Goal: Task Accomplishment & Management: Manage account settings

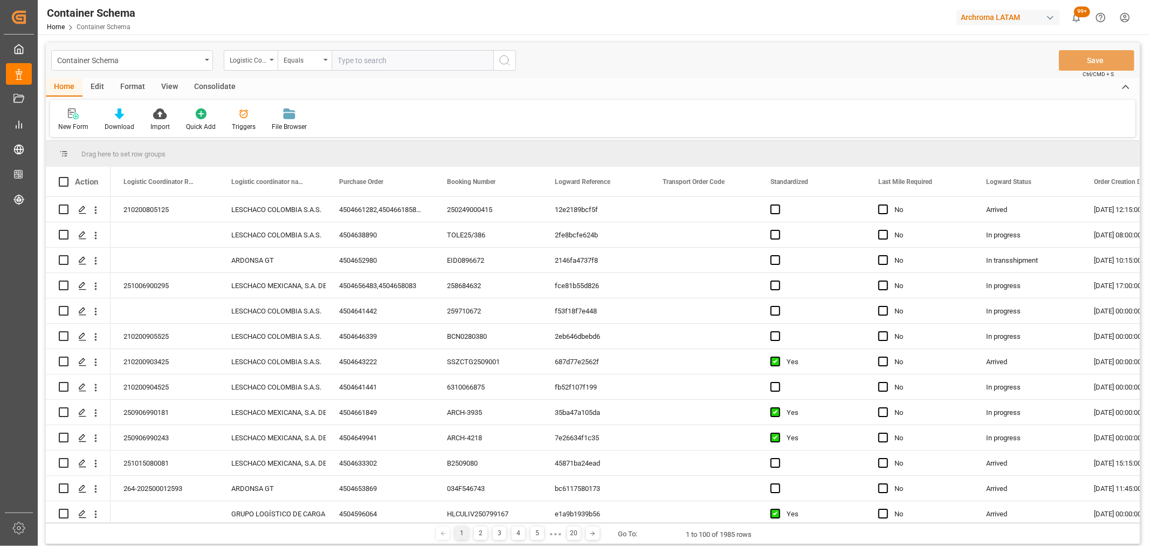
click at [203, 65] on div "Container Schema" at bounding box center [132, 60] width 162 height 20
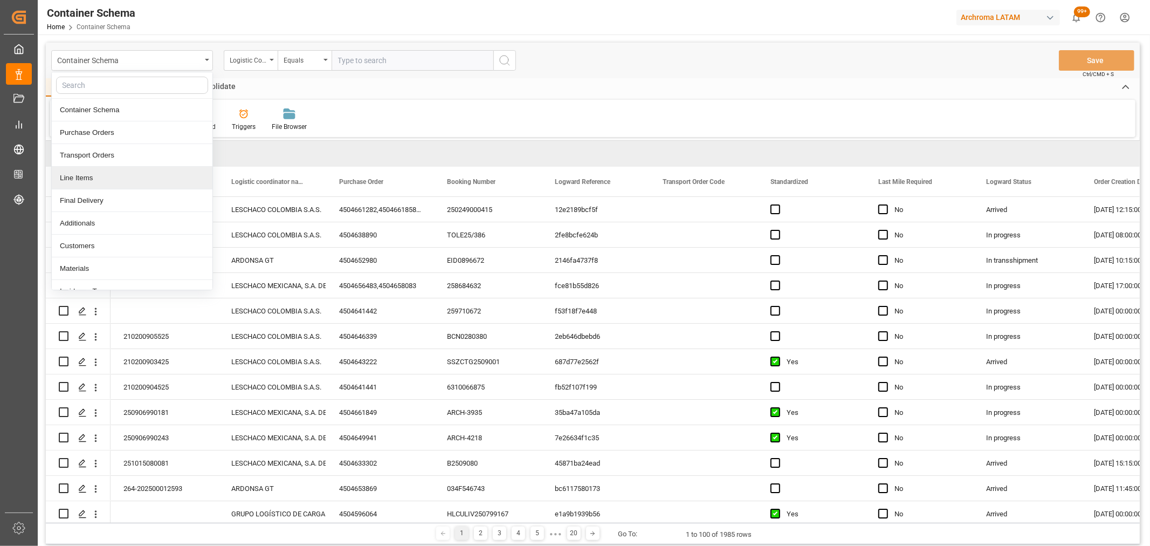
click at [93, 182] on div "Line Items" at bounding box center [132, 178] width 161 height 23
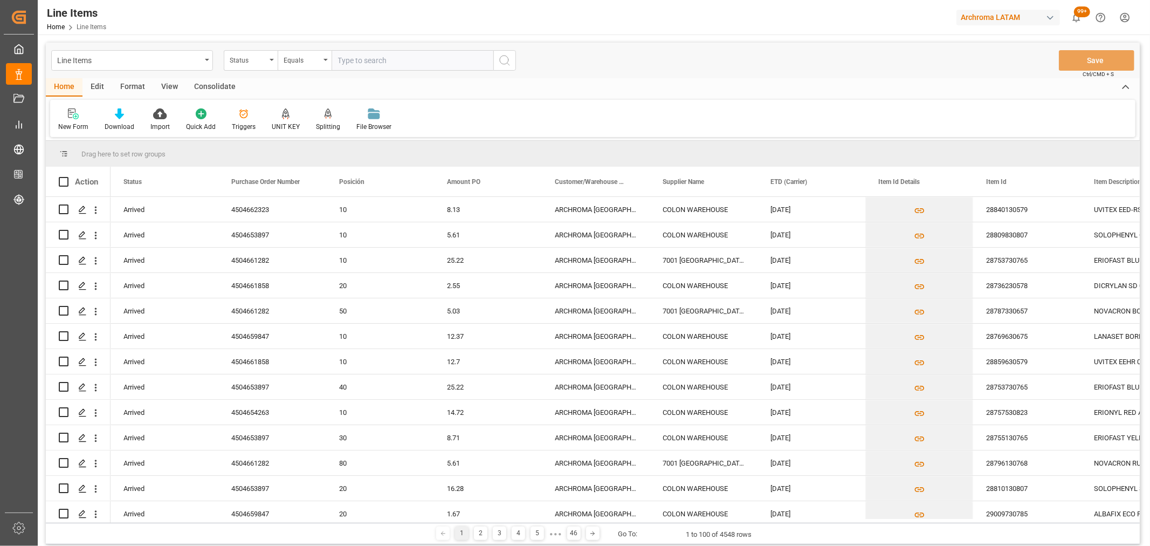
click at [249, 65] on div "Status" at bounding box center [251, 60] width 54 height 20
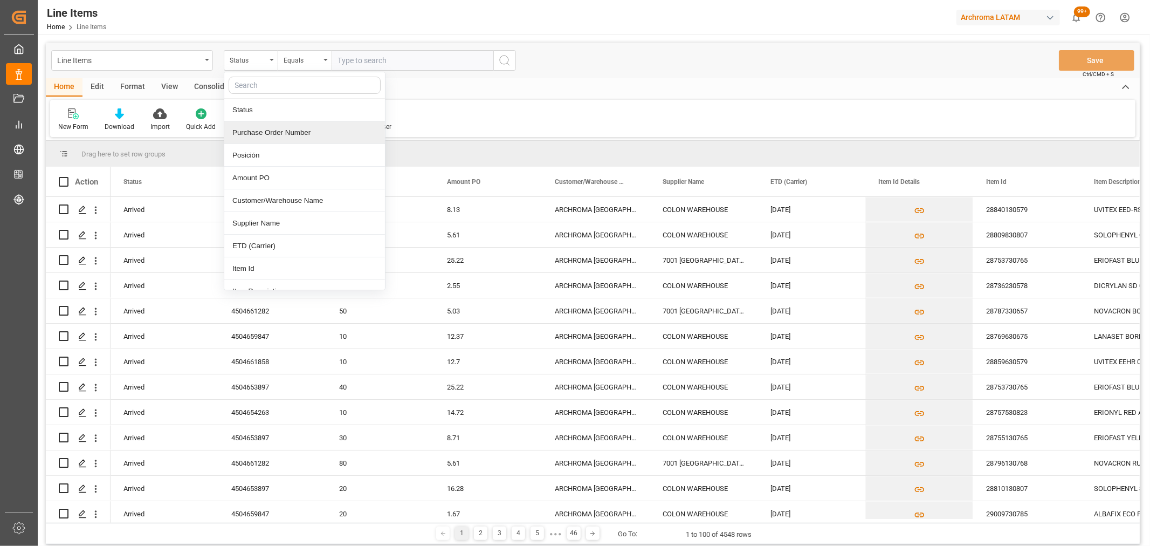
click at [282, 132] on div "Purchase Order Number" at bounding box center [304, 132] width 161 height 23
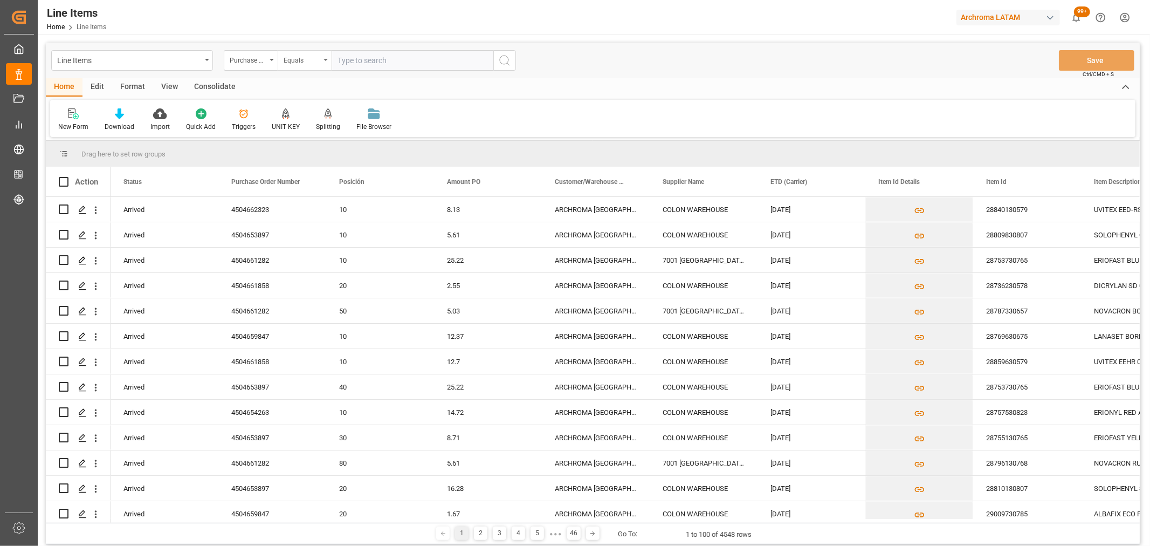
click at [307, 62] on div "Equals" at bounding box center [302, 59] width 37 height 12
click at [321, 129] on div "Fuzzy search" at bounding box center [358, 132] width 161 height 23
click at [360, 45] on div "Line Items Purchase Order Number Fuzzy search Save Ctrl/CMD + S" at bounding box center [593, 61] width 1094 height 36
click at [363, 60] on input "text" at bounding box center [413, 60] width 162 height 20
paste input "4504646791"
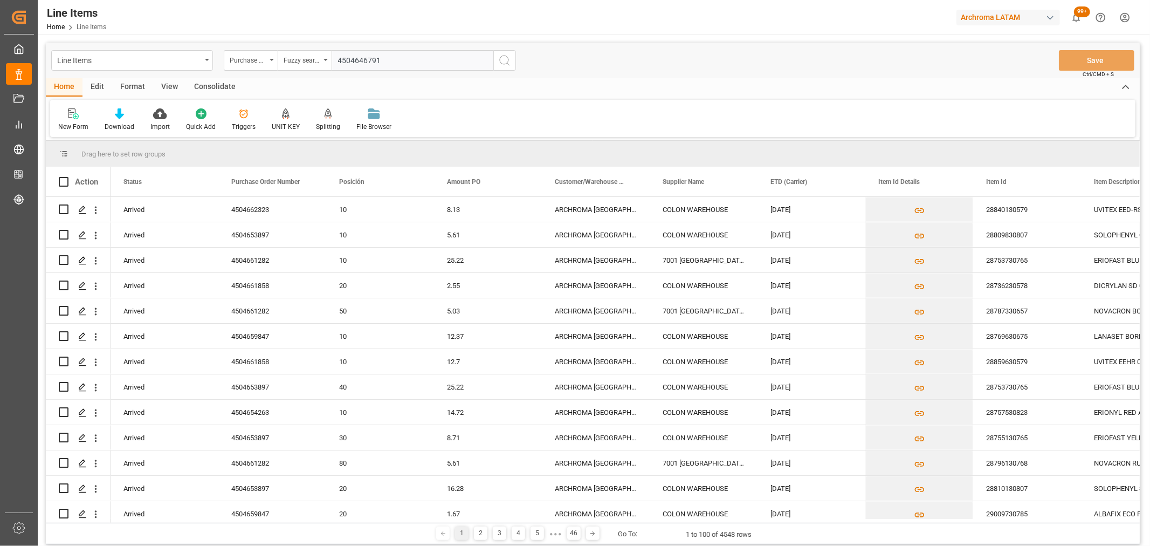
type input "4504646791"
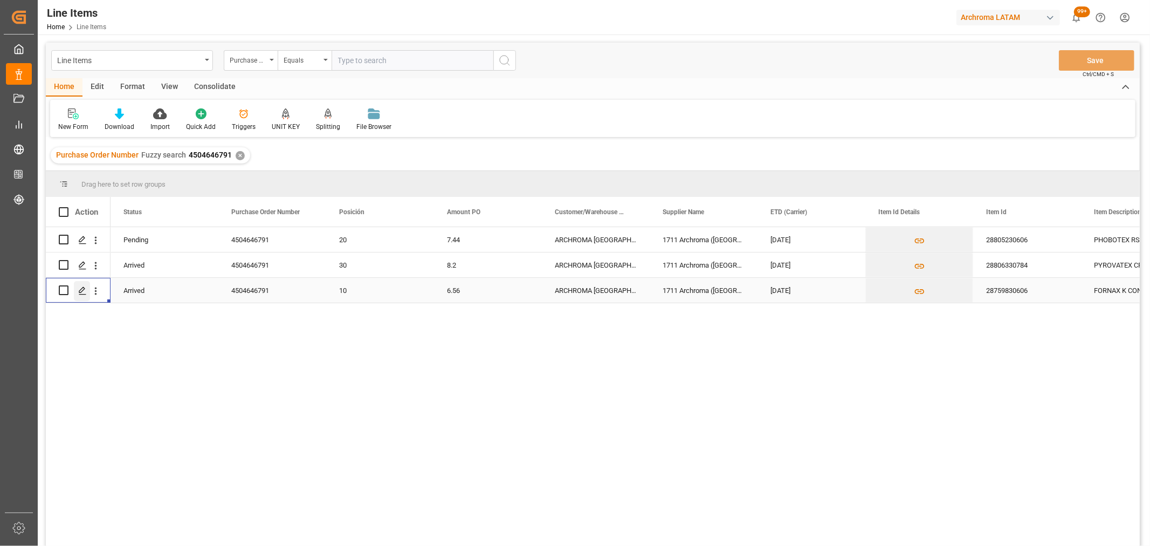
click at [81, 290] on icon "Press SPACE to select this row." at bounding box center [82, 290] width 9 height 9
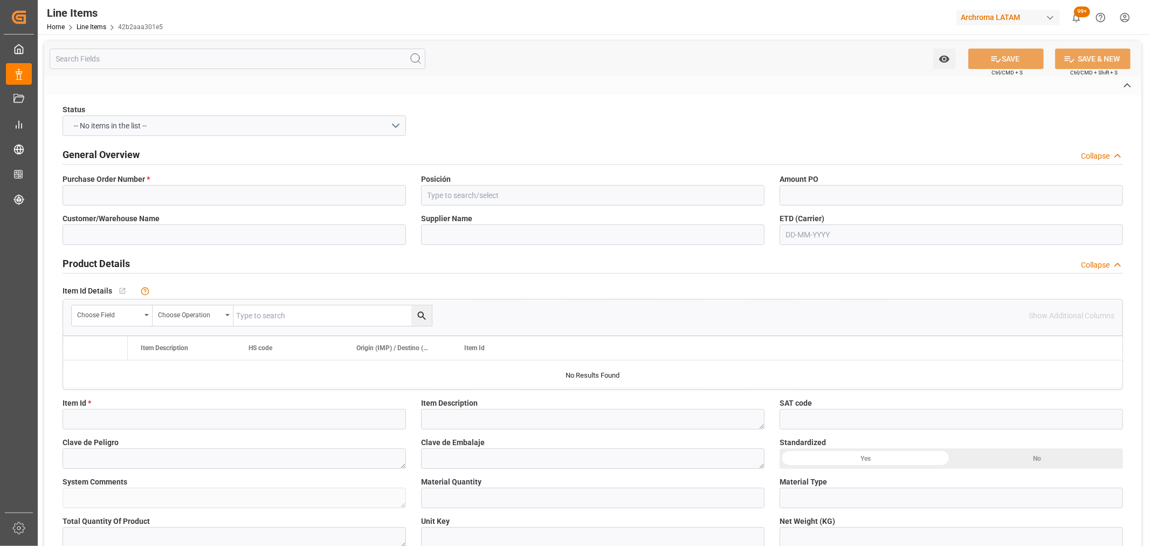
type input "4504646791"
type input "10"
type input "ARCHROMA [GEOGRAPHIC_DATA] S.A.S"
type input "1711 Archroma (Switzerland) GmbH"
type input "28759830606"
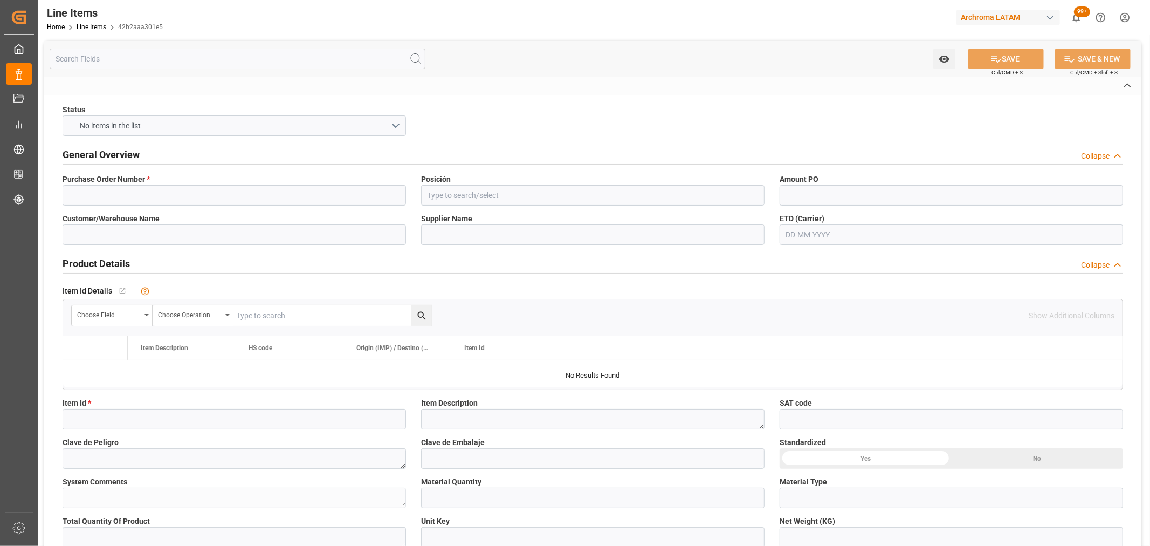
type textarea "FORNAX K CONC 0140"
type input "PIEZAS"
type textarea "5 PIEZAS"
type input "KGM"
type input "KG"
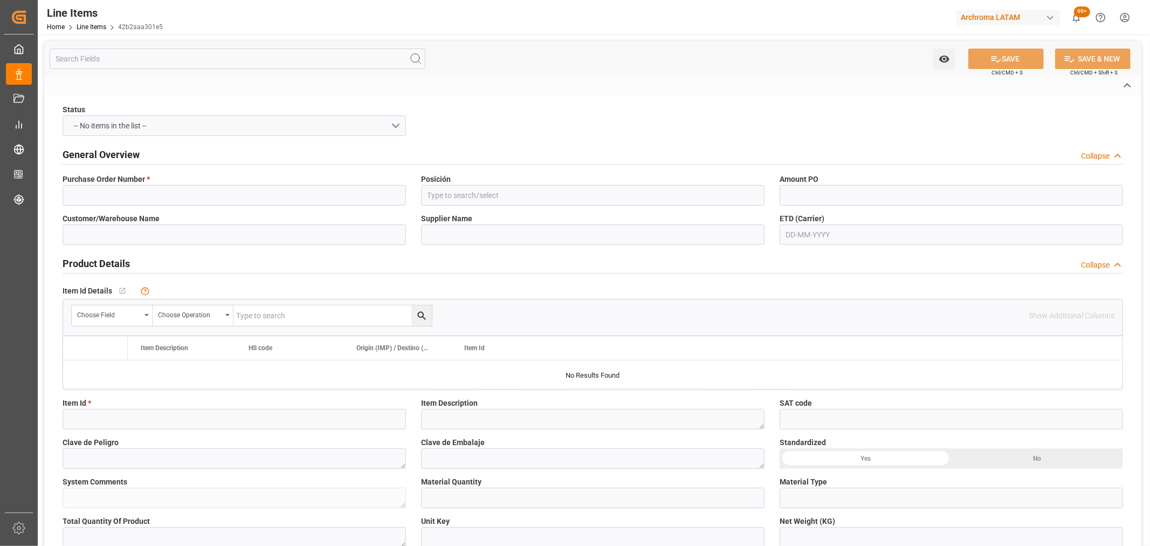
type textarea "KG"
type textarea "70000014699"
type input "USD"
type input "SEAFREIGHT"
type textarea "[GEOGRAPHIC_DATA]"
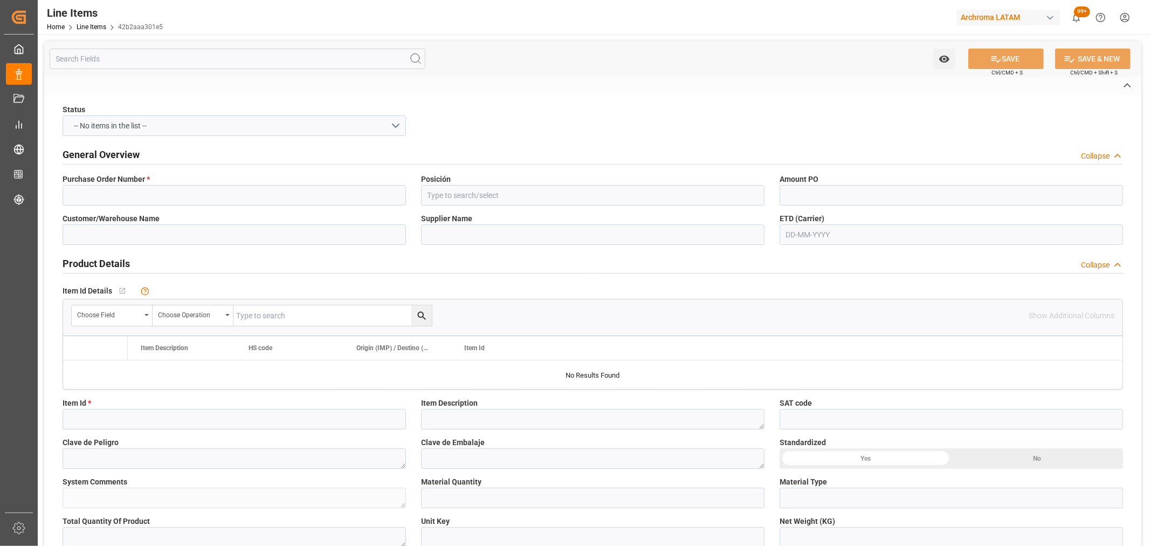
type input "2003"
type textarea "TEXTIL"
type input "CFR"
type input "[GEOGRAPHIC_DATA]"
type textarea "Definitivo"
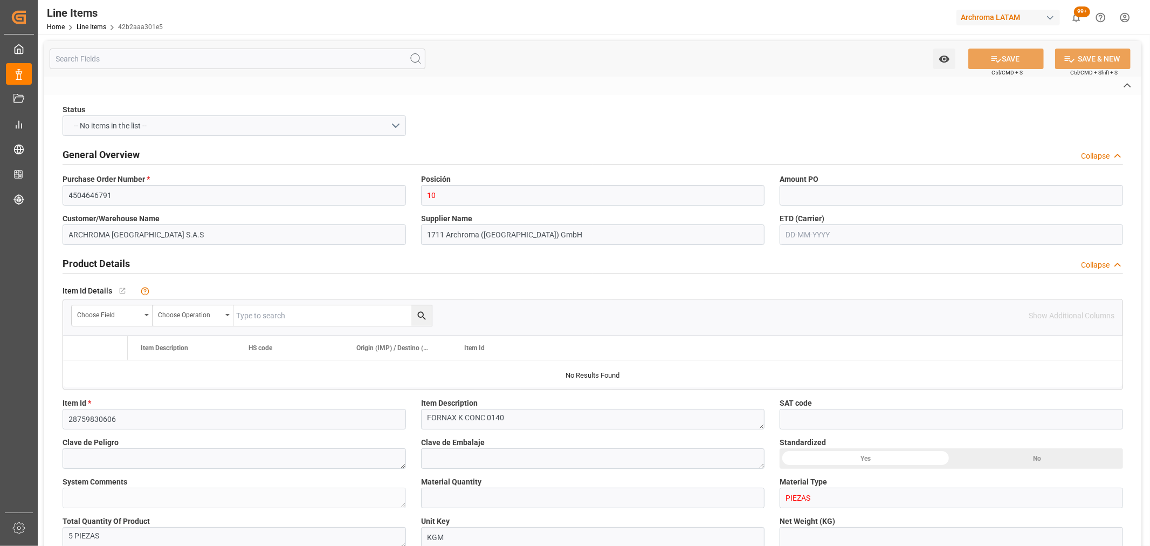
type input "694ce5816194"
type input "Import Process"
type input "Priority"
type input "SEAFREIGHT"
type input "LCL"
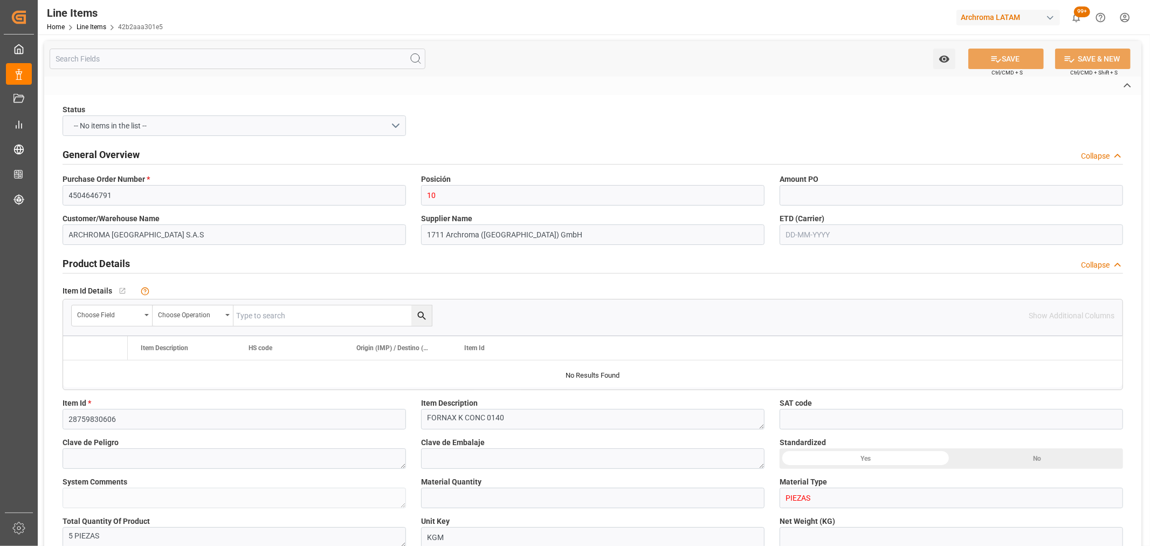
type input "AC CONTAINER LINE GMBH"
type input "True"
type input "BEANR"
type input "Mediterranean Shipping Company"
type input "ALRB250913260030"
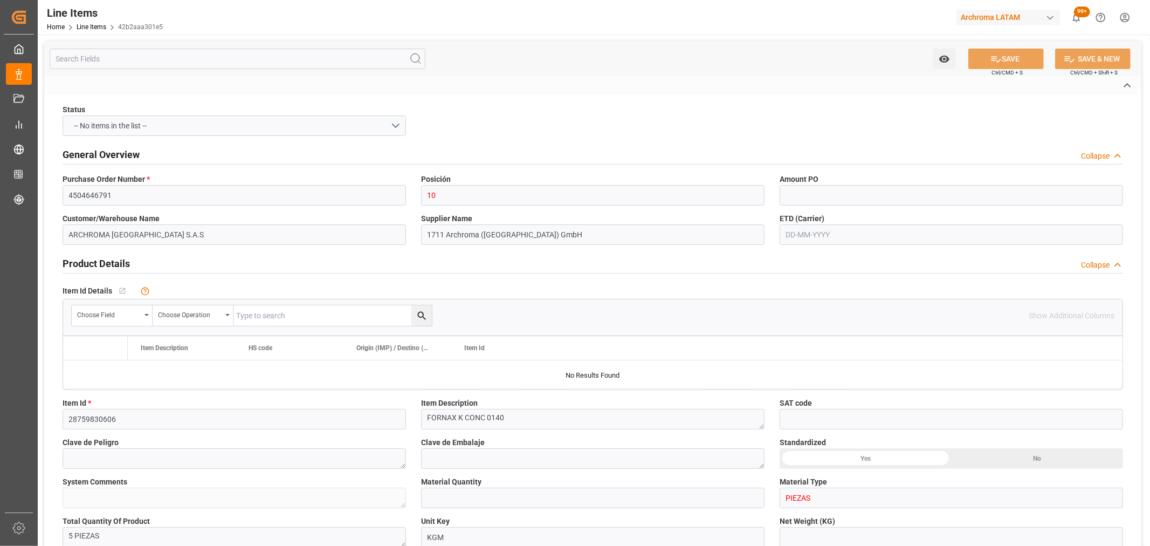
type input "FSCU9172611"
type input "42b2aaa301e5"
type input "6.56"
type input "5"
type input "560"
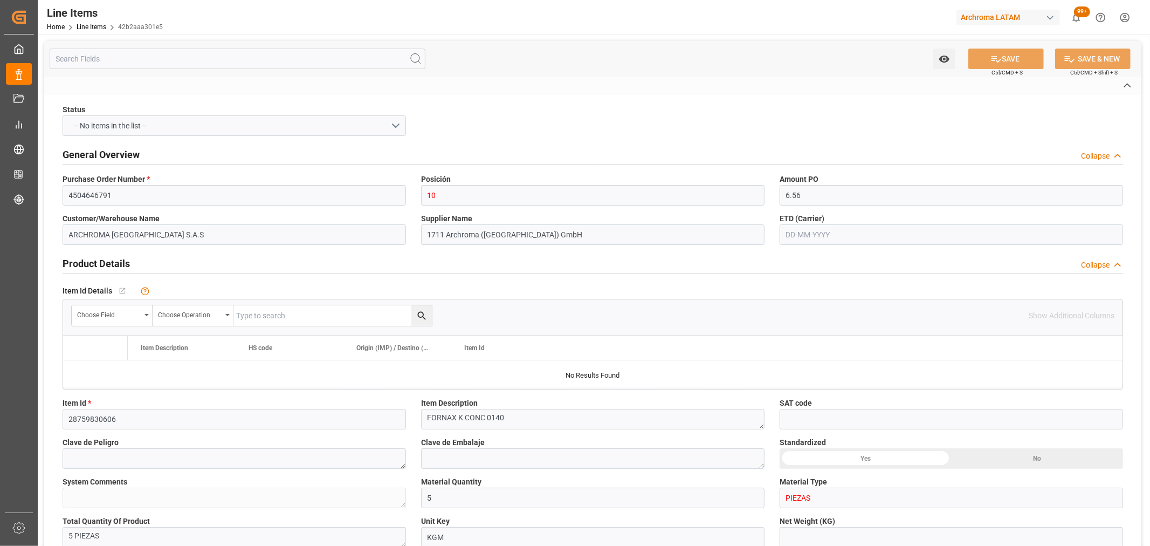
type input "1069583.96"
type input "5020"
type input "38099100"
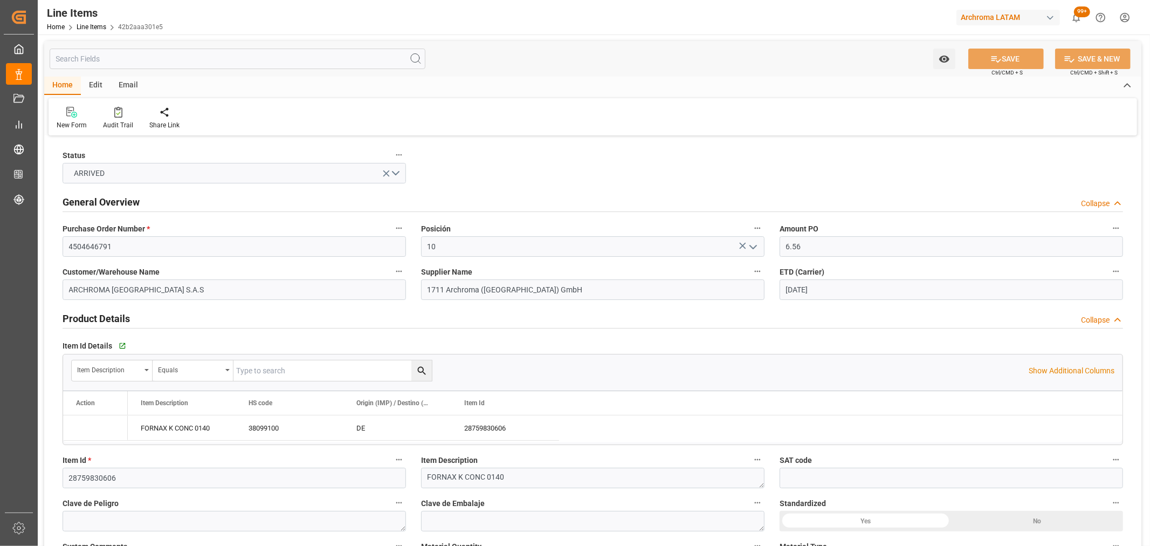
type input "04-09-2025"
type input "20-08-2025"
type input "30-09-2025 09:01"
type input "22-07-2025 16:59"
type input "22-07-2025"
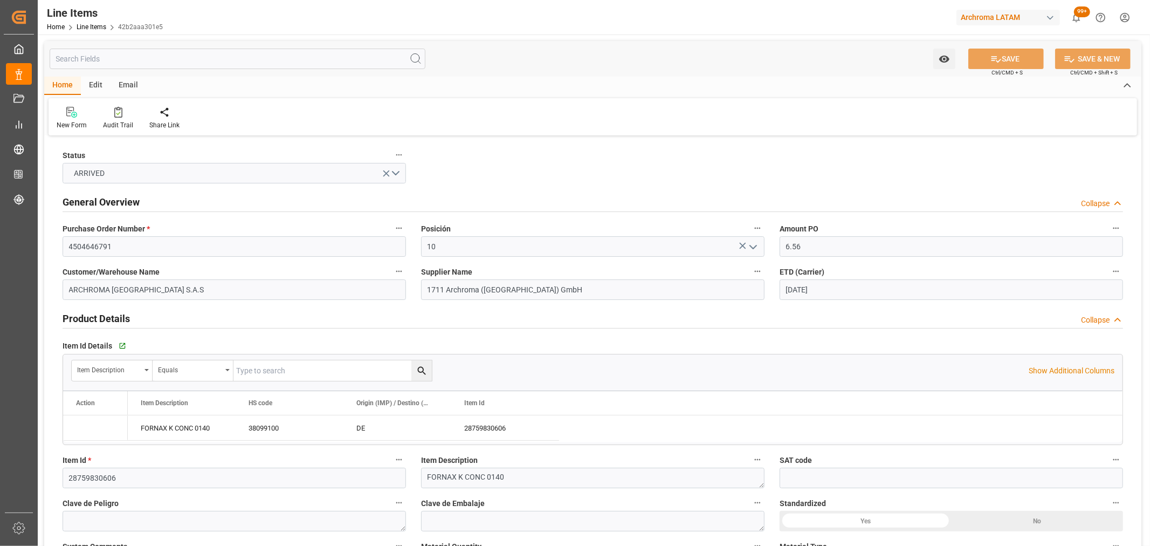
type input "02-09-2025"
type input "26-09-2025"
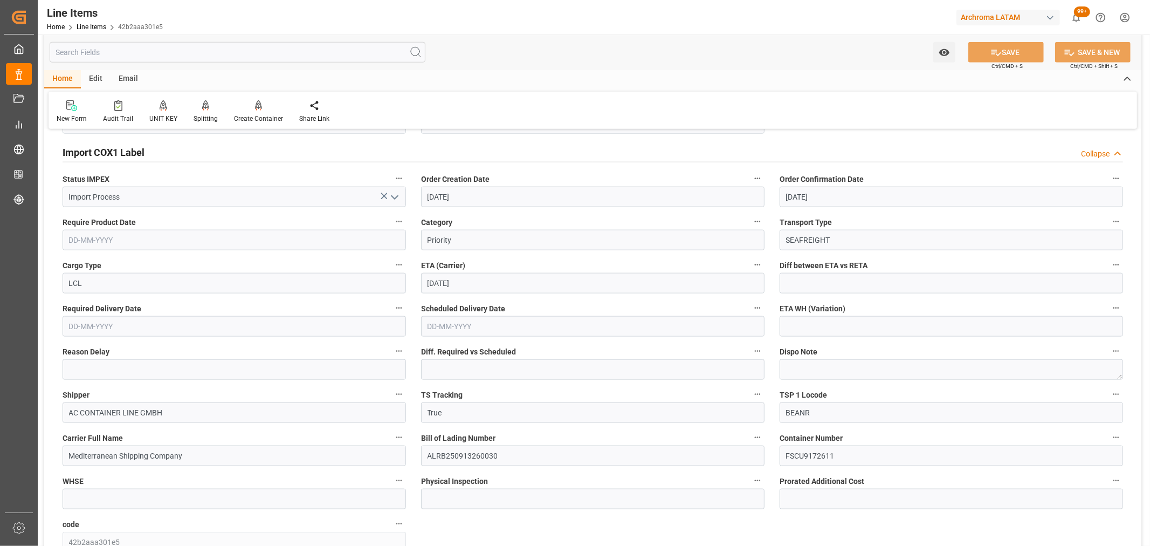
scroll to position [958, 0]
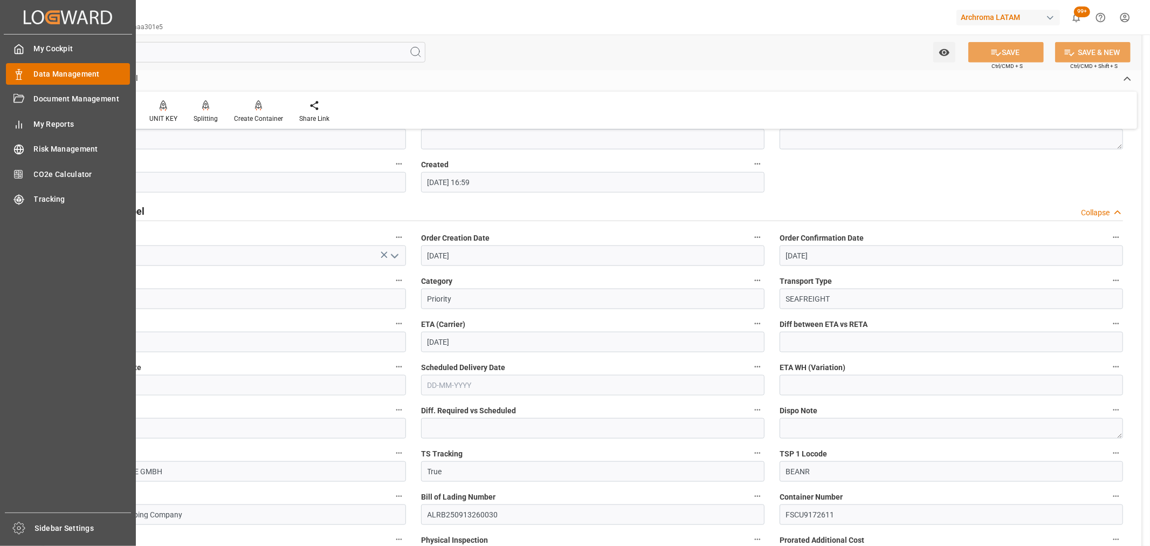
click at [40, 73] on span "Data Management" at bounding box center [82, 73] width 96 height 11
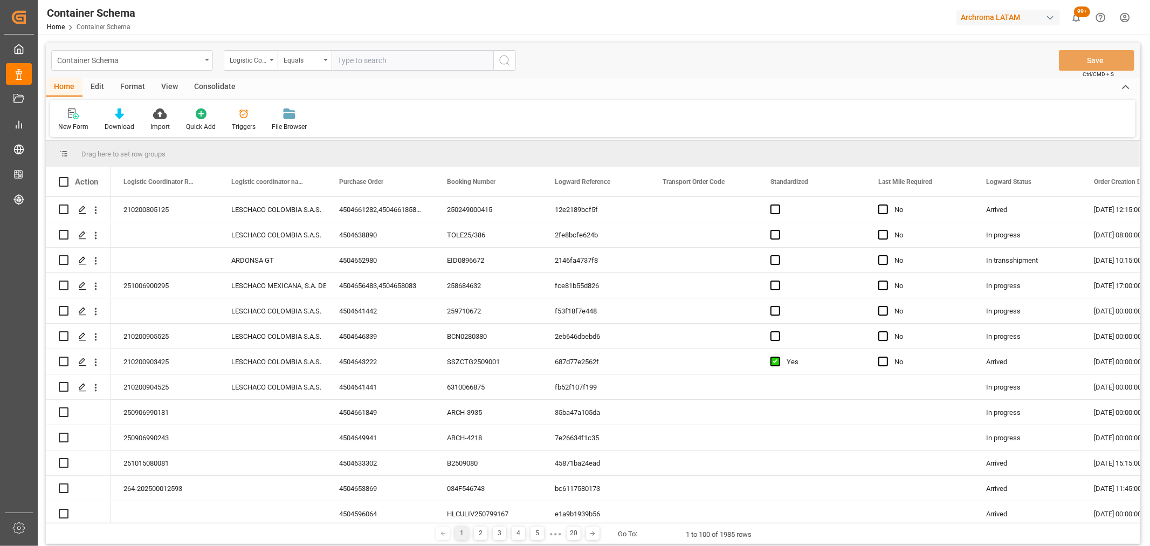
click at [141, 65] on div "Container Schema" at bounding box center [129, 59] width 144 height 13
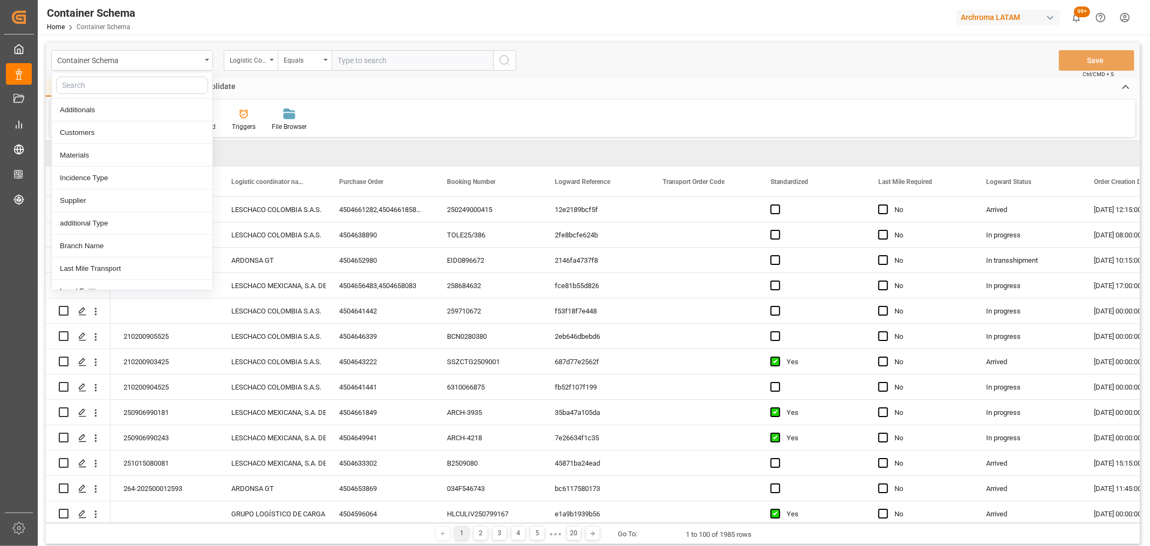
scroll to position [120, 0]
click at [116, 266] on div "Last Mile Transport" at bounding box center [132, 262] width 161 height 23
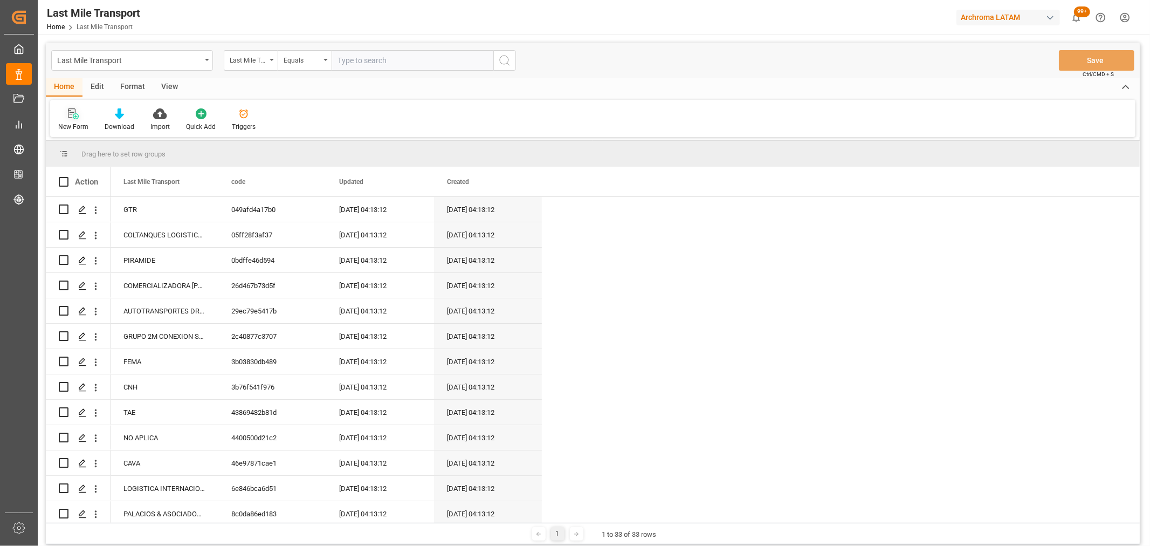
click at [82, 125] on div "New Form" at bounding box center [73, 127] width 30 height 10
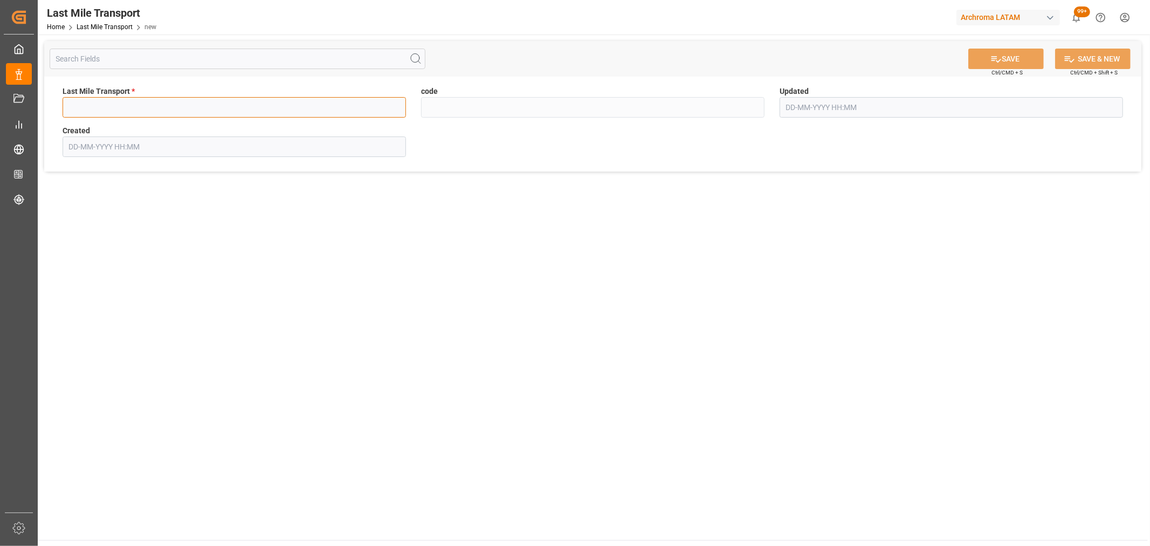
click at [325, 112] on input at bounding box center [234, 107] width 343 height 20
type input "TRANSPORTADORA SURAMERICANA"
click at [1019, 50] on button "SAVE" at bounding box center [1005, 59] width 75 height 20
type input "1de3c5d87423"
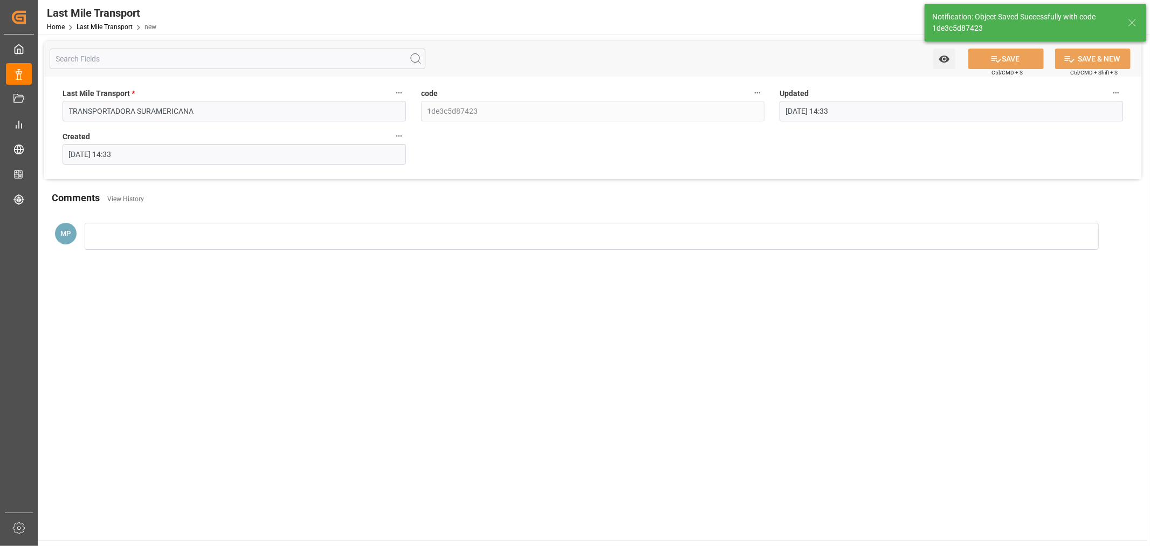
type input "02-10-2025 14:33"
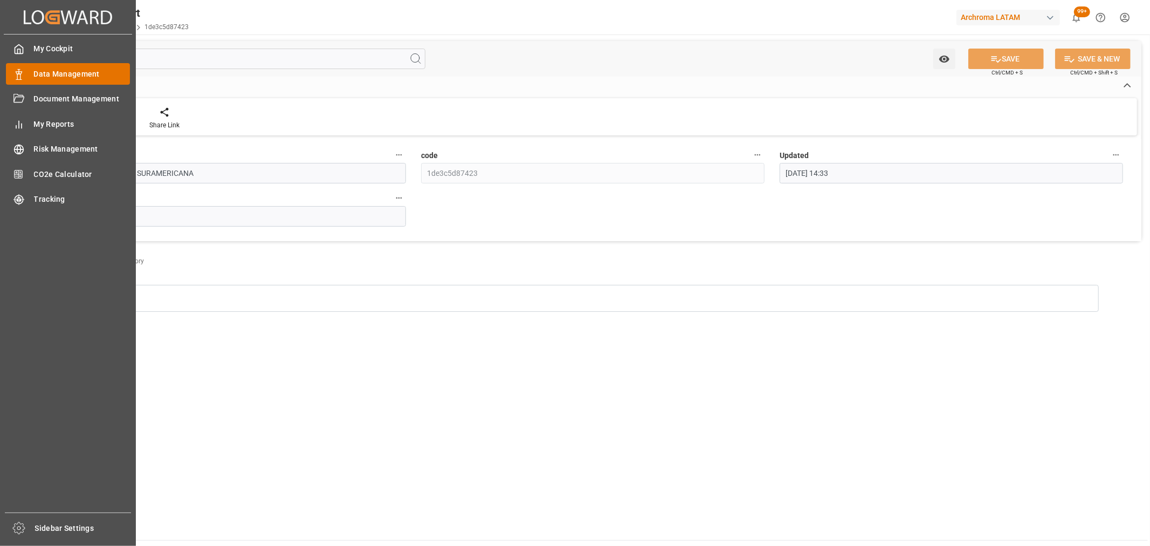
click at [57, 73] on span "Data Management" at bounding box center [82, 73] width 96 height 11
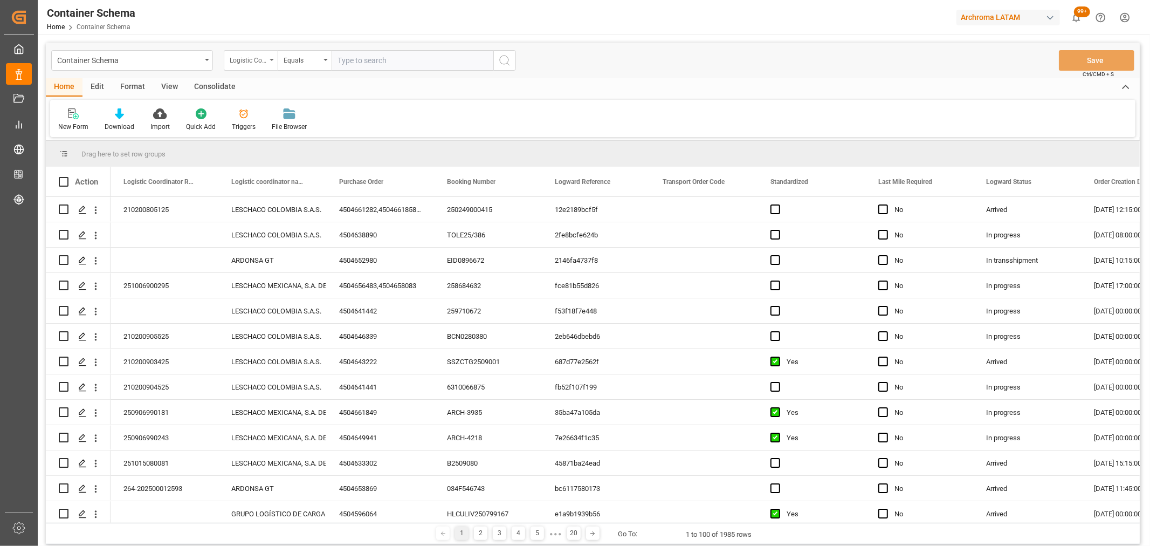
click at [250, 65] on div "Logistic Coordinator Reference Number" at bounding box center [251, 60] width 54 height 20
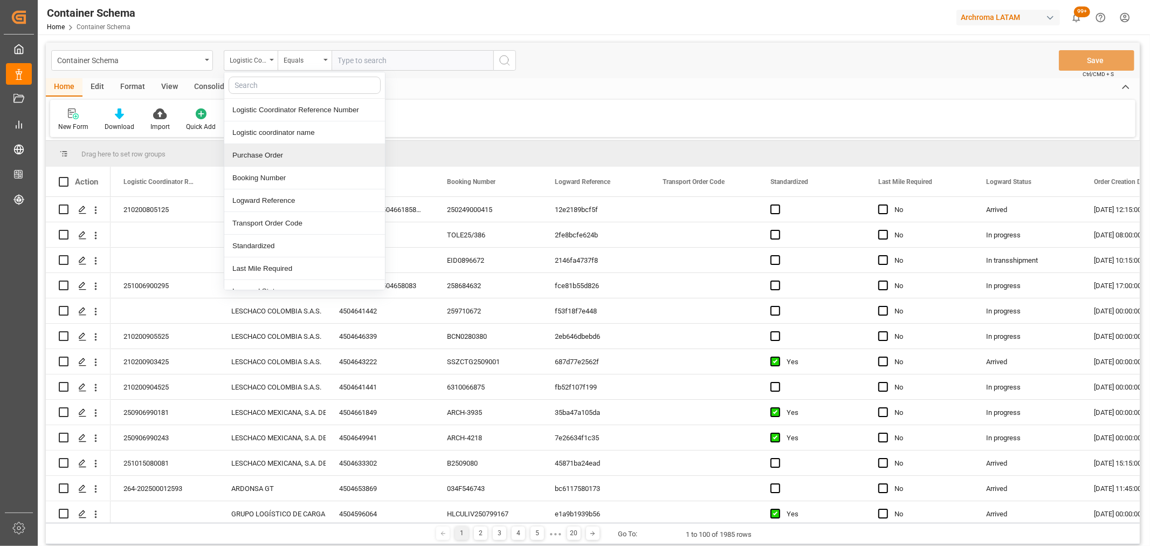
click at [298, 162] on div "Purchase Order" at bounding box center [304, 155] width 161 height 23
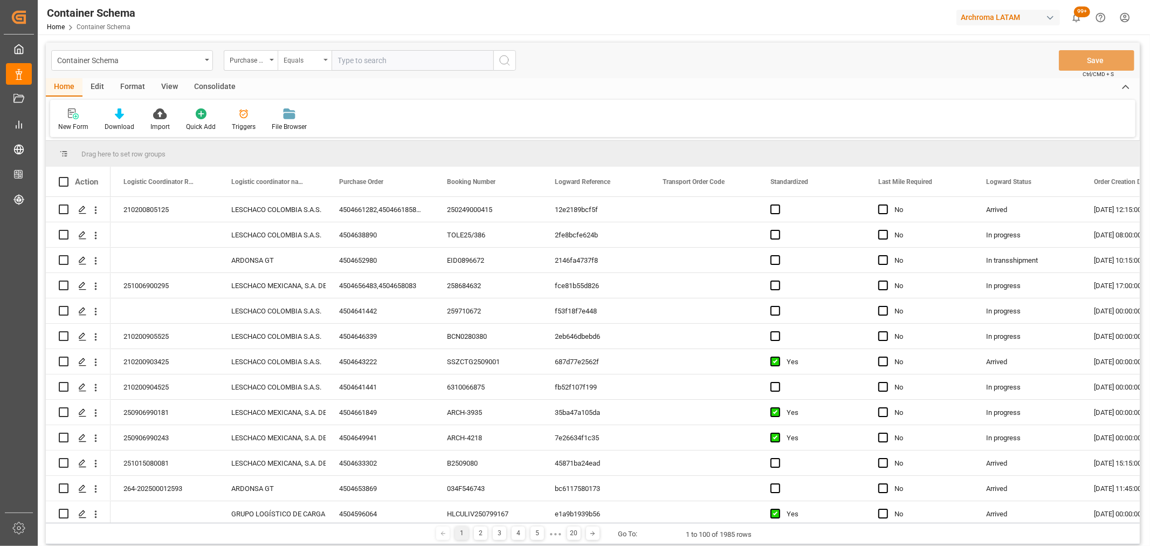
click at [319, 68] on div "Equals" at bounding box center [305, 60] width 54 height 20
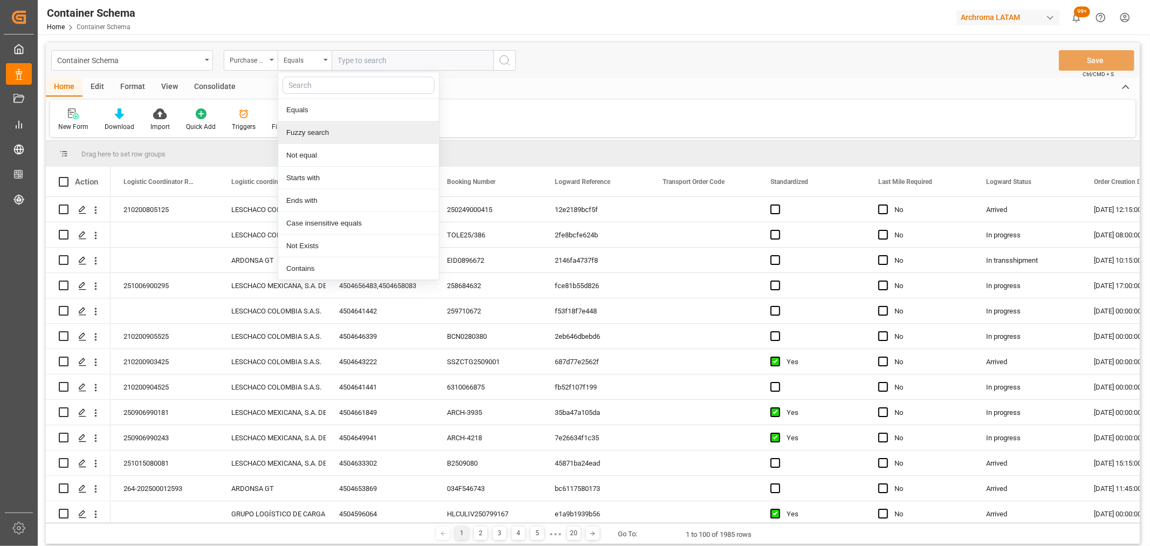
click at [347, 140] on div "Fuzzy search" at bounding box center [358, 132] width 161 height 23
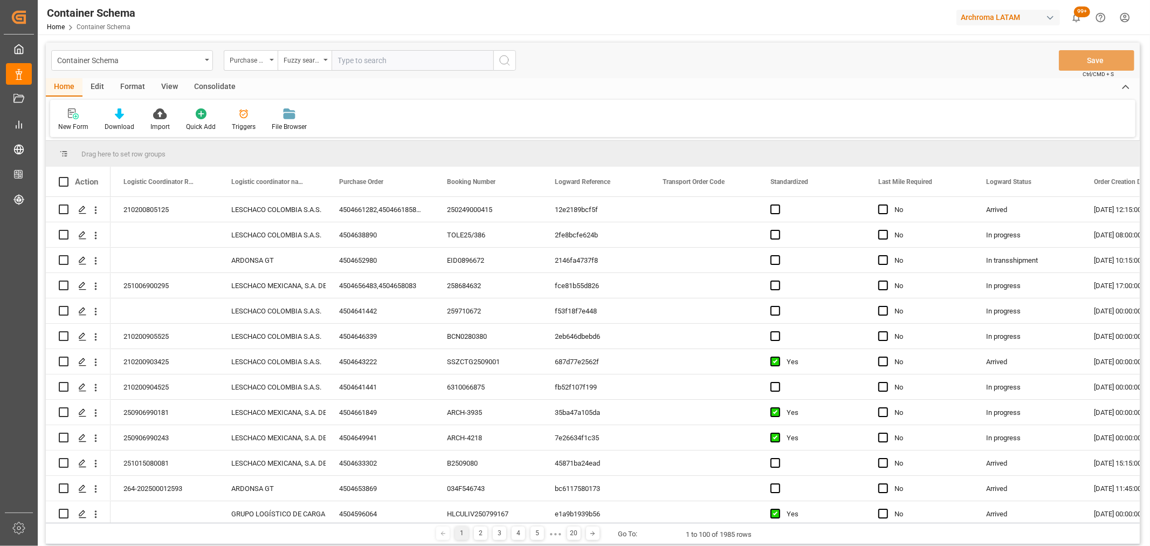
click at [398, 60] on input "text" at bounding box center [413, 60] width 162 height 20
paste input "4504661309"
type input "4504661309"
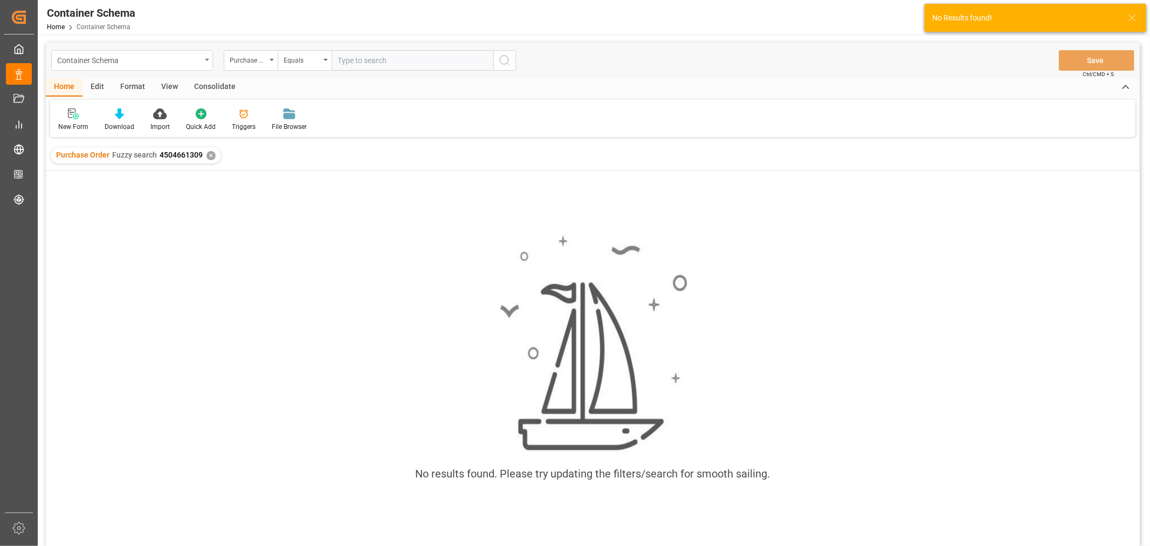
click at [208, 57] on div "Container Schema" at bounding box center [132, 60] width 162 height 20
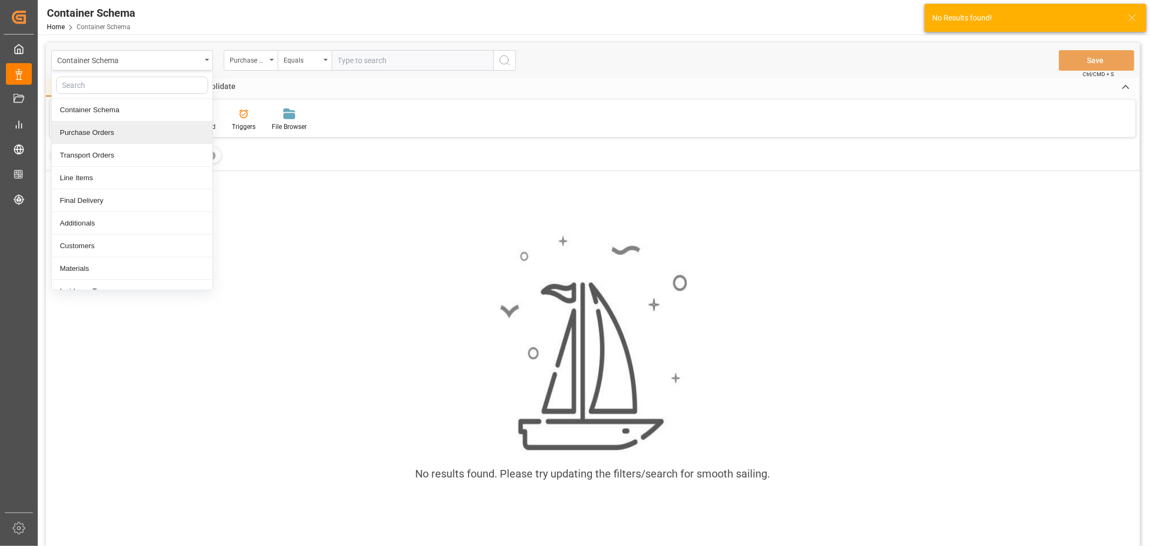
click at [99, 132] on div "Purchase Orders" at bounding box center [132, 132] width 161 height 23
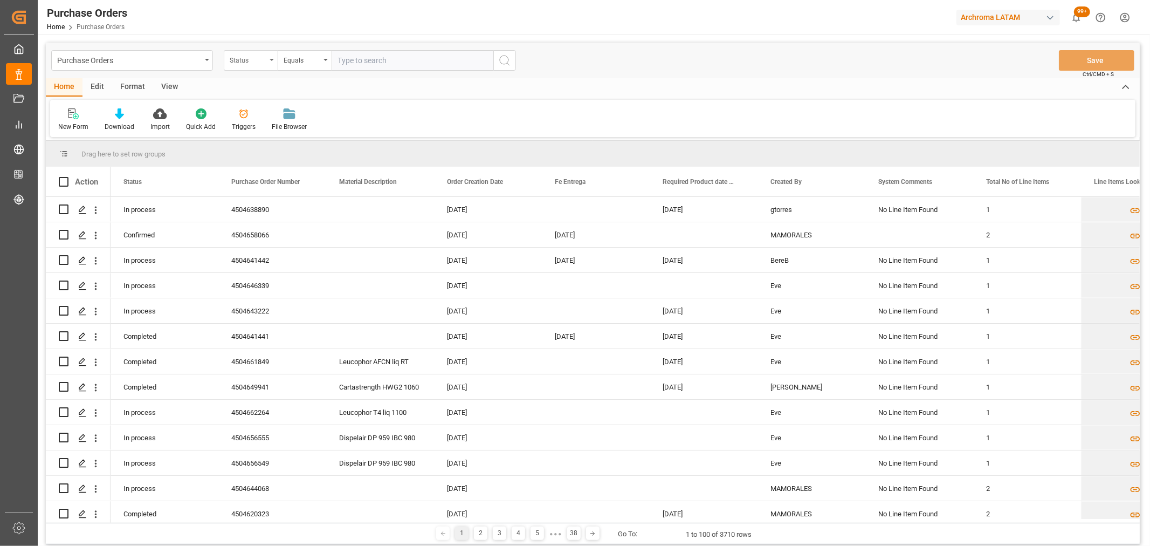
click at [256, 59] on div "Status" at bounding box center [248, 59] width 37 height 12
click at [270, 130] on div "Purchase Order Number" at bounding box center [304, 132] width 161 height 23
click at [289, 59] on div "Equals" at bounding box center [302, 59] width 37 height 12
click at [324, 136] on div "Fuzzy search" at bounding box center [358, 132] width 161 height 23
click at [367, 65] on input "text" at bounding box center [413, 60] width 162 height 20
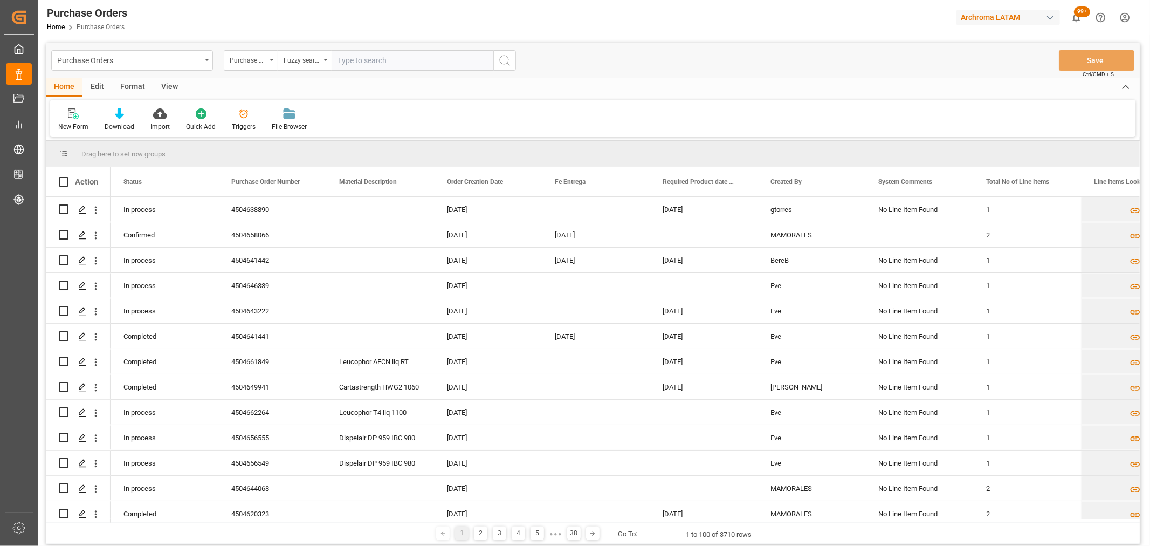
paste input "4504661309"
type input "4504661309"
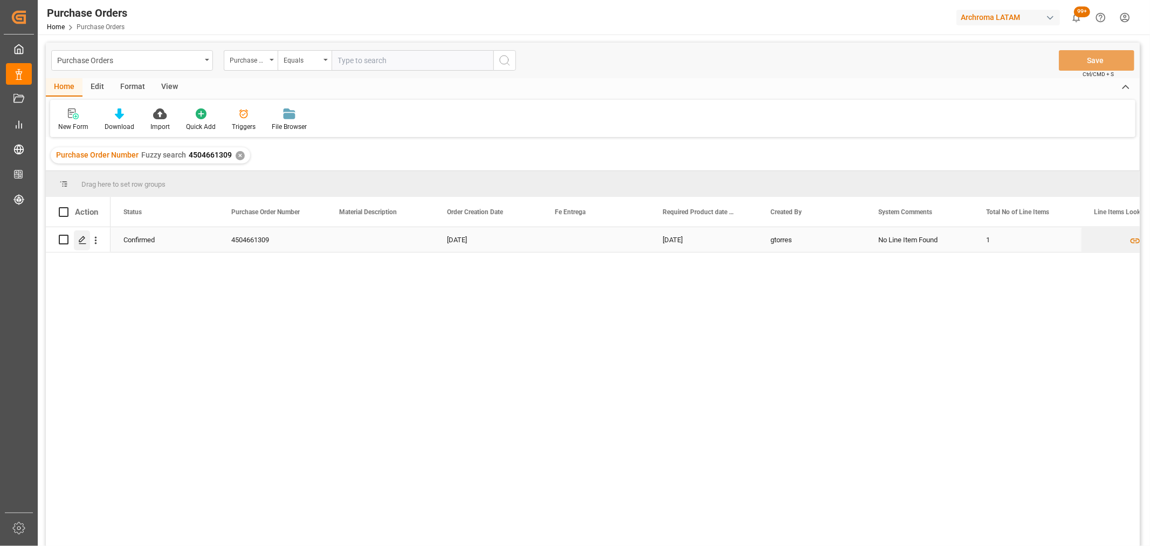
click at [78, 240] on icon "Press SPACE to select this row." at bounding box center [82, 240] width 9 height 9
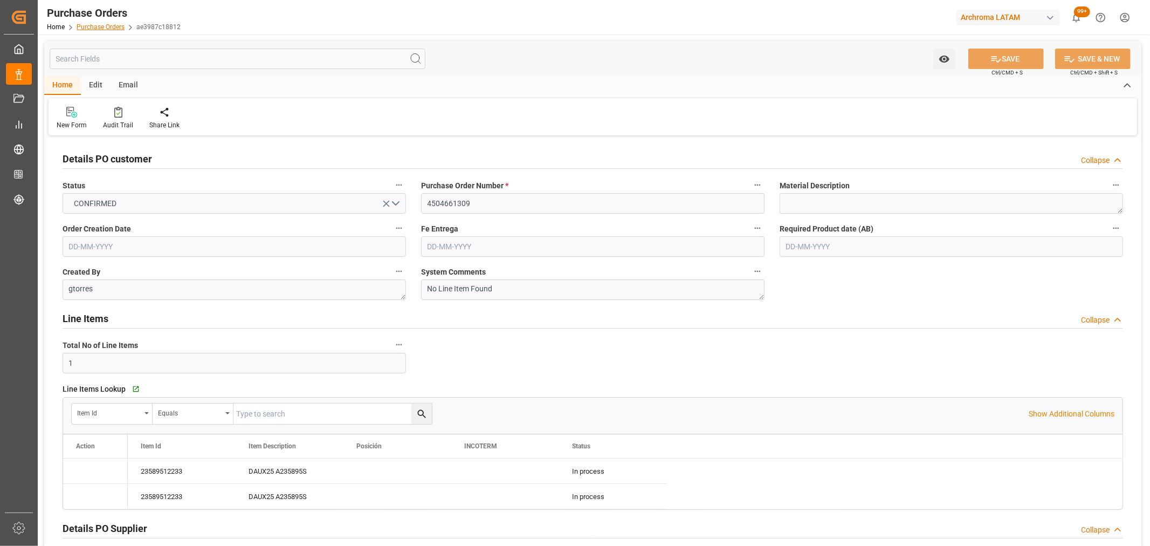
type input "[DATE]"
type input "12-11-2025"
type input "14-10-2025"
type input "31-10-2025"
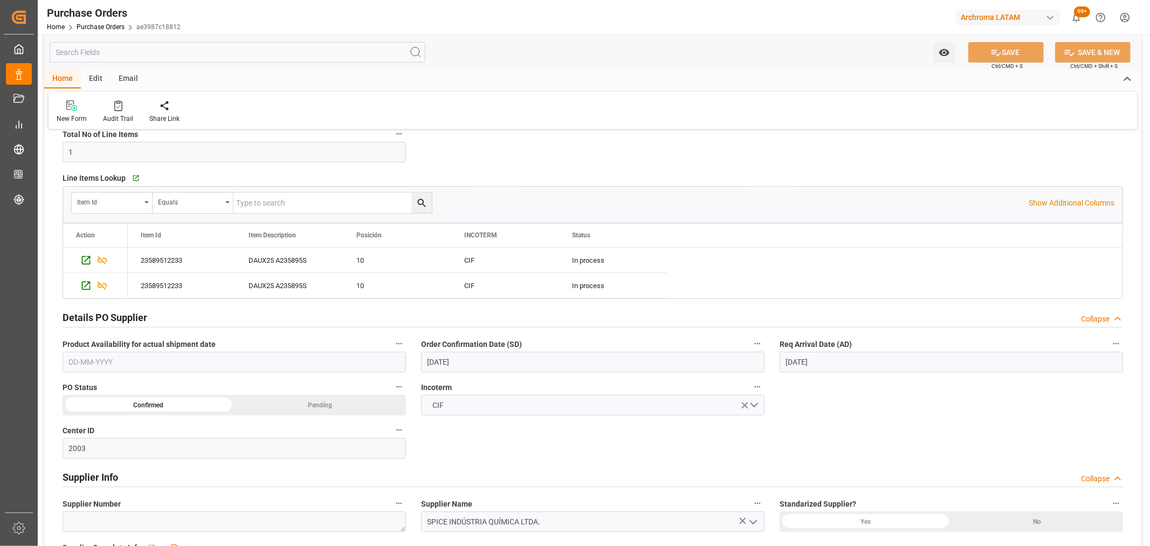
scroll to position [359, 0]
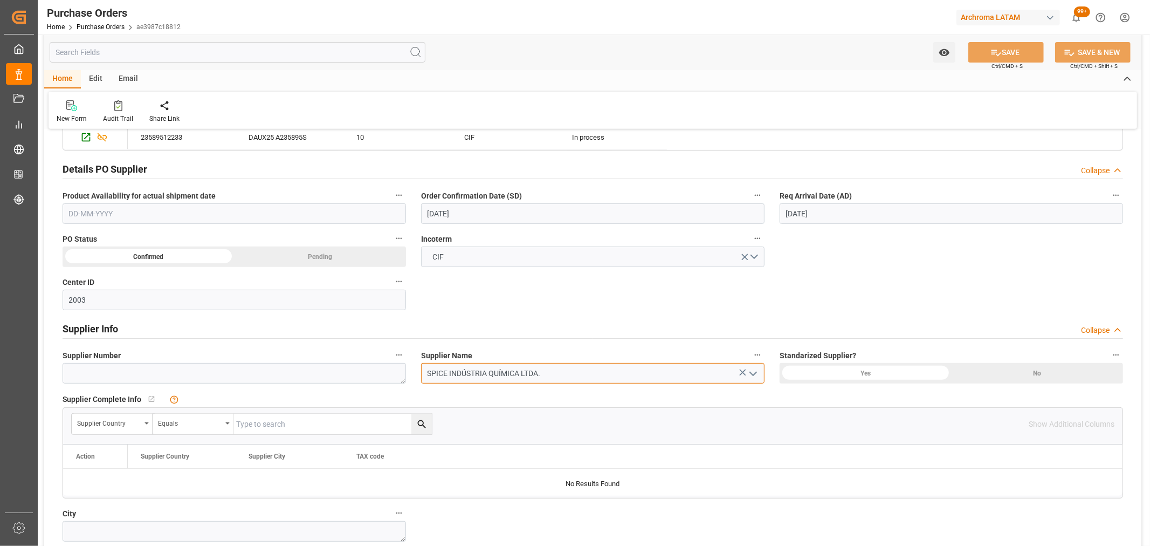
drag, startPoint x: 514, startPoint y: 374, endPoint x: 424, endPoint y: 375, distance: 89.5
click at [424, 375] on input "SPICE INDÚSTRIA QUÍMICA LTDA." at bounding box center [592, 373] width 343 height 20
click at [125, 77] on div "Email" at bounding box center [129, 79] width 36 height 18
click at [81, 105] on div at bounding box center [73, 105] width 33 height 11
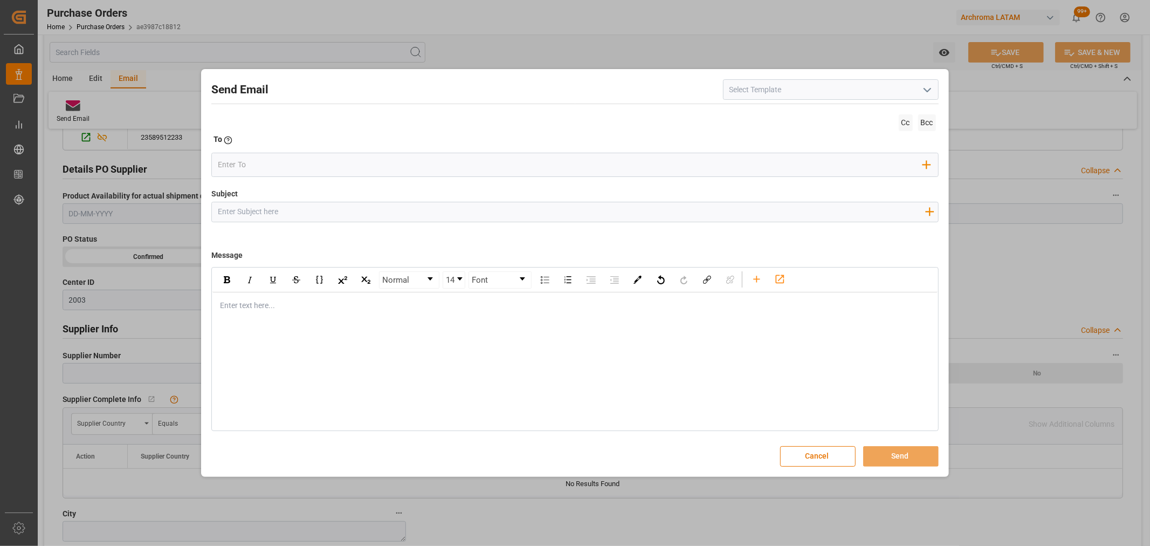
click at [298, 218] on input "Subject" at bounding box center [571, 211] width 719 height 19
click at [931, 216] on icon "button" at bounding box center [929, 211] width 17 height 17
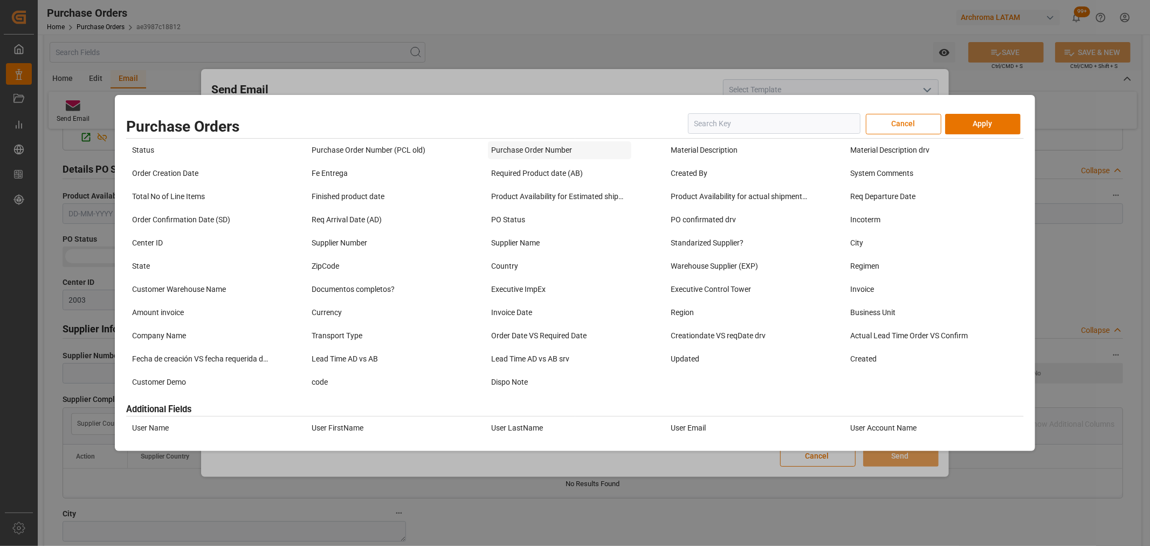
click at [505, 147] on div "Purchase Order Number" at bounding box center [559, 150] width 143 height 18
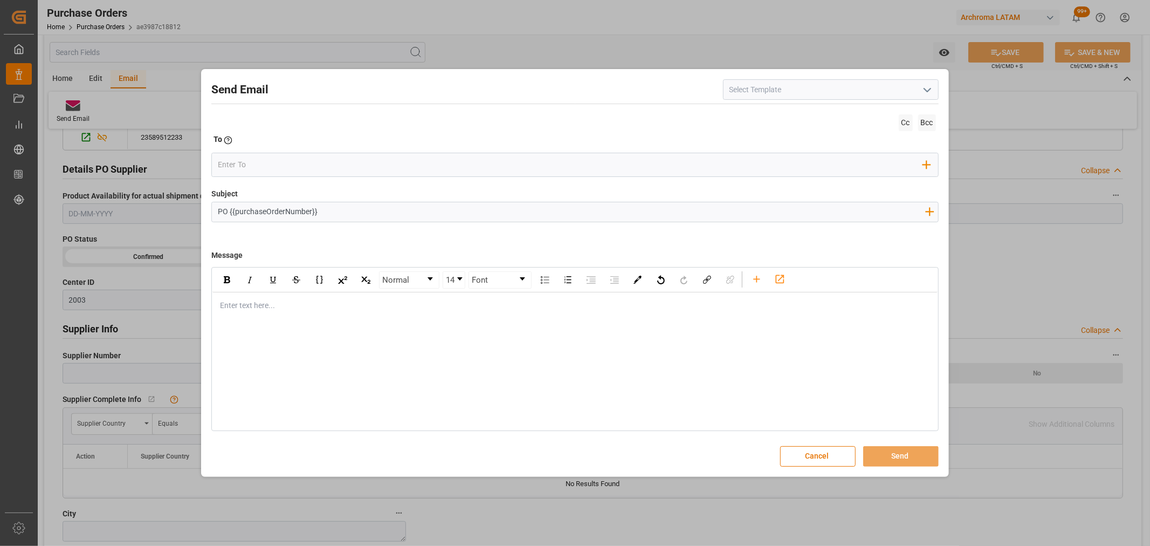
click at [351, 217] on input "PO {{purchaseOrderNumber}}" at bounding box center [571, 211] width 719 height 19
drag, startPoint x: 363, startPoint y: 212, endPoint x: 230, endPoint y: 216, distance: 133.2
click at [230, 216] on input "PO {{purchaseOrderNumber}} //" at bounding box center [571, 211] width 719 height 19
paste input "4504661309-4504651295-4504662294"
click at [277, 210] on input "PO 4504661309-4504651295-4504662294" at bounding box center [571, 211] width 719 height 19
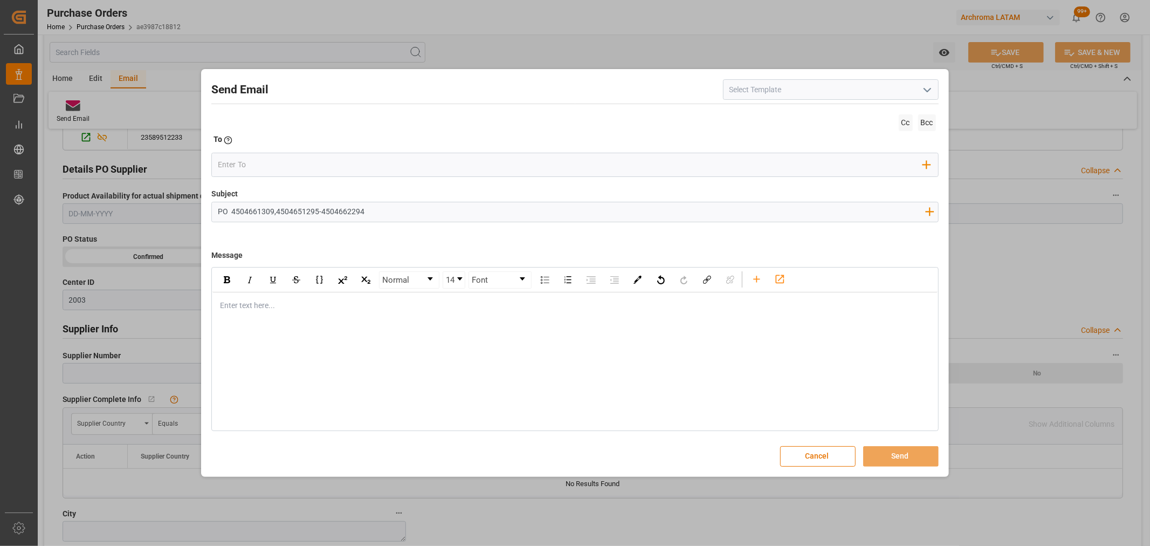
click at [321, 211] on input "PO 4504661309,4504651295-4504662294" at bounding box center [571, 211] width 719 height 19
click at [378, 206] on input "PO 4504661309,4504651295,4504662294" at bounding box center [571, 211] width 719 height 19
paste input "4504661309-4504651295-4504662294"
click at [380, 212] on input "PO 4504661309,4504651295,4504662294//TE7/SPICE INDUSTRIA QUIMICA//" at bounding box center [571, 211] width 719 height 19
click at [509, 209] on input "PO 4504661309,4504651295,4504662294//TE//SPICE INDUSTRIA QUIMICA//" at bounding box center [571, 211] width 719 height 19
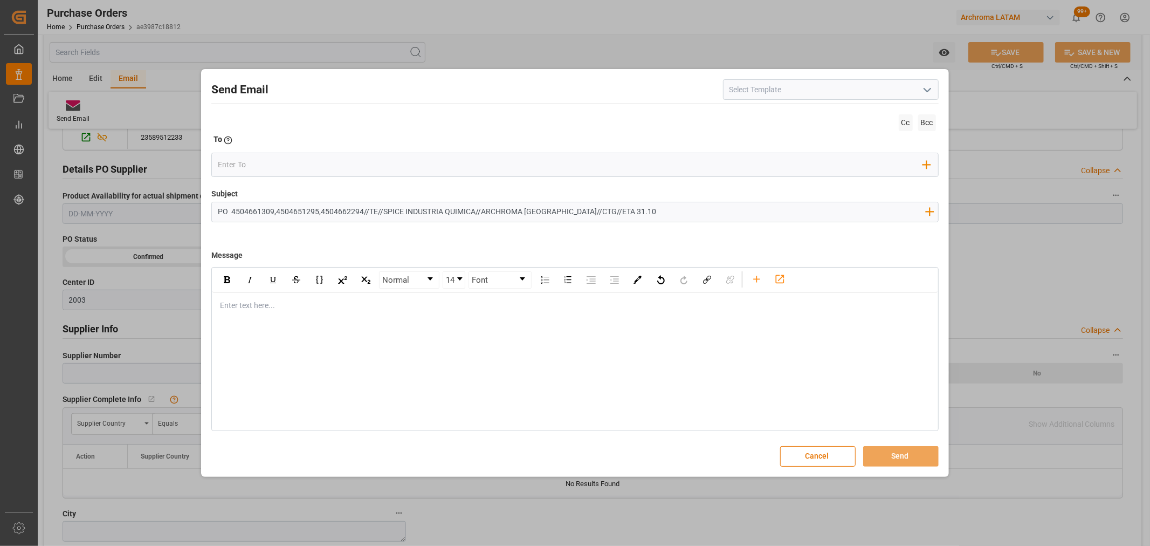
type input "PO 4504661309,4504651295,4504662294//TE//SPICE INDUSTRIA QUIMICA//ARCHROMA COLO…"
click at [282, 303] on div "rdw-editor" at bounding box center [574, 305] width 709 height 11
drag, startPoint x: 255, startPoint y: 308, endPoint x: 155, endPoint y: 301, distance: 100.0
click at [155, 301] on div "Send Email Cc Bcc To Enter the TO Email address Add Field to To Subject PO 4504…" at bounding box center [575, 273] width 1150 height 546
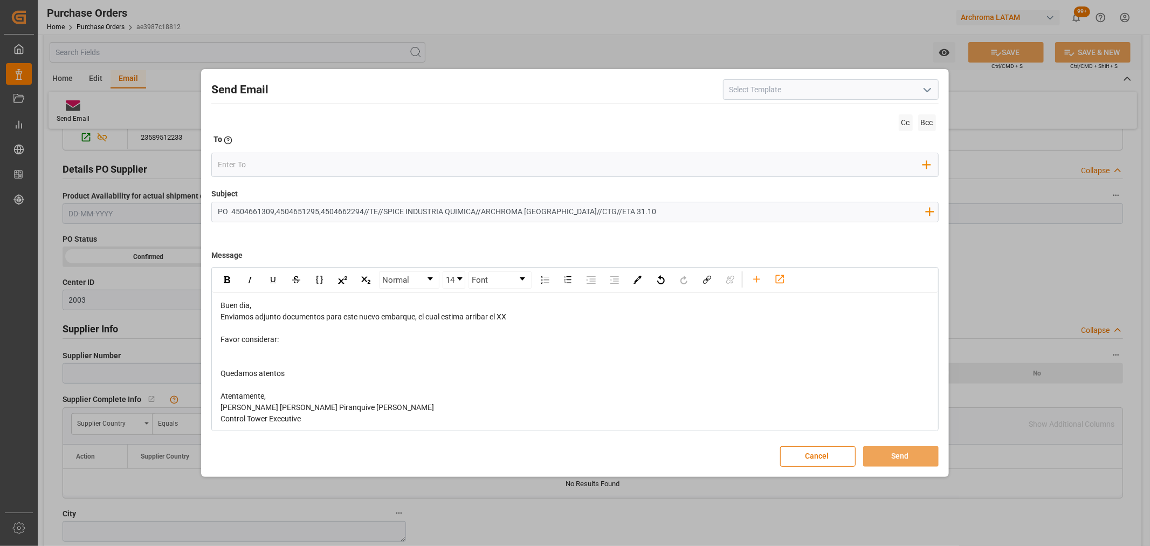
click at [305, 299] on div "Buen dia, Enviamos adjunto documentos para este nuevo embarque, el cual estima …" at bounding box center [574, 367] width 725 height 151
click at [293, 305] on div "Buen dia," at bounding box center [574, 305] width 709 height 11
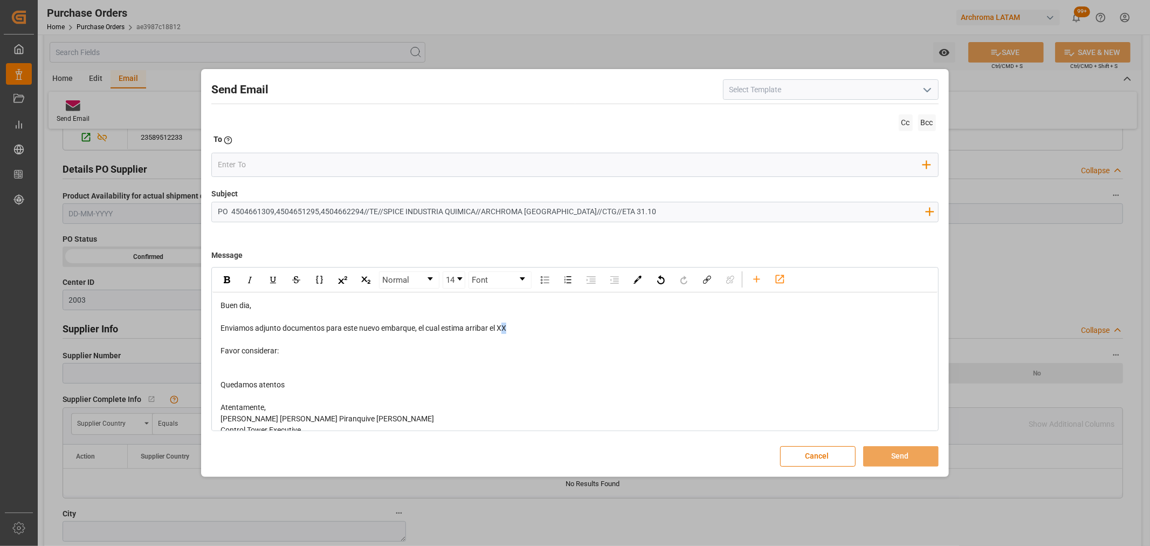
drag, startPoint x: 520, startPoint y: 325, endPoint x: 501, endPoint y: 330, distance: 19.3
click at [501, 330] on div "Enviamos adjunto documentos para este nuevo embarque, el cual estima arribar el…" at bounding box center [574, 327] width 709 height 11
click at [238, 361] on div "rdw-editor" at bounding box center [574, 361] width 709 height 11
drag, startPoint x: 520, startPoint y: 330, endPoint x: 498, endPoint y: 329, distance: 22.1
click at [498, 329] on div "Enviamos adjunto documentos para este nuevo embarque, el cual estima zarpar el …" at bounding box center [574, 327] width 709 height 11
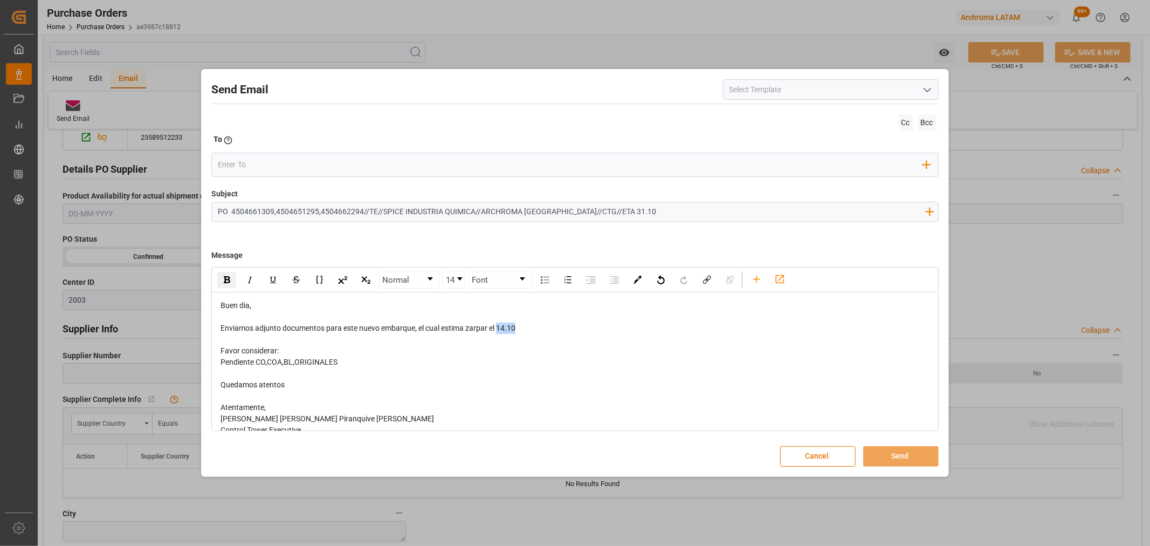
click at [230, 278] on img "rdw-inline-control" at bounding box center [227, 279] width 6 height 7
click at [759, 281] on icon "rdw-toolbar" at bounding box center [756, 278] width 11 height 11
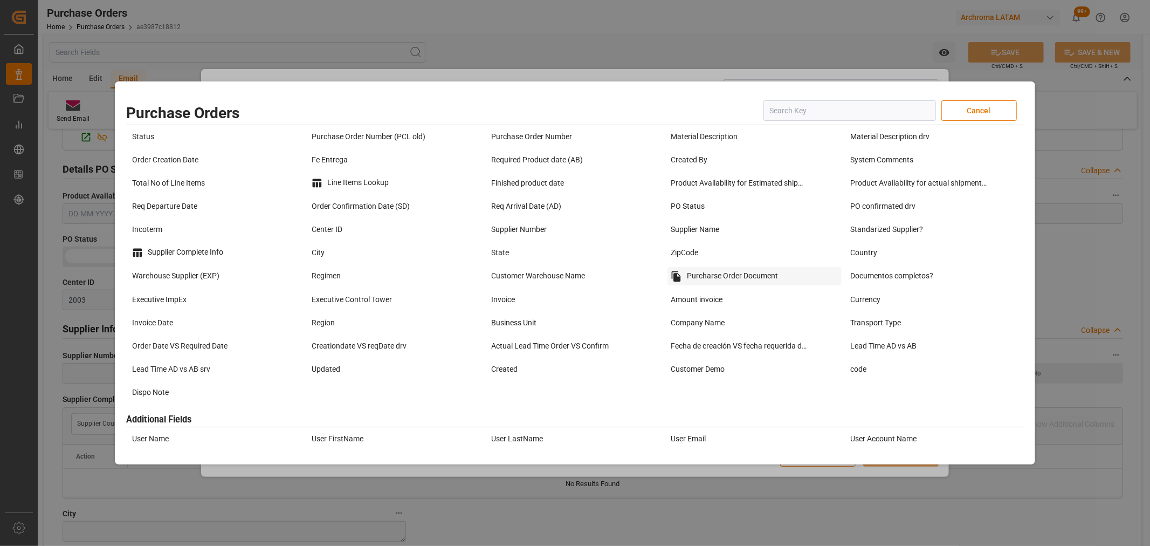
click at [709, 275] on div "Purcharse Order Document" at bounding box center [754, 276] width 174 height 18
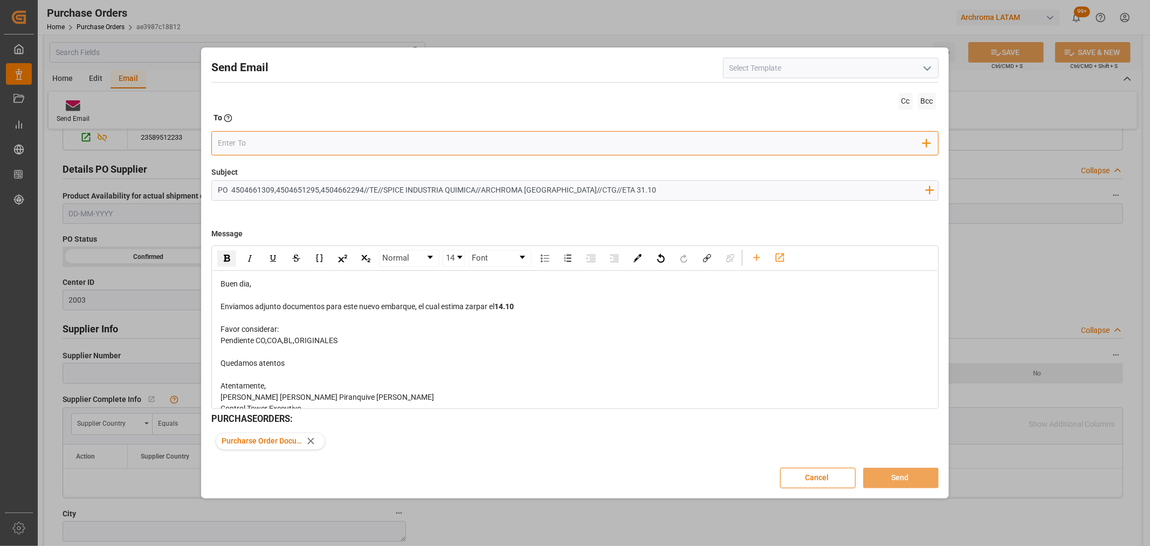
click at [273, 139] on input "email" at bounding box center [570, 143] width 705 height 16
drag, startPoint x: 345, startPoint y: 341, endPoint x: 216, endPoint y: 341, distance: 128.8
click at [216, 341] on div "Buen dia, Enviamos adjunto documentos para este nuevo embarque, el cual estima …" at bounding box center [574, 352] width 725 height 162
drag, startPoint x: 220, startPoint y: 255, endPoint x: 229, endPoint y: 244, distance: 13.8
click at [221, 255] on div "rdw-inline-control" at bounding box center [226, 258] width 19 height 16
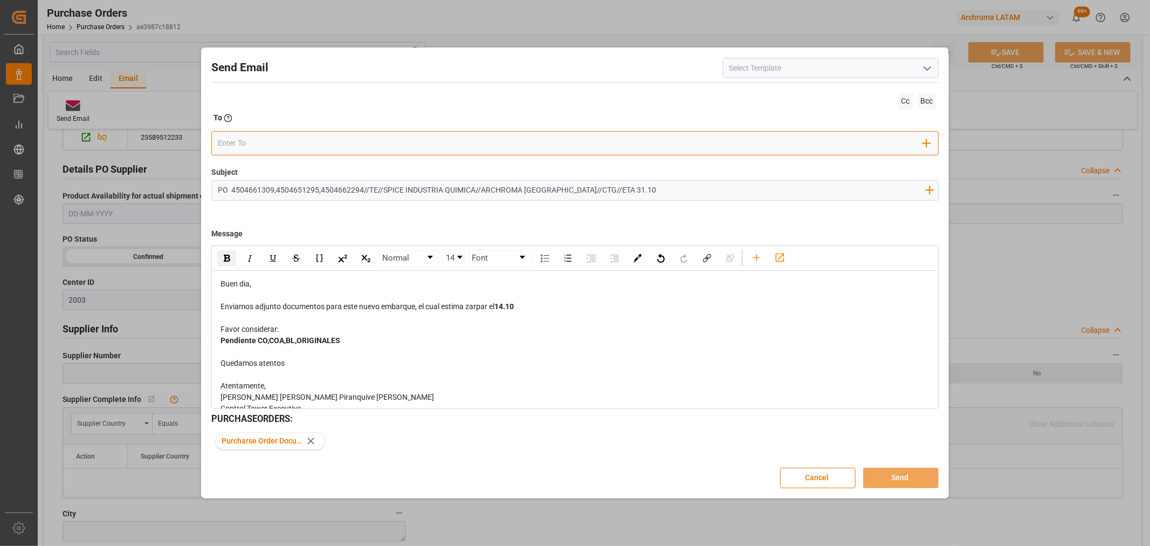
click at [259, 146] on input "email" at bounding box center [570, 143] width 705 height 16
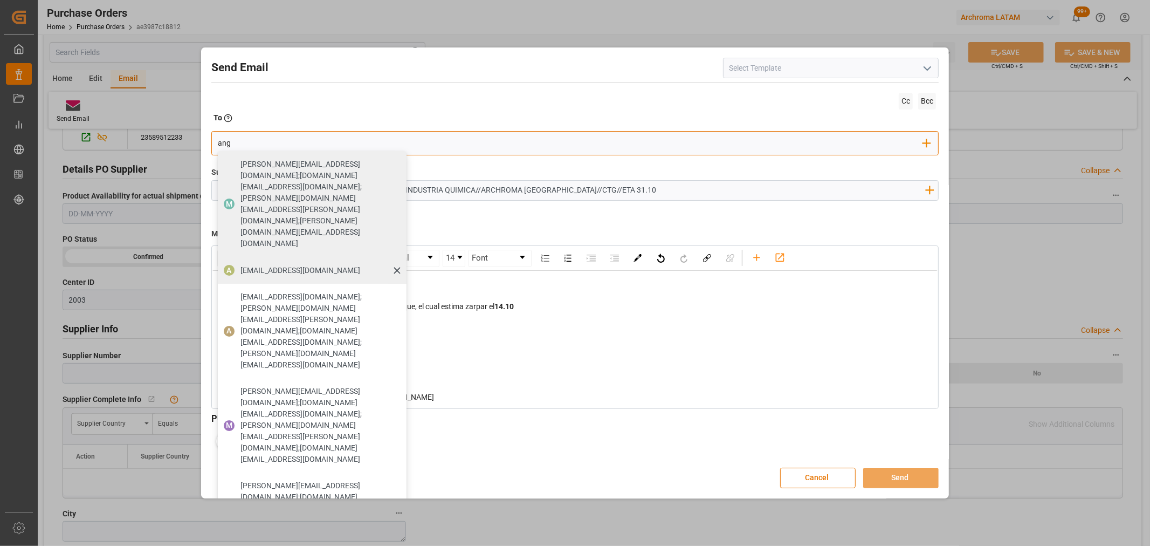
type input "ang"
drag, startPoint x: 263, startPoint y: 198, endPoint x: 268, endPoint y: 181, distance: 18.8
click at [263, 261] on div "angiee.lamilla@archroma.com" at bounding box center [300, 270] width 127 height 19
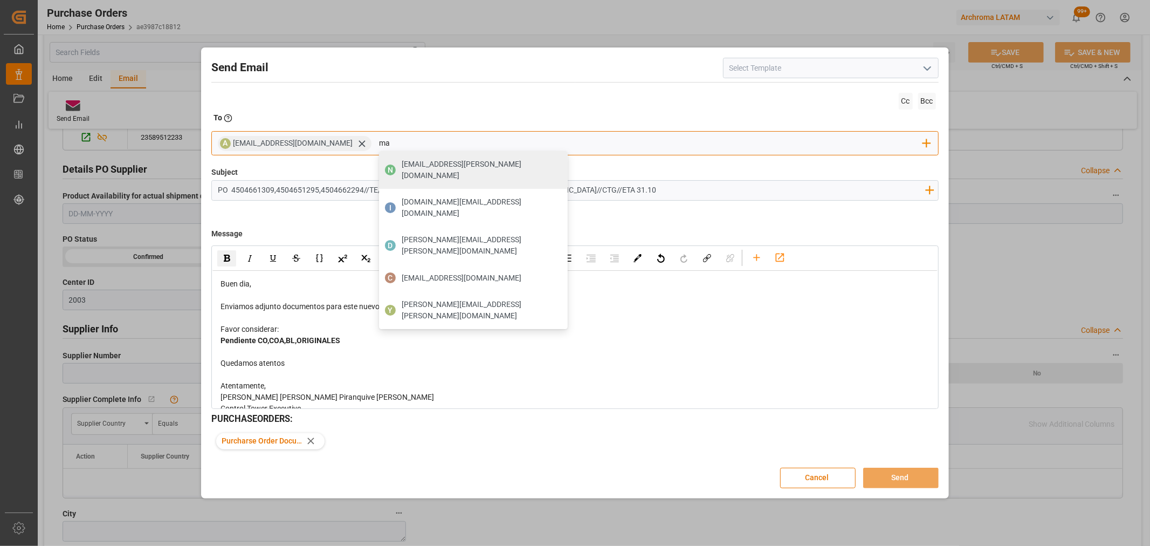
click at [359, 146] on icon at bounding box center [362, 143] width 6 height 6
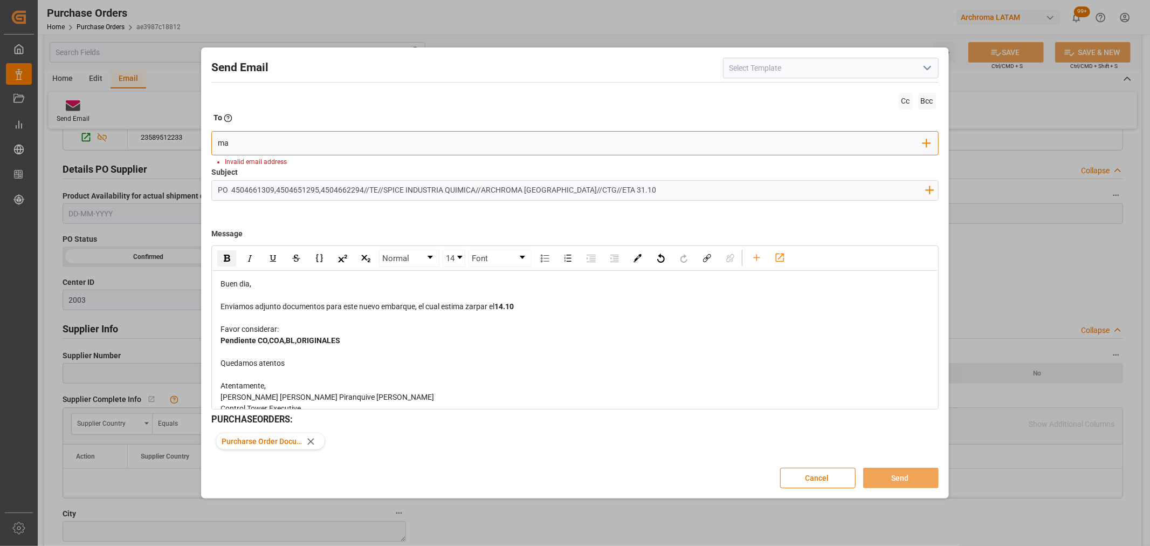
click at [392, 141] on input "ma" at bounding box center [570, 143] width 705 height 16
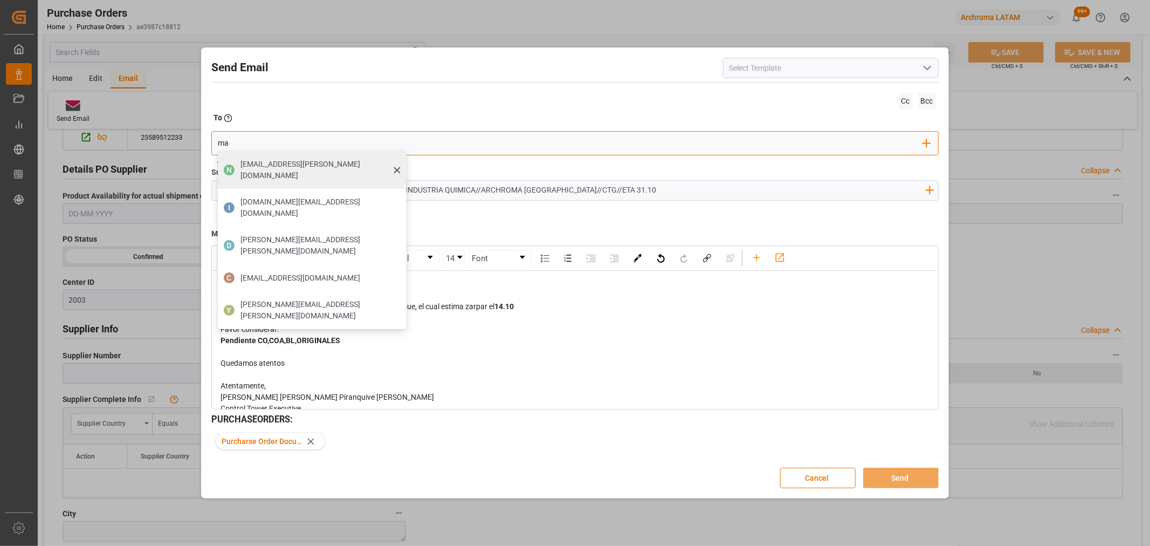
type input "maria"
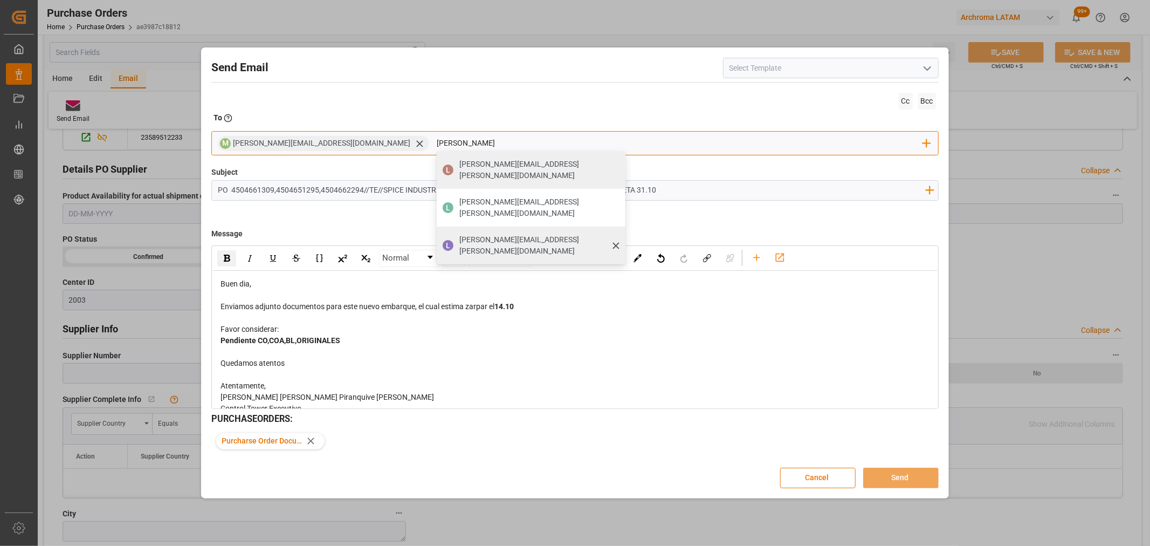
type input "luis"
click at [459, 234] on span "luis.montoya@leschaco.com" at bounding box center [538, 245] width 158 height 23
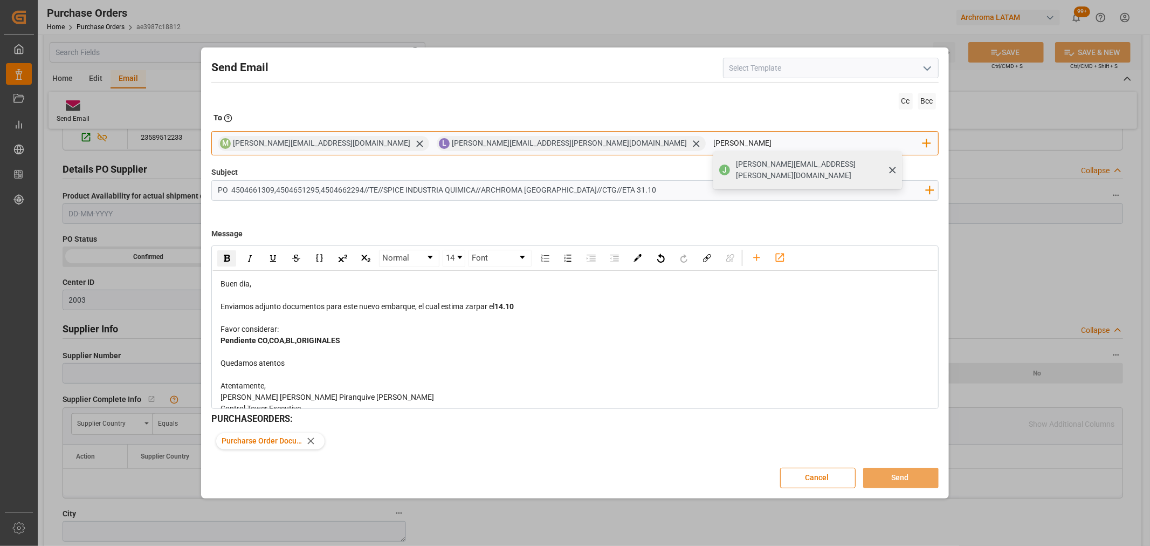
type input "jona"
click at [736, 164] on span "jonathan.rodriguez@leschaco.com" at bounding box center [815, 169] width 158 height 23
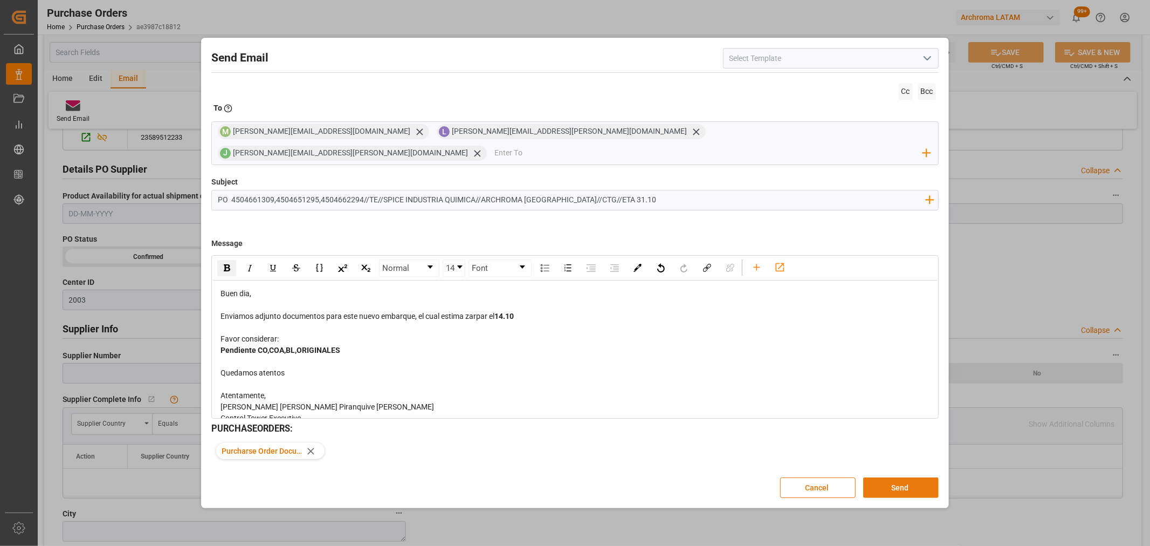
click at [904, 479] on button "Send" at bounding box center [900, 487] width 75 height 20
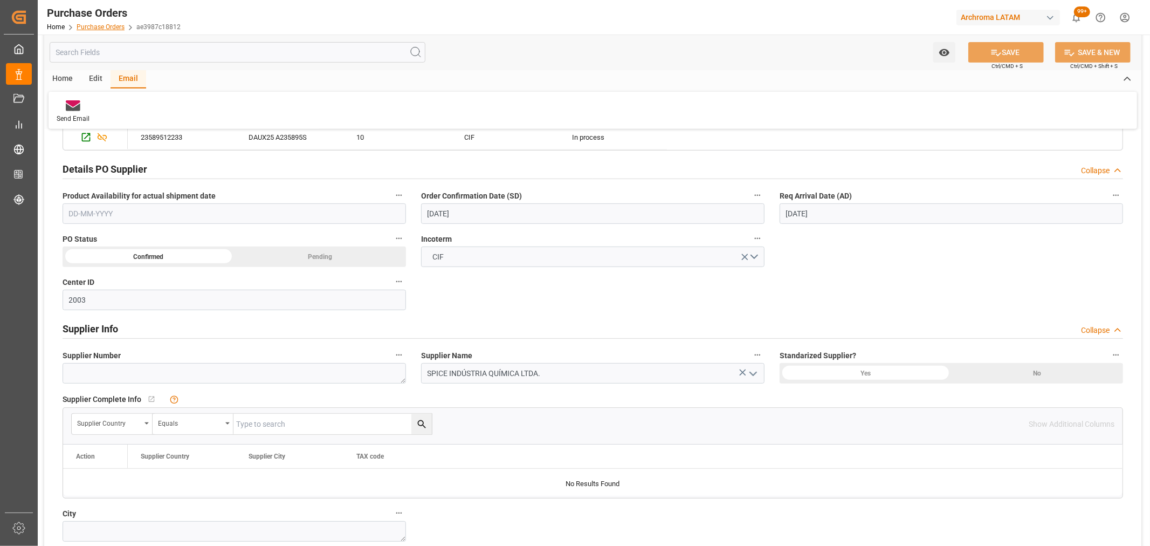
click at [121, 30] on link "Purchase Orders" at bounding box center [101, 27] width 48 height 8
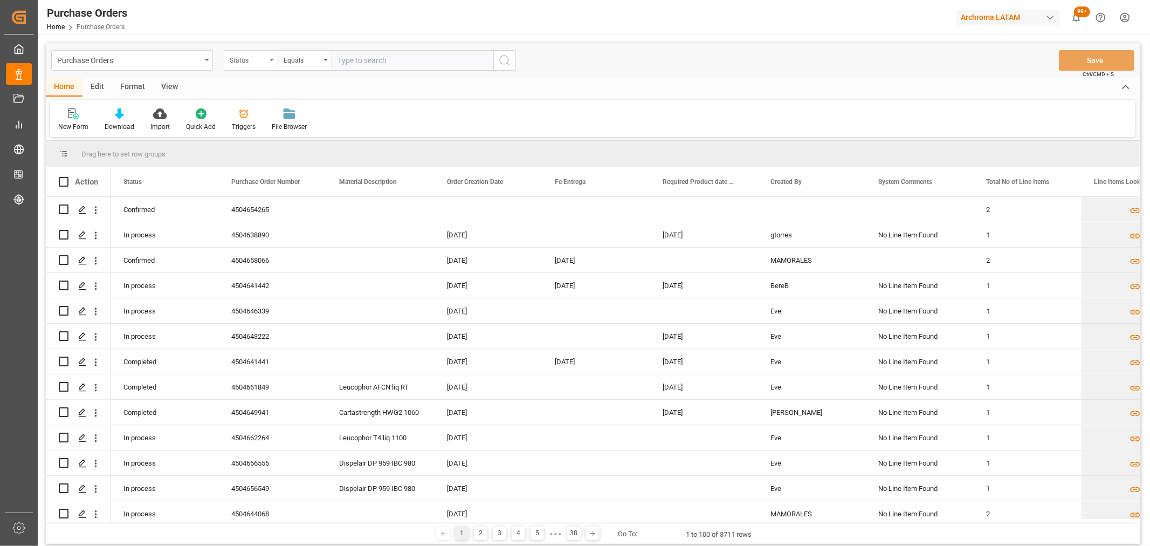
click at [234, 66] on div "Status" at bounding box center [251, 60] width 54 height 20
click at [275, 135] on div "Purchase Order Number" at bounding box center [304, 132] width 161 height 23
click at [305, 61] on div "Equals" at bounding box center [302, 59] width 37 height 12
click at [321, 136] on div "Fuzzy search" at bounding box center [358, 132] width 161 height 23
click at [275, 54] on div "Purchase Order Number" at bounding box center [251, 60] width 54 height 20
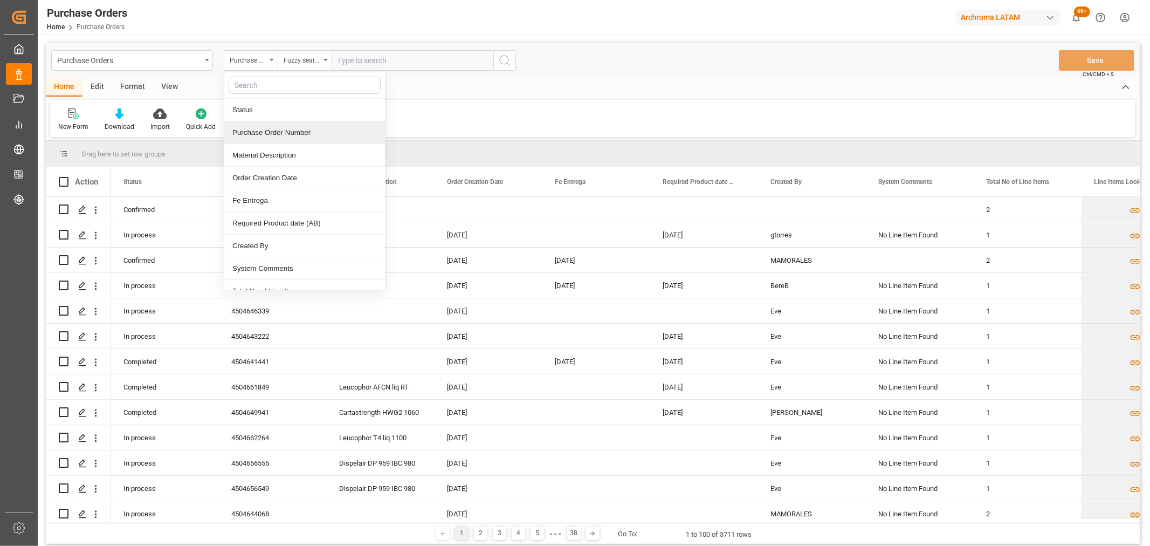
click at [281, 130] on div "Purchase Order Number" at bounding box center [304, 132] width 161 height 23
click at [299, 54] on div "Fuzzy search" at bounding box center [302, 59] width 37 height 12
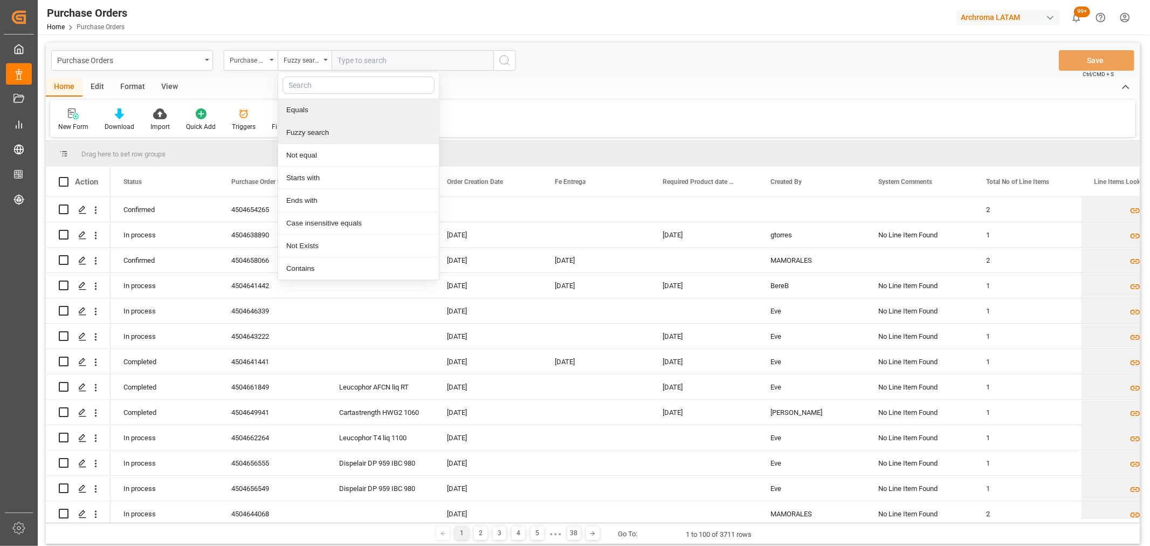
click at [333, 135] on div "Fuzzy search" at bounding box center [358, 132] width 161 height 23
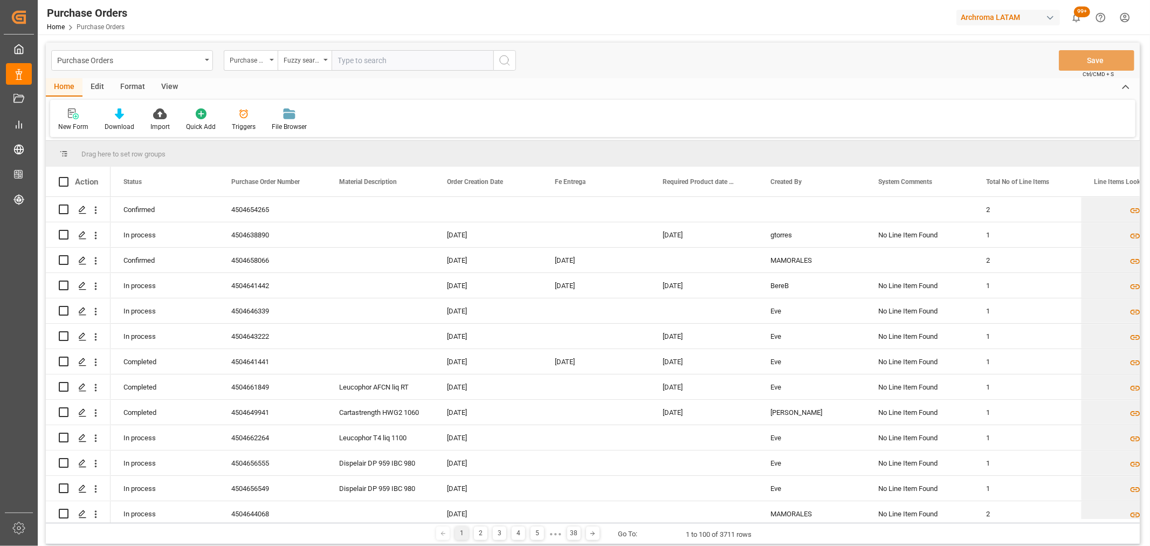
click at [363, 61] on input "text" at bounding box center [413, 60] width 162 height 20
paste input "https://outlook.office.com/mail/id/AAQkADFiMWQ5YTFjLTViODctNGVlNy1iNDQxLTkzMTlh…"
drag, startPoint x: 488, startPoint y: 60, endPoint x: 192, endPoint y: 62, distance: 295.4
click at [194, 62] on div "Purchase Orders Purchase Order Number Fuzzy search https://outlook.office.com/m…" at bounding box center [283, 60] width 465 height 20
type input "https://outlook.office.com/mail/id/AAQkADFiMWQ5YTFjLTViODctNGVlNy1iNDQxLTkzMTlh…"
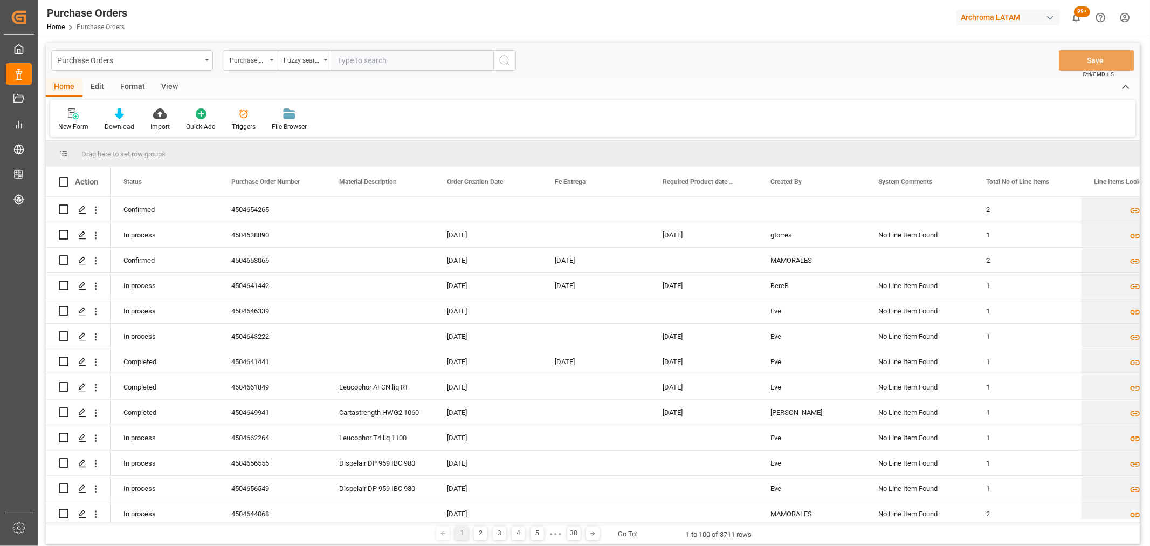
paste input "4504638888"
type input "4504638888"
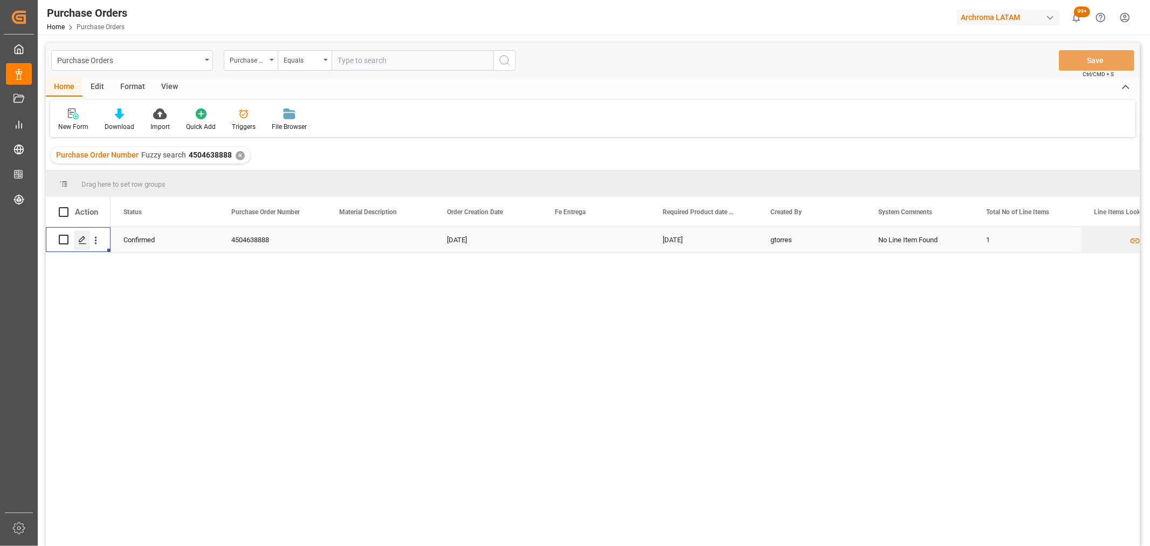
click at [82, 239] on polygon "Press SPACE to select this row." at bounding box center [81, 238] width 5 height 5
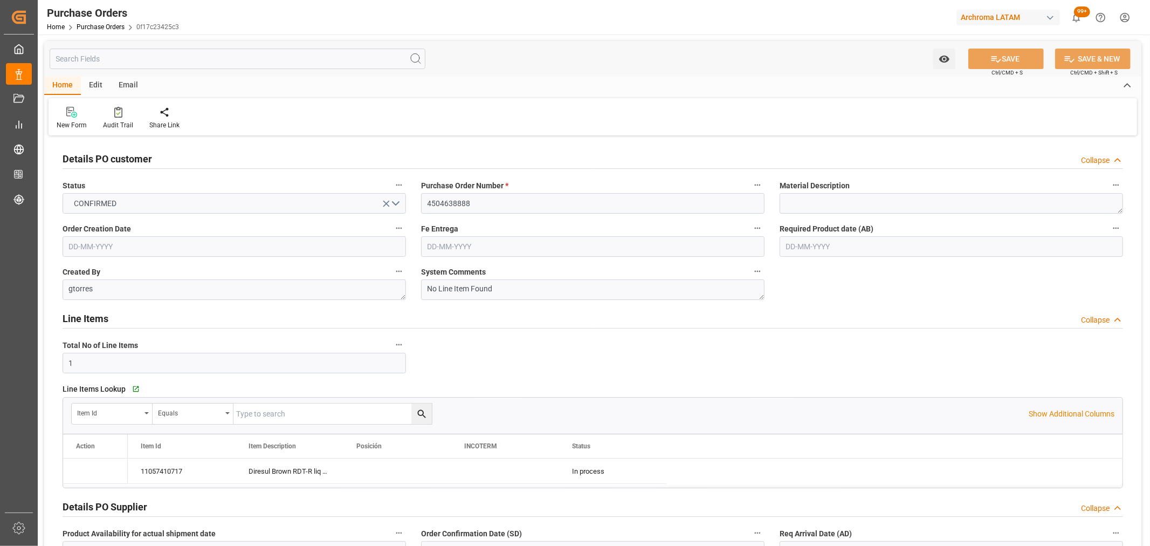
type input "03-07-2025"
type input "06-09-2025"
type input "[DATE]"
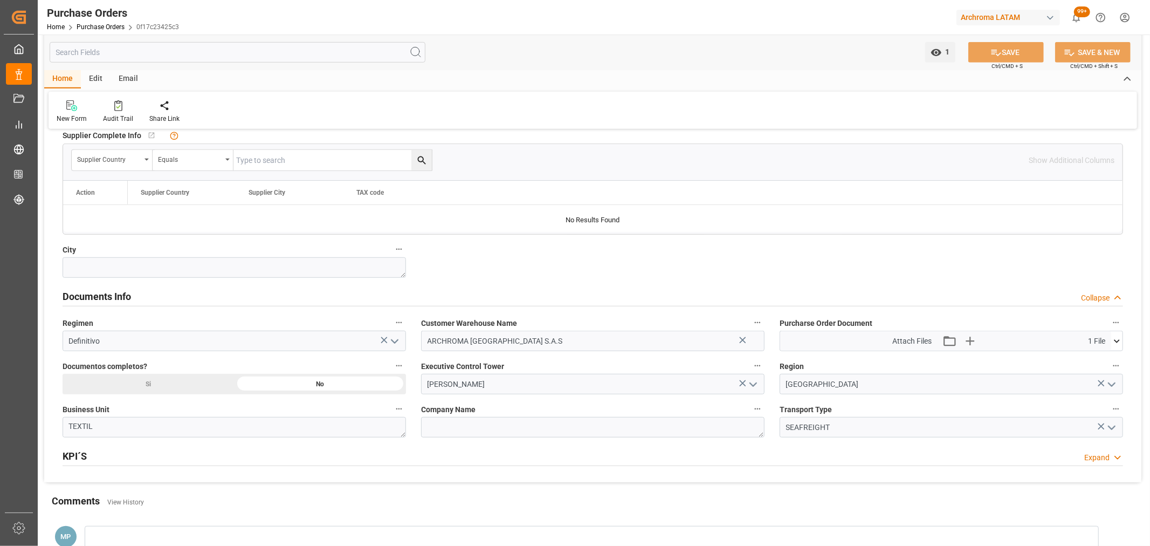
scroll to position [659, 0]
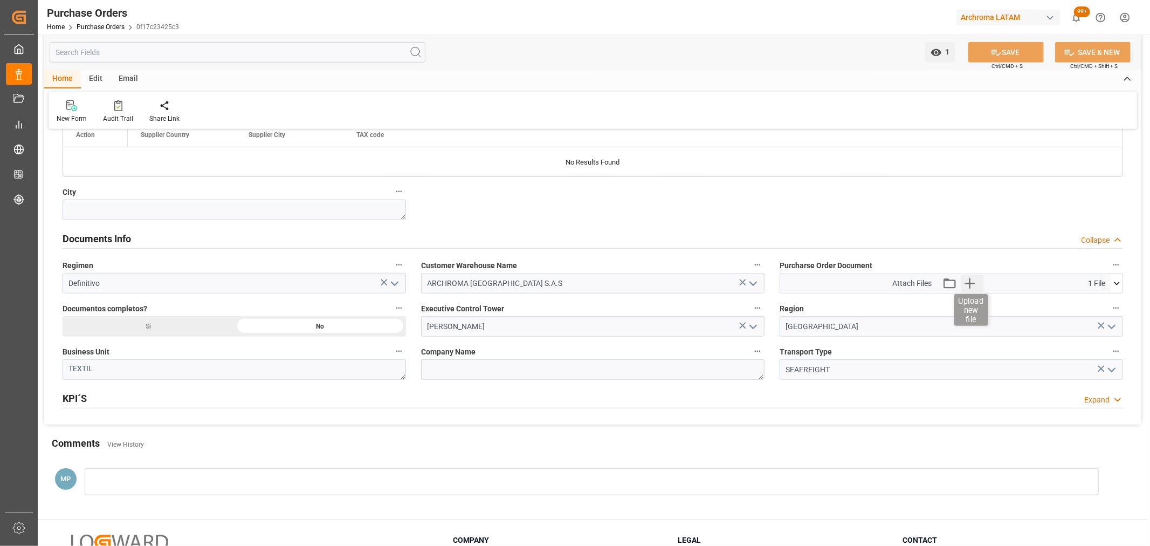
click at [968, 282] on icon "button" at bounding box center [969, 283] width 10 height 10
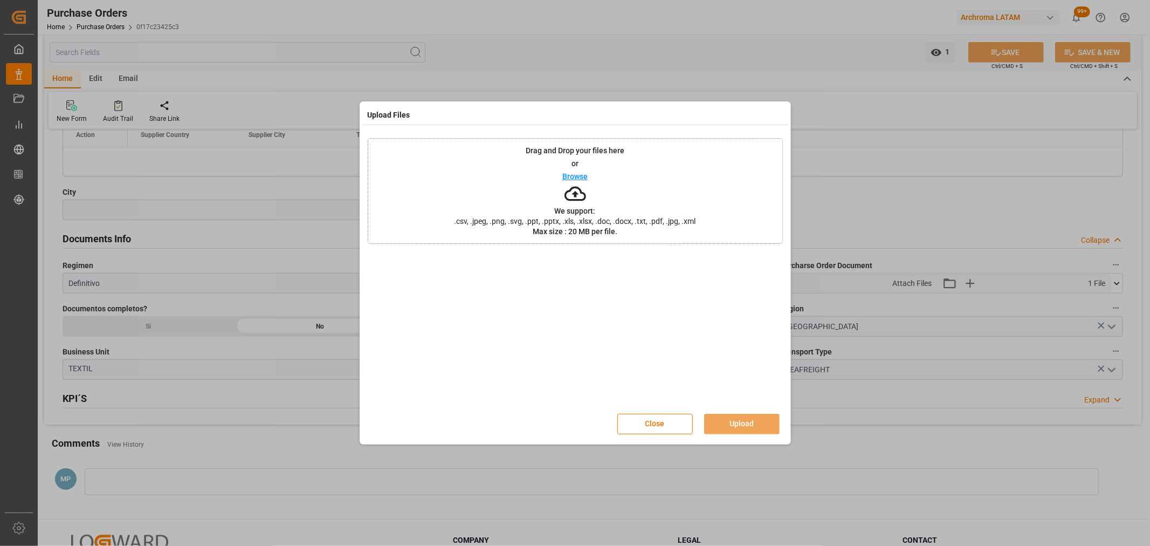
click at [582, 174] on p "Browse" at bounding box center [574, 177] width 25 height 8
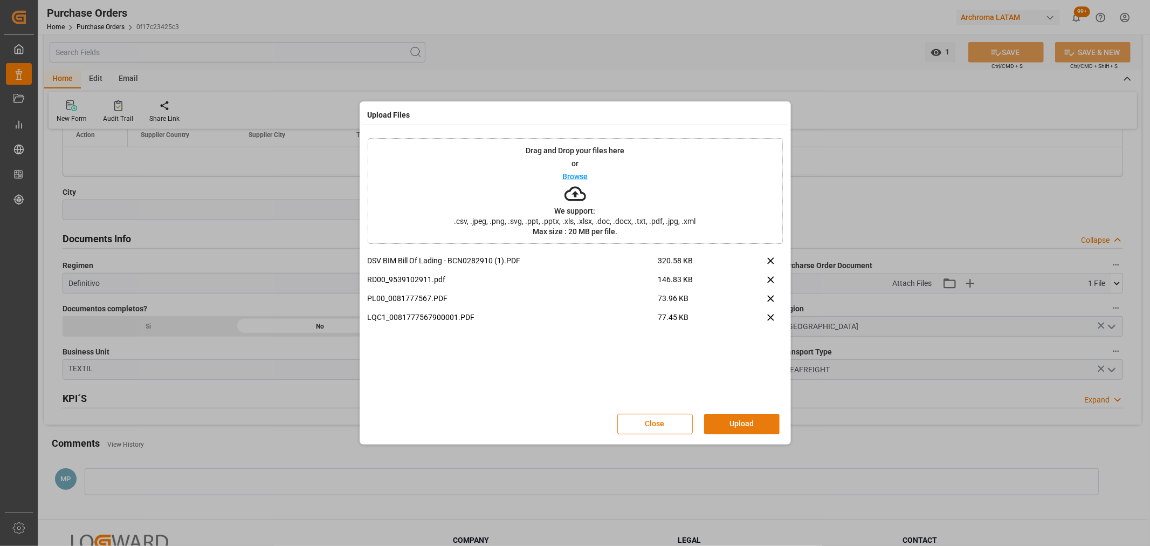
click at [750, 422] on button "Upload" at bounding box center [741, 423] width 75 height 20
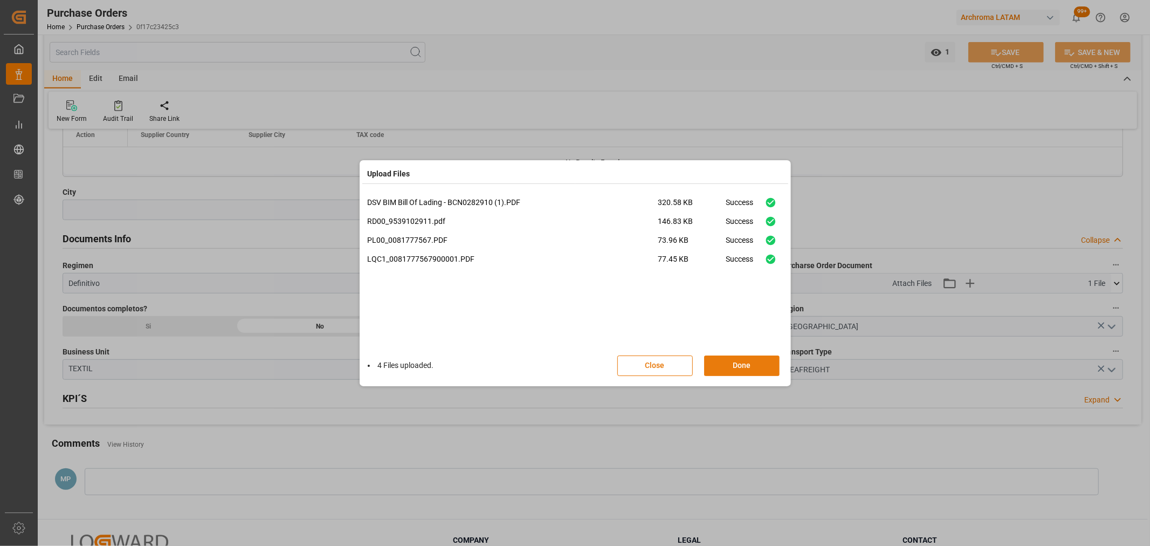
click at [761, 362] on button "Done" at bounding box center [741, 365] width 75 height 20
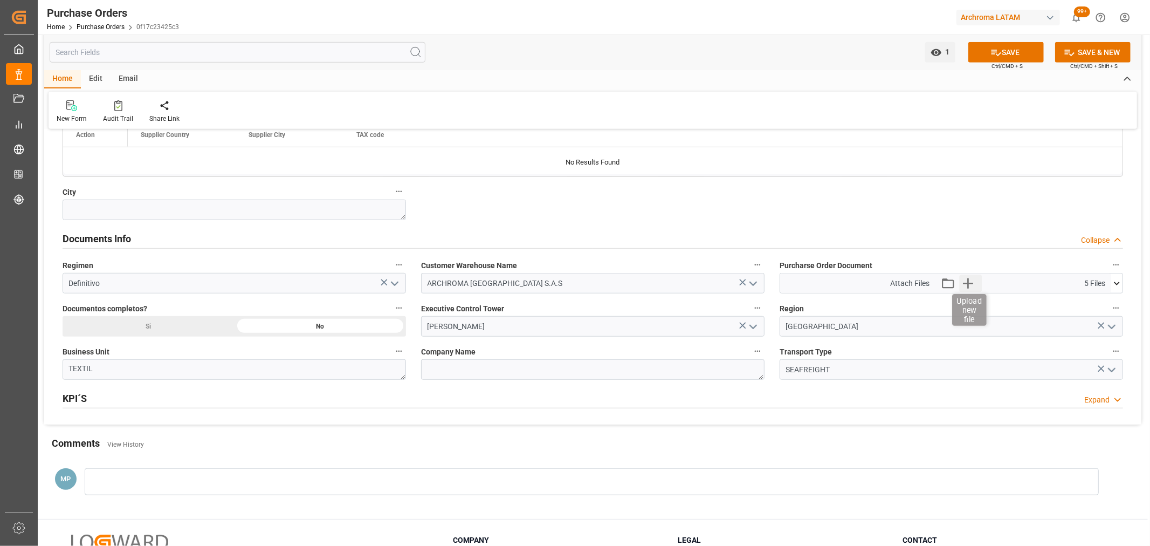
click at [967, 286] on icon "button" at bounding box center [967, 282] width 17 height 17
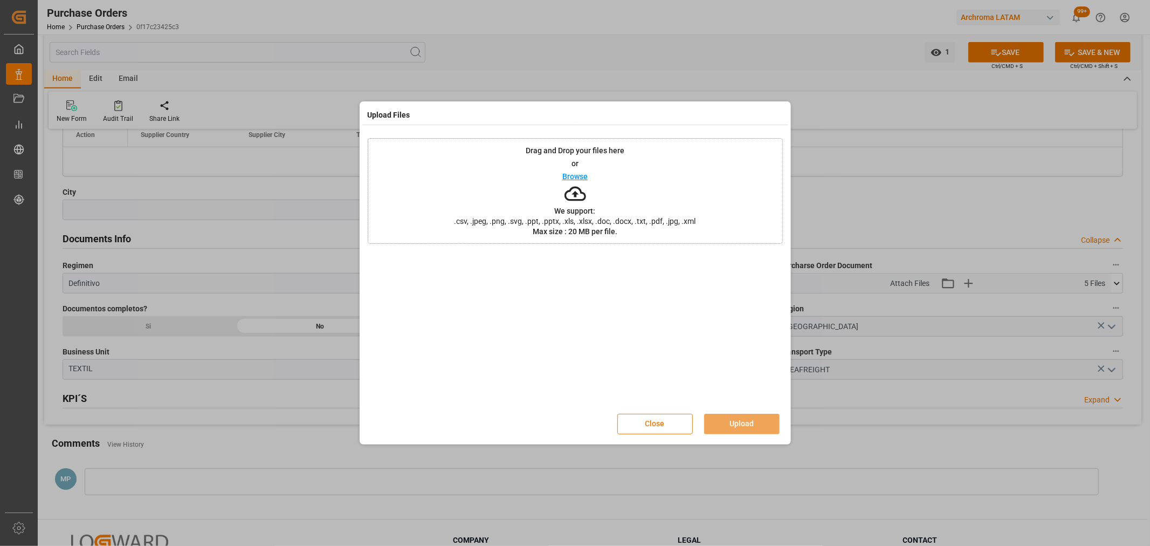
click at [652, 424] on button "Close" at bounding box center [654, 423] width 75 height 20
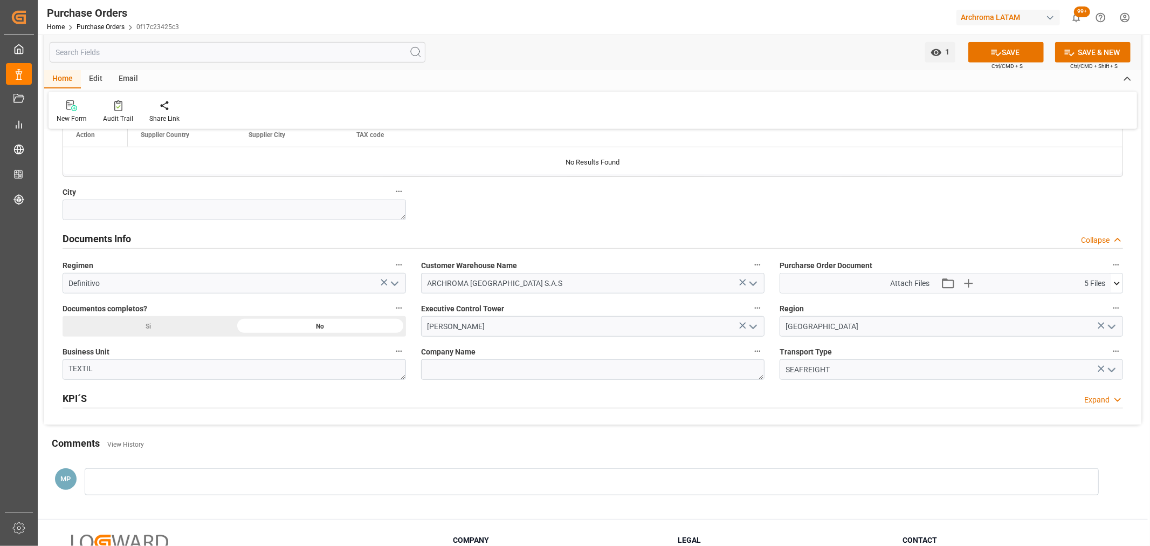
click at [1118, 289] on button at bounding box center [1116, 282] width 11 height 19
click at [1111, 303] on icon at bounding box center [1110, 303] width 11 height 11
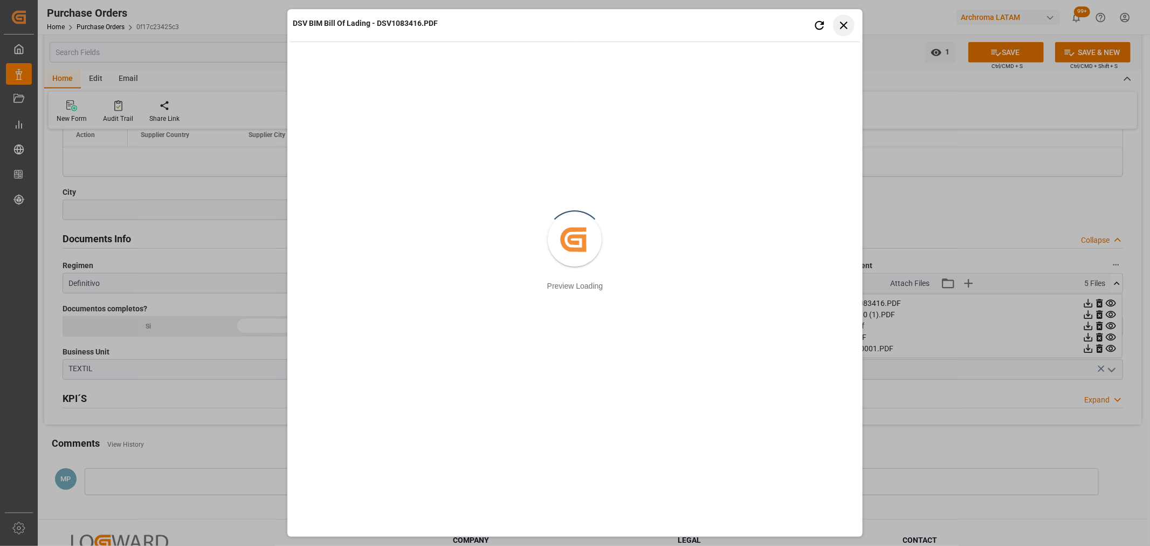
click at [843, 33] on button "Close preview" at bounding box center [844, 26] width 22 height 22
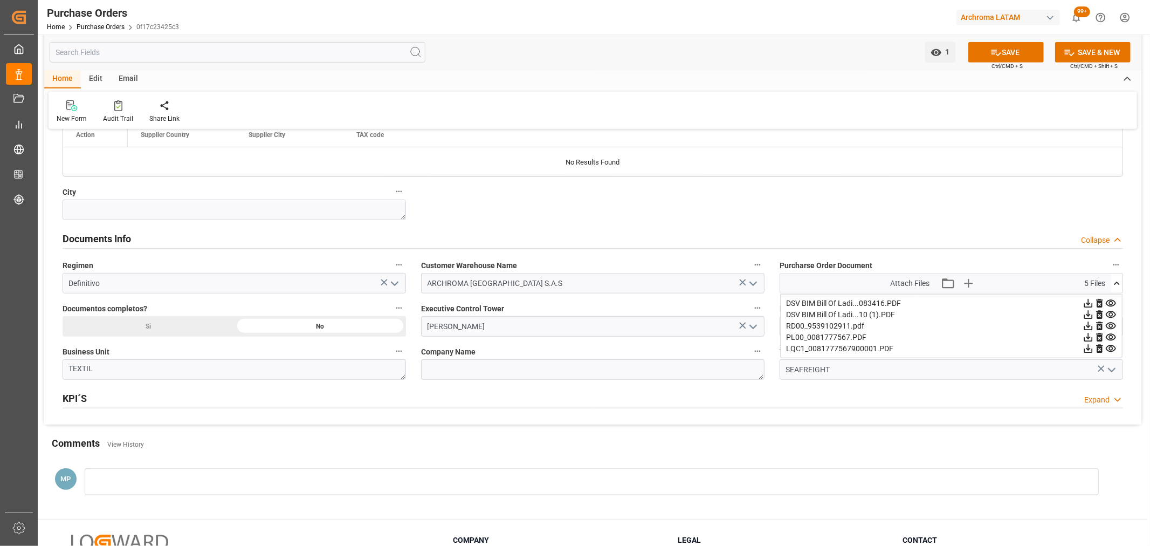
click at [1100, 316] on icon at bounding box center [1099, 314] width 11 height 11
click at [1019, 57] on button "SAVE" at bounding box center [1005, 52] width 75 height 20
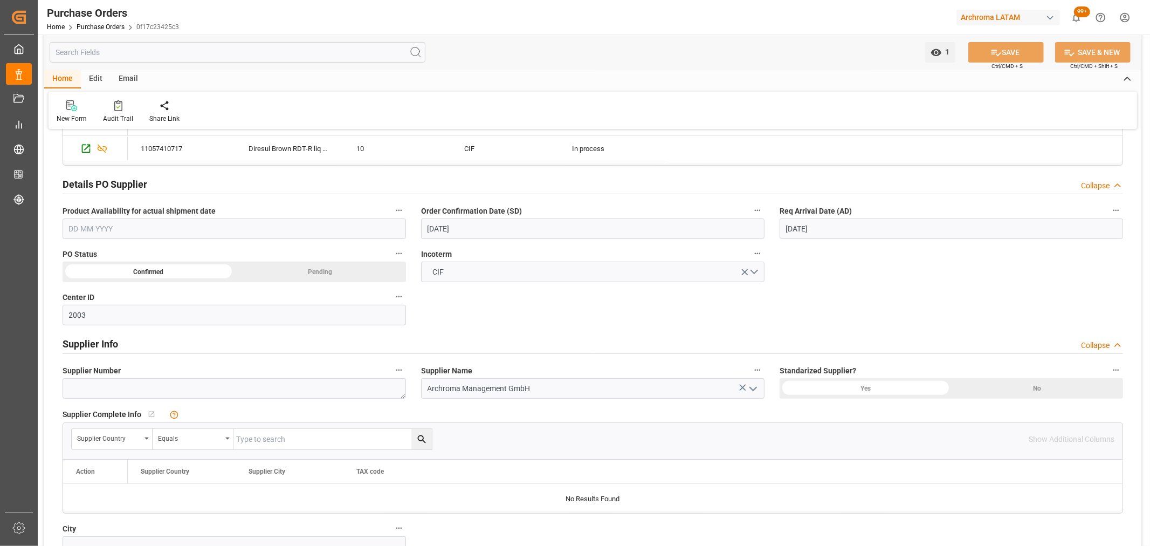
scroll to position [180, 0]
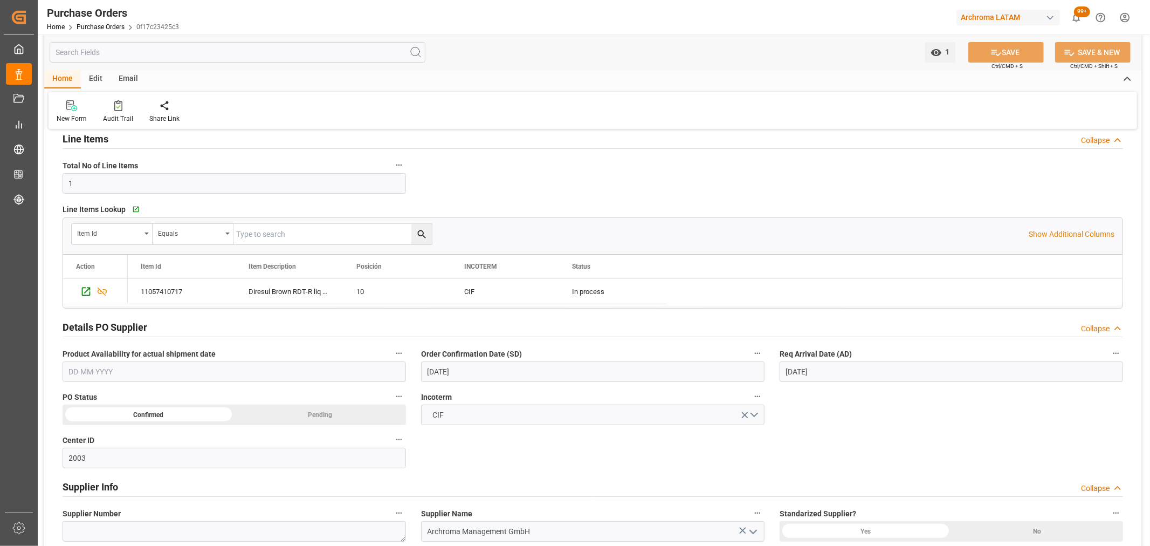
click at [837, 372] on input "09-10-2025" at bounding box center [951, 371] width 343 height 20
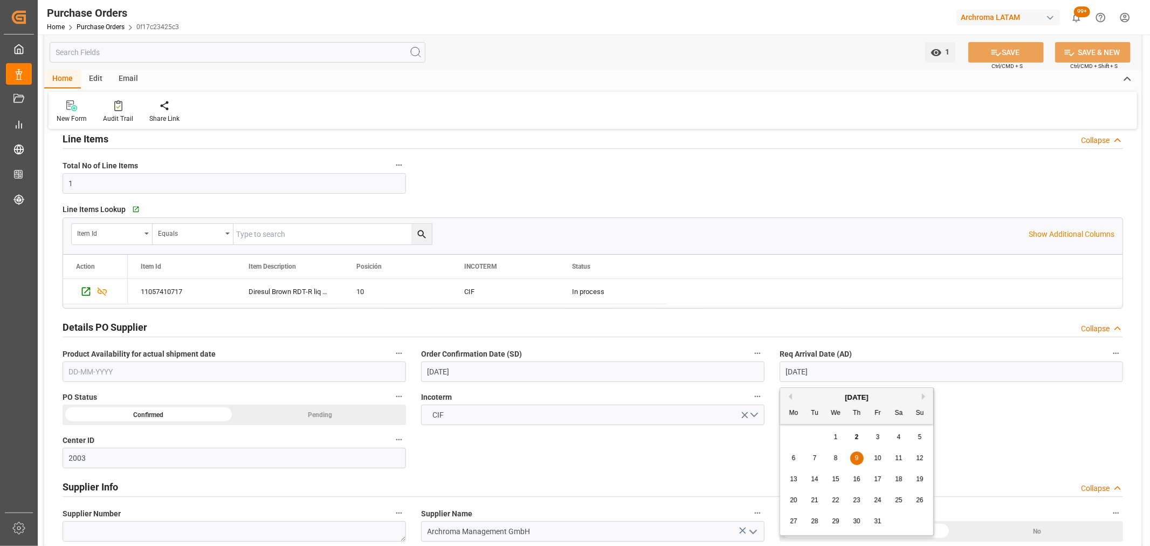
click at [854, 480] on span "16" at bounding box center [856, 479] width 7 height 8
type input "16-10-2025"
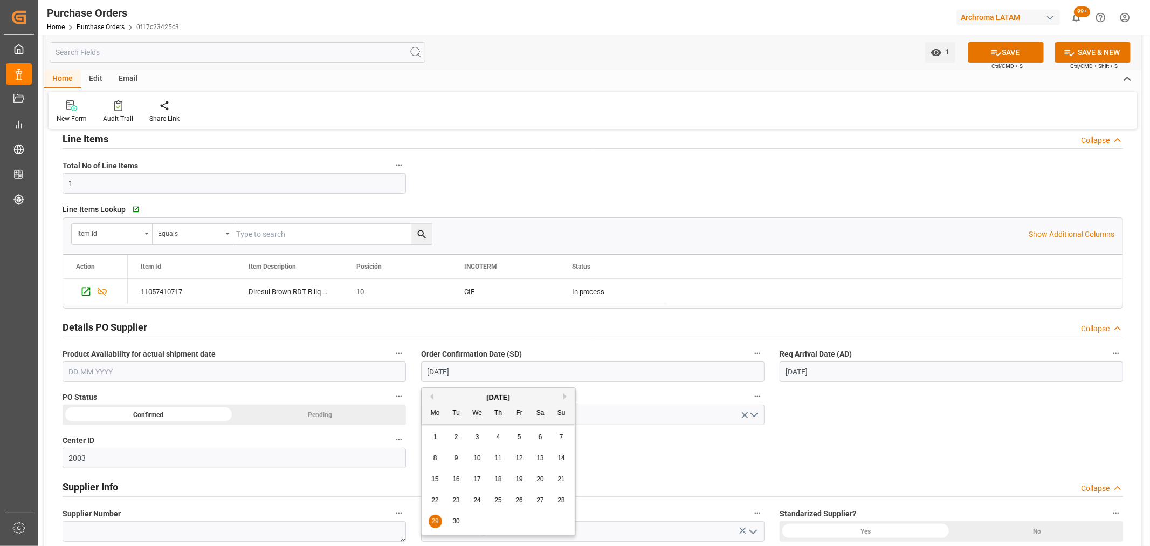
click at [508, 375] on input "[DATE]" at bounding box center [592, 371] width 343 height 20
click at [566, 396] on button "Next Month" at bounding box center [566, 396] width 6 height 6
click at [480, 433] on div "1" at bounding box center [477, 437] width 13 height 13
type input "[DATE]"
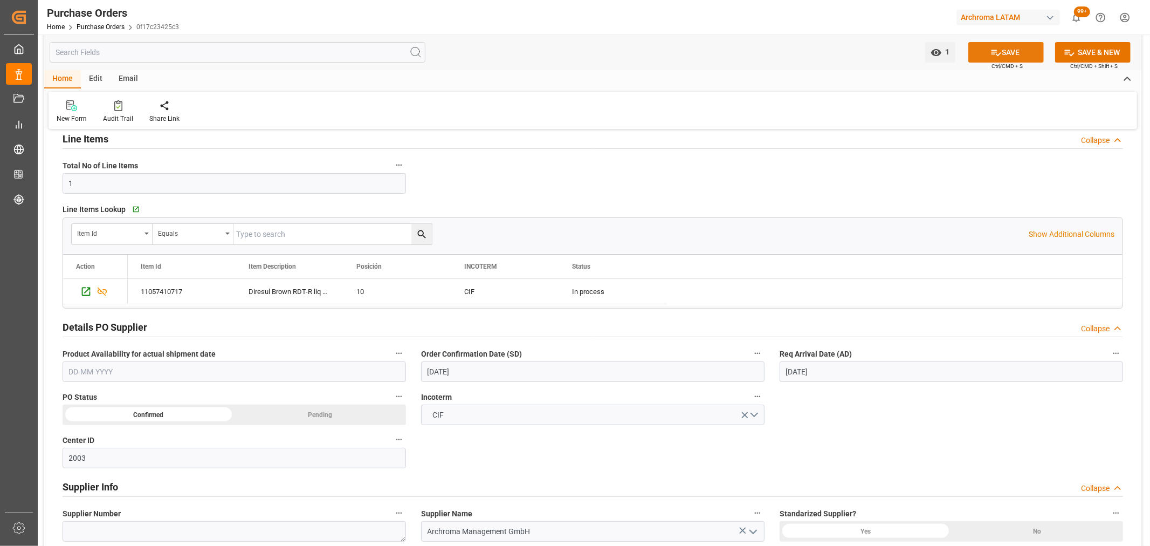
click at [976, 49] on button "SAVE" at bounding box center [1005, 52] width 75 height 20
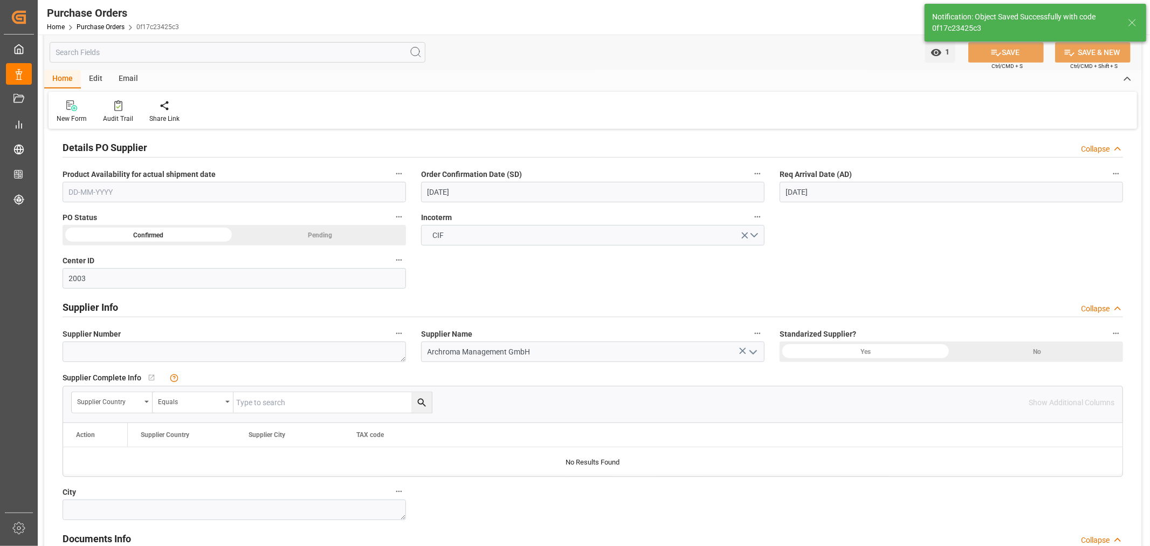
scroll to position [539, 0]
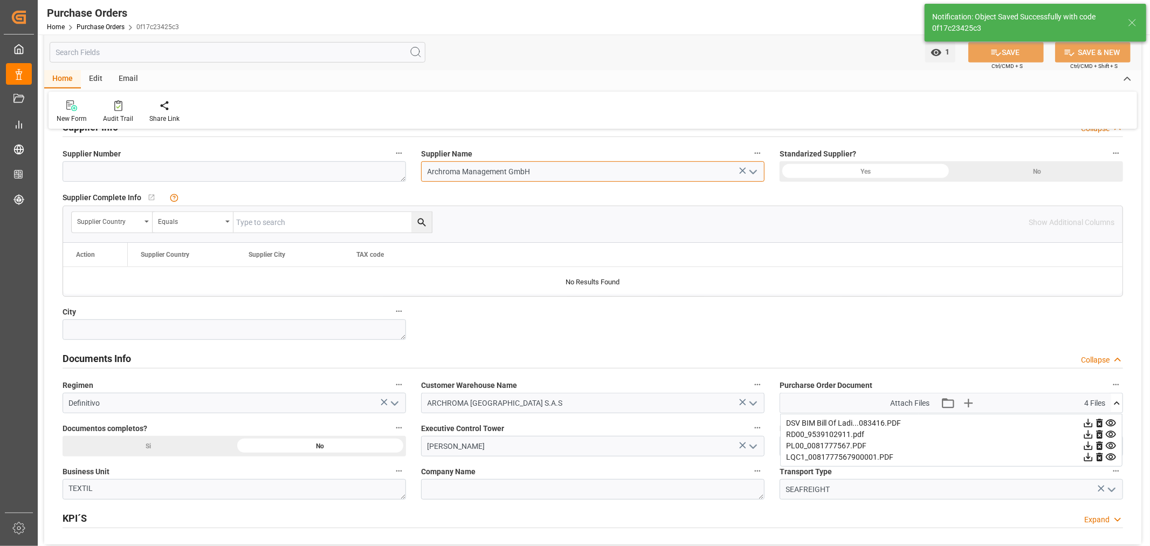
click at [527, 169] on input "Archroma Management GmbH" at bounding box center [592, 171] width 343 height 20
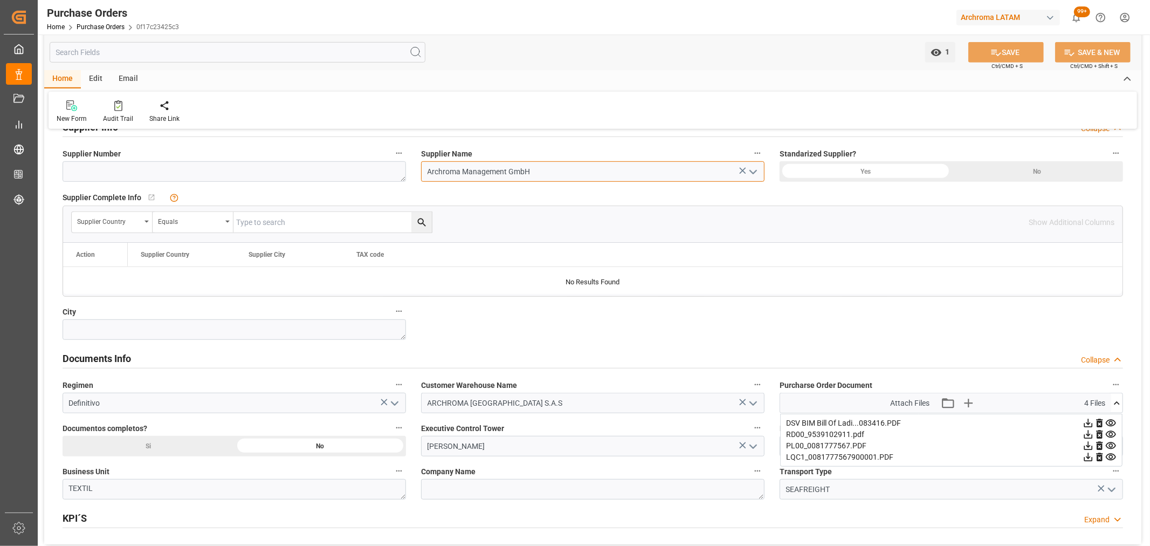
drag, startPoint x: 541, startPoint y: 173, endPoint x: 356, endPoint y: 173, distance: 184.4
click at [356, 173] on div "Details PO customer Collapse Status CONFIRMED Purchase Order Number * 450463888…" at bounding box center [592, 71] width 1097 height 945
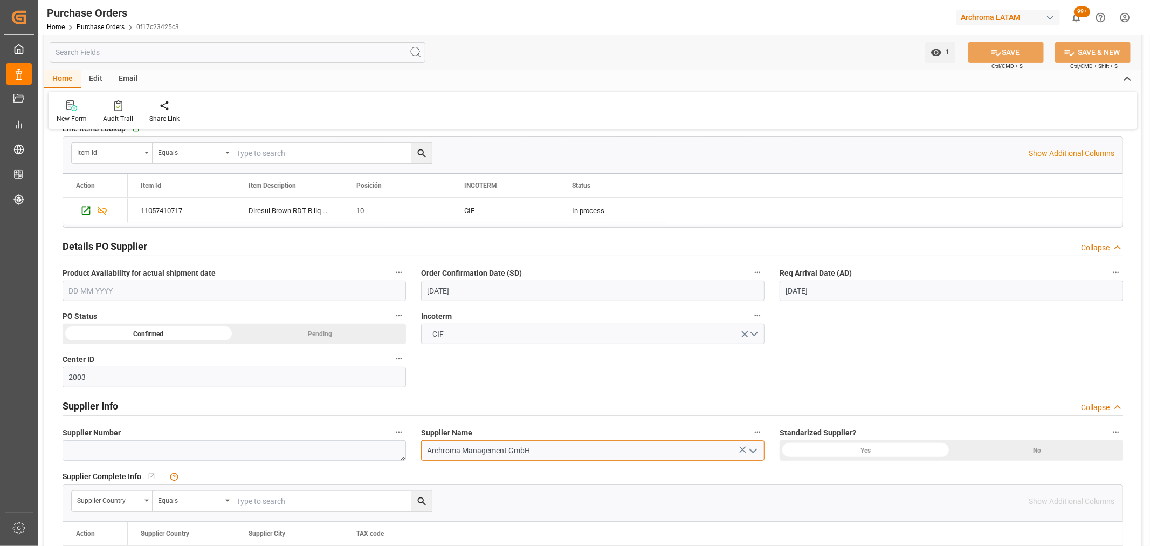
scroll to position [239, 0]
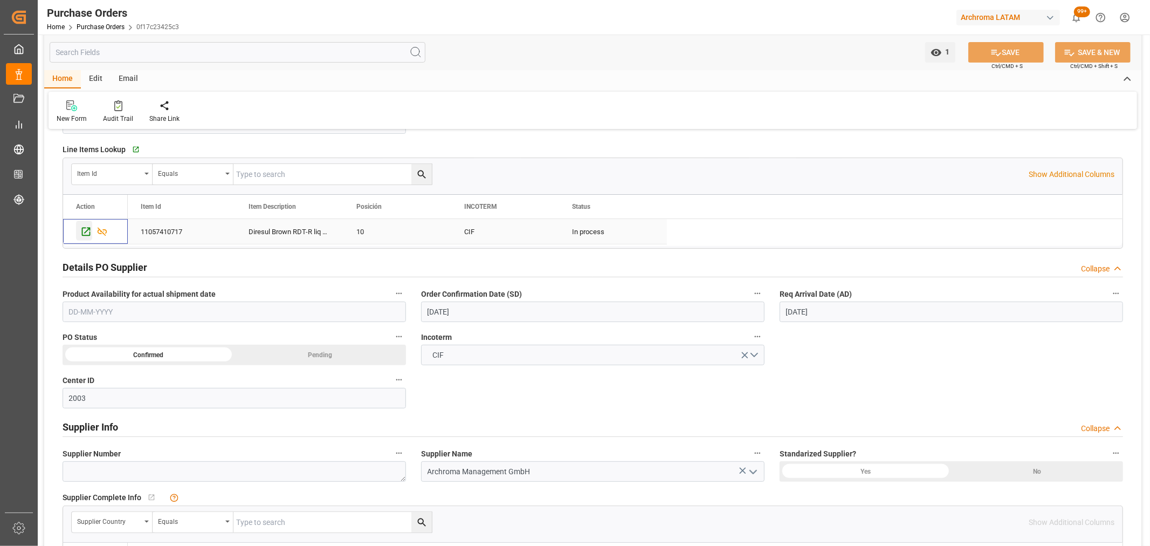
click at [88, 229] on icon "Press SPACE to select this row." at bounding box center [86, 232] width 9 height 9
click at [128, 78] on div "Email" at bounding box center [129, 79] width 36 height 18
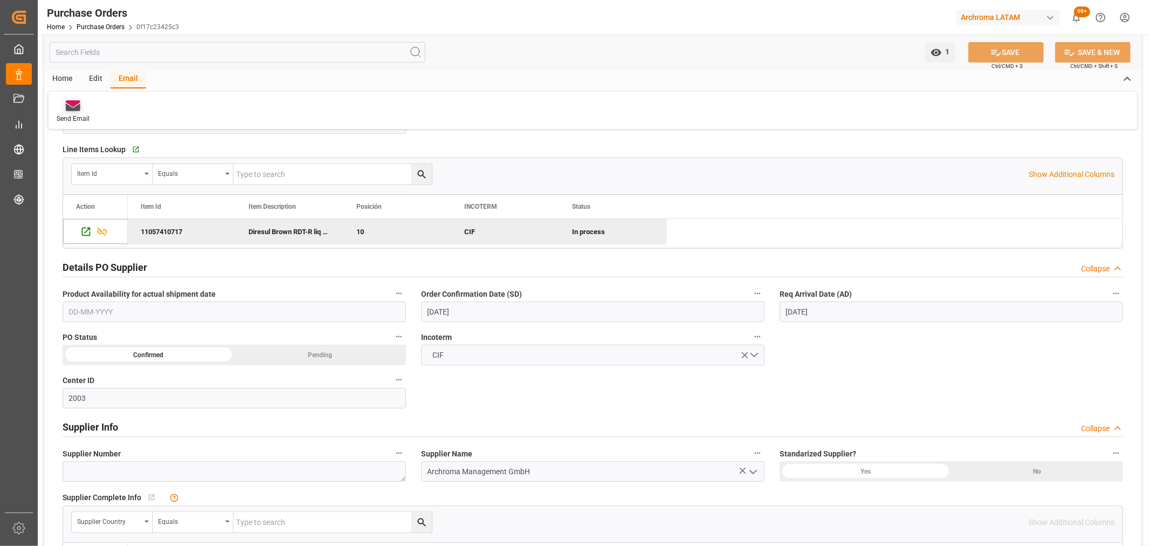
click at [71, 110] on icon at bounding box center [73, 108] width 15 height 8
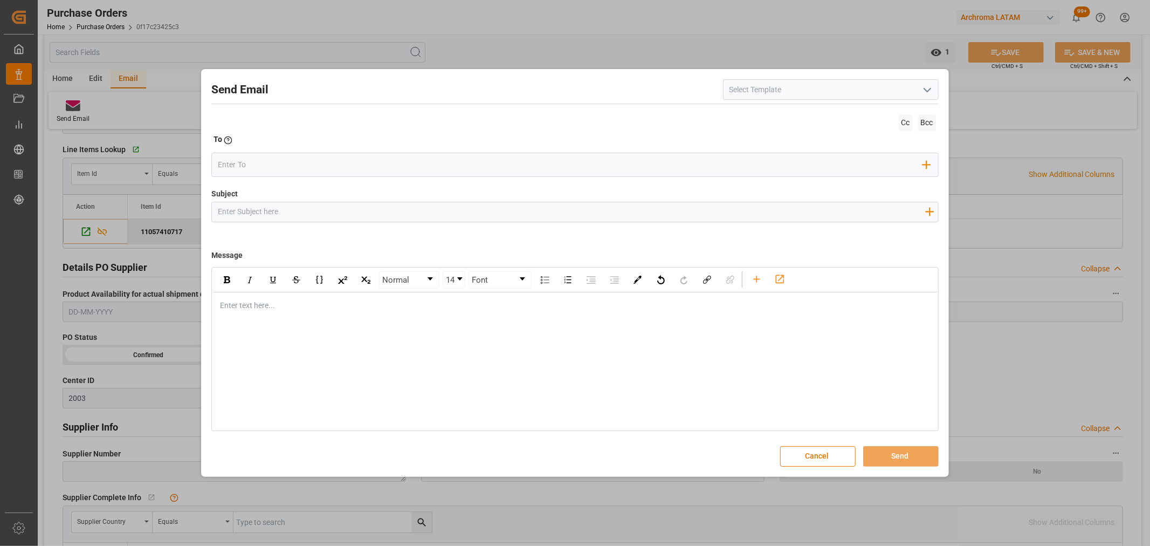
click at [324, 205] on input "Subject" at bounding box center [571, 211] width 719 height 19
paste input "4504638888"
type input "PO 4504638888//TE//DOCUMENTOS//ARCHROMA MANAGEMENT GMBH//ARCHROMA PERU//LCL//ET…"
click at [280, 316] on div "Enter text here..." at bounding box center [574, 305] width 725 height 26
click at [264, 308] on div "rdw-editor" at bounding box center [574, 305] width 709 height 11
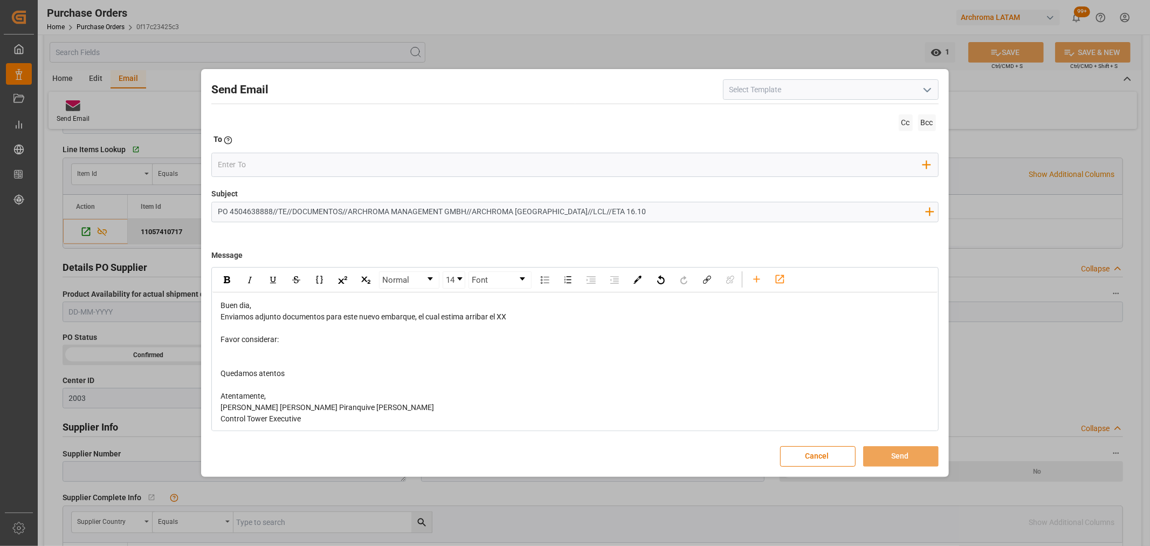
click at [310, 304] on div "Buen dia," at bounding box center [574, 305] width 709 height 11
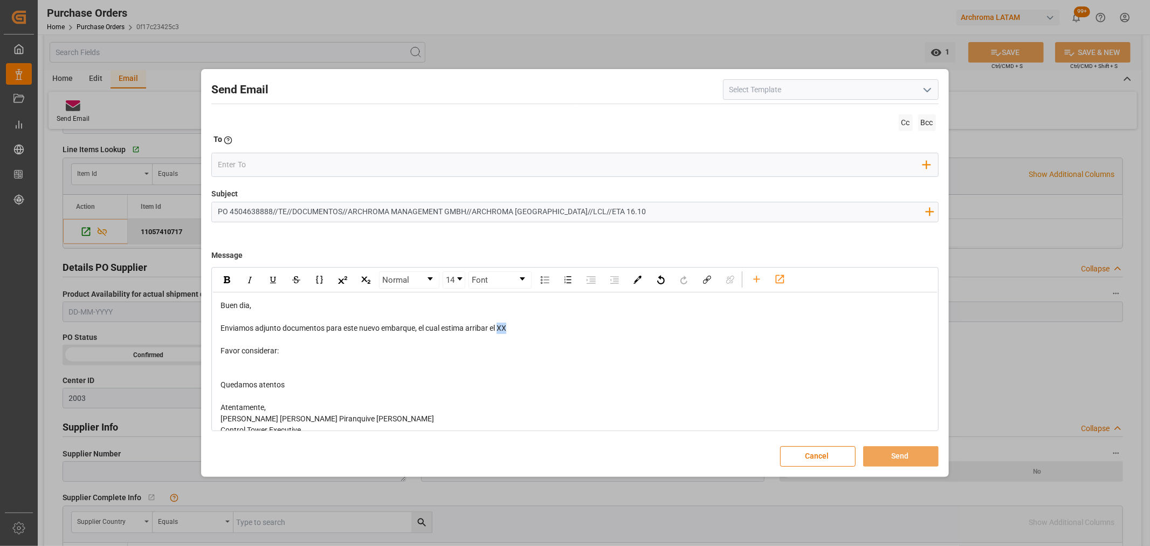
drag, startPoint x: 520, startPoint y: 329, endPoint x: 500, endPoint y: 327, distance: 20.6
click at [500, 327] on div "Enviamos adjunto documentos para este nuevo embarque, el cual estima arribar el…" at bounding box center [574, 327] width 709 height 11
click at [247, 362] on div "rdw-editor" at bounding box center [574, 361] width 709 height 11
drag, startPoint x: 437, startPoint y: 354, endPoint x: 387, endPoint y: 359, distance: 50.4
click at [368, 362] on div "Buen dia, Enviamos adjunto documentos para este nuevo embarque, el cual estima …" at bounding box center [574, 373] width 709 height 147
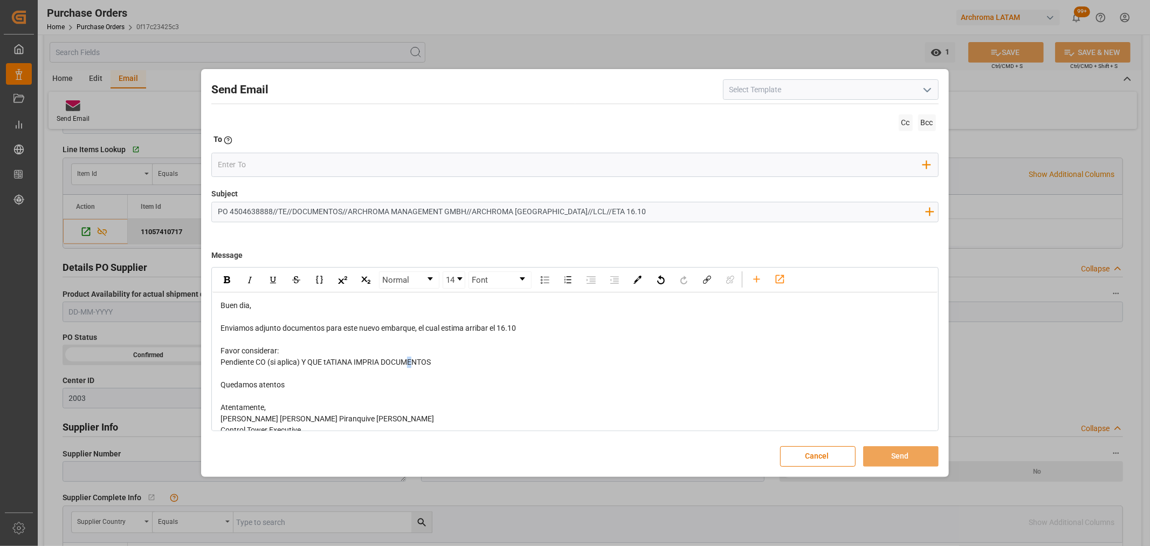
drag, startPoint x: 411, startPoint y: 362, endPoint x: 435, endPoint y: 363, distance: 23.2
click at [418, 363] on span "Pendiente CO (si aplica) Y QUE tATIANA IMPRIA DOCUMENTOS" at bounding box center [325, 361] width 210 height 9
drag, startPoint x: 420, startPoint y: 351, endPoint x: 309, endPoint y: 360, distance: 111.9
click at [309, 360] on div "Pendiente CO (si aplica) Y QUE tATIANA IMPRIA DOCUMENTOS" at bounding box center [574, 361] width 709 height 11
drag, startPoint x: 527, startPoint y: 332, endPoint x: 499, endPoint y: 332, distance: 27.5
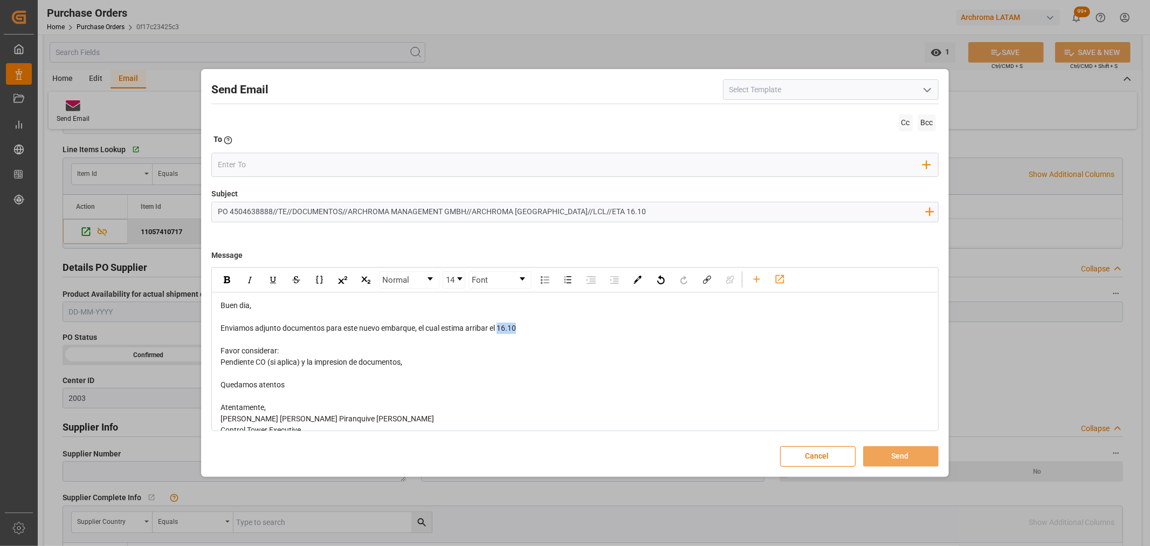
click at [499, 332] on div "Enviamos adjunto documentos para este nuevo embarque, el cual estima arribar el…" at bounding box center [574, 327] width 709 height 11
click at [230, 279] on img "rdw-inline-control" at bounding box center [227, 279] width 6 height 7
click at [757, 277] on icon "rdw-toolbar" at bounding box center [756, 278] width 11 height 11
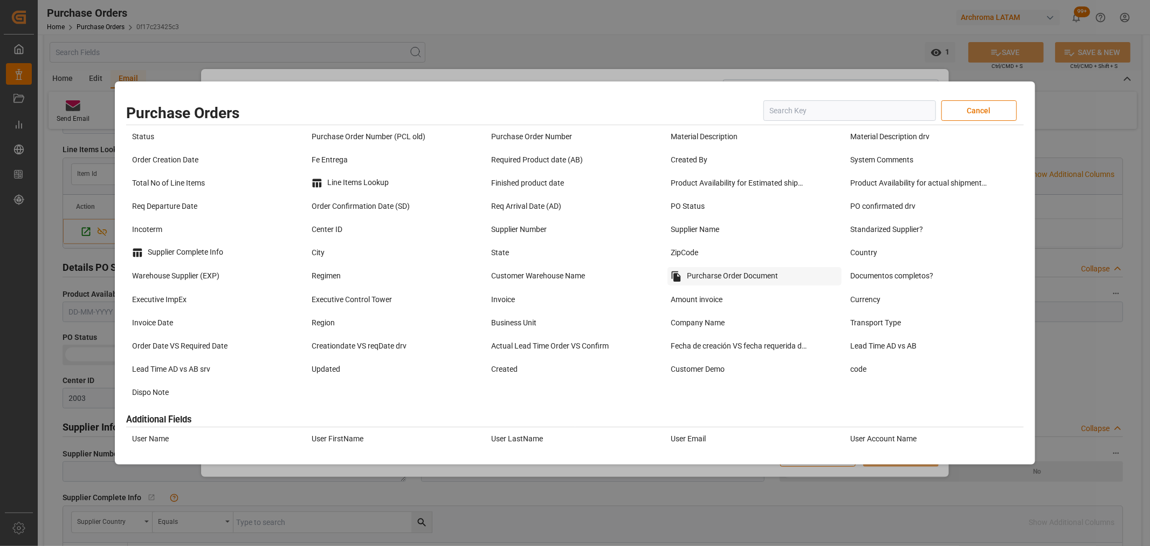
click at [720, 273] on div "Purcharse Order Document" at bounding box center [754, 276] width 174 height 18
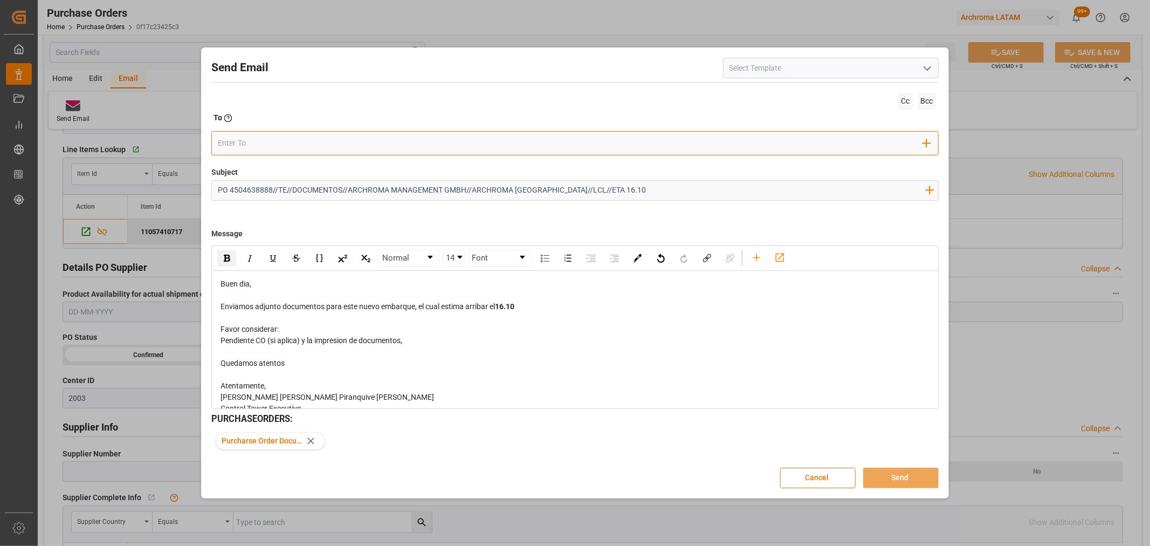
click at [294, 141] on input "email" at bounding box center [570, 143] width 705 height 16
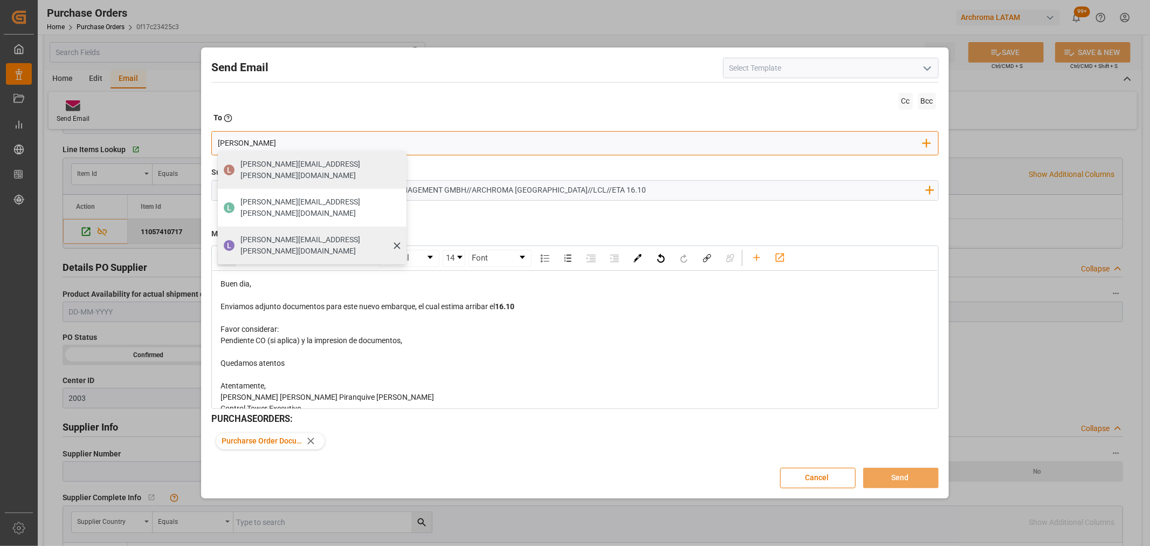
type input "luis"
click at [274, 230] on div "luis.montoya@leschaco.com" at bounding box center [320, 245] width 166 height 30
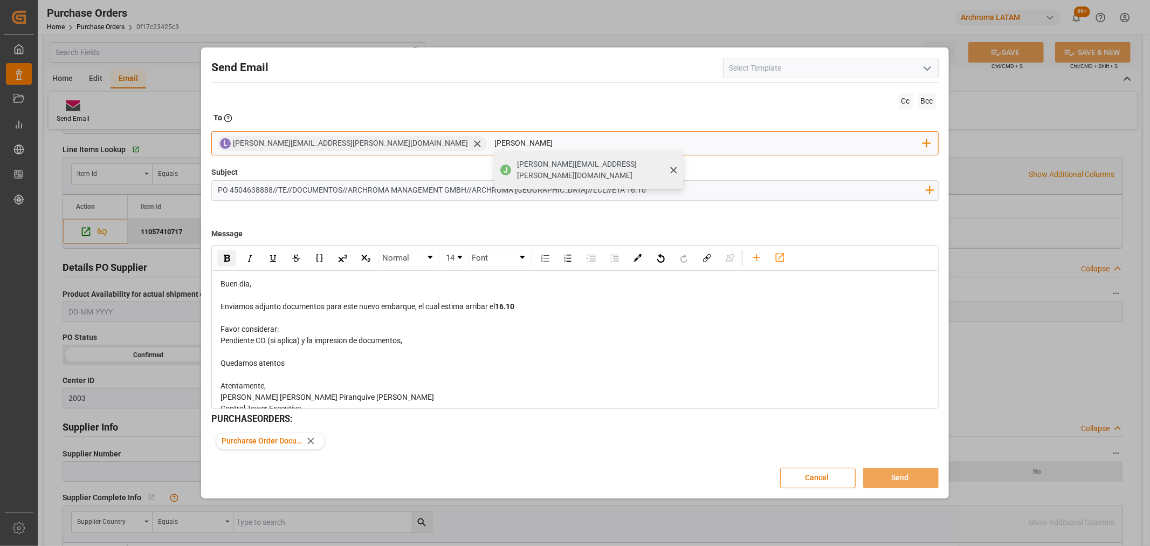
type input "jona"
click at [517, 165] on span "jonathan.rodriguez@leschaco.com" at bounding box center [596, 169] width 158 height 23
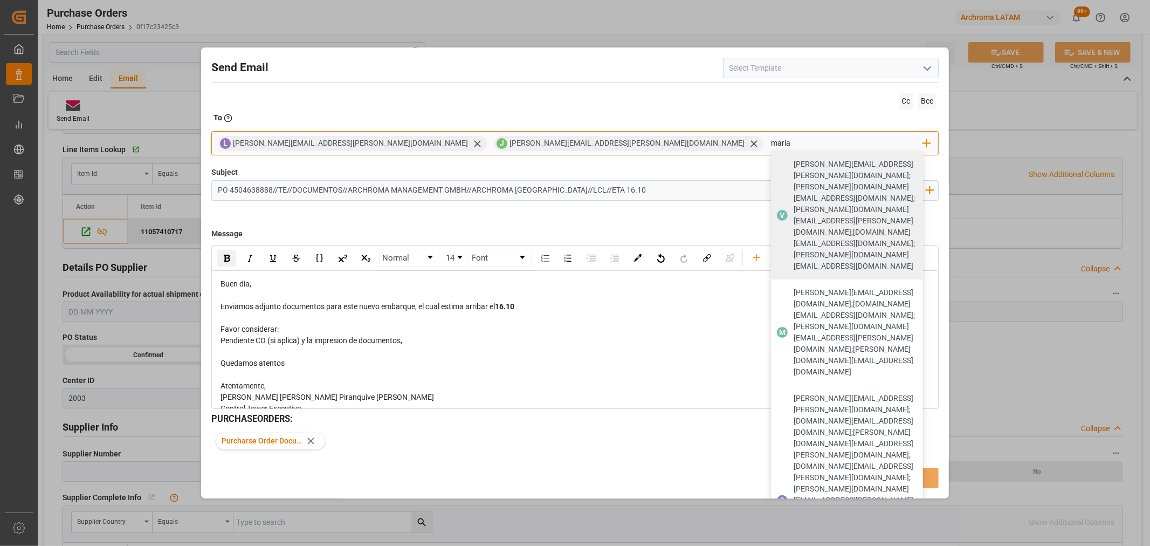
type input "maria"
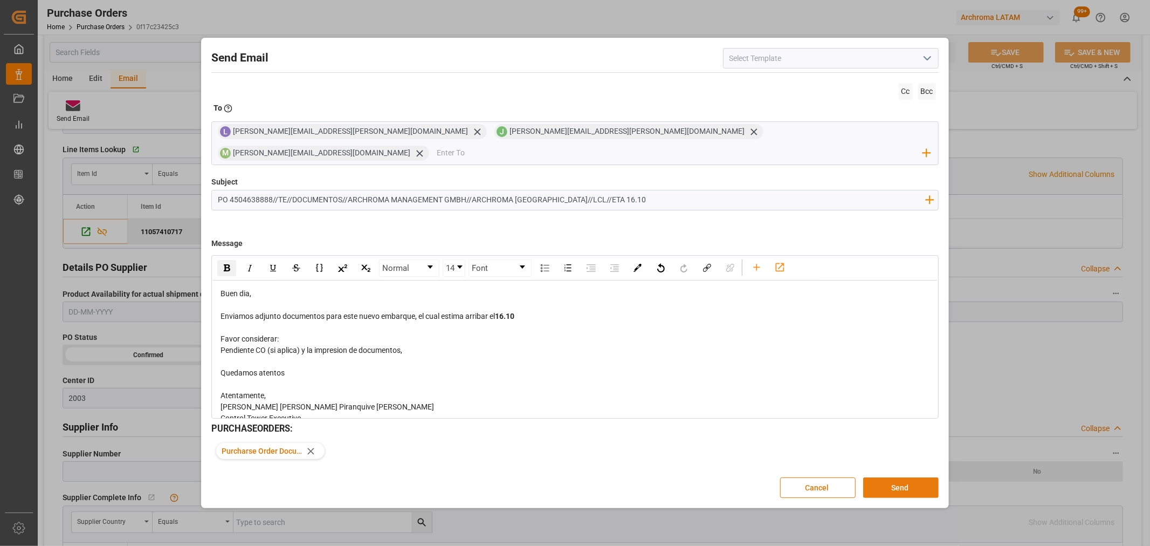
click at [900, 478] on button "Send" at bounding box center [900, 487] width 75 height 20
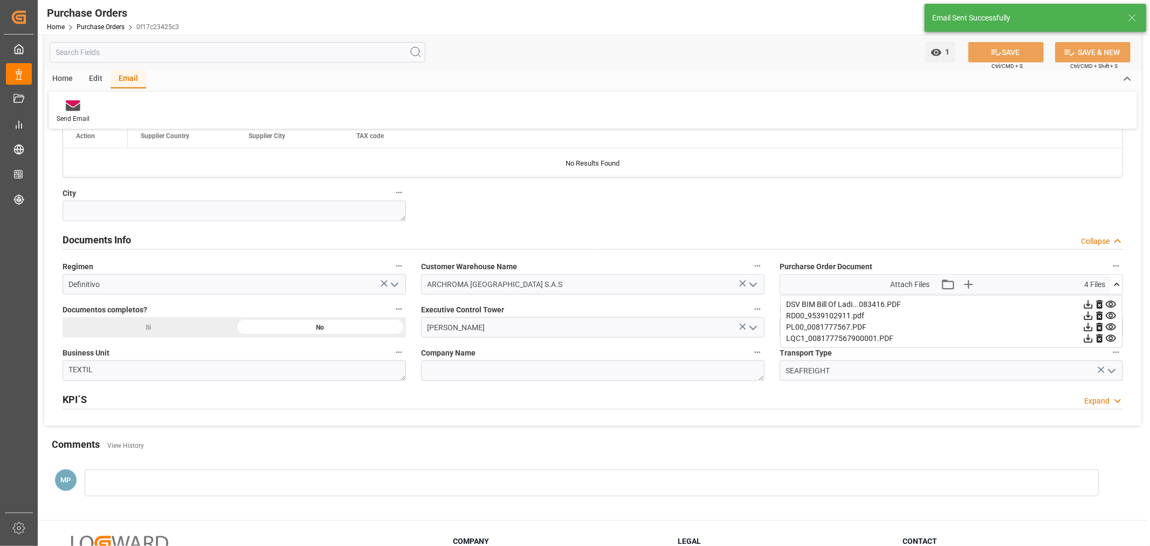
scroll to position [659, 0]
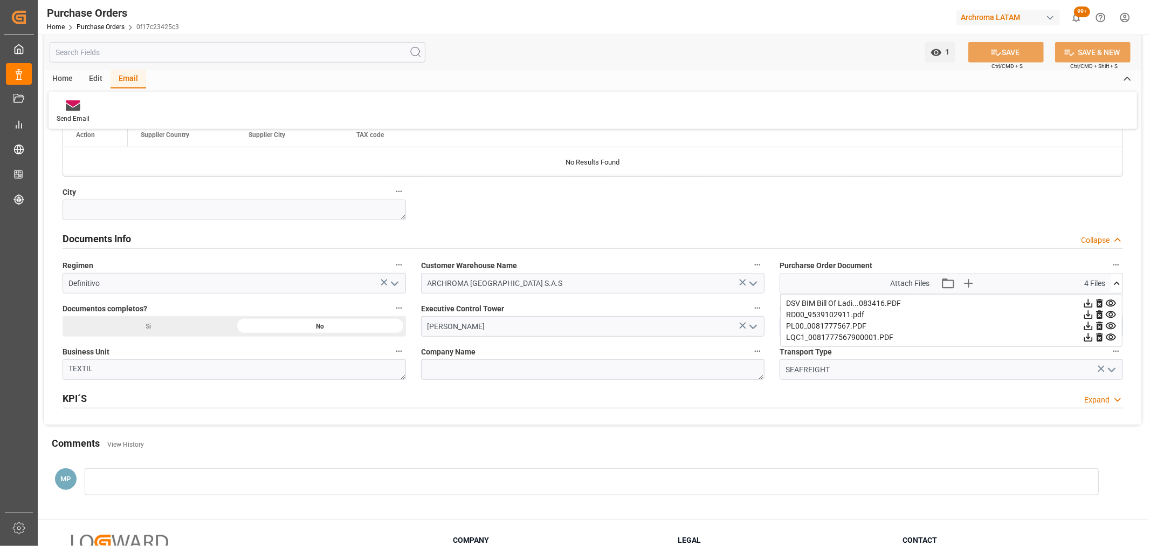
click at [114, 21] on div "Home Purchase Orders 0f17c23425c3" at bounding box center [113, 26] width 132 height 11
click at [114, 25] on link "Purchase Orders" at bounding box center [101, 27] width 48 height 8
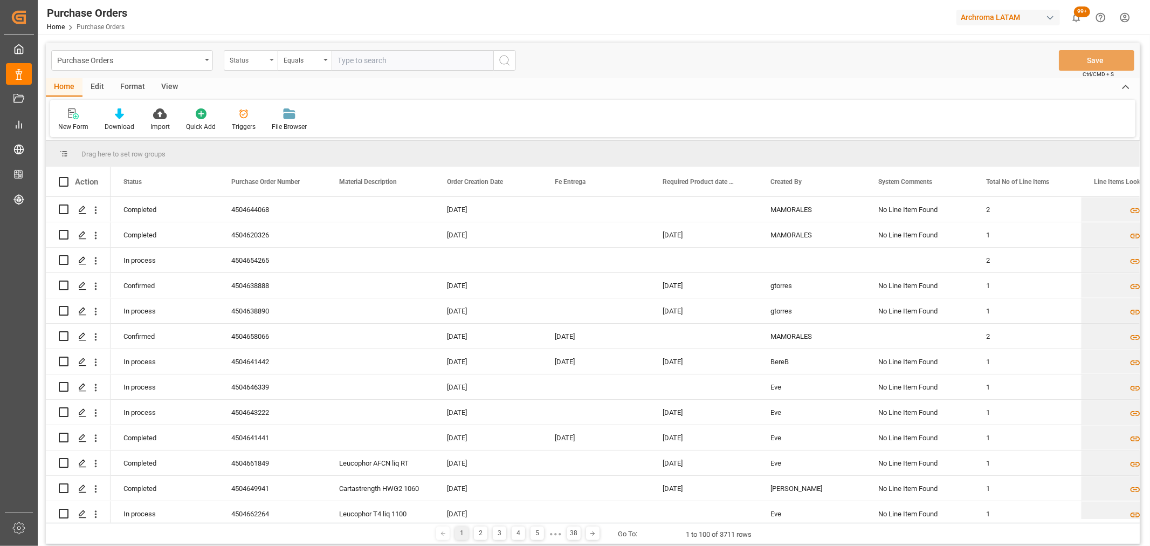
click at [251, 58] on div "Status" at bounding box center [248, 59] width 37 height 12
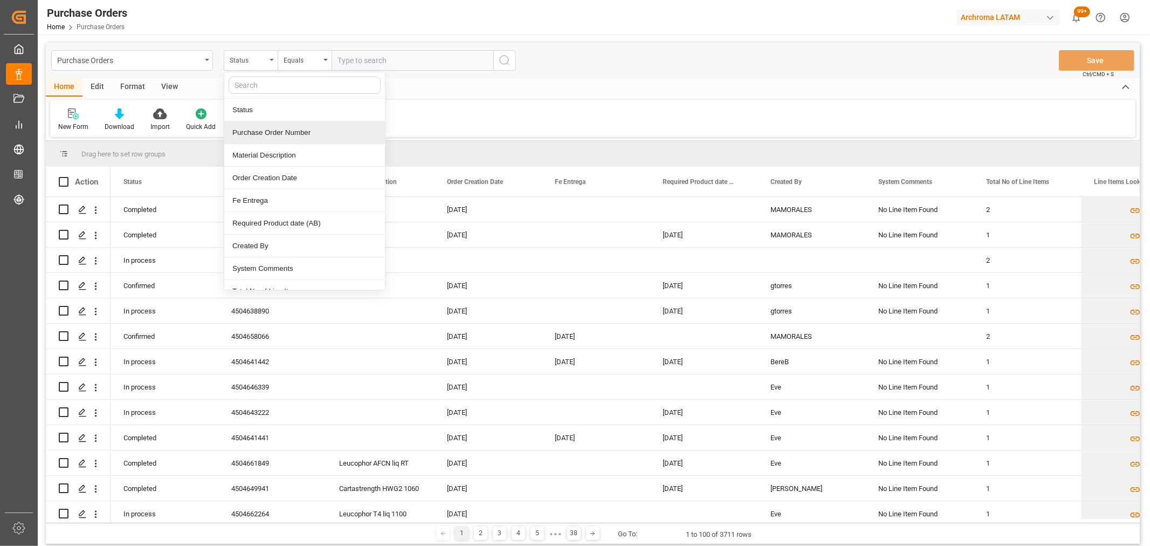
click at [294, 126] on div "Purchase Order Number" at bounding box center [304, 132] width 161 height 23
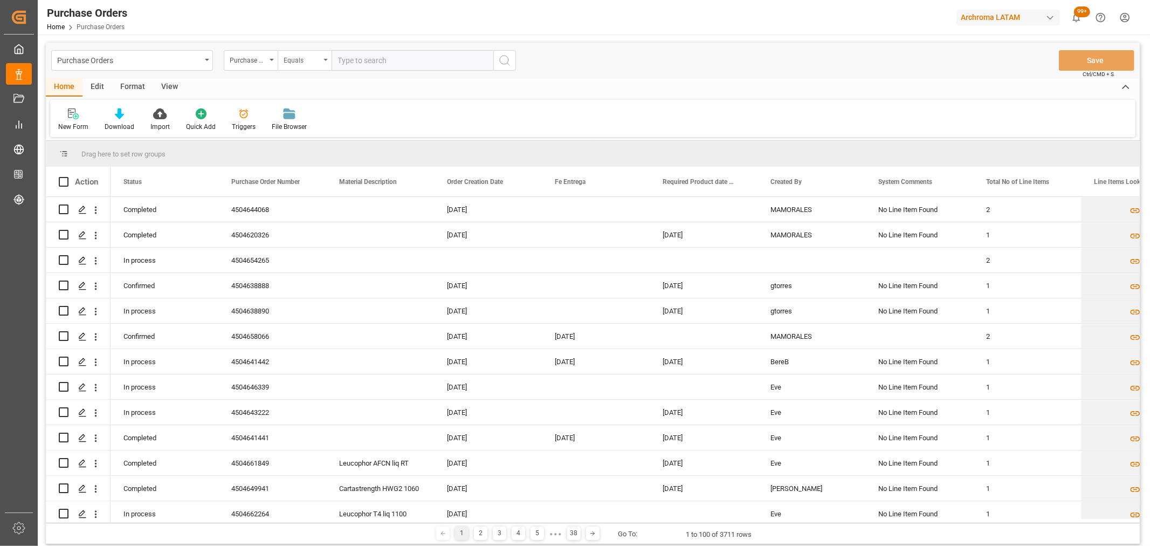
click at [309, 67] on div "Equals" at bounding box center [305, 60] width 54 height 20
click at [362, 130] on div "Fuzzy search" at bounding box center [358, 132] width 161 height 23
click at [384, 50] on input "text" at bounding box center [413, 60] width 162 height 20
paste input "4504666126"
type input "4504666126"
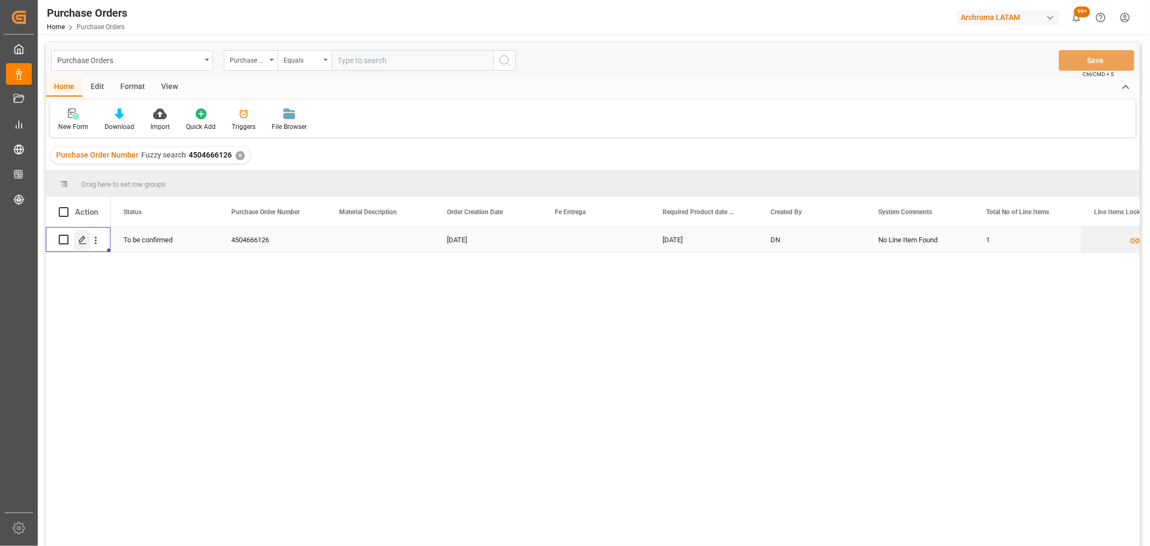
click at [82, 240] on icon "Press SPACE to select this row." at bounding box center [82, 240] width 9 height 9
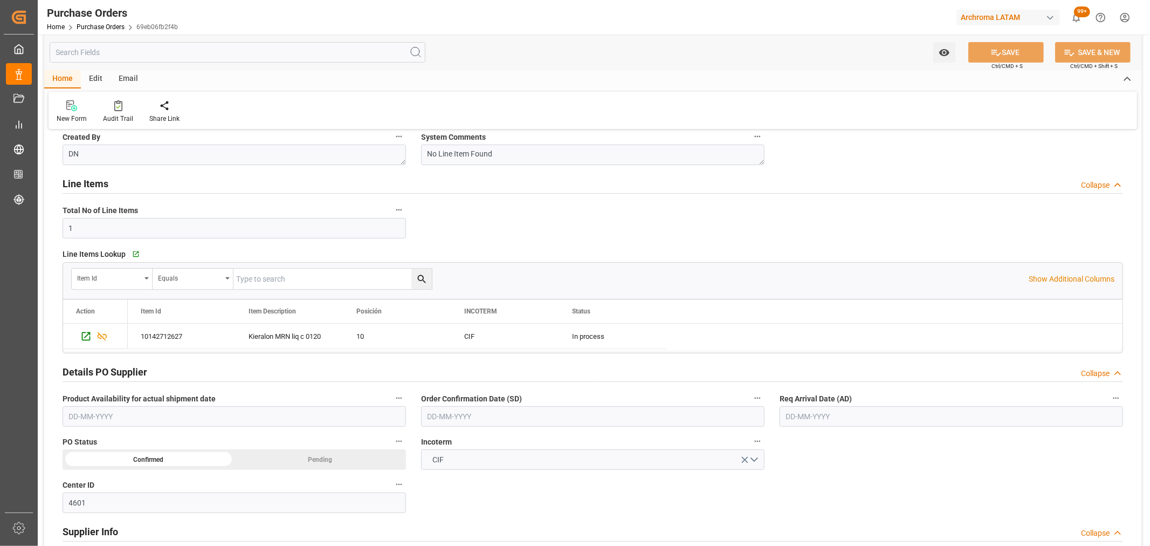
scroll to position [299, 0]
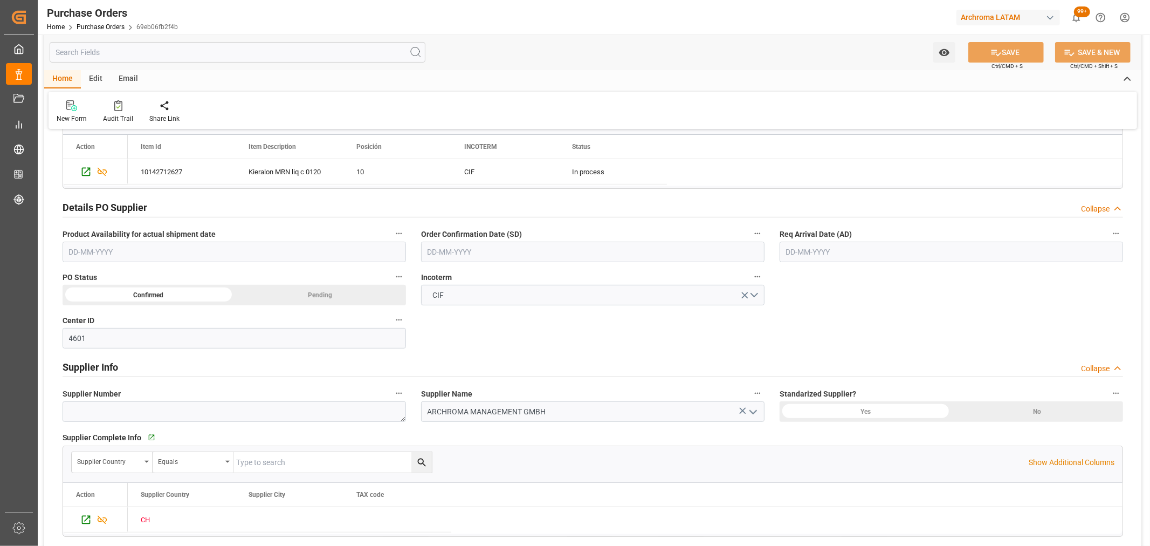
click at [506, 261] on input "text" at bounding box center [592, 252] width 343 height 20
click at [465, 318] on div "29 30 1 2 3 4 5" at bounding box center [498, 317] width 147 height 21
click at [479, 315] on div "1" at bounding box center [477, 317] width 13 height 13
type input "[DATE]"
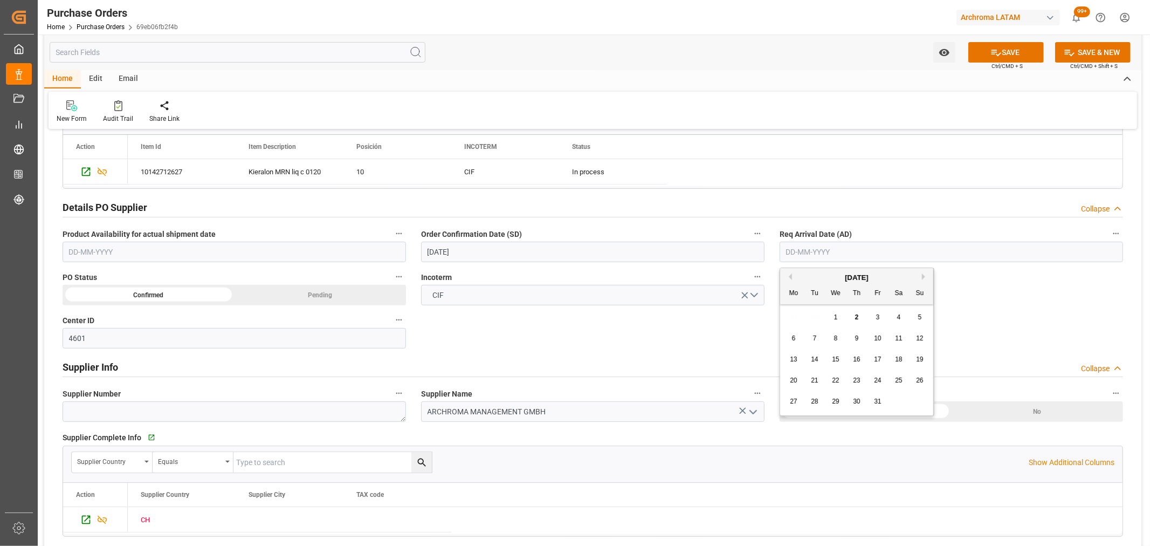
click at [849, 250] on input "text" at bounding box center [951, 252] width 343 height 20
click at [876, 402] on span "31" at bounding box center [877, 401] width 7 height 8
type input "[DATE]"
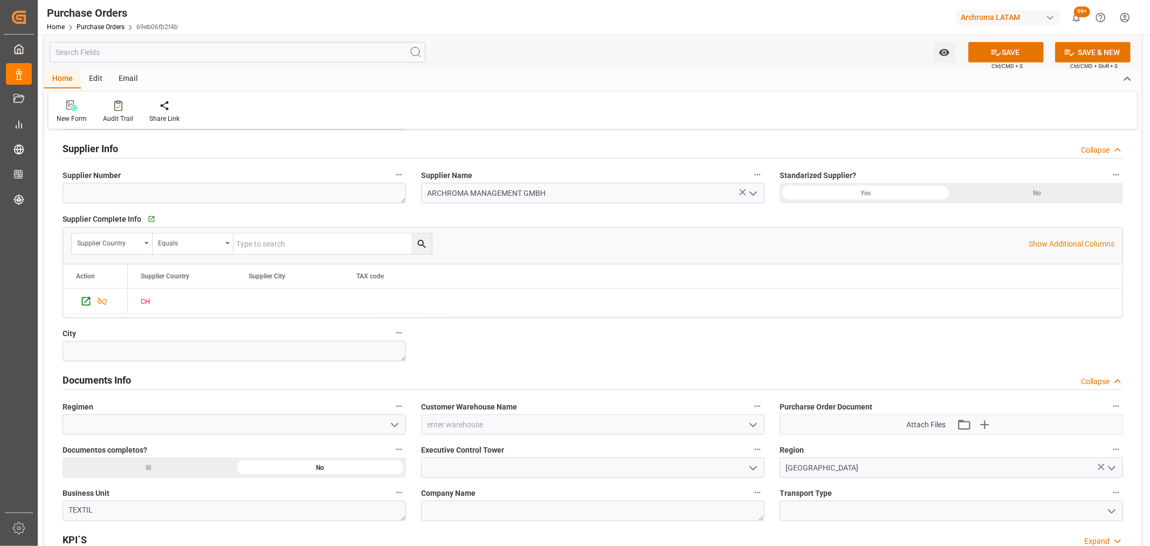
scroll to position [539, 0]
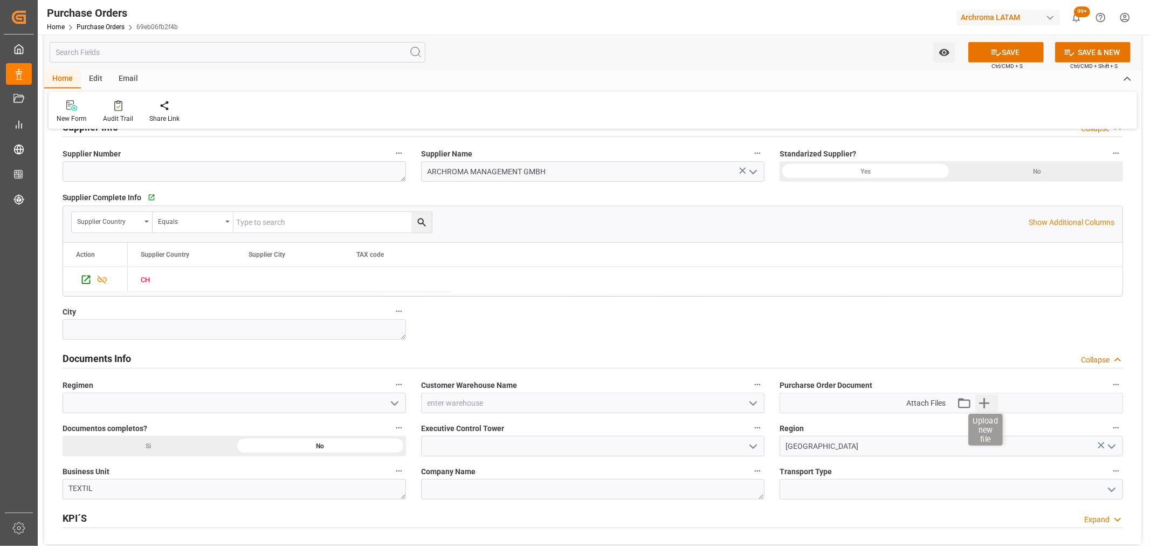
click at [992, 405] on icon "button" at bounding box center [983, 402] width 17 height 17
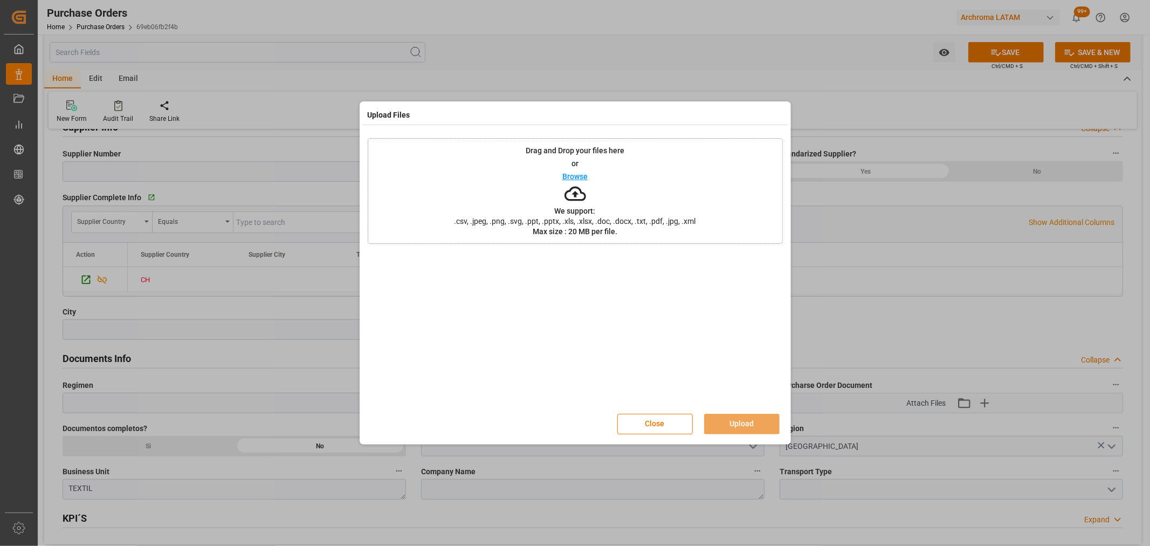
click at [570, 173] on p "Browse" at bounding box center [574, 177] width 25 height 8
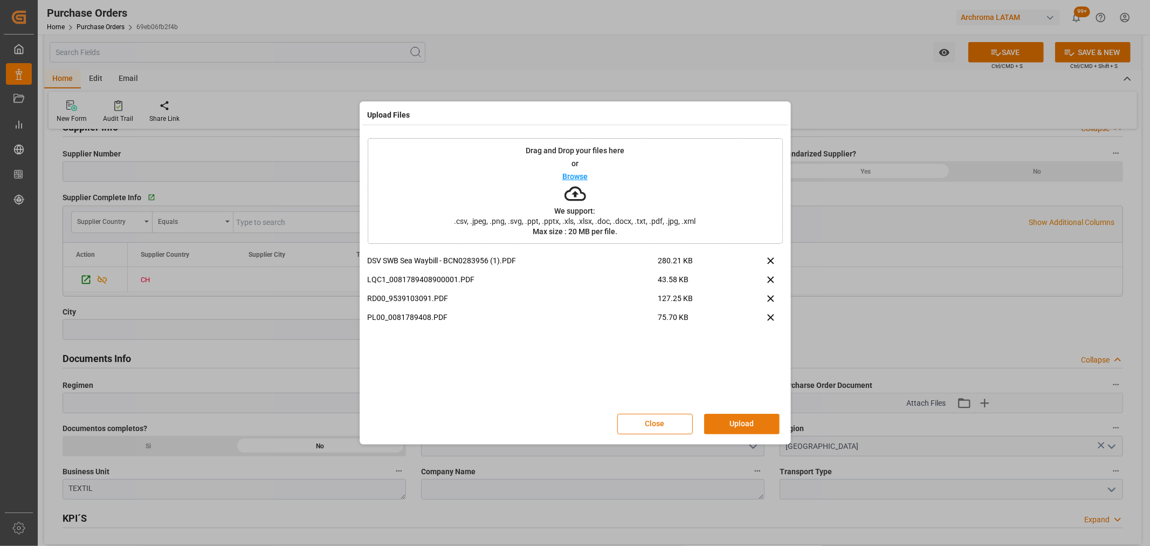
click at [763, 420] on button "Upload" at bounding box center [741, 423] width 75 height 20
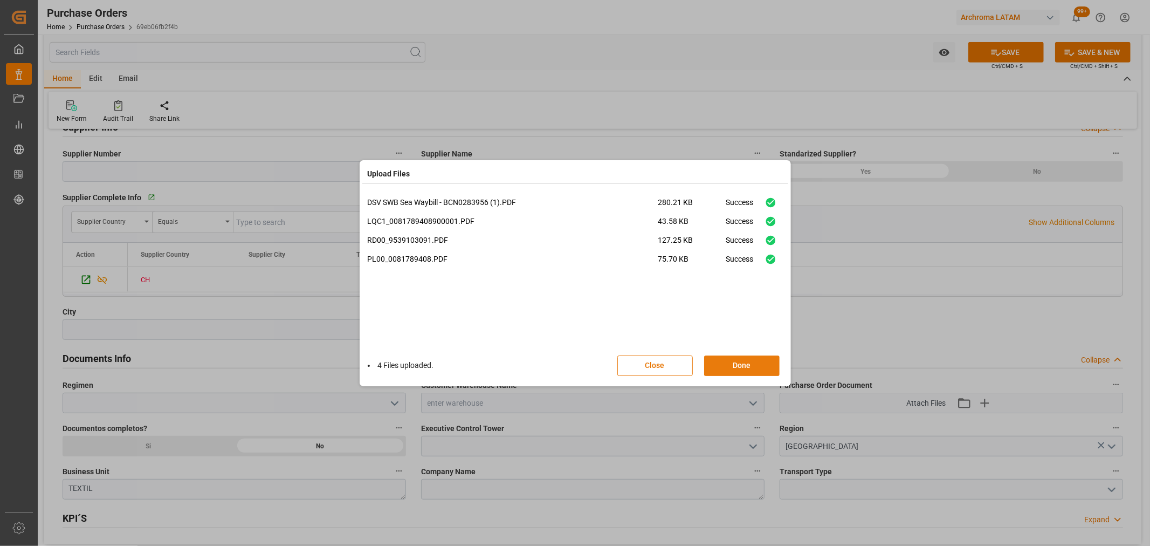
click at [752, 370] on button "Done" at bounding box center [741, 365] width 75 height 20
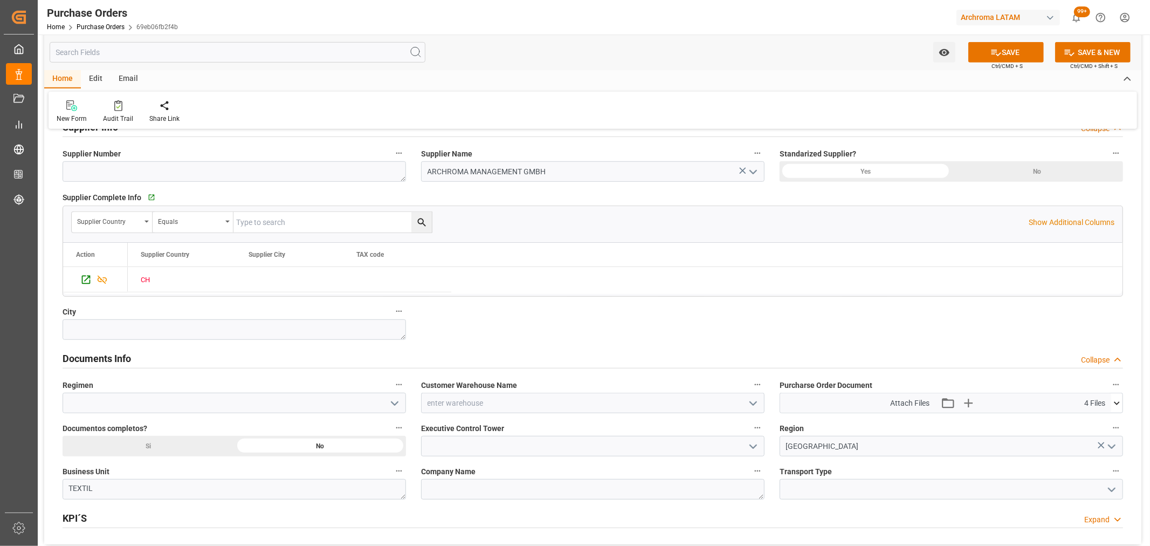
click at [756, 407] on icon "open menu" at bounding box center [753, 403] width 13 height 13
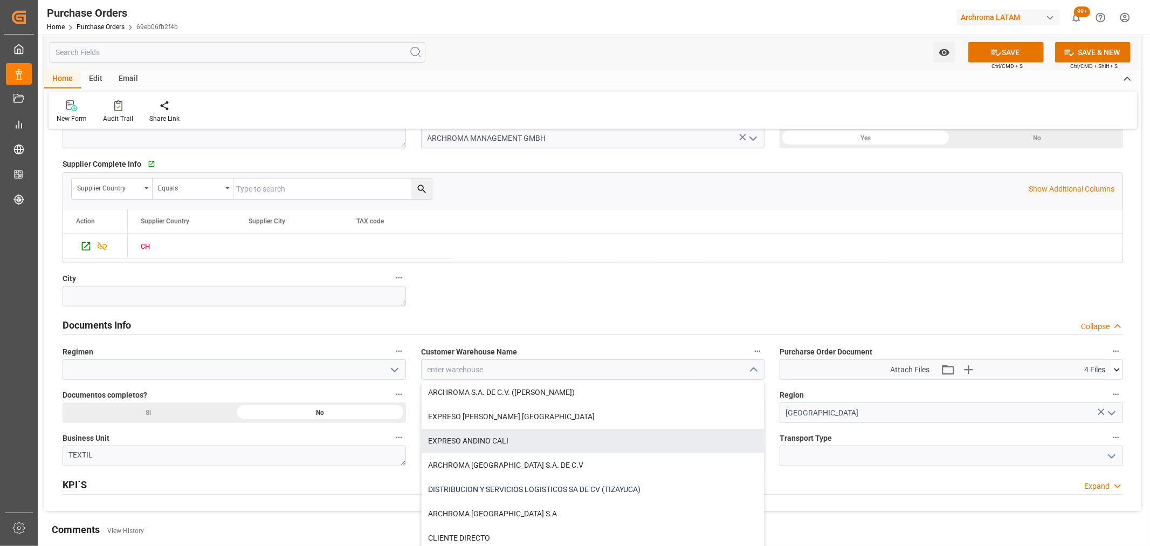
scroll to position [599, 0]
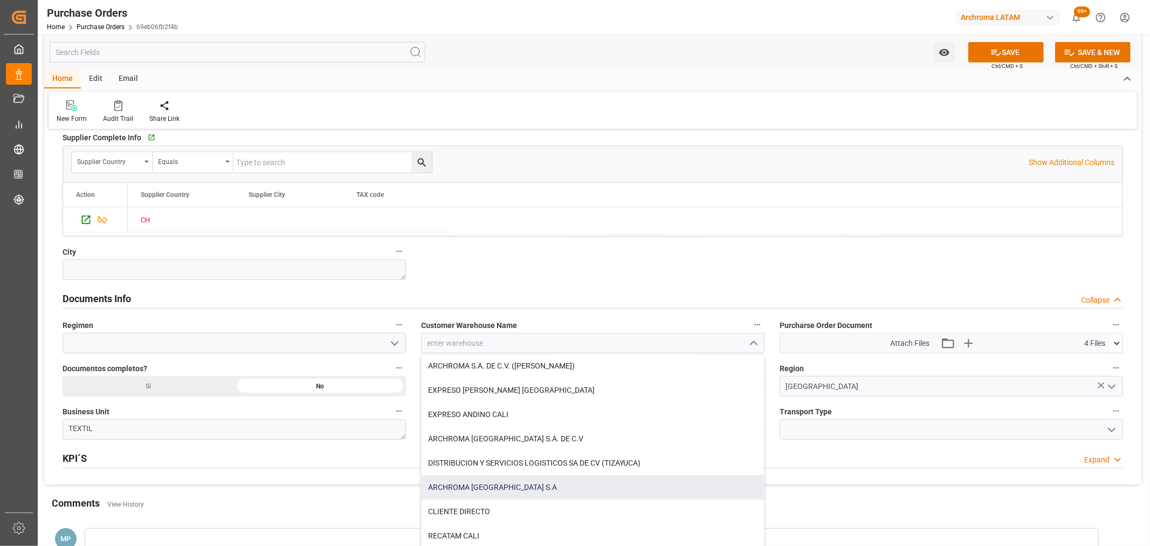
click at [526, 489] on div "ARCHROMA [GEOGRAPHIC_DATA] S.A" at bounding box center [593, 487] width 342 height 24
type input "ARCHROMA [GEOGRAPHIC_DATA] S.A"
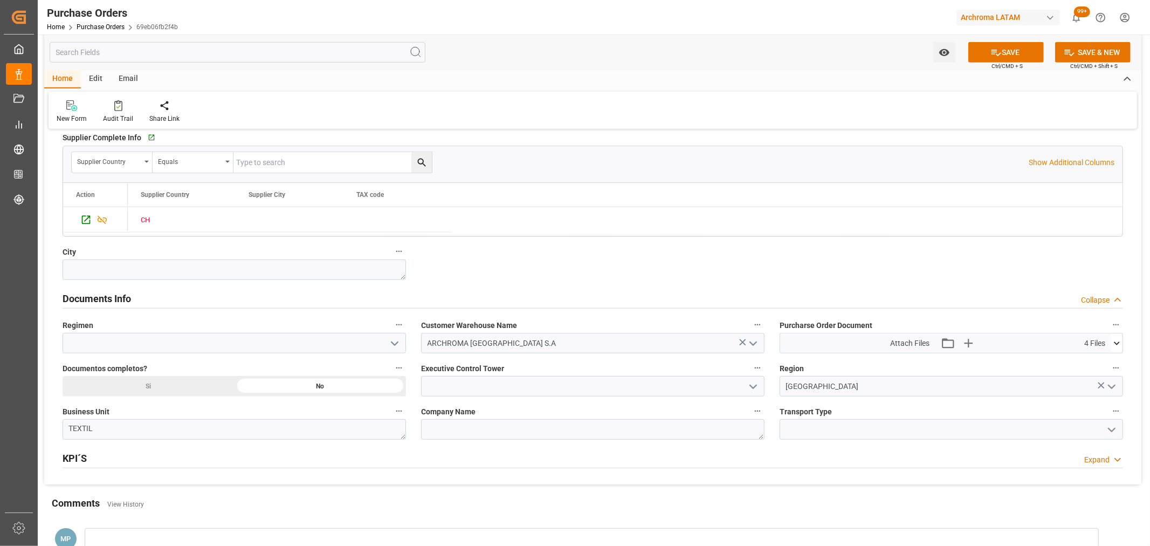
click at [396, 348] on icon "open menu" at bounding box center [394, 343] width 13 height 13
click at [229, 380] on div "Temporal Definitivo" at bounding box center [234, 379] width 342 height 49
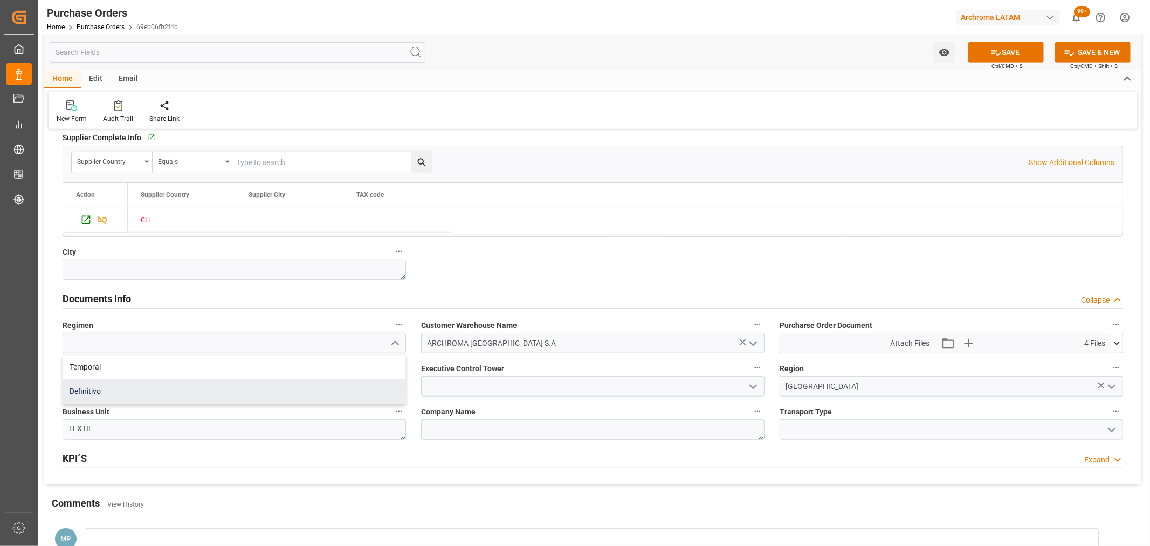
click at [255, 389] on div "Definitivo" at bounding box center [234, 391] width 342 height 24
type input "Definitivo"
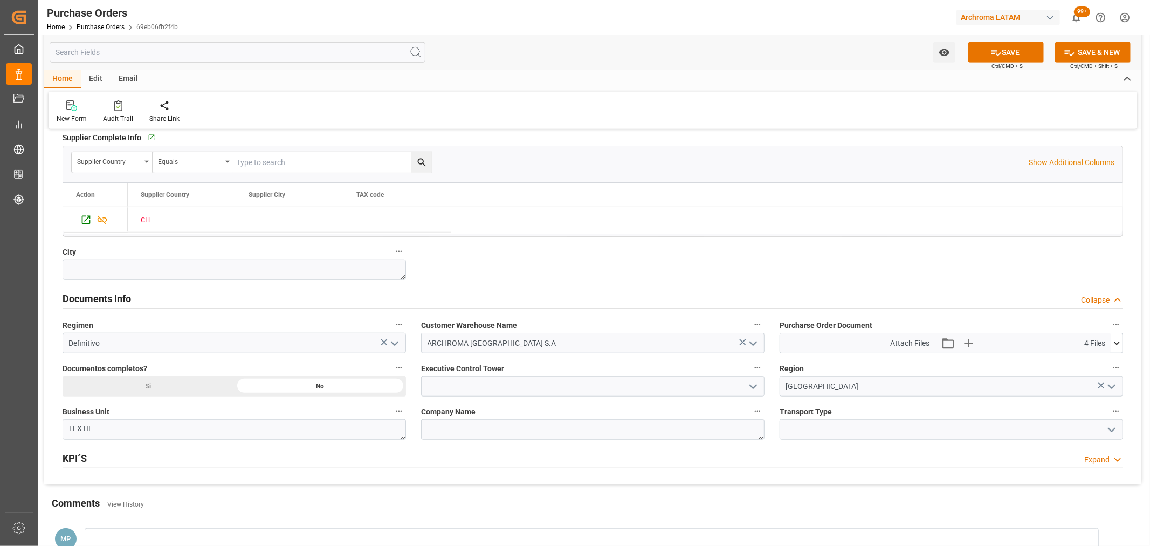
click at [758, 388] on icon "open menu" at bounding box center [753, 386] width 13 height 13
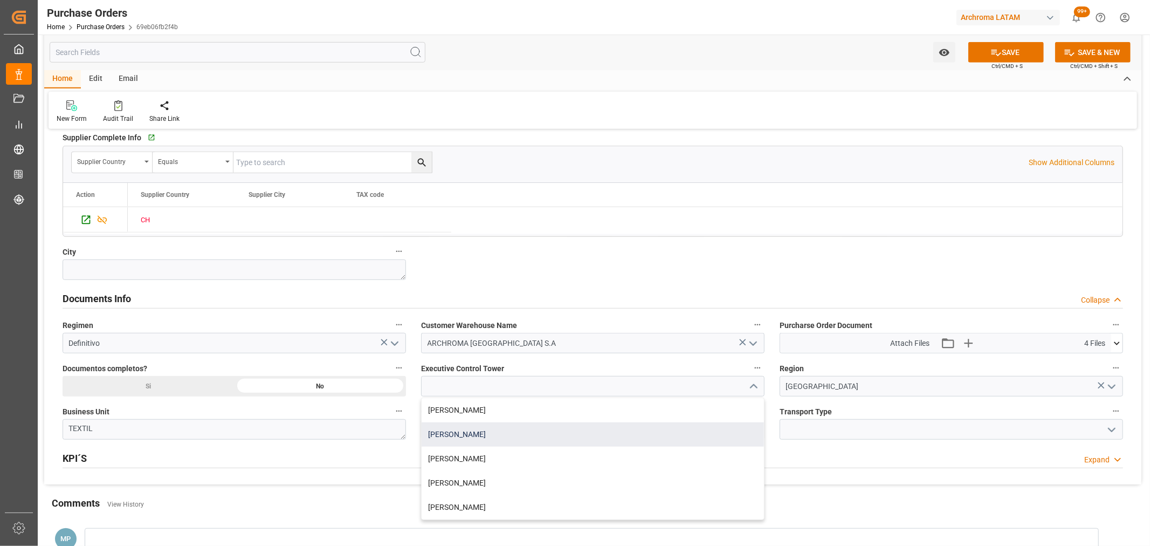
click at [491, 435] on div "[PERSON_NAME]" at bounding box center [593, 434] width 342 height 24
type input "[PERSON_NAME]"
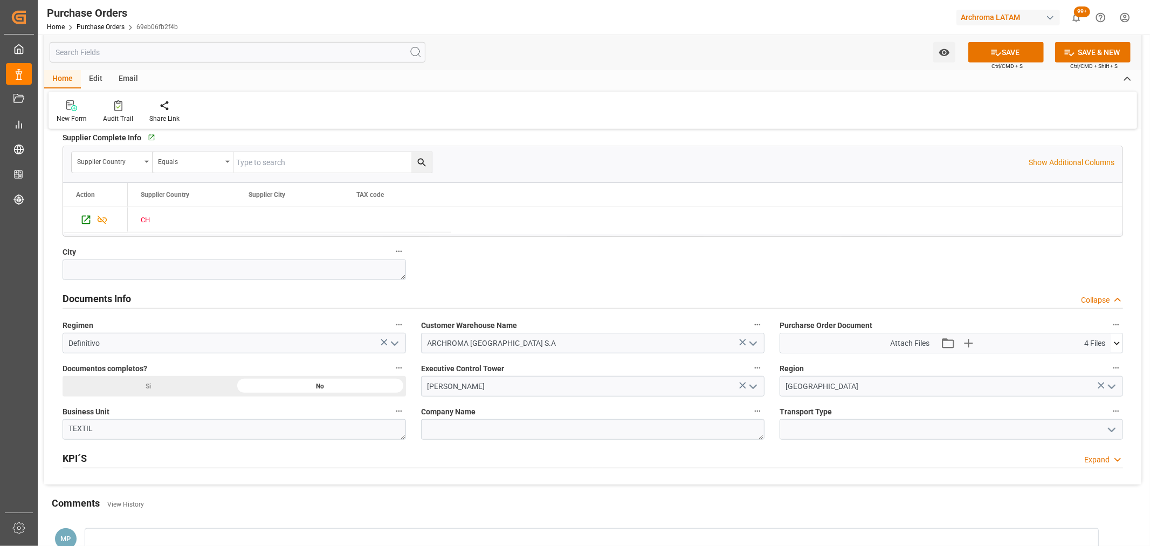
click at [1112, 430] on icon "open menu" at bounding box center [1111, 429] width 13 height 13
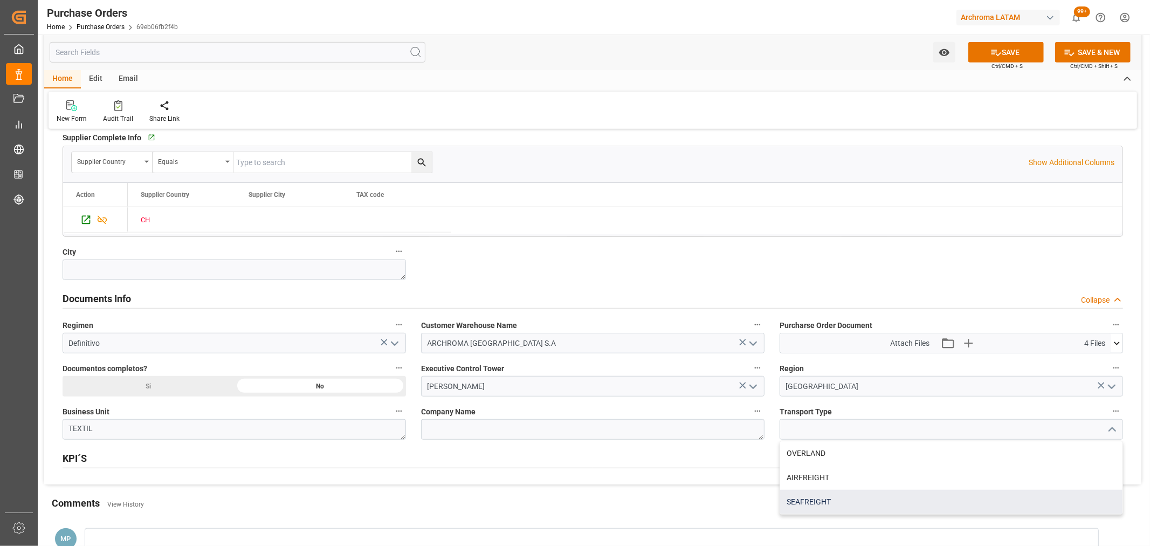
click at [859, 497] on div "SEAFREIGHT" at bounding box center [951, 502] width 342 height 24
type input "SEAFREIGHT"
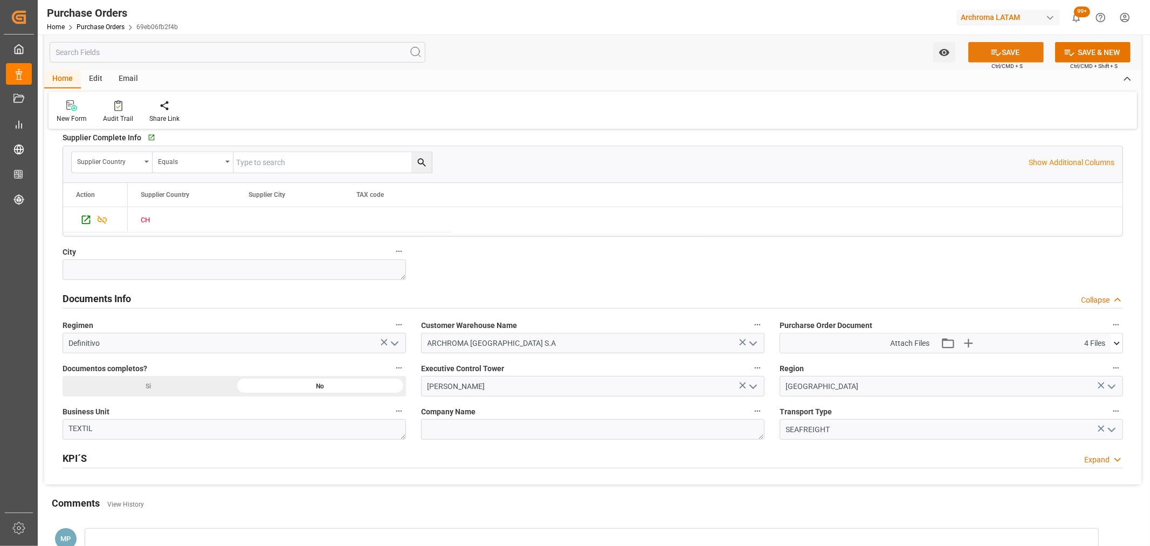
click at [1012, 51] on button "SAVE" at bounding box center [1005, 52] width 75 height 20
click at [946, 57] on icon "open menu" at bounding box center [944, 52] width 11 height 11
click at [890, 76] on span "Start Watching" at bounding box center [899, 76] width 98 height 11
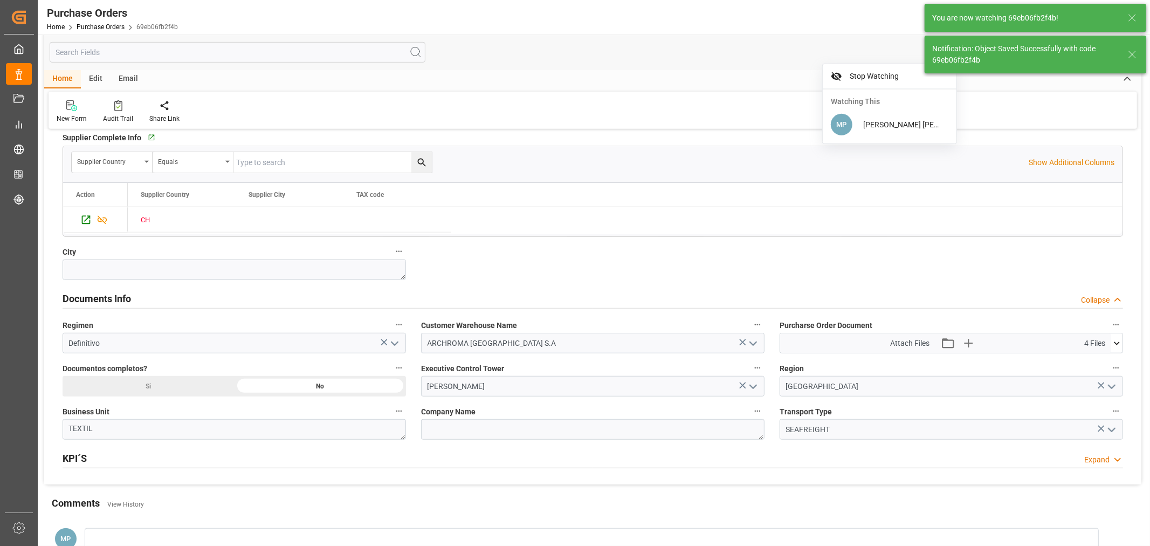
scroll to position [719, 0]
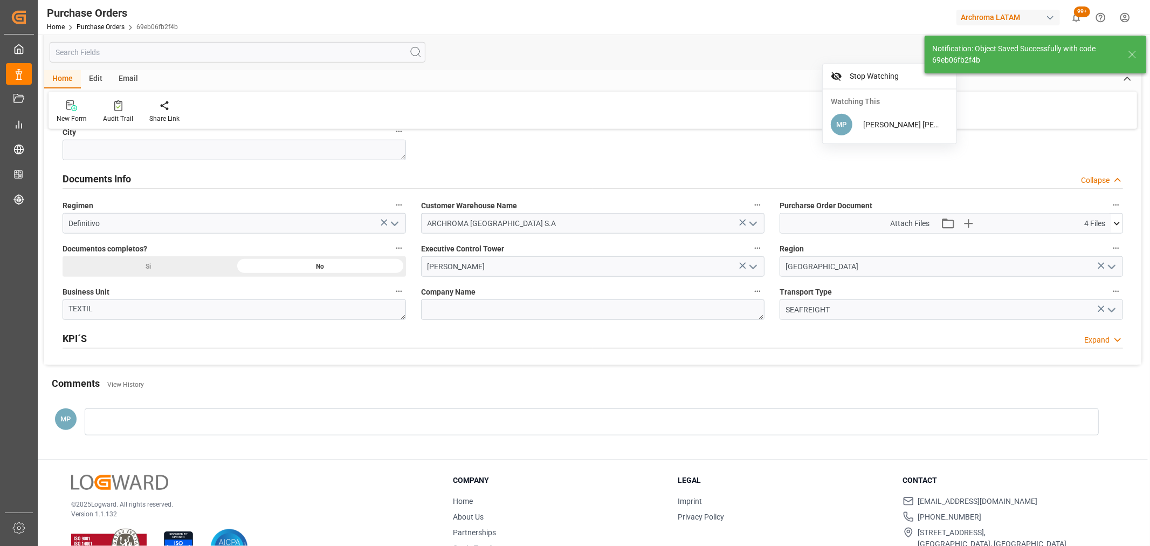
click at [166, 263] on div "Si" at bounding box center [149, 266] width 172 height 20
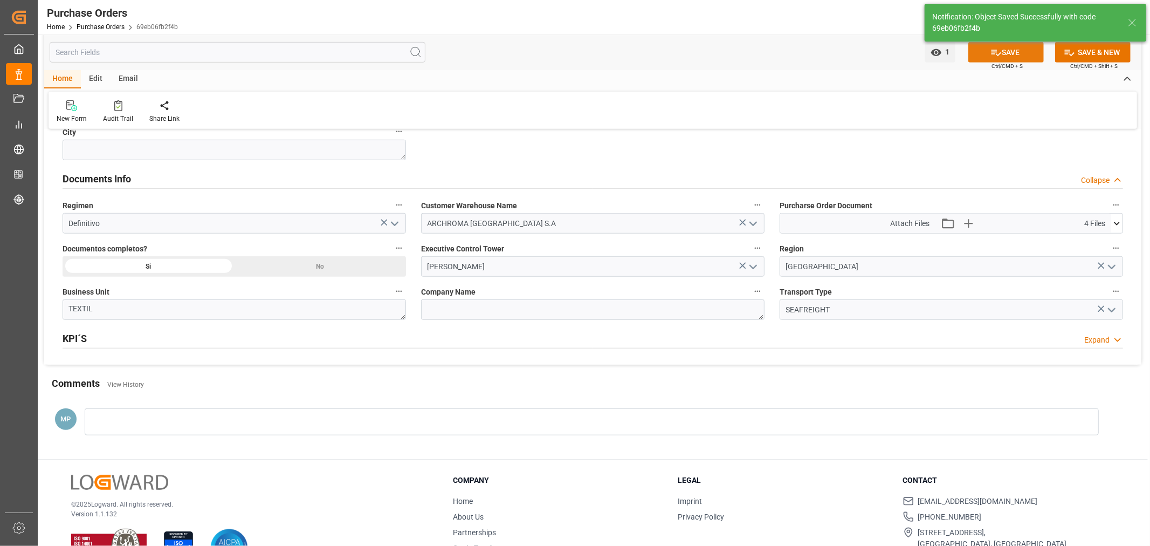
click at [1015, 55] on button "SAVE" at bounding box center [1005, 52] width 75 height 20
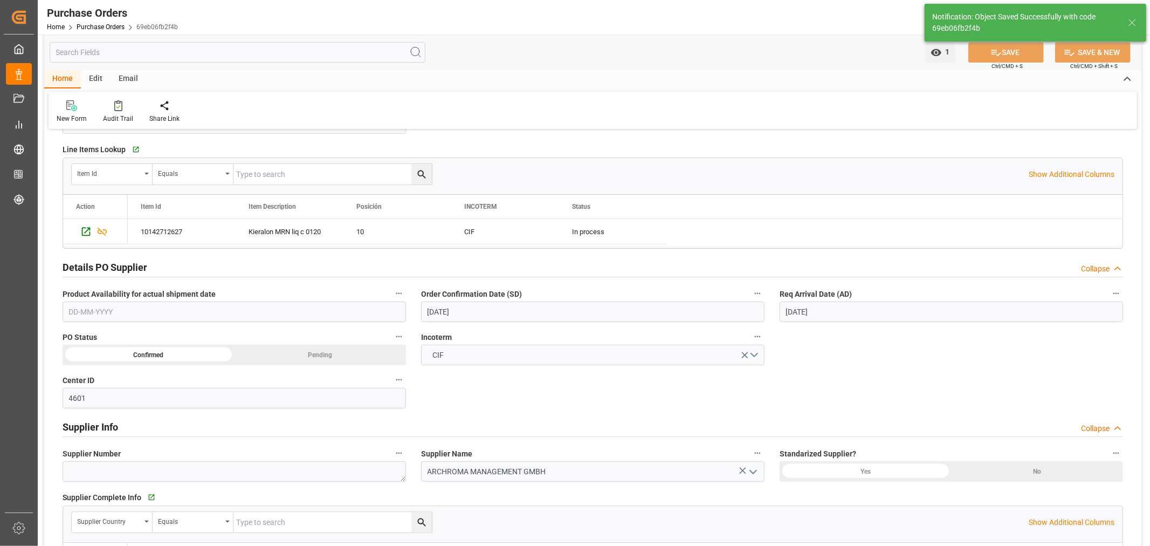
scroll to position [180, 0]
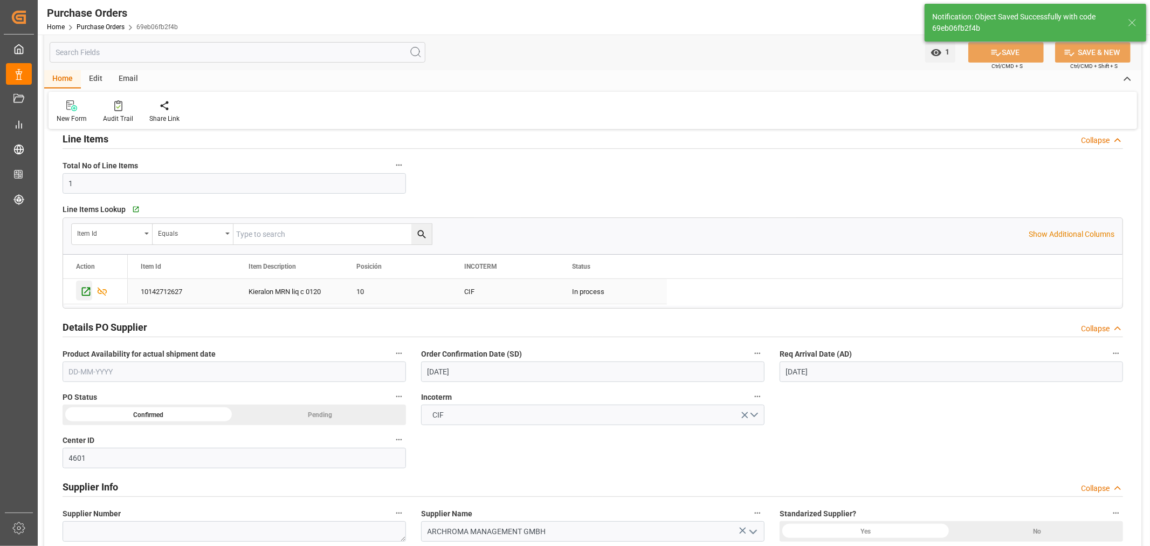
click at [83, 288] on icon "Press SPACE to select this row." at bounding box center [86, 291] width 9 height 9
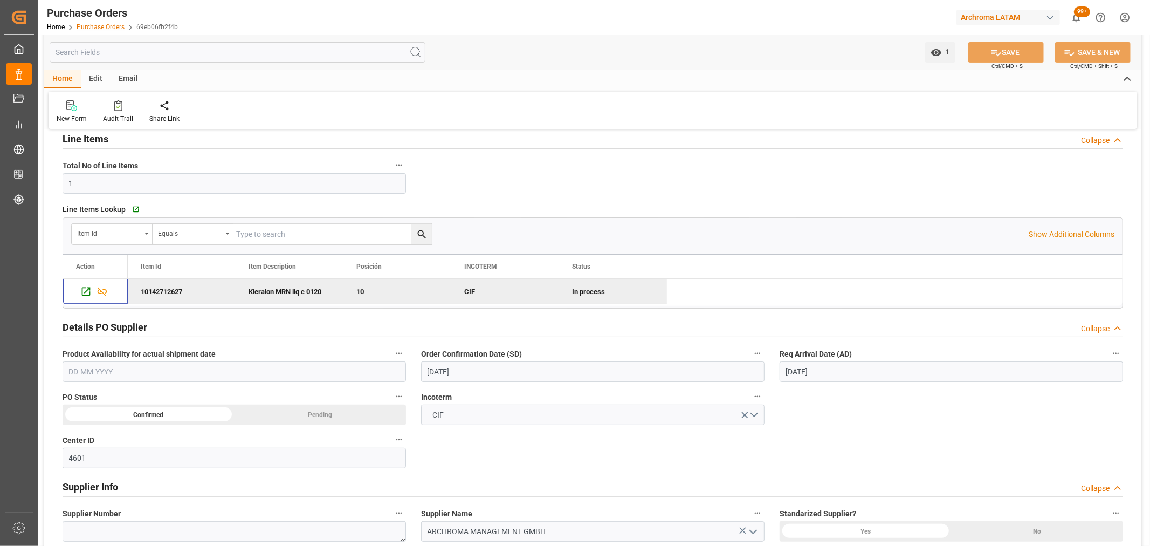
click at [105, 29] on link "Purchase Orders" at bounding box center [101, 27] width 48 height 8
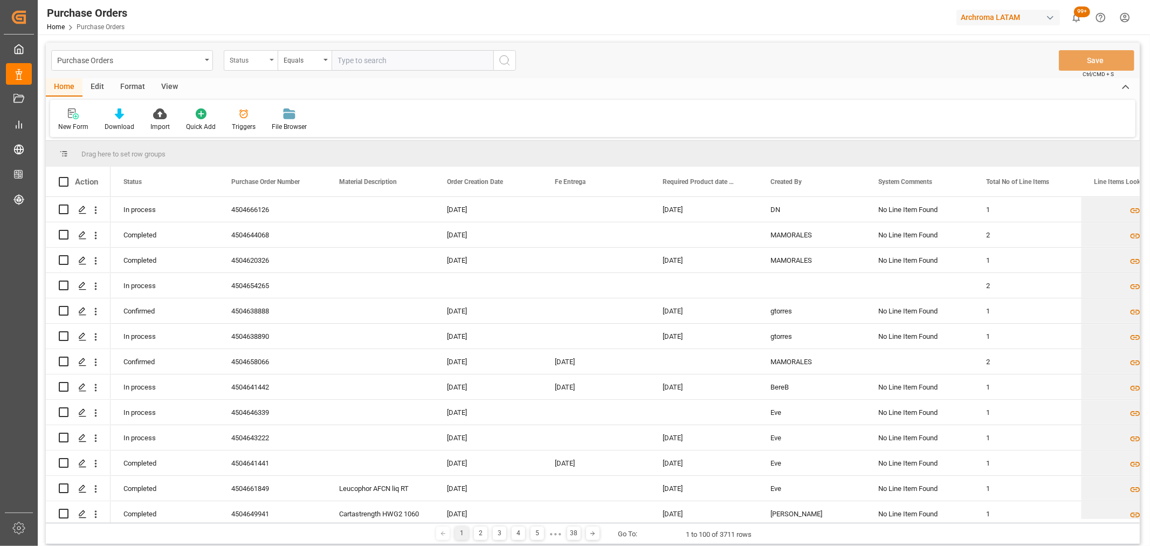
click at [254, 65] on div "Status" at bounding box center [251, 60] width 54 height 20
click at [267, 132] on div "Purchase Order Number" at bounding box center [304, 132] width 161 height 23
click at [311, 65] on div "Equals" at bounding box center [305, 60] width 54 height 20
click at [340, 132] on div "Fuzzy search" at bounding box center [358, 132] width 161 height 23
click at [386, 70] on input "text" at bounding box center [413, 60] width 162 height 20
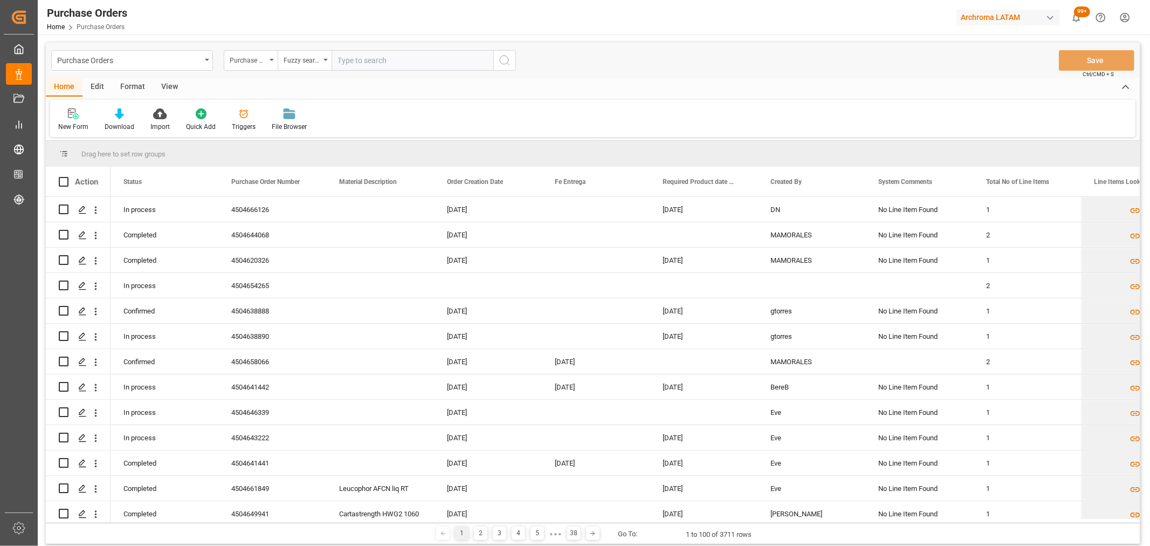
click at [391, 56] on input "text" at bounding box center [413, 60] width 162 height 20
paste input "4504668616"
type input "4504668616"
click at [504, 58] on icon "search button" at bounding box center [504, 60] width 13 height 13
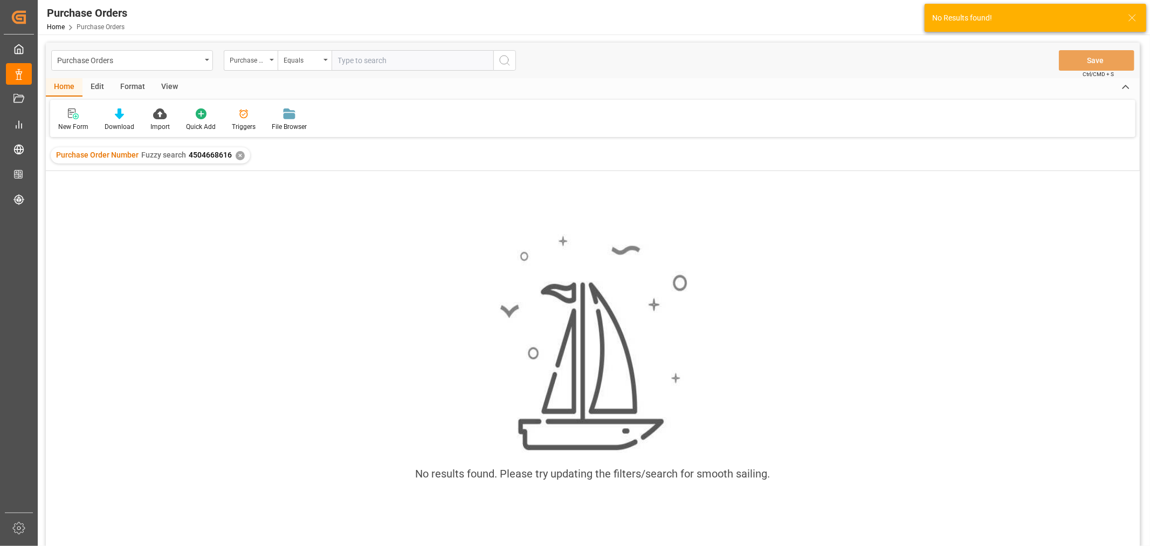
click at [399, 61] on input "text" at bounding box center [413, 60] width 162 height 20
paste input "4504668616"
type input "4504668616"
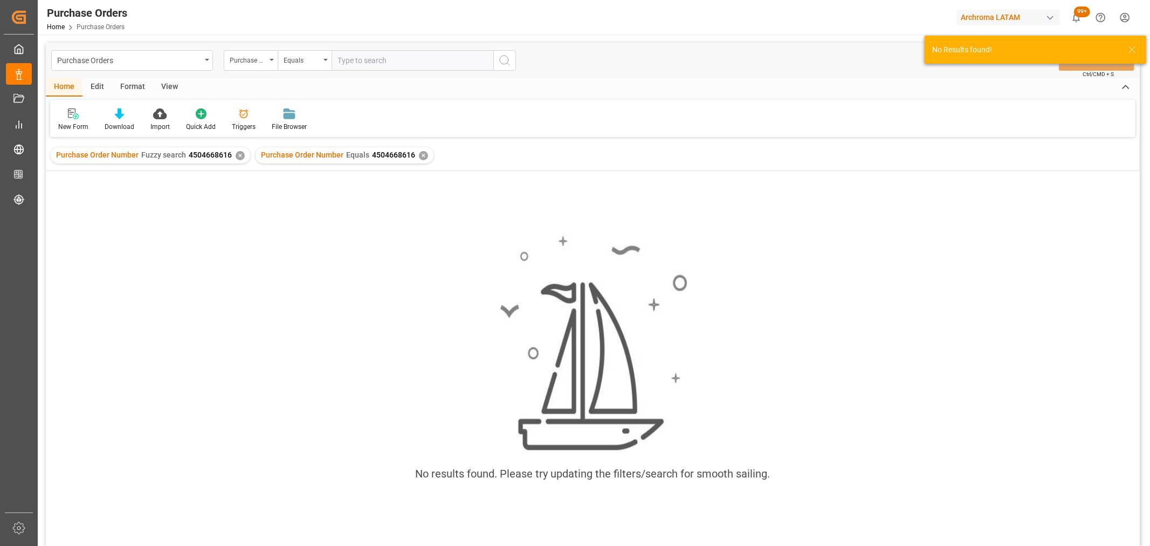
click at [237, 156] on div "✕" at bounding box center [240, 155] width 9 height 9
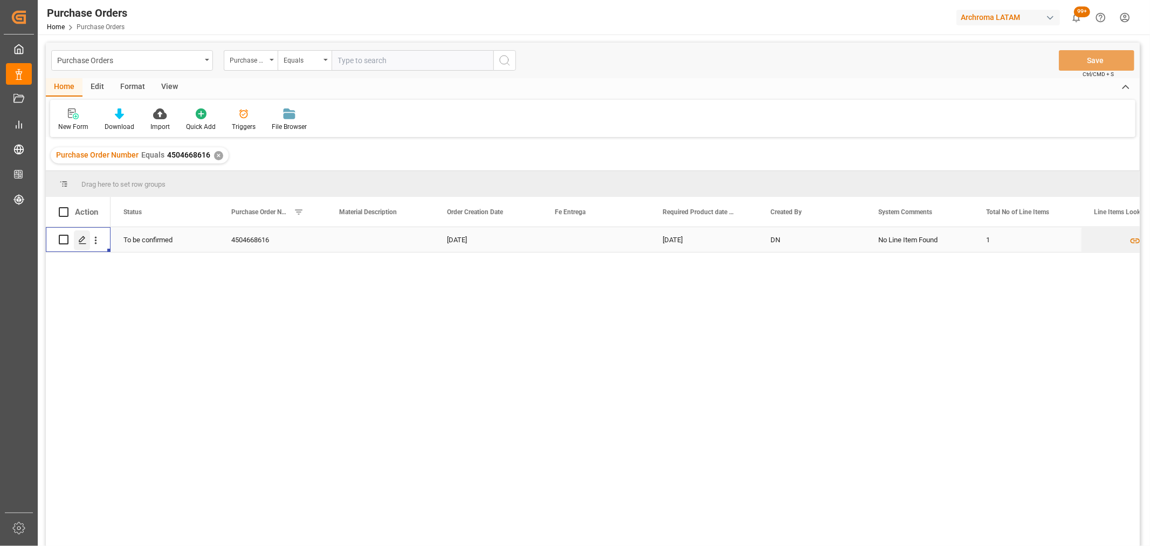
click at [77, 243] on div "Press SPACE to select this row." at bounding box center [82, 240] width 16 height 20
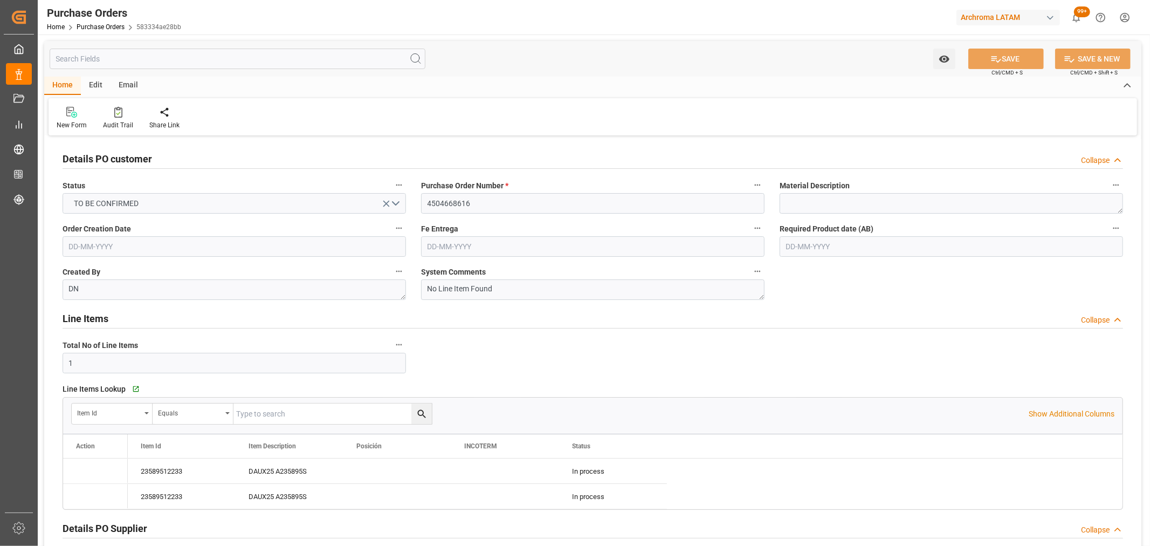
type input "19-09-2025"
type input "19-11-2025"
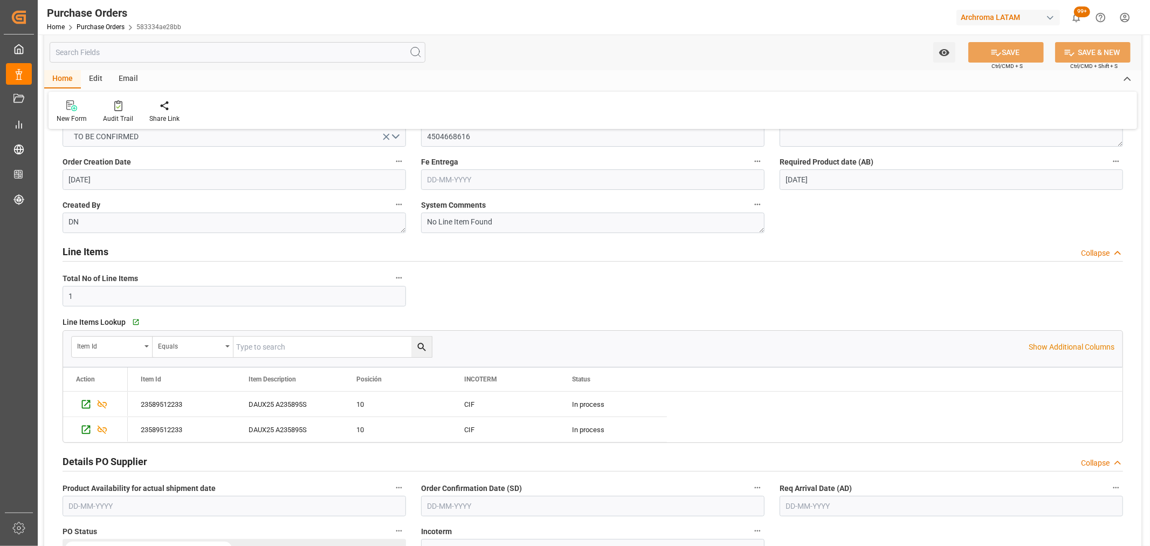
scroll to position [239, 0]
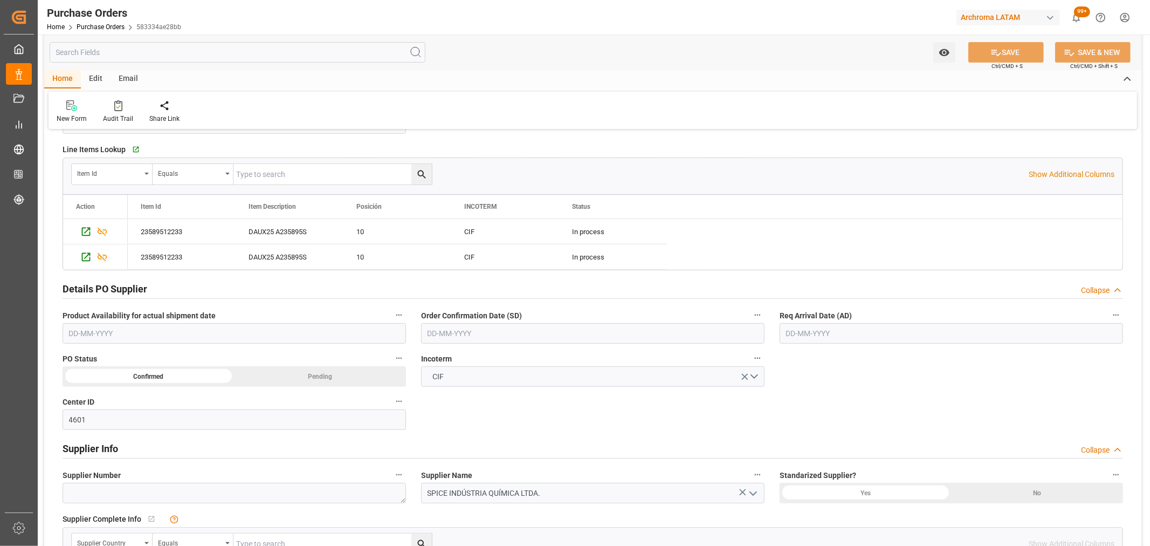
click at [520, 332] on input "text" at bounding box center [592, 333] width 343 height 20
click at [455, 392] on div "29 30 1 2 3 4 5" at bounding box center [498, 398] width 147 height 21
click at [456, 461] on span "21" at bounding box center [455, 462] width 7 height 8
type input "21-10-2025"
click at [888, 332] on input "text" at bounding box center [951, 333] width 343 height 20
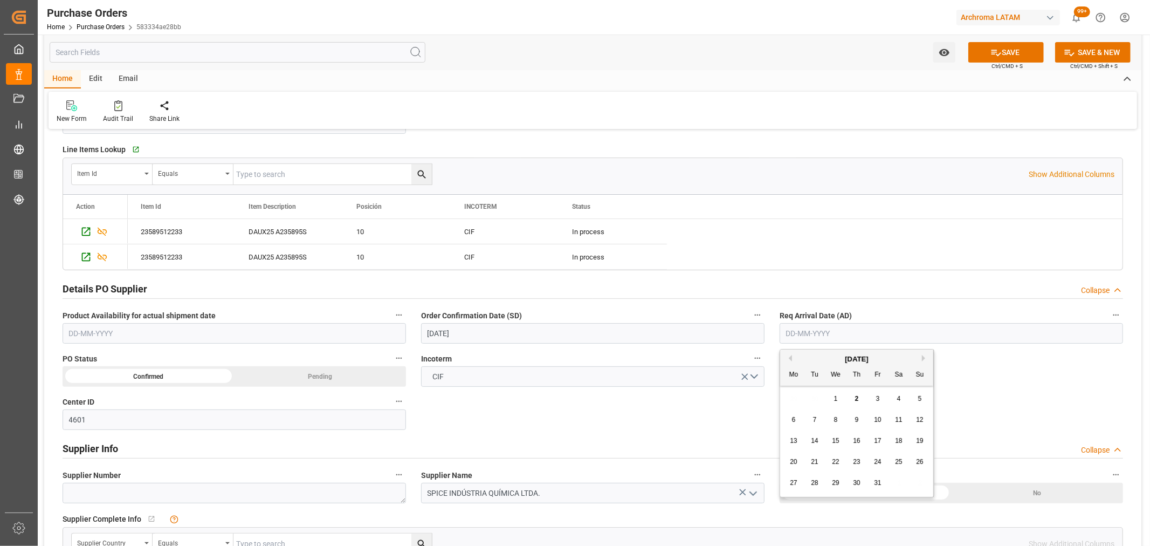
click at [924, 357] on button "Next Month" at bounding box center [925, 358] width 6 height 6
click at [880, 425] on div "7" at bounding box center [877, 419] width 13 height 13
type input "07-11-2025"
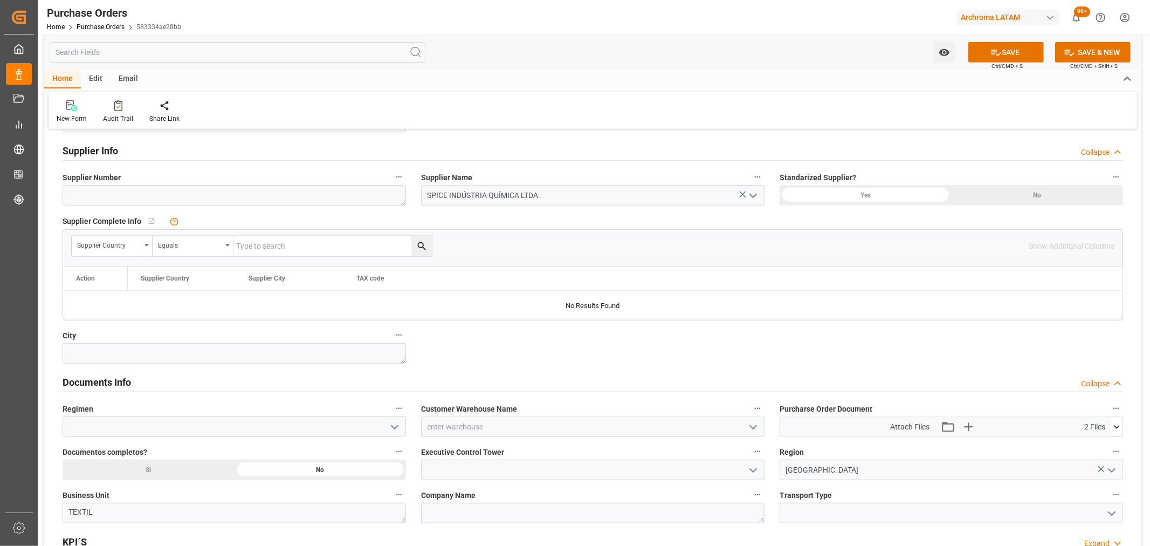
scroll to position [719, 0]
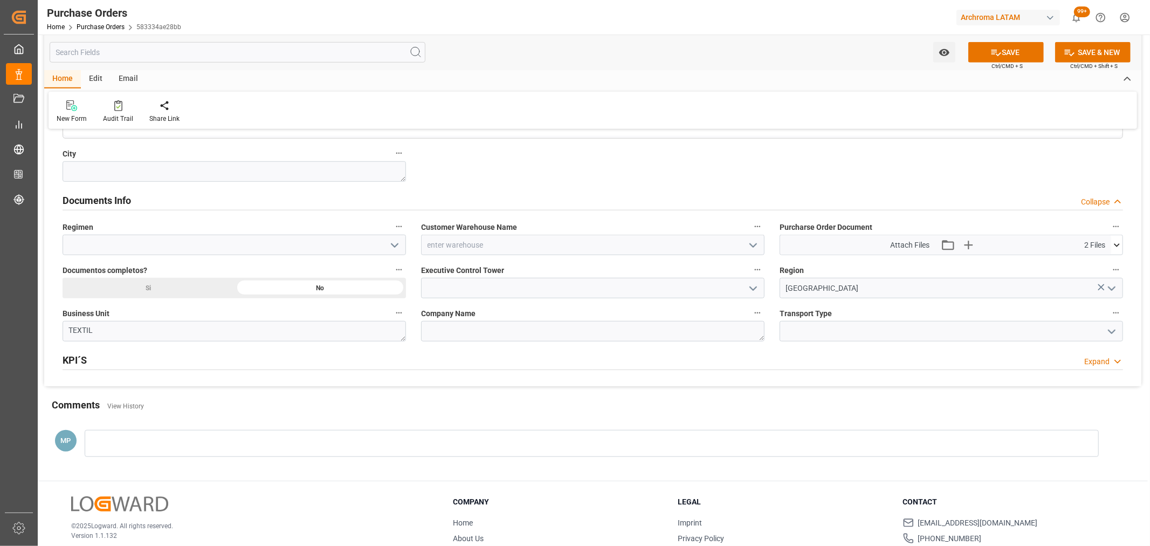
click at [394, 246] on polyline "open menu" at bounding box center [394, 245] width 6 height 3
click at [179, 287] on div "Definitivo" at bounding box center [234, 293] width 342 height 24
type input "Definitivo"
click at [753, 289] on polyline "open menu" at bounding box center [753, 288] width 6 height 3
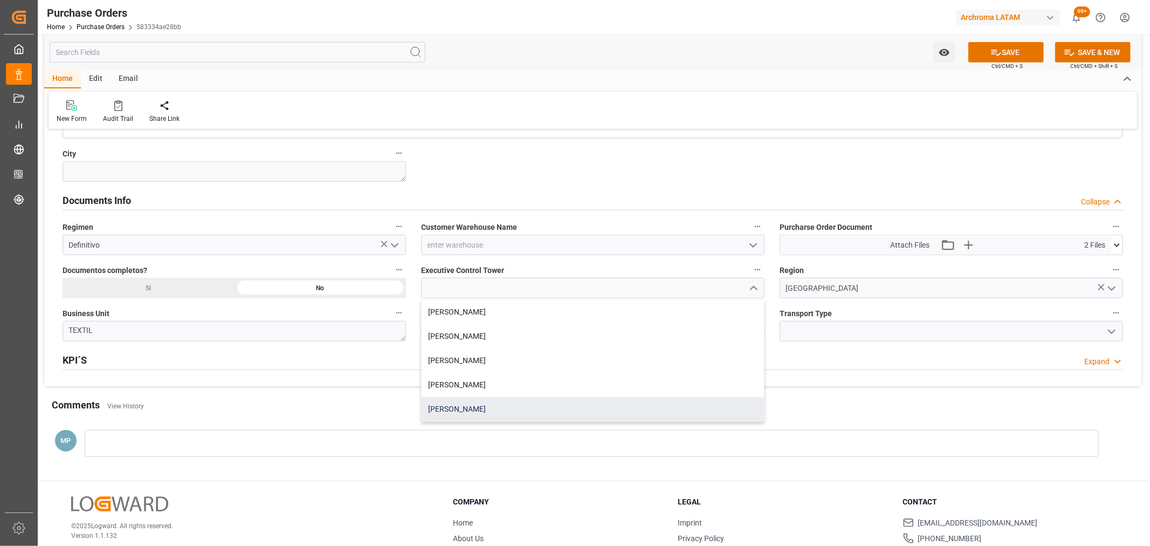
click at [483, 406] on div "[PERSON_NAME]" at bounding box center [593, 409] width 342 height 24
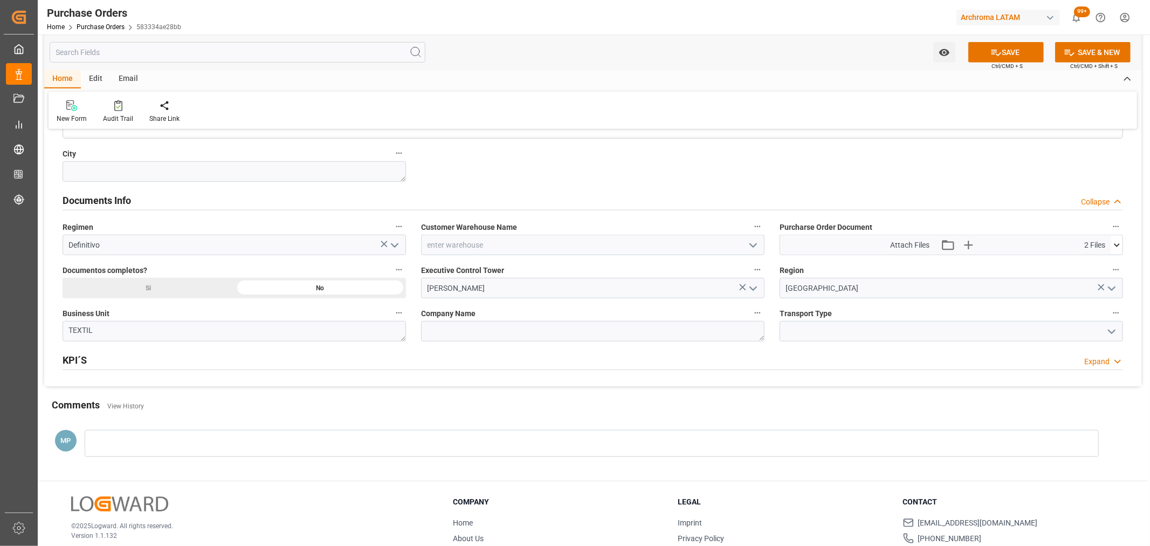
click at [754, 292] on icon "open menu" at bounding box center [753, 288] width 13 height 13
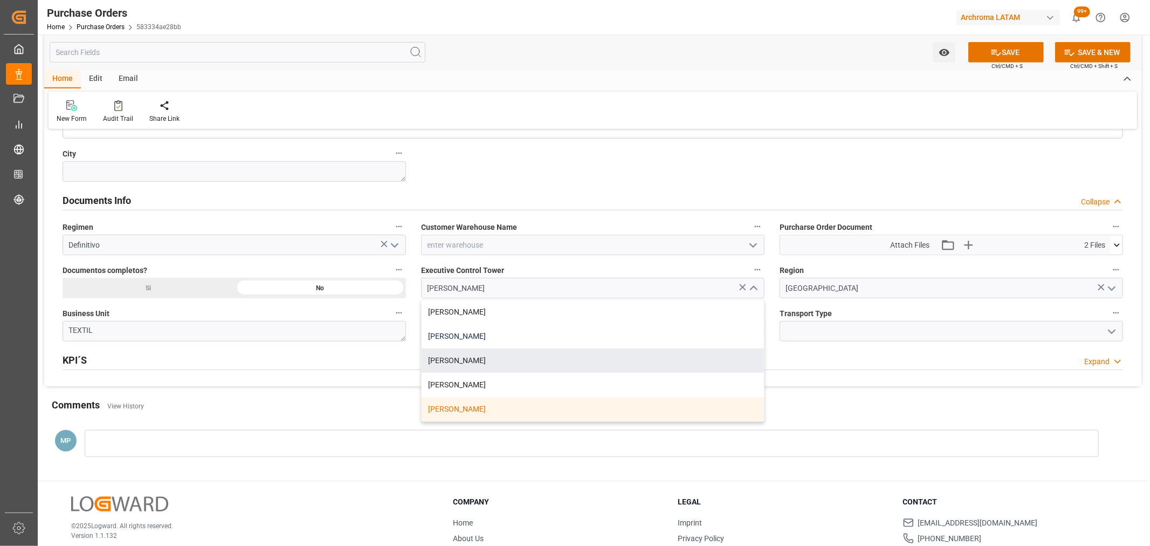
click at [464, 341] on div "[PERSON_NAME]" at bounding box center [593, 336] width 342 height 24
type input "[PERSON_NAME]"
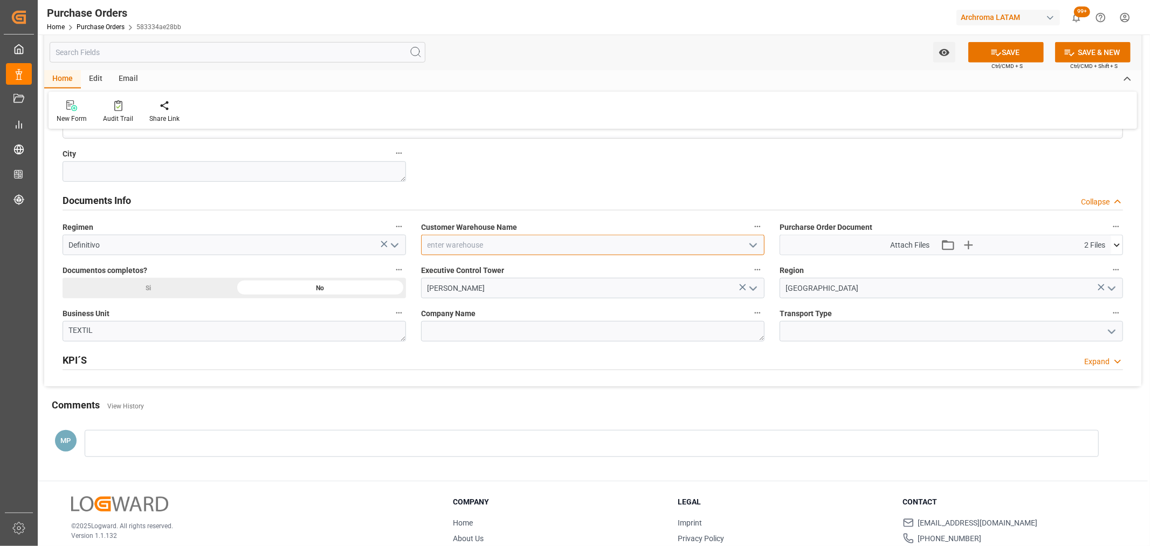
click at [742, 244] on input at bounding box center [592, 245] width 343 height 20
click at [748, 246] on icon "open menu" at bounding box center [753, 245] width 13 height 13
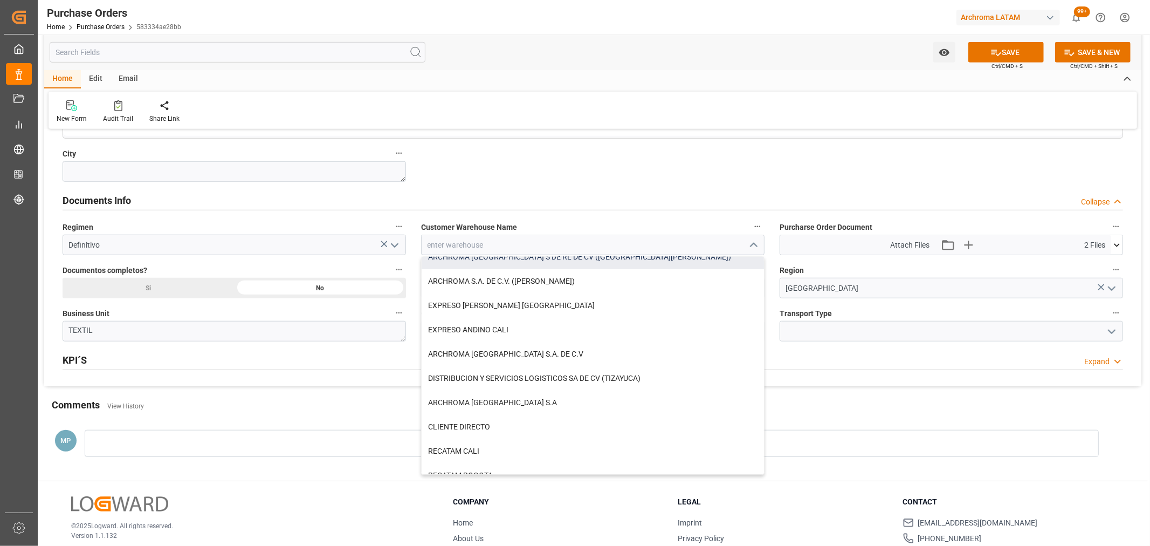
scroll to position [147, 0]
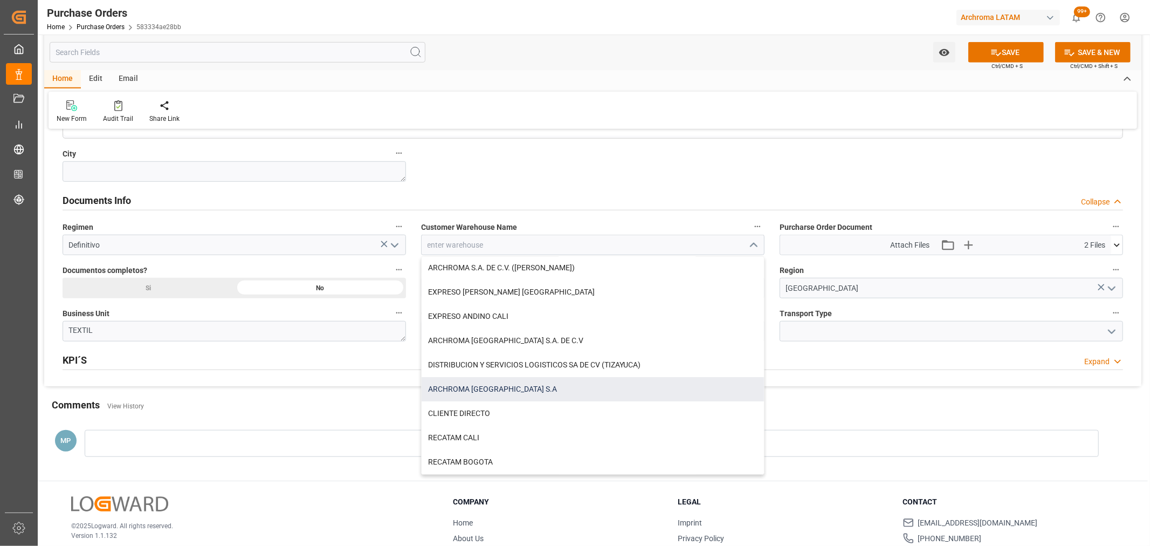
click at [497, 388] on div "ARCHROMA [GEOGRAPHIC_DATA] S.A" at bounding box center [593, 389] width 342 height 24
type input "ARCHROMA [GEOGRAPHIC_DATA] S.A"
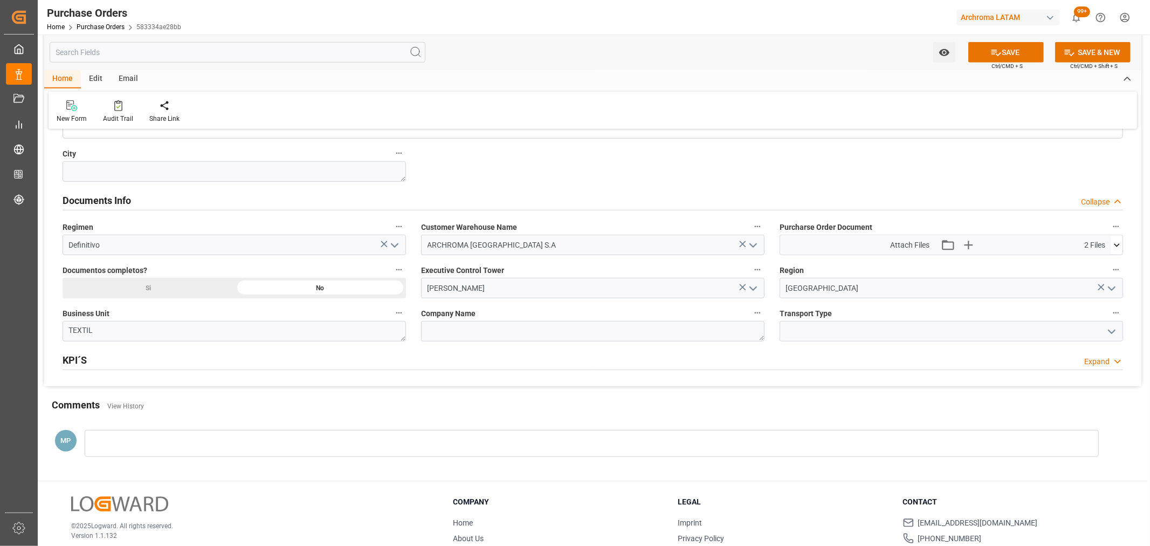
click at [1118, 246] on icon at bounding box center [1116, 244] width 11 height 11
click at [965, 244] on icon "button" at bounding box center [968, 245] width 10 height 10
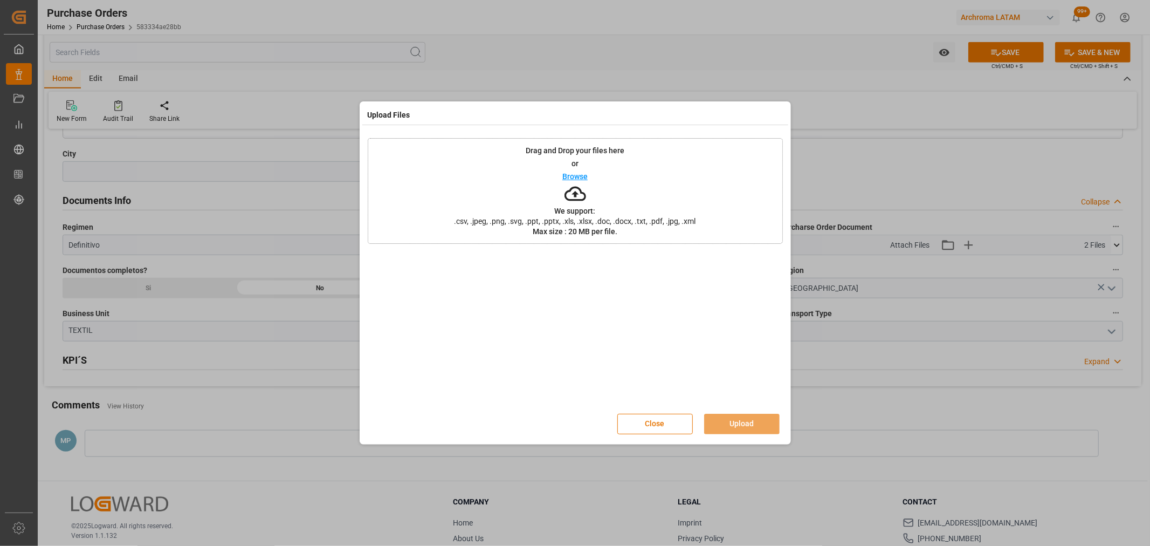
click at [565, 176] on p "Browse" at bounding box center [574, 177] width 25 height 8
click at [768, 260] on icon at bounding box center [770, 260] width 11 height 11
click at [1064, 192] on div "Upload Files Drag and Drop your files here or Browse We support: .csv, .jpeg, .…" at bounding box center [575, 273] width 1150 height 546
drag, startPoint x: 650, startPoint y: 420, endPoint x: 688, endPoint y: 373, distance: 61.4
click at [650, 420] on button "Close" at bounding box center [654, 423] width 75 height 20
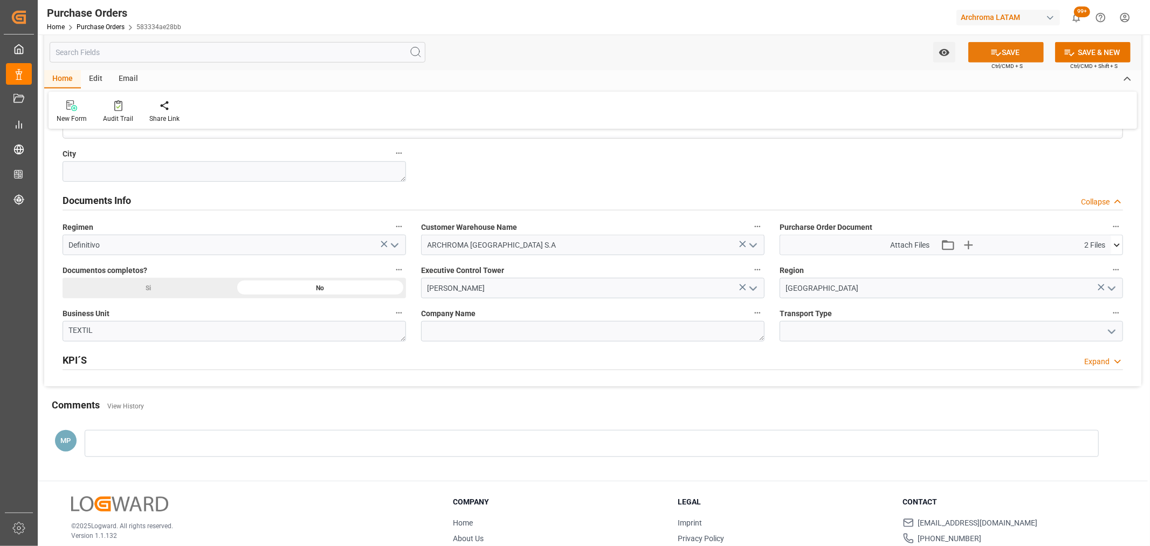
click at [1021, 49] on button "SAVE" at bounding box center [1005, 52] width 75 height 20
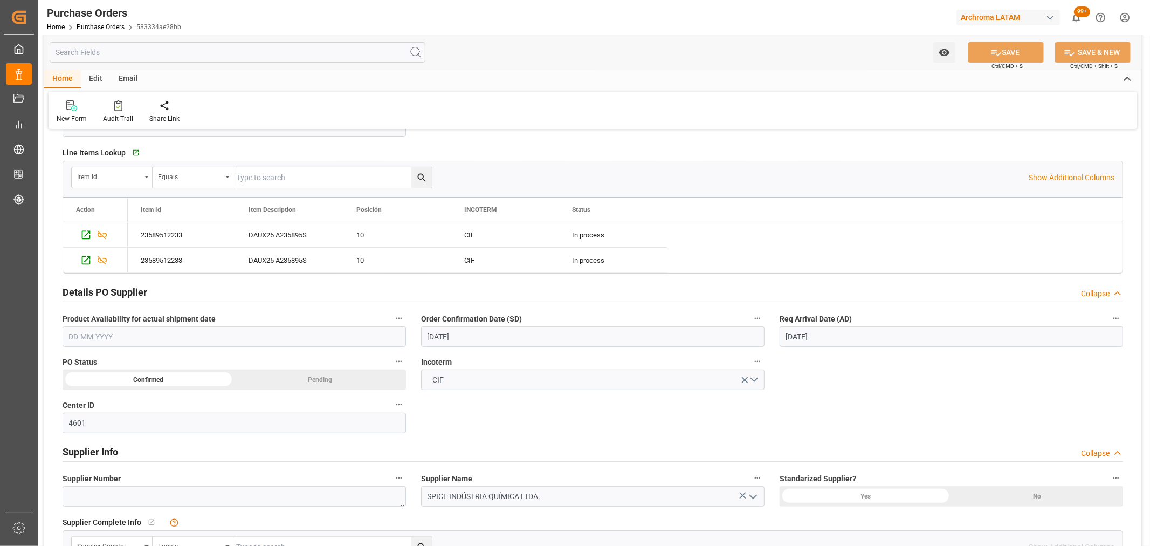
scroll to position [120, 0]
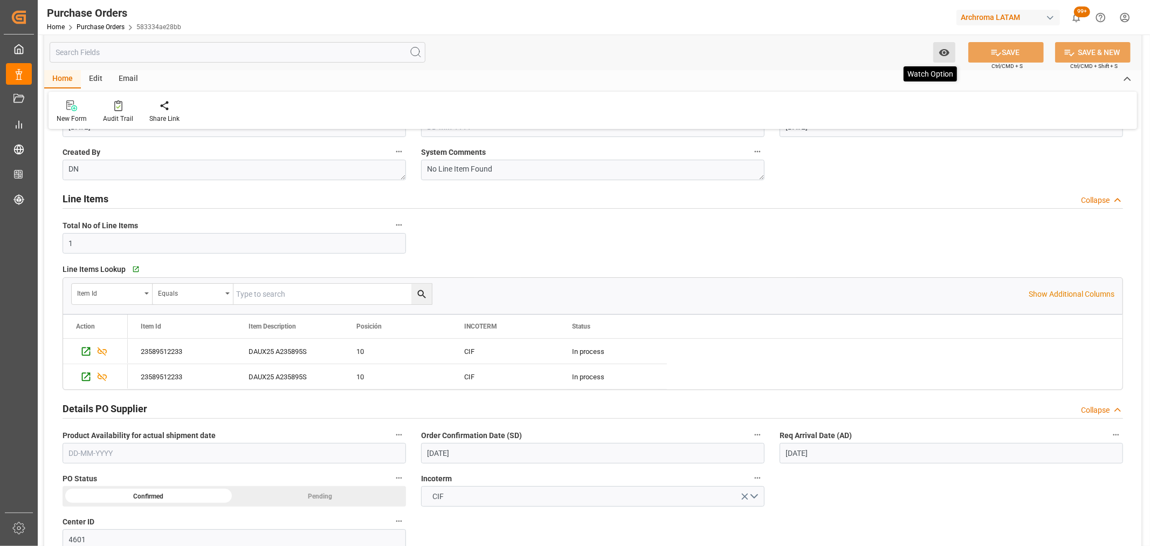
click at [944, 55] on icon "open menu" at bounding box center [944, 52] width 10 height 7
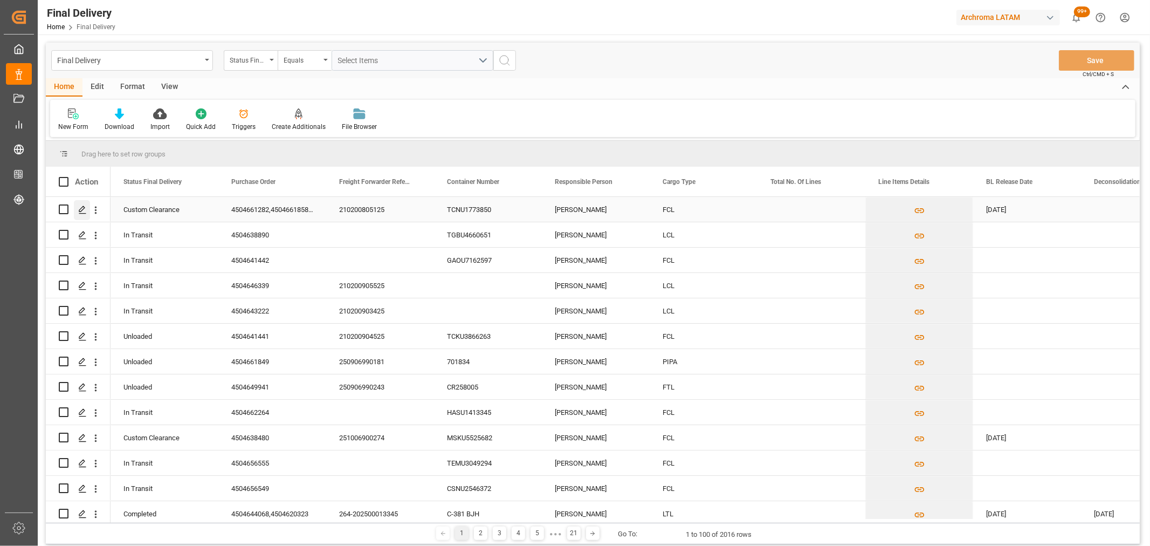
click at [83, 210] on icon "Press SPACE to select this row." at bounding box center [82, 209] width 9 height 9
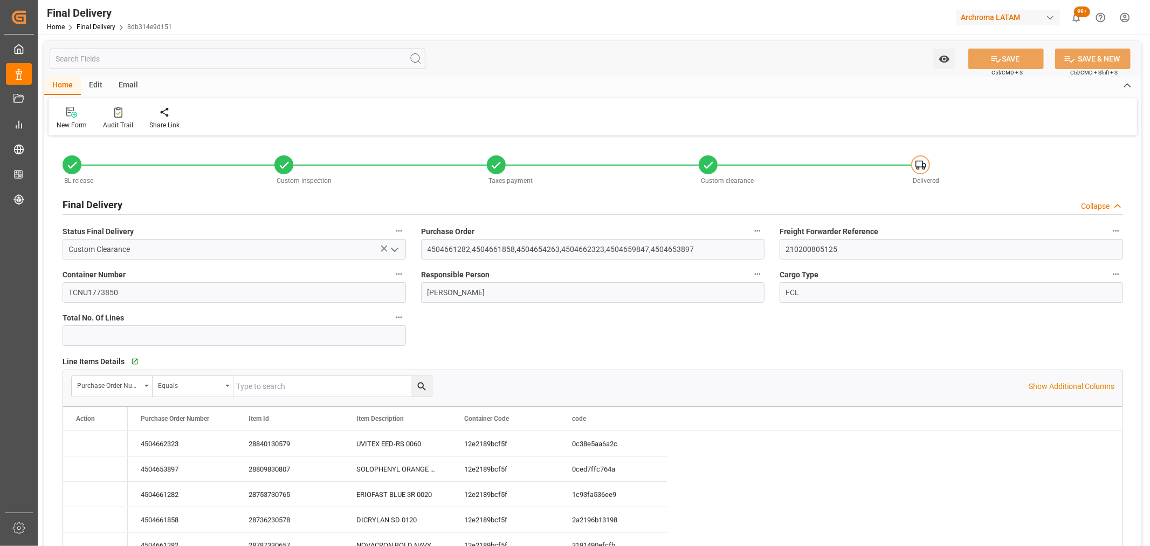
type input "[DATE]"
type input "27-09-2025"
type input "[DATE]"
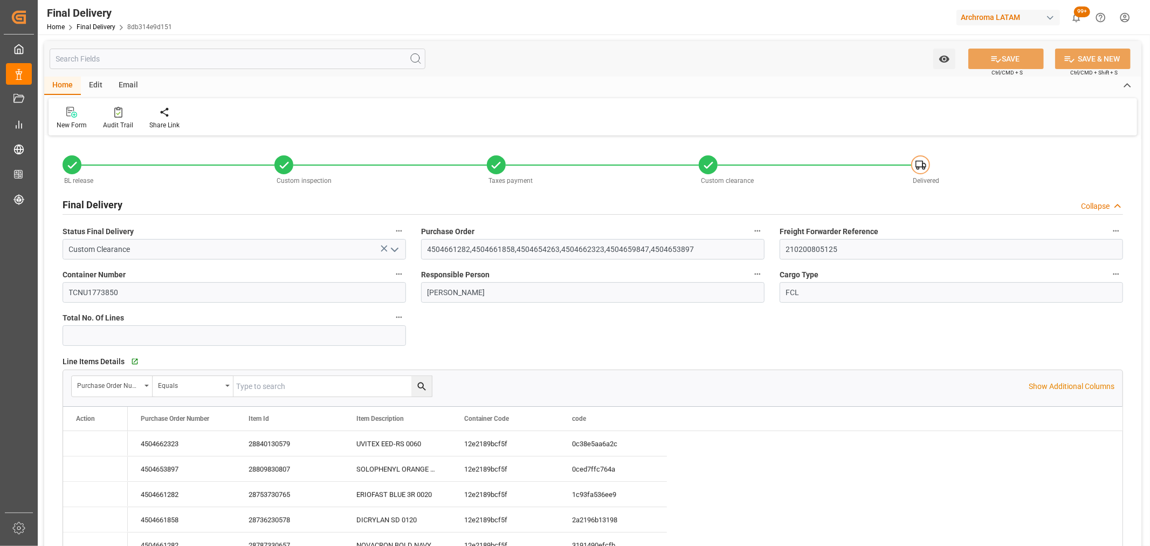
type input "[DATE]"
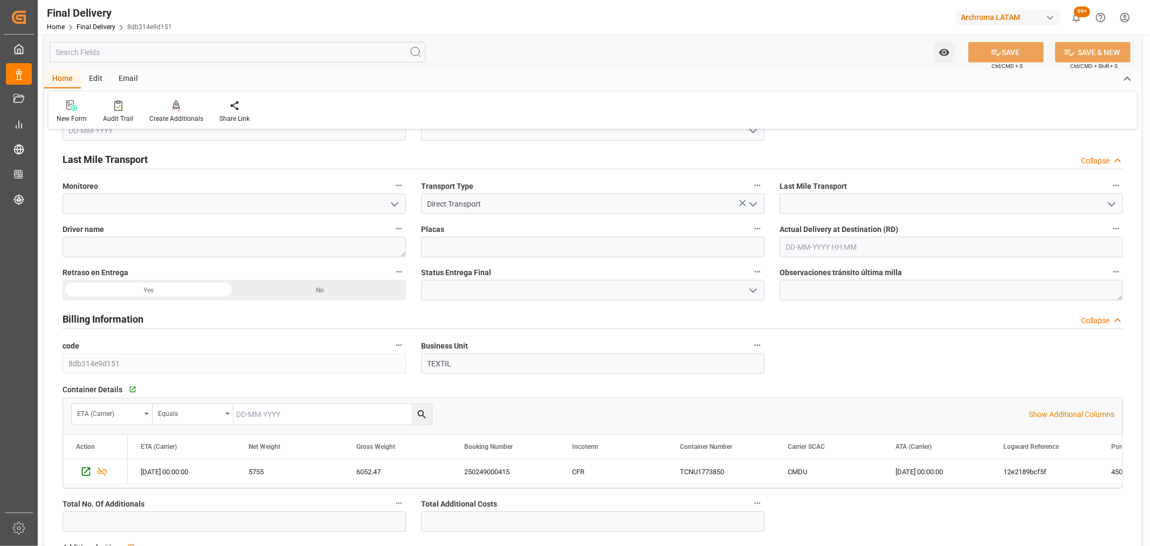
scroll to position [838, 0]
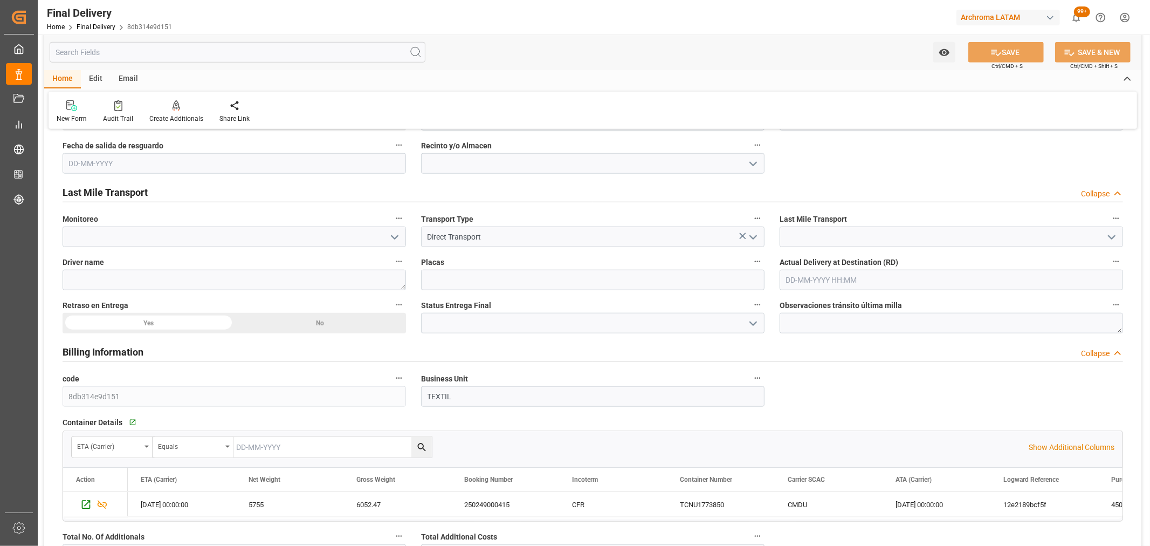
click at [1111, 237] on polyline "open menu" at bounding box center [1111, 237] width 6 height 3
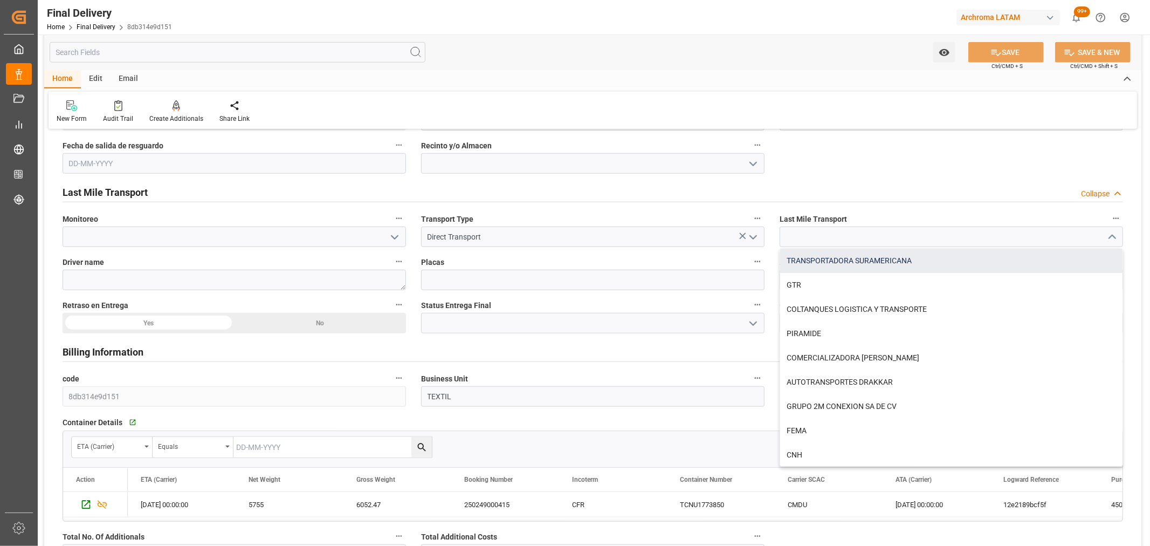
click at [967, 265] on div "TRANSPORTADORA SURAMERICANA" at bounding box center [951, 261] width 342 height 24
type input "TRANSPORTADORA SURAMERICANA"
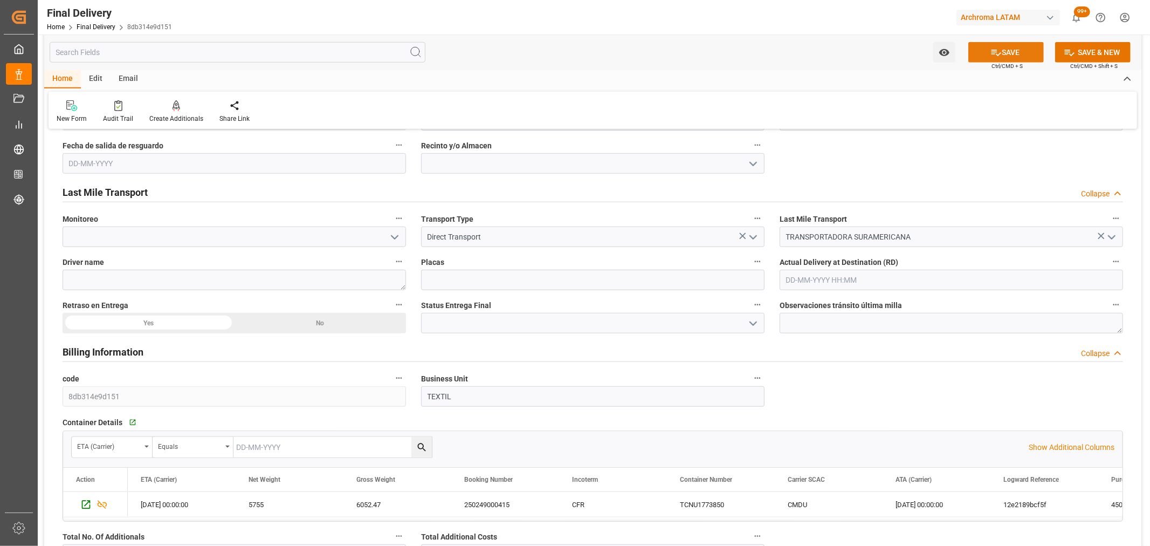
click at [977, 57] on button "SAVE" at bounding box center [1005, 52] width 75 height 20
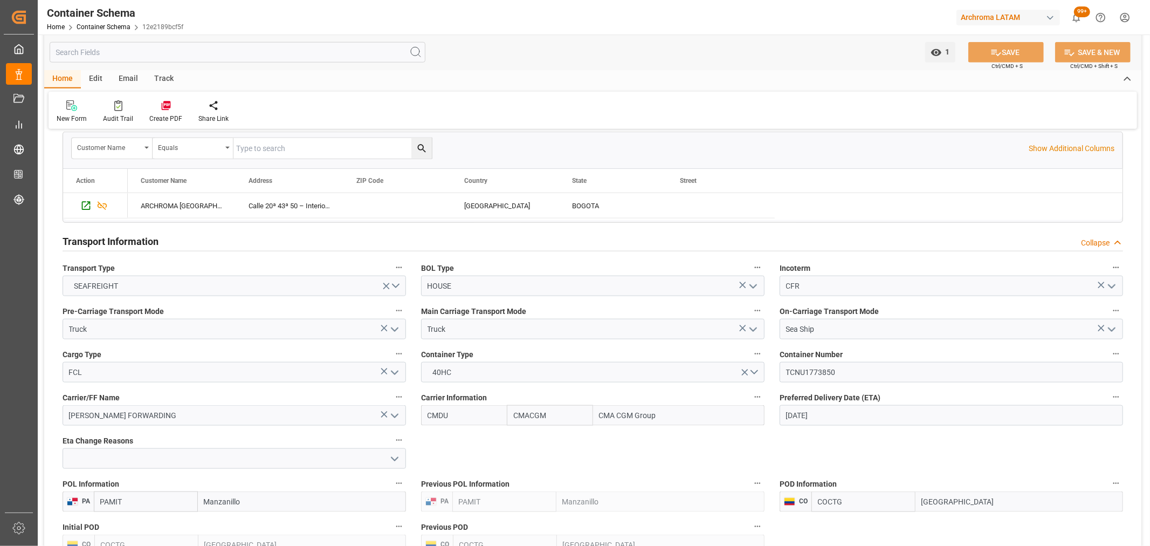
scroll to position [599, 0]
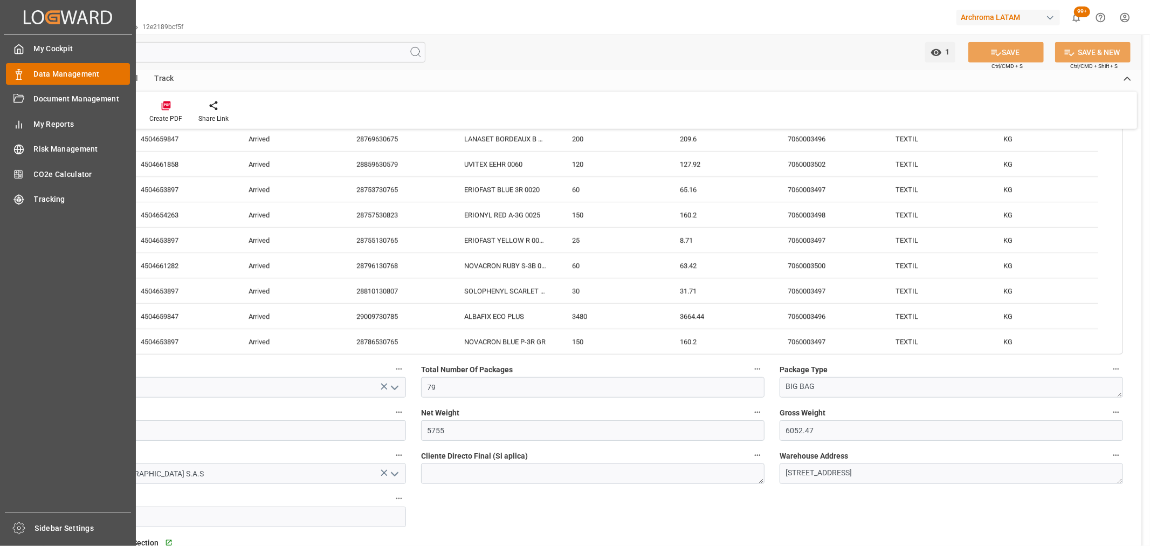
click at [93, 67] on div "Data Management Data Management" at bounding box center [68, 73] width 124 height 21
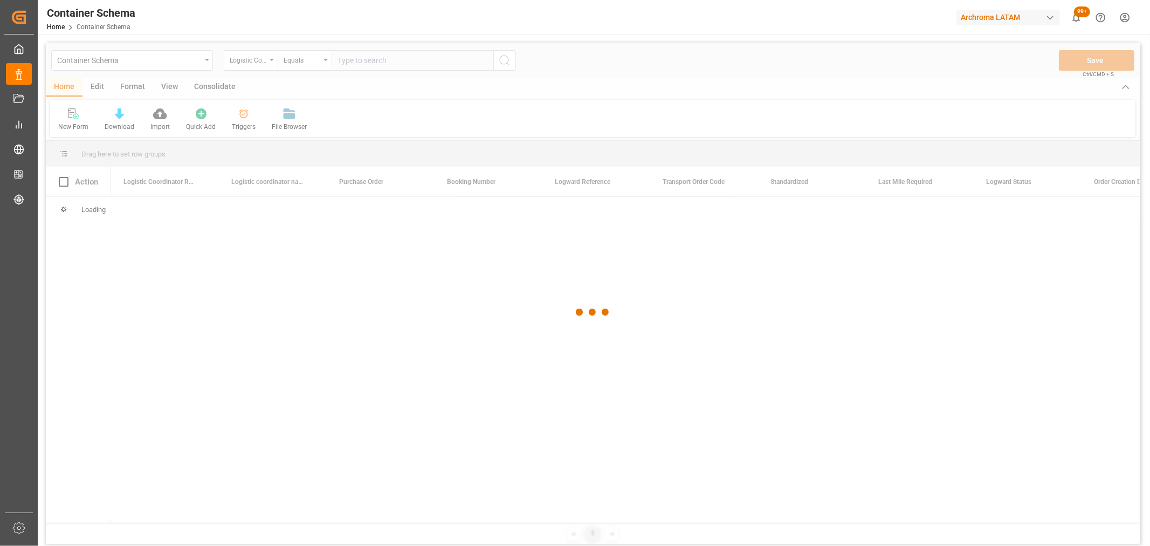
click at [196, 65] on div at bounding box center [593, 312] width 1094 height 539
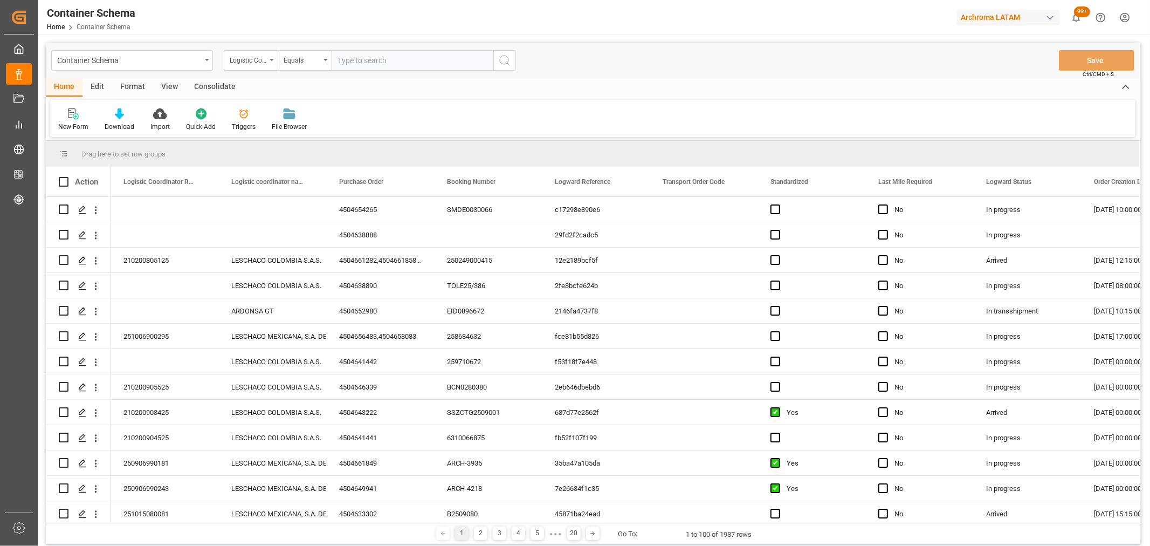
click at [196, 65] on div "Container Schema" at bounding box center [129, 59] width 144 height 13
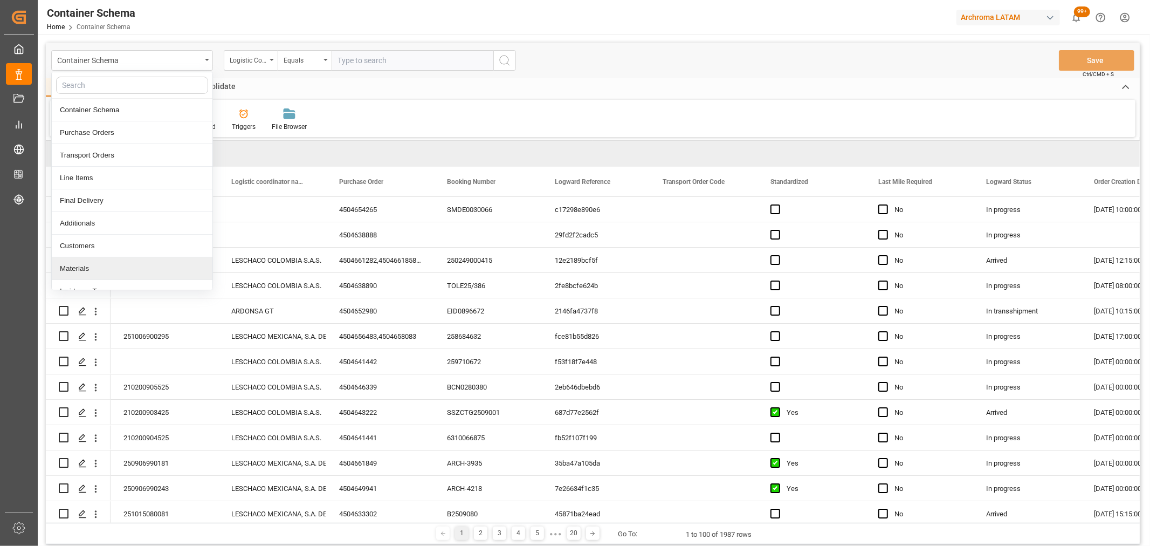
click at [94, 272] on div "Materials" at bounding box center [132, 268] width 161 height 23
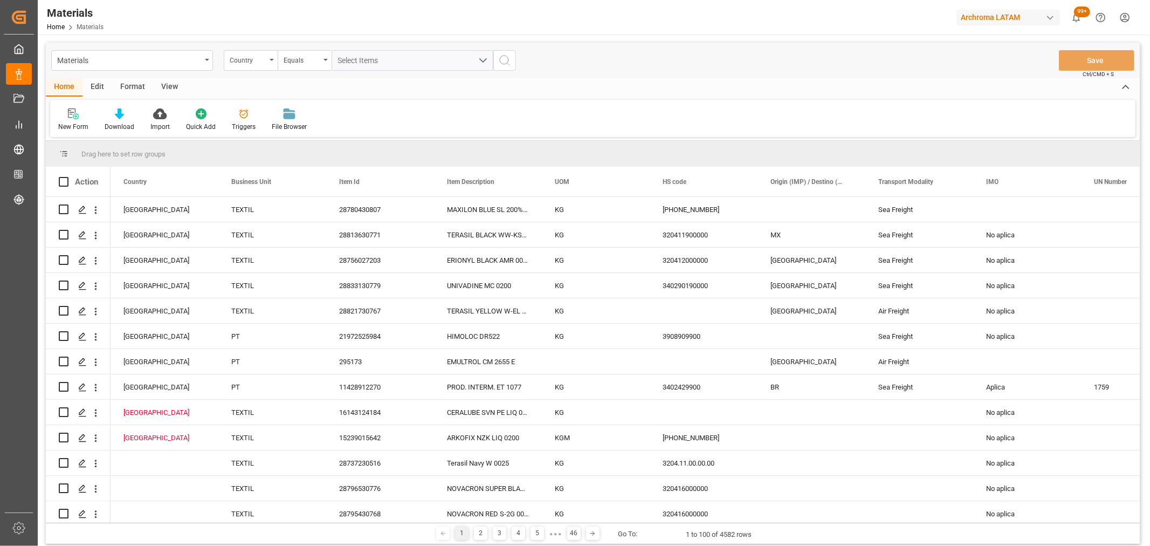
click at [251, 65] on div "Country" at bounding box center [248, 59] width 37 height 12
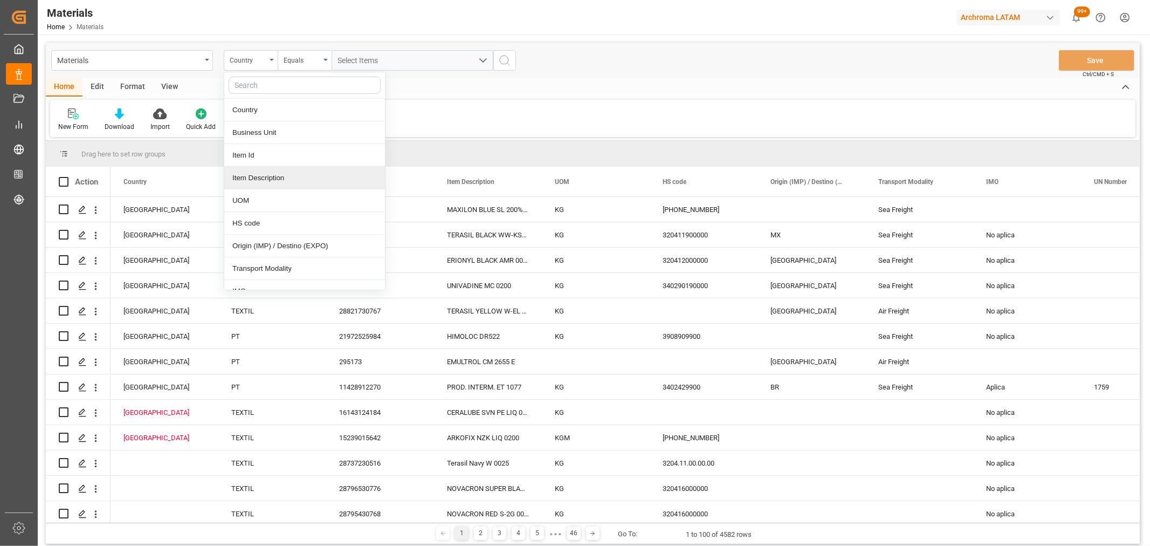
click at [272, 177] on div "Item Description" at bounding box center [304, 178] width 161 height 23
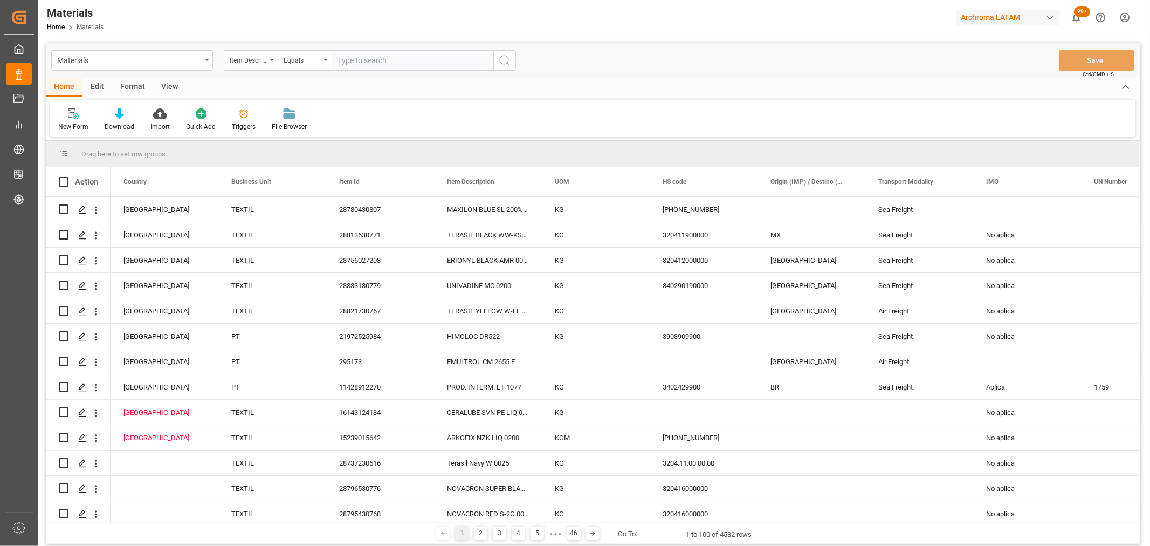
click at [368, 61] on input "text" at bounding box center [413, 60] width 162 height 20
type input "DIRESUL BROWN"
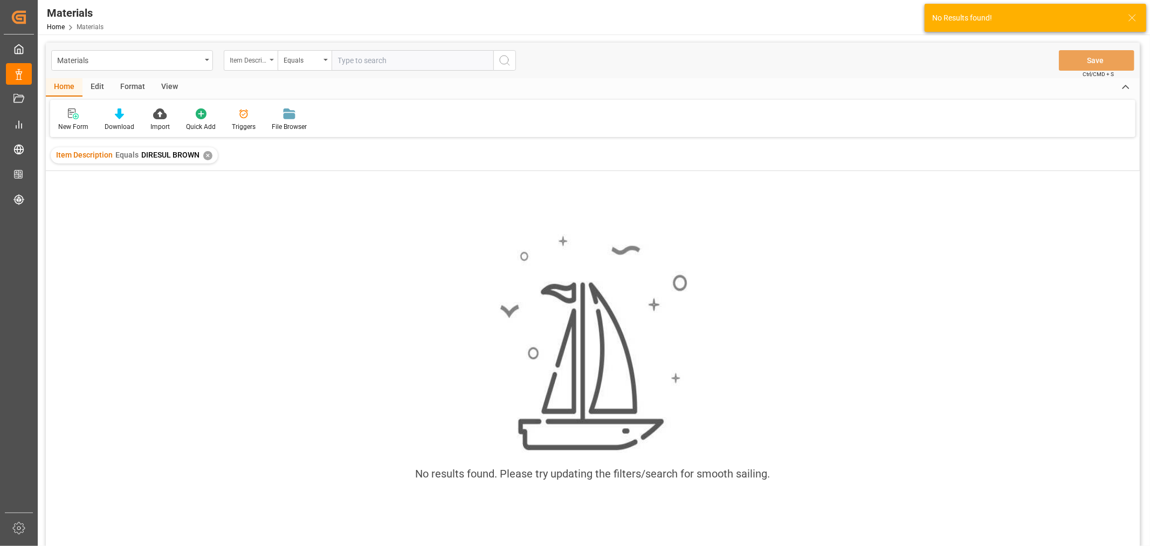
click at [261, 65] on div "Item Description" at bounding box center [248, 59] width 37 height 12
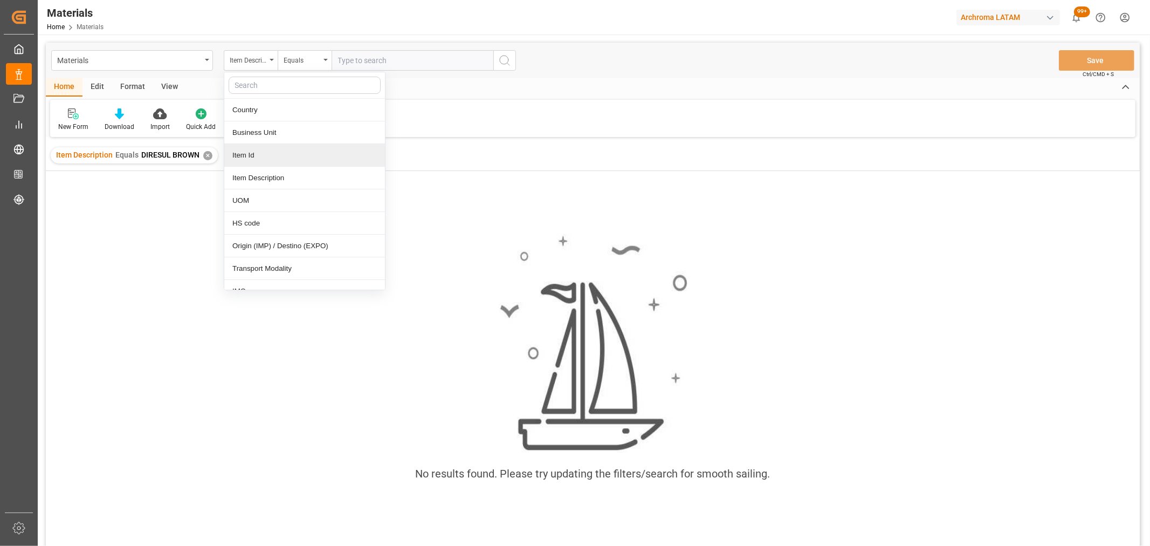
click at [259, 162] on div "Item Id" at bounding box center [304, 155] width 161 height 23
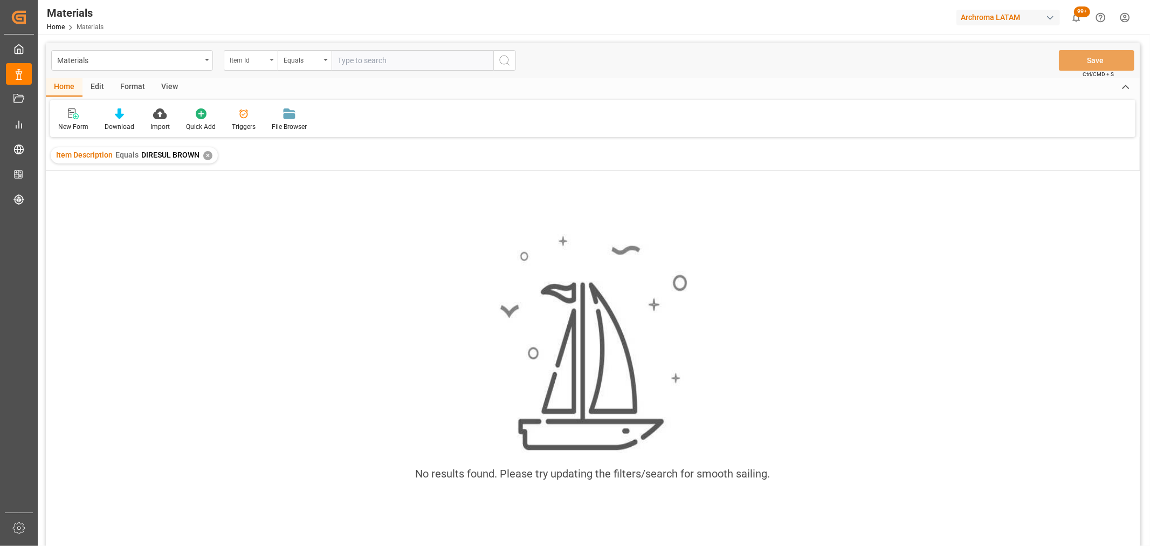
click at [251, 60] on div "Item Id" at bounding box center [248, 59] width 37 height 12
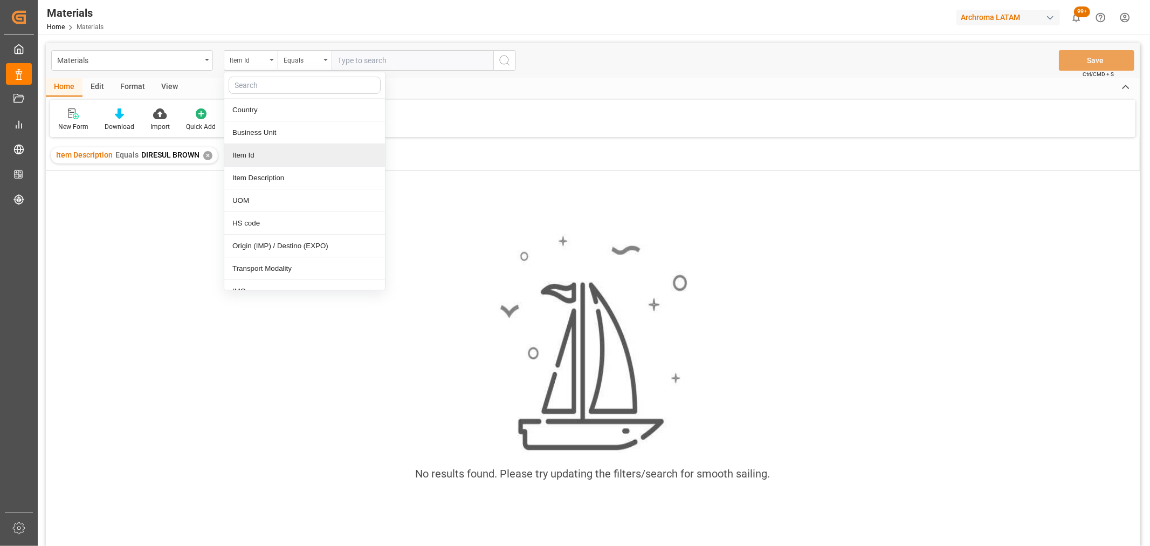
click at [271, 149] on div "Item Id" at bounding box center [304, 155] width 161 height 23
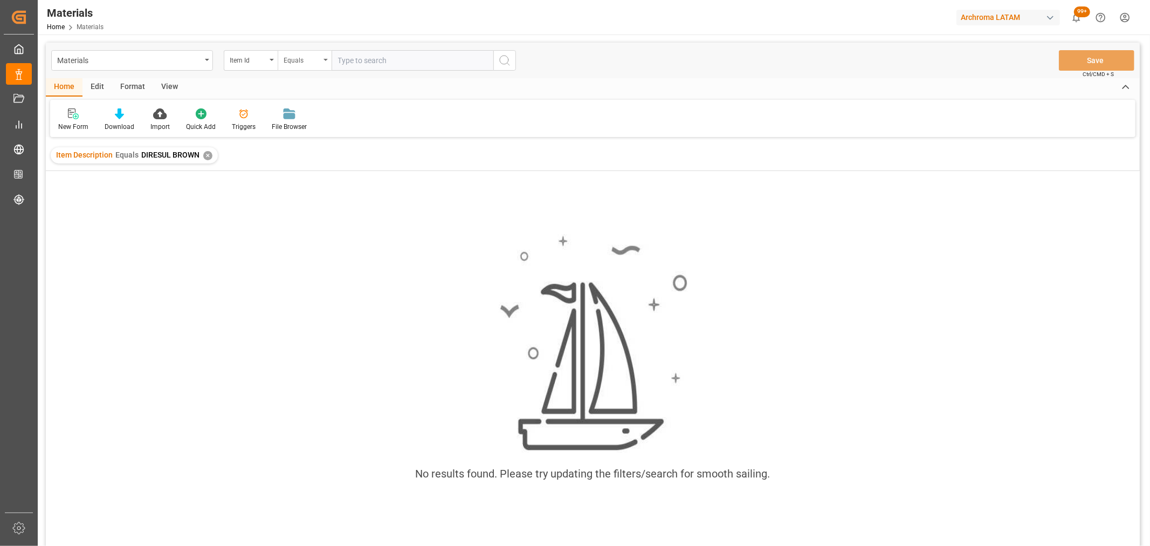
click at [304, 61] on div "Equals" at bounding box center [302, 59] width 37 height 12
click at [327, 128] on div "Fuzzy search" at bounding box center [358, 132] width 161 height 23
click at [372, 66] on input "text" at bounding box center [413, 60] width 162 height 20
paste input "11057410717"
type input "11057410717"
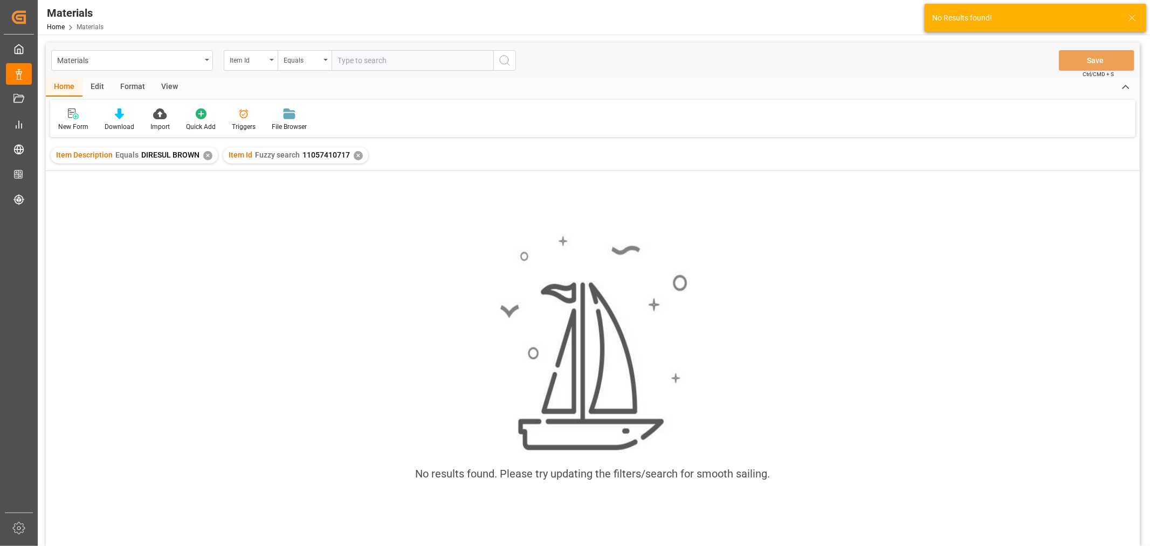
click at [208, 155] on div "✕" at bounding box center [207, 155] width 9 height 9
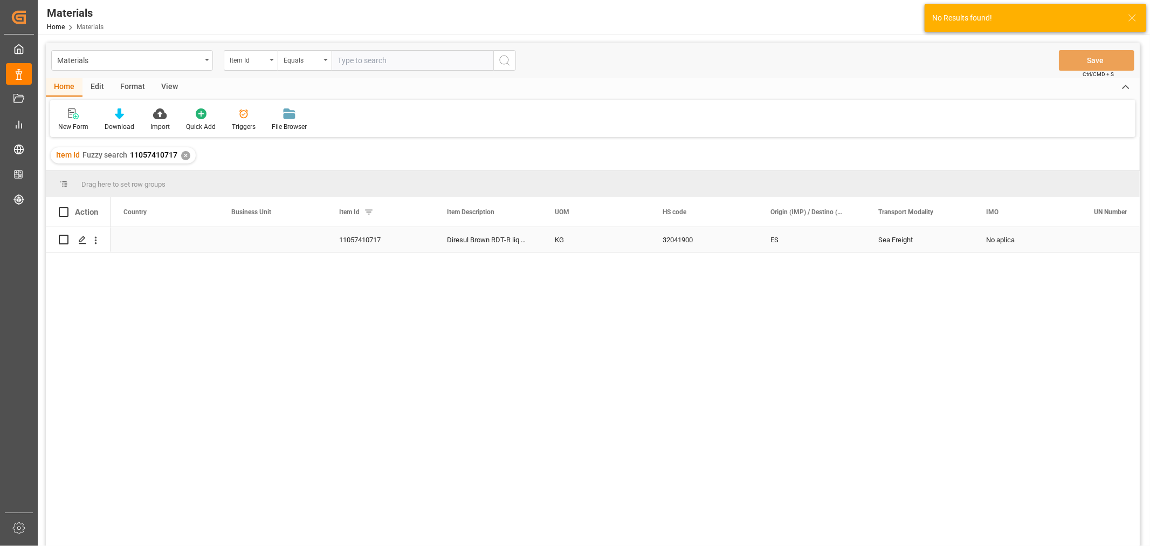
click at [251, 235] on div "Press SPACE to select this row." at bounding box center [272, 239] width 108 height 25
click at [311, 248] on icon "open menu" at bounding box center [306, 246] width 13 height 13
click at [260, 275] on div "TEXTIL" at bounding box center [272, 277] width 89 height 38
type input "TEXTIL"
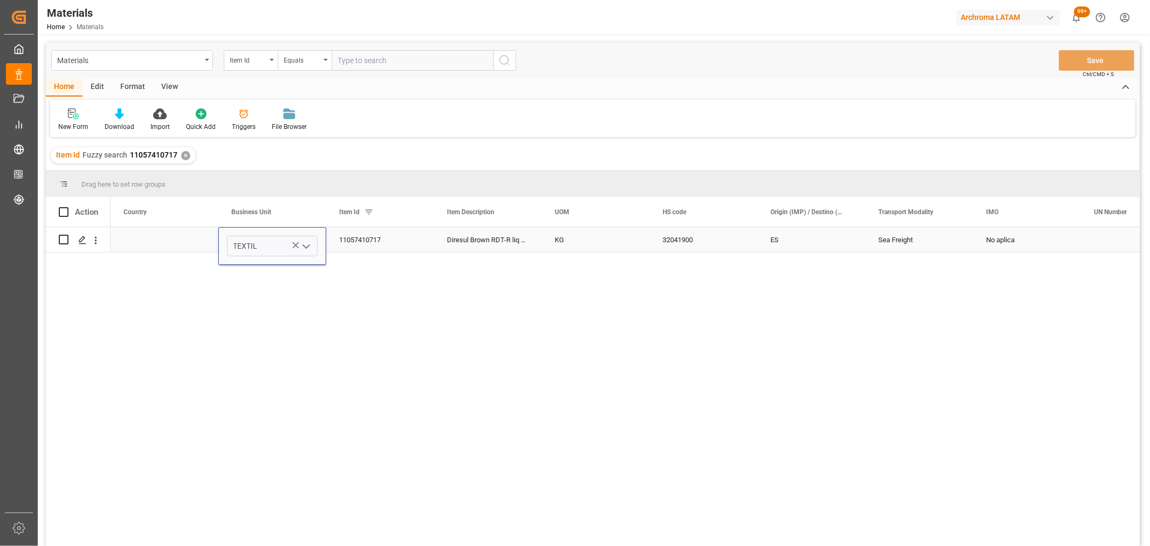
click at [156, 235] on div "Press SPACE to select this row." at bounding box center [165, 239] width 108 height 25
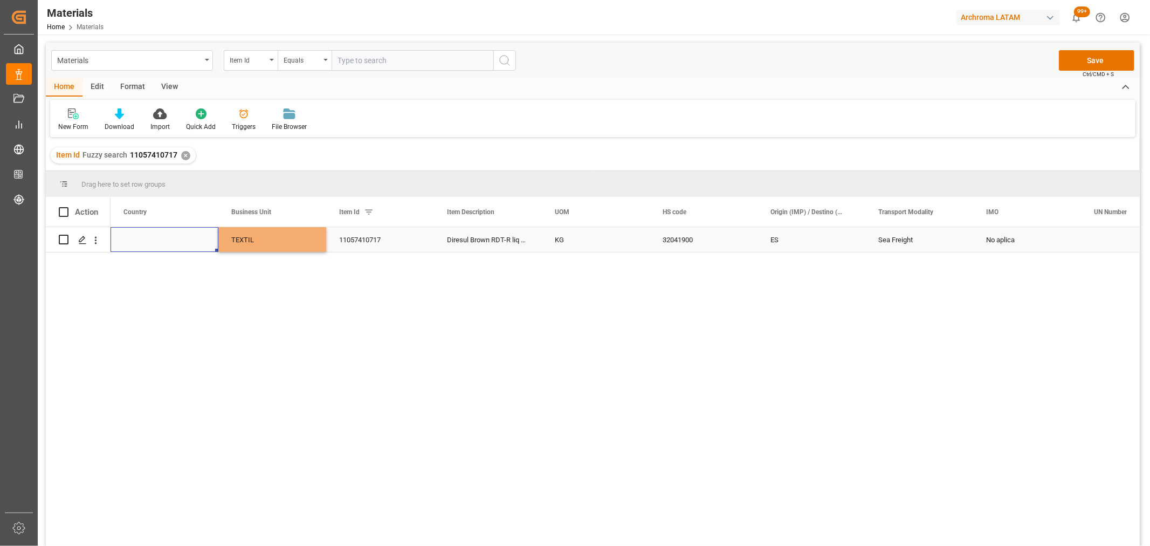
click at [156, 235] on div "Press SPACE to select this row." at bounding box center [165, 239] width 108 height 25
click at [201, 248] on icon "open menu" at bounding box center [198, 246] width 13 height 13
click at [182, 272] on div "Mexico" at bounding box center [164, 277] width 89 height 38
type input "Mexico"
click at [681, 286] on div "Mexico TEXTIL 11057410717 Diresul Brown RDT-R liq 0130 KG 32041900 ES Sea Freig…" at bounding box center [625, 390] width 1029 height 326
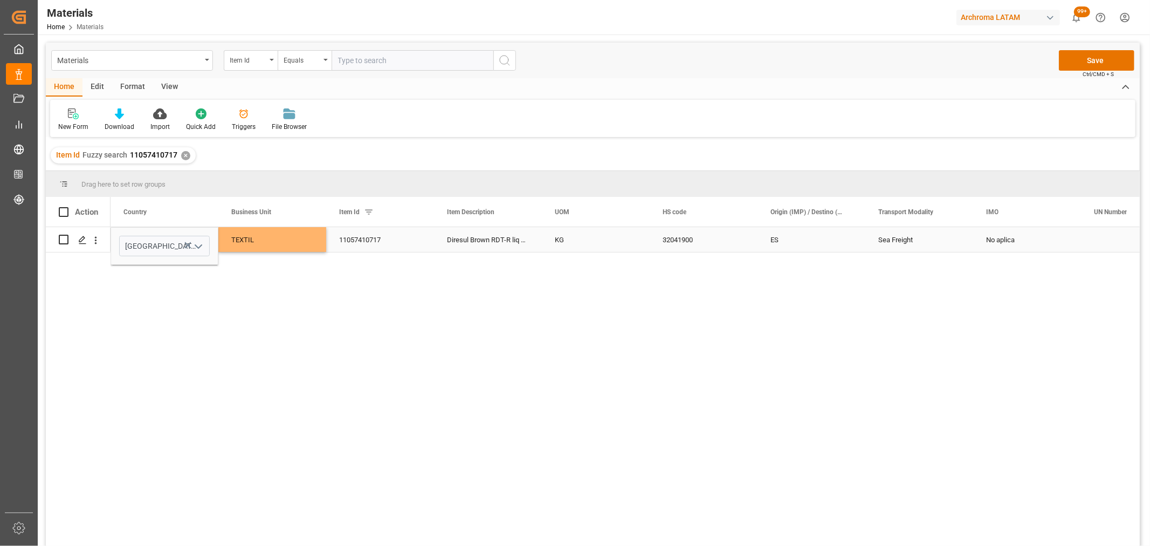
click at [287, 238] on div "TEXTIL" at bounding box center [272, 240] width 82 height 25
click at [1102, 60] on button "Save" at bounding box center [1096, 60] width 75 height 20
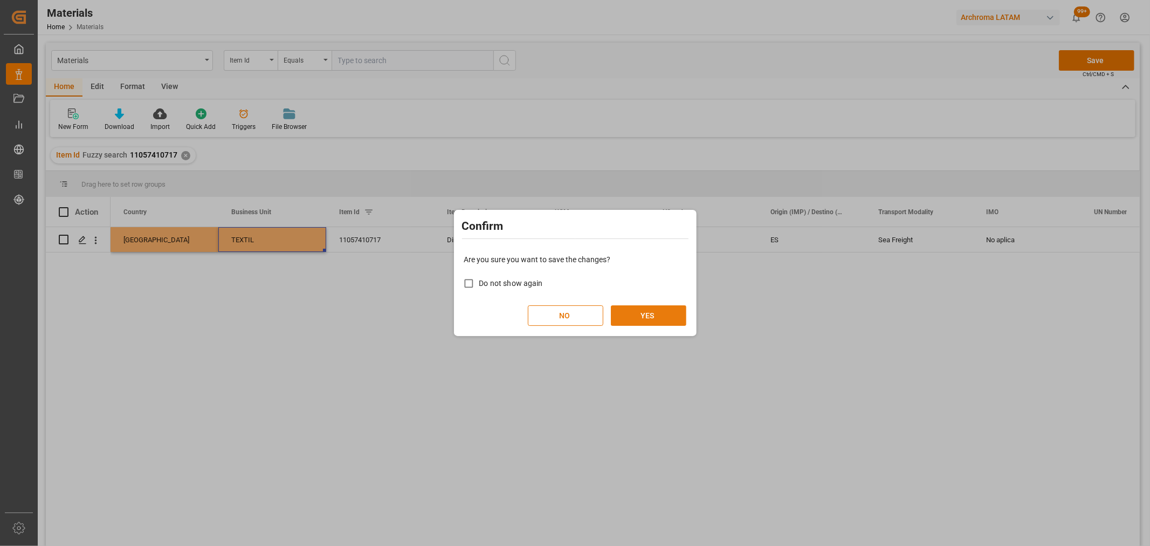
click at [632, 313] on button "YES" at bounding box center [648, 315] width 75 height 20
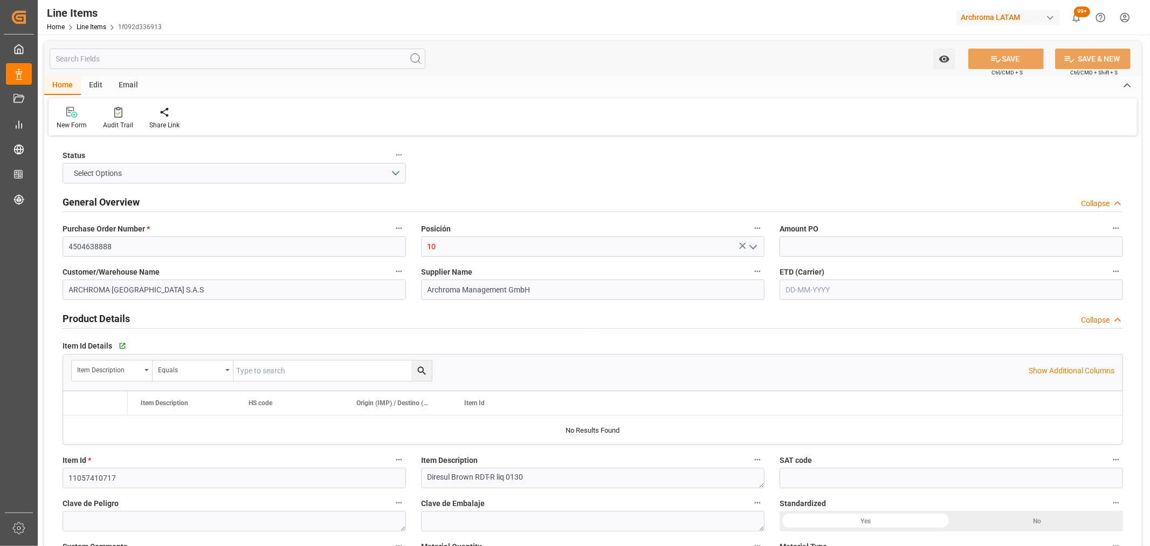
type input "1"
type input "390"
type input "32041900"
type input "[DATE] 14:57"
type input "[DATE] 15:01"
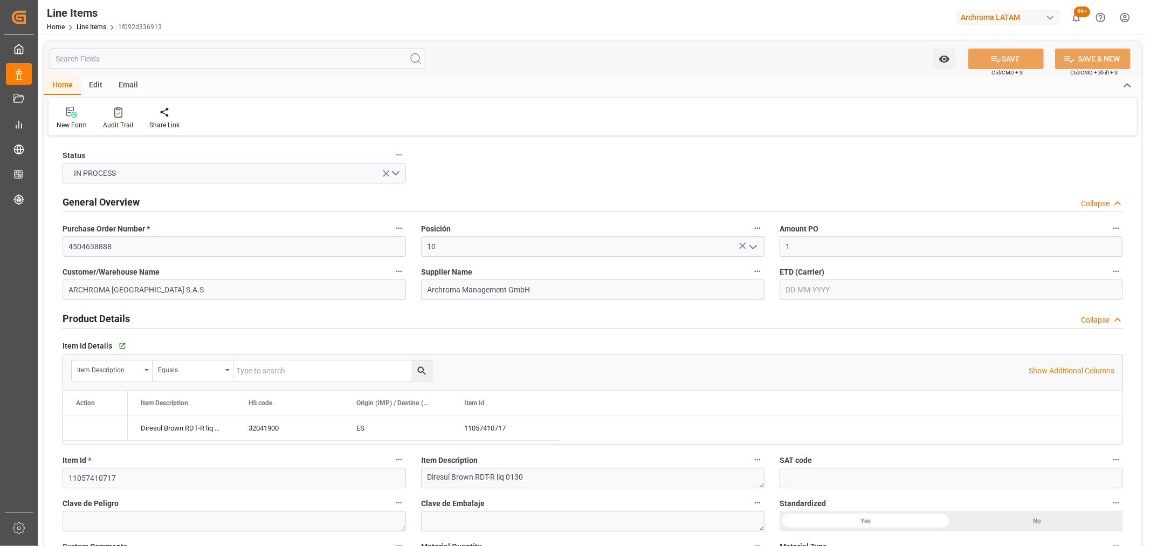
type input "[DATE]"
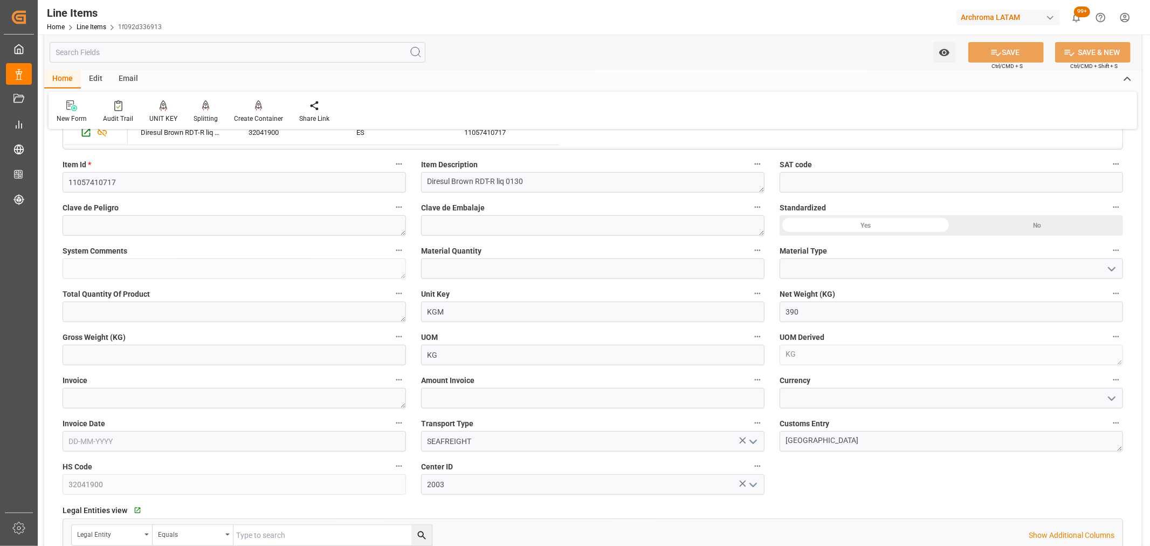
scroll to position [299, 0]
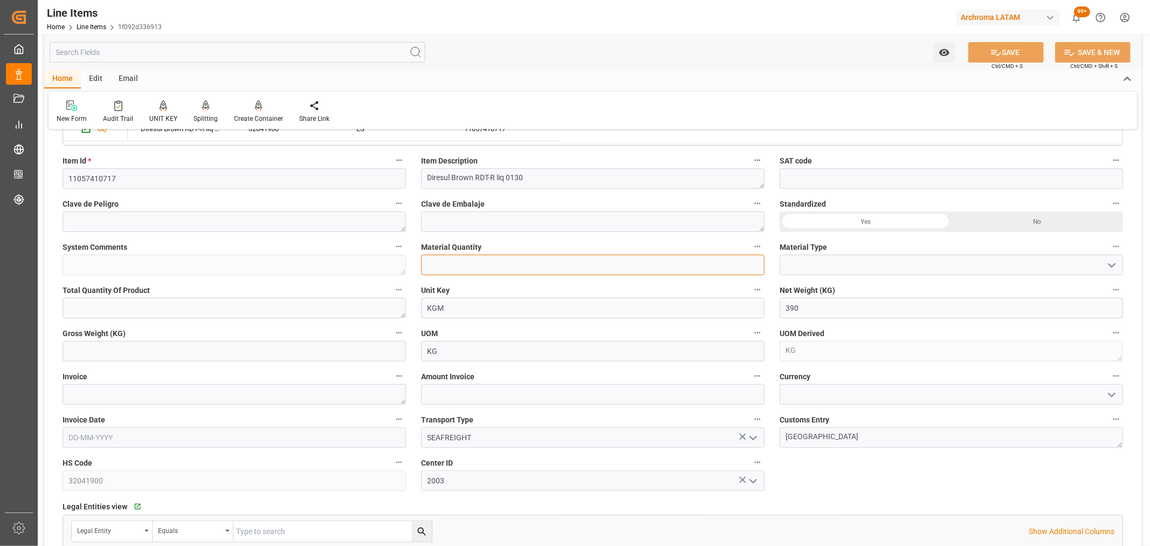
click at [492, 270] on input "text" at bounding box center [592, 264] width 343 height 20
click at [479, 263] on input "text" at bounding box center [592, 264] width 343 height 20
type input "3"
click at [1114, 262] on icon "open menu" at bounding box center [1111, 265] width 13 height 13
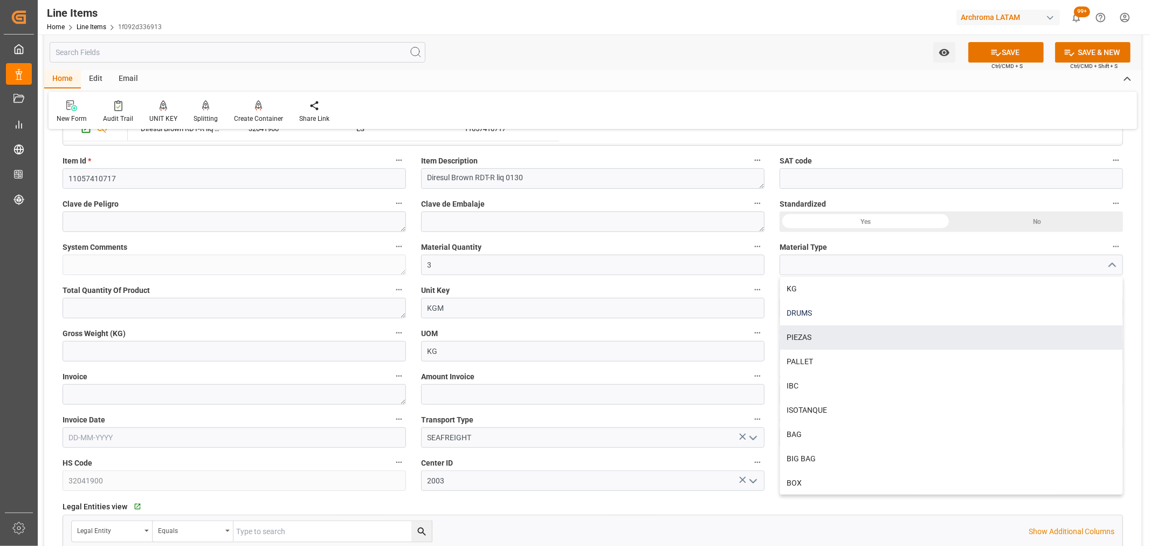
click at [854, 311] on div "DRUMS" at bounding box center [951, 313] width 342 height 24
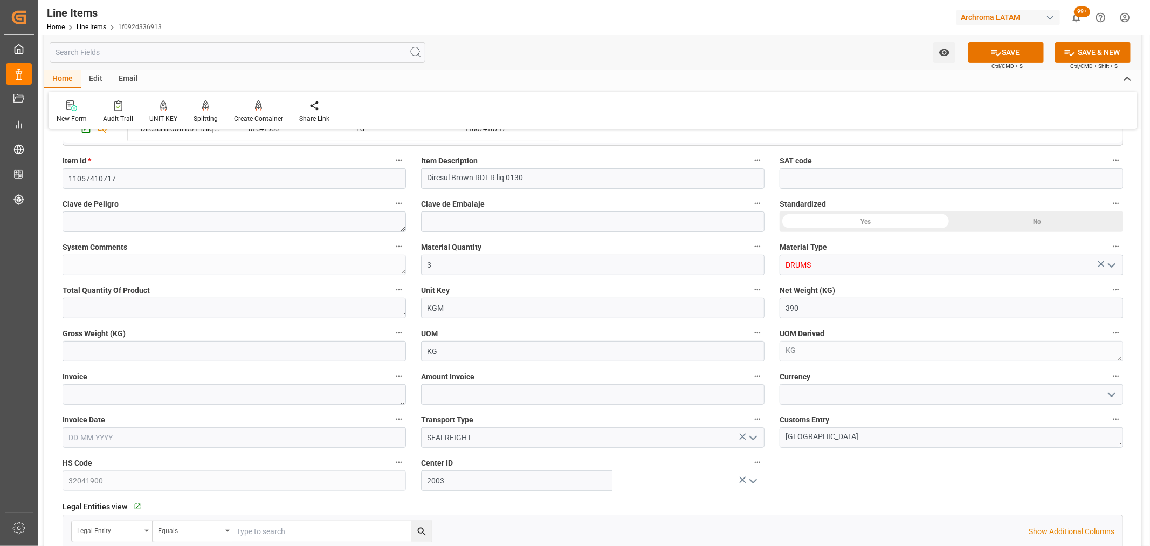
type input "DRUMS"
click at [198, 348] on input "text" at bounding box center [234, 351] width 343 height 20
type input "424.320"
click at [1115, 396] on icon "open menu" at bounding box center [1111, 394] width 13 height 13
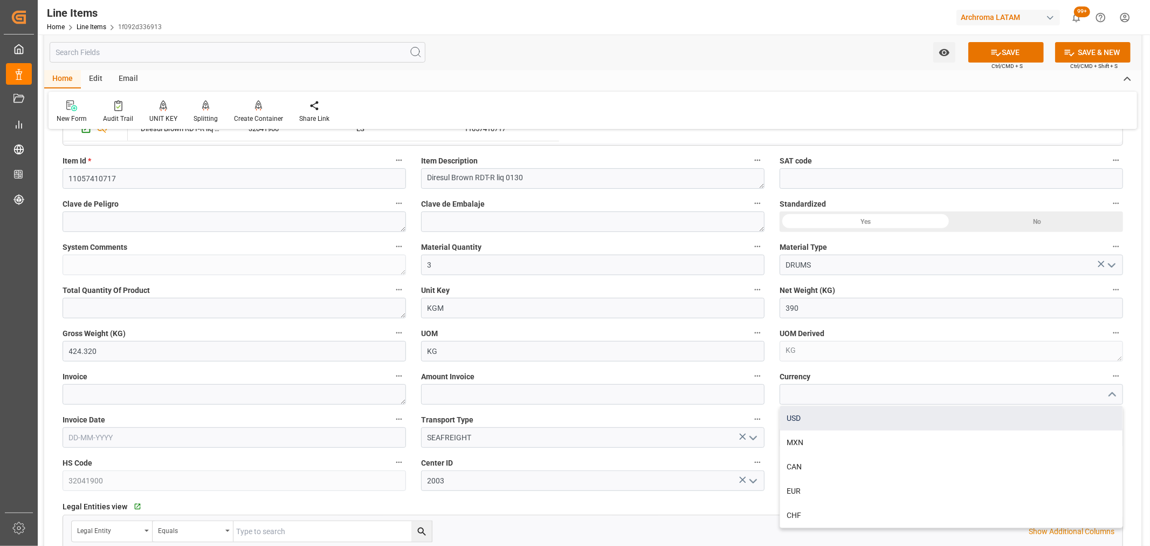
click at [923, 410] on div "USD" at bounding box center [951, 418] width 342 height 24
type input "USD"
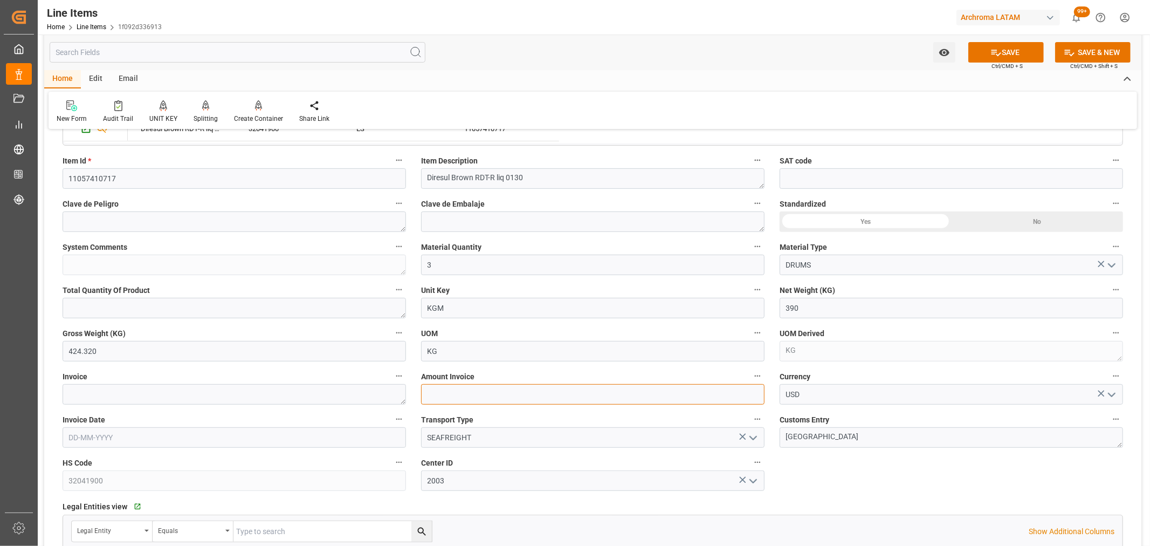
click at [563, 391] on input "text" at bounding box center [592, 394] width 343 height 20
click at [103, 392] on textarea at bounding box center [234, 394] width 343 height 20
click at [216, 382] on label "Invoice" at bounding box center [234, 376] width 343 height 15
click at [392, 382] on button "Invoice" at bounding box center [399, 376] width 14 height 14
click at [213, 391] on div at bounding box center [575, 273] width 1150 height 546
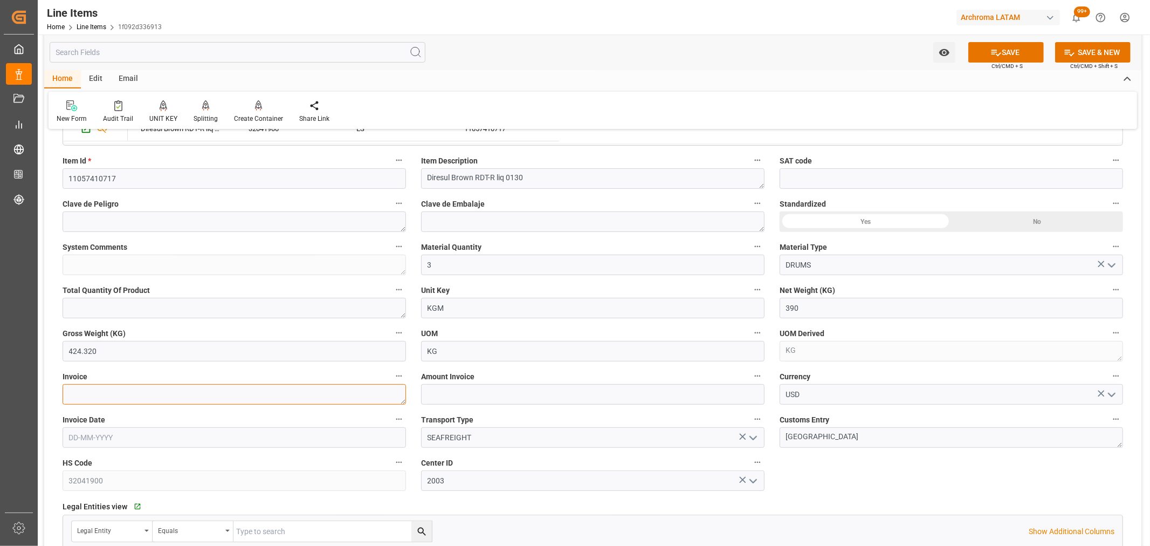
click at [196, 396] on textarea at bounding box center [234, 394] width 343 height 20
paste textarea "9539102911"
type textarea "9539102911"
click at [134, 445] on input "text" at bounding box center [234, 437] width 343 height 20
click at [91, 308] on div "[DATE] Mo Tu We Th Fr Sa Su 29 30 1 2 3 4 5 6 7 8 9 10 11 12 13 14 15 16 17 18 …" at bounding box center [140, 343] width 154 height 147
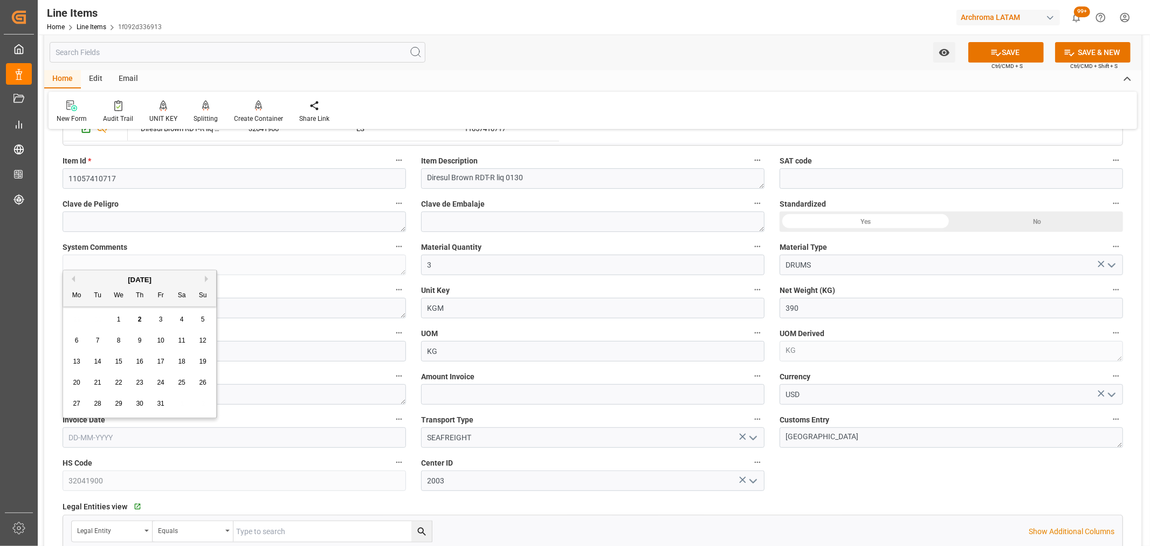
click at [72, 279] on button "Previous Month" at bounding box center [71, 278] width 6 height 6
click at [81, 362] on div "15" at bounding box center [76, 361] width 13 height 13
type input "[DATE]"
click at [613, 391] on input "text" at bounding box center [592, 394] width 343 height 20
type input "1548.30"
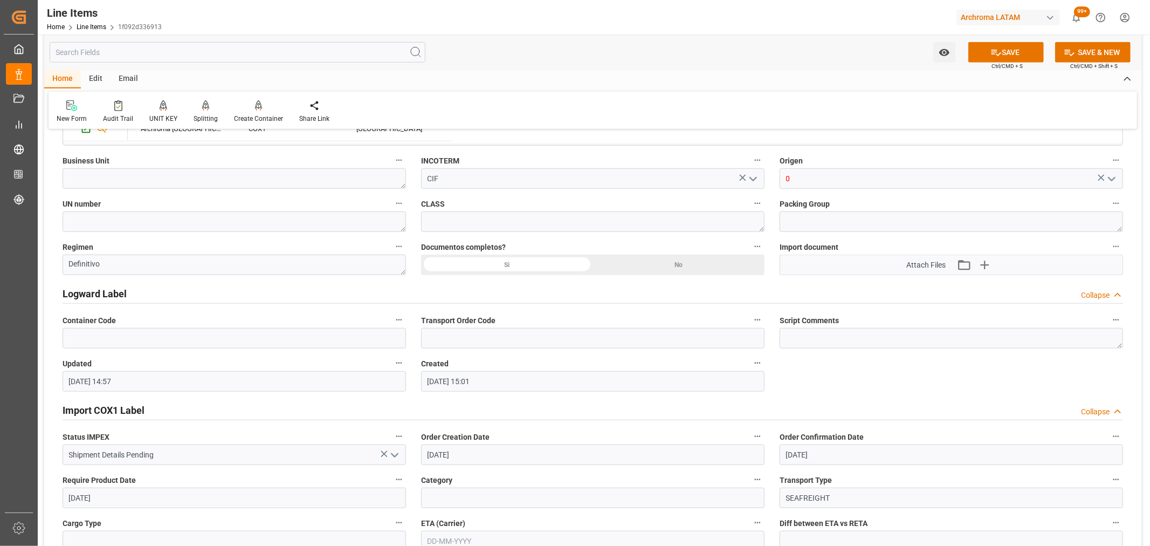
scroll to position [786, 0]
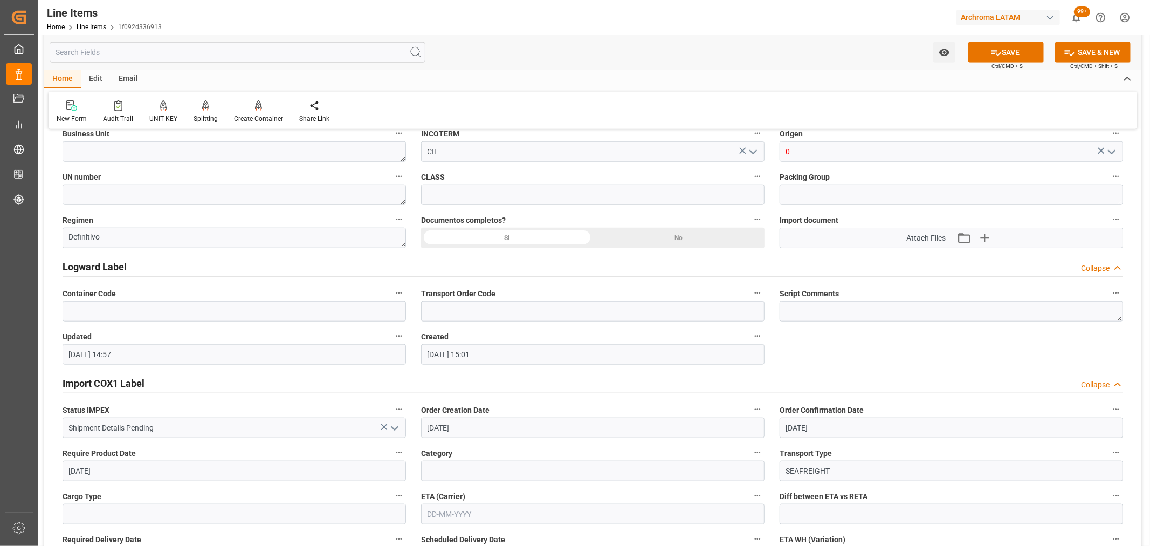
click at [490, 238] on div "Si" at bounding box center [507, 238] width 172 height 20
click at [1109, 155] on icon "open menu" at bounding box center [1111, 152] width 13 height 13
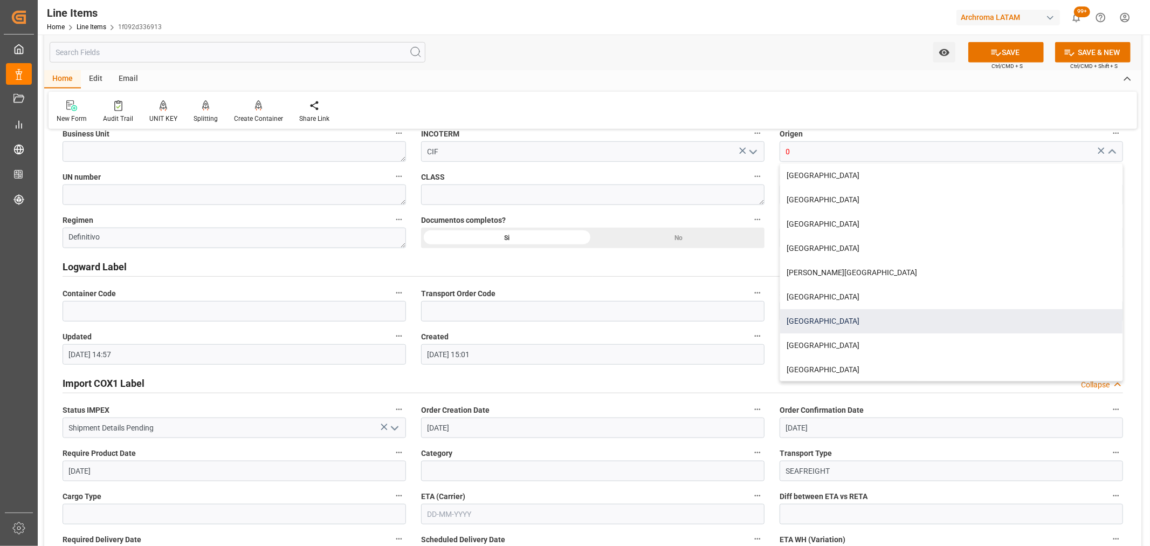
click at [822, 319] on div "[GEOGRAPHIC_DATA]" at bounding box center [951, 321] width 342 height 24
type input "[GEOGRAPHIC_DATA]"
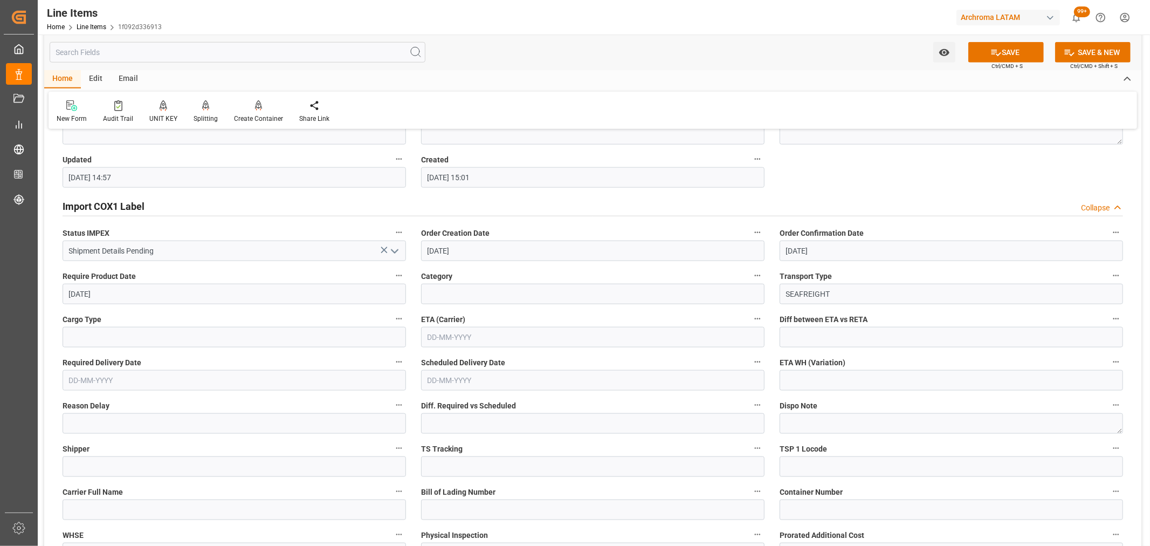
scroll to position [966, 0]
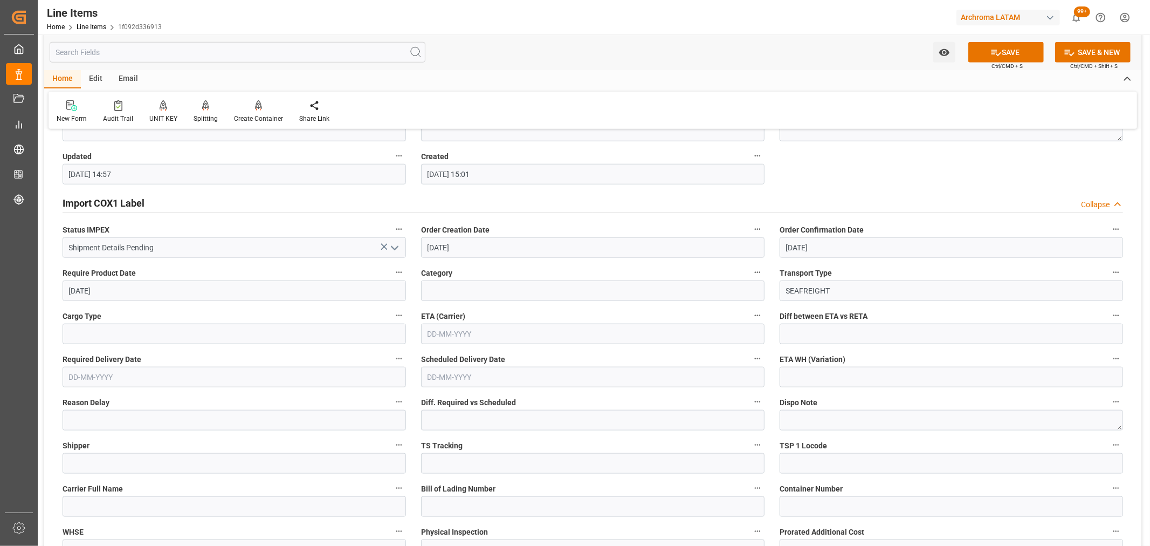
drag, startPoint x: 597, startPoint y: 332, endPoint x: 602, endPoint y: 339, distance: 7.8
click at [597, 332] on input "text" at bounding box center [592, 333] width 343 height 20
click at [433, 400] on div "29 30 1 2 3 4 5" at bounding box center [498, 399] width 147 height 21
click at [496, 443] on span "16" at bounding box center [497, 441] width 7 height 8
type input "[DATE]"
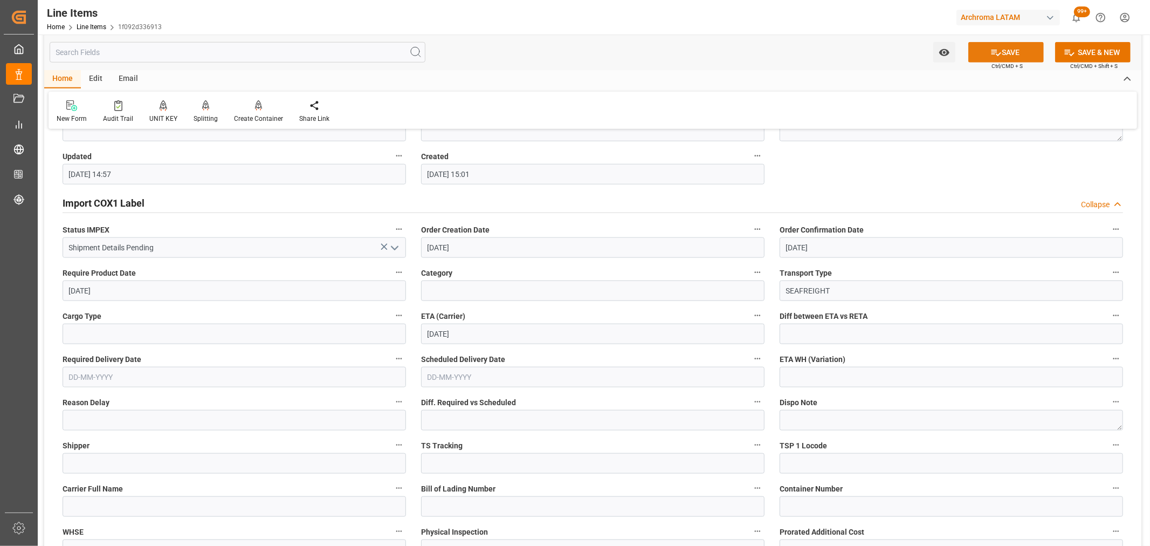
click at [1008, 46] on button "SAVE" at bounding box center [1005, 52] width 75 height 20
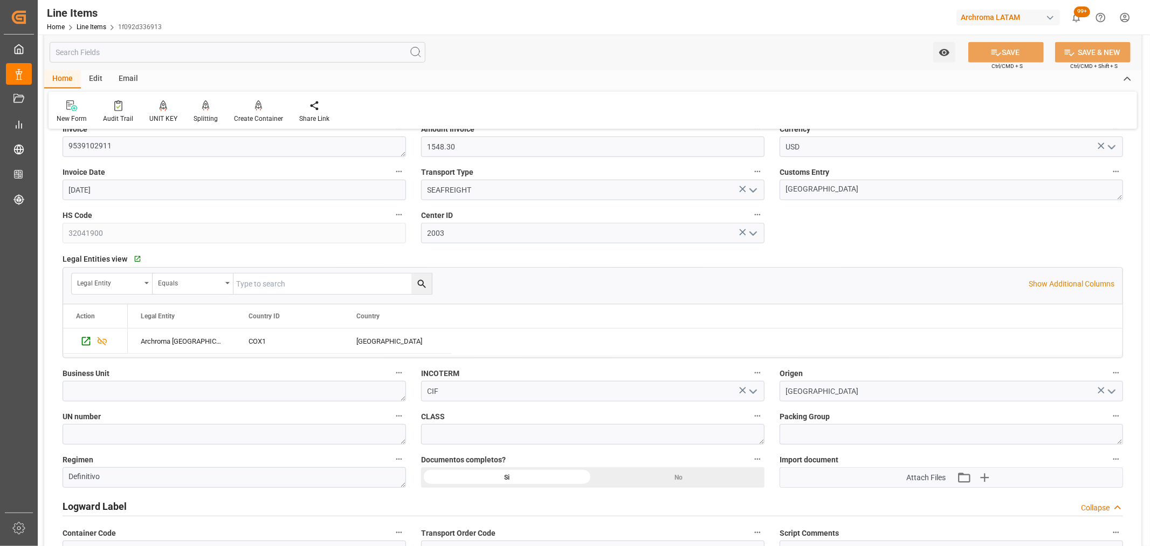
scroll to position [247, 0]
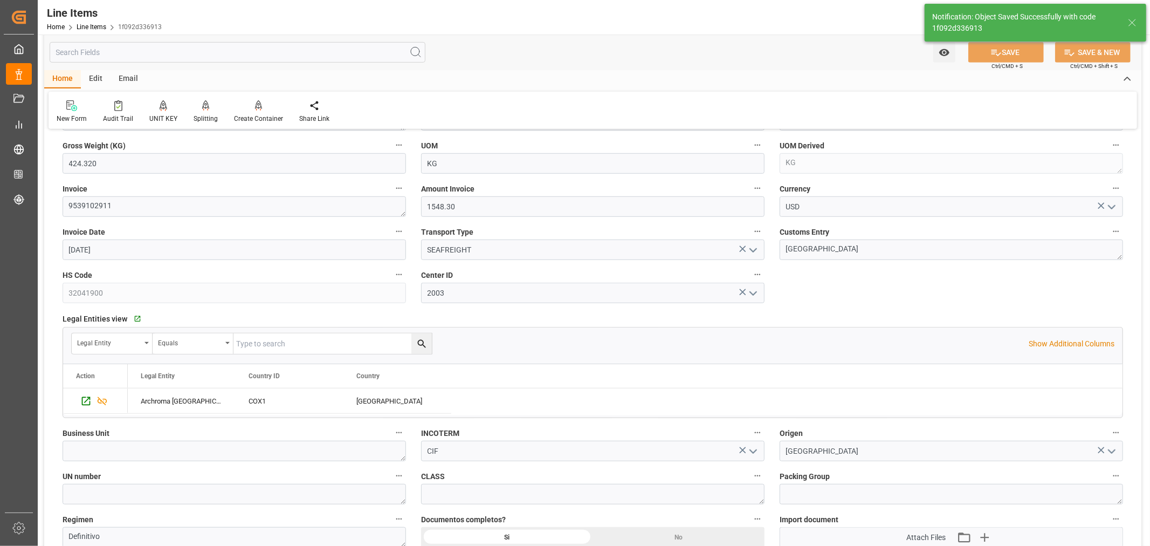
type textarea "3 DRUMS"
type input "40"
type input "[DATE] 15:00"
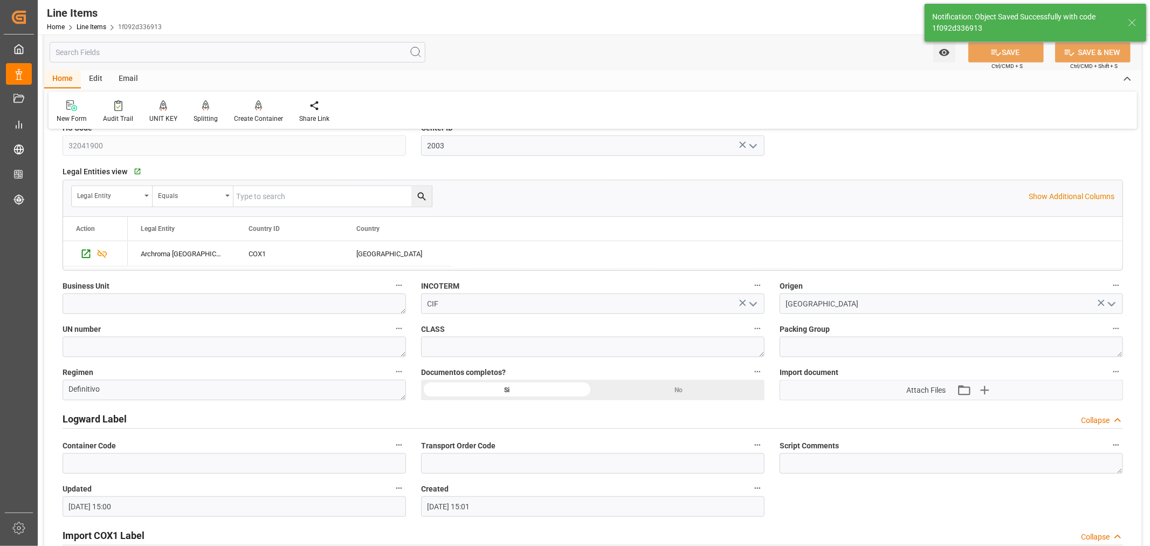
scroll to position [726, 0]
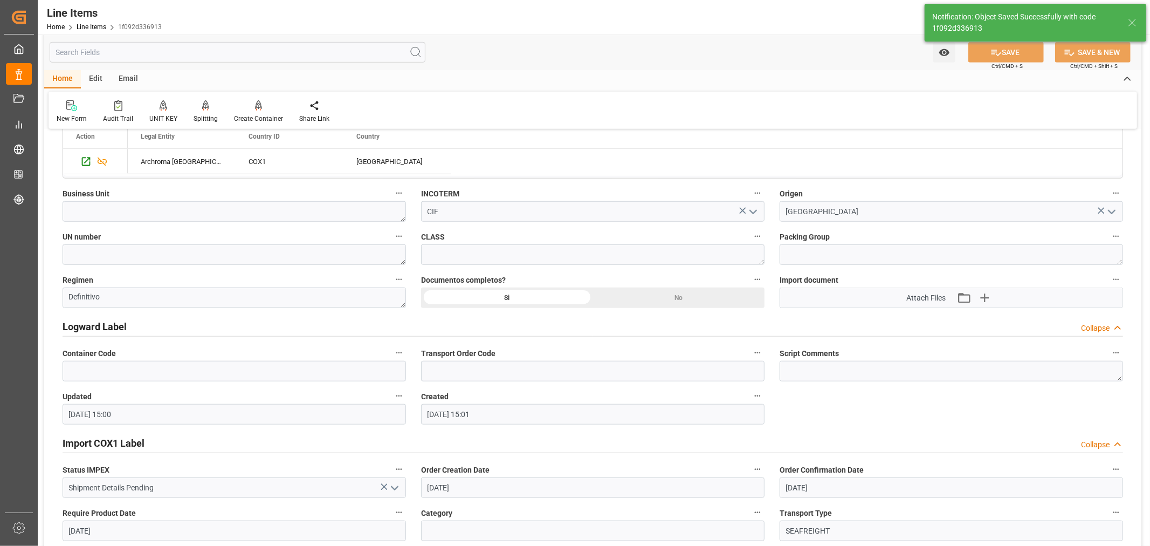
click at [559, 308] on div "Documentos completos? Si No" at bounding box center [592, 289] width 359 height 43
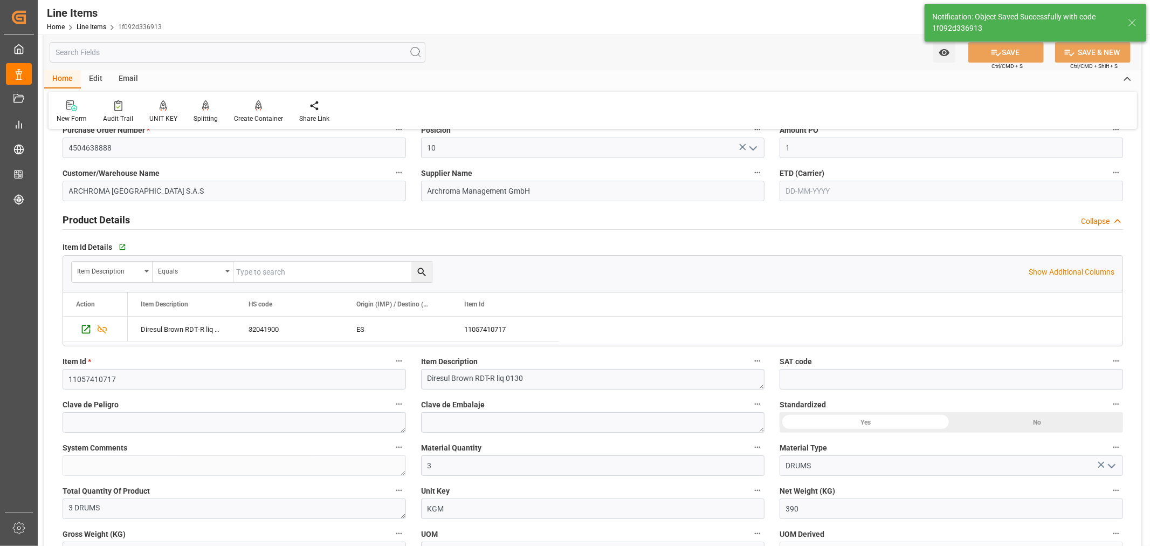
scroll to position [0, 0]
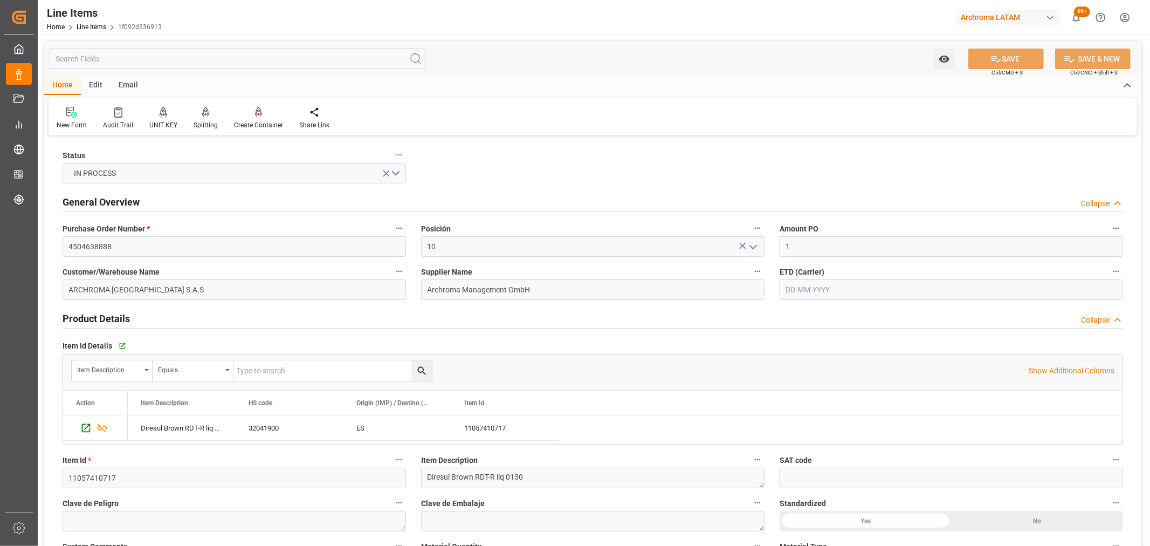
click at [816, 278] on label "ETD (Carrier)" at bounding box center [951, 271] width 343 height 15
click at [1109, 278] on button "ETD (Carrier)" at bounding box center [1116, 271] width 14 height 14
click at [798, 287] on div at bounding box center [575, 273] width 1150 height 546
click at [789, 287] on input "text" at bounding box center [951, 289] width 343 height 20
click at [796, 337] on div "Mo" at bounding box center [793, 331] width 13 height 13
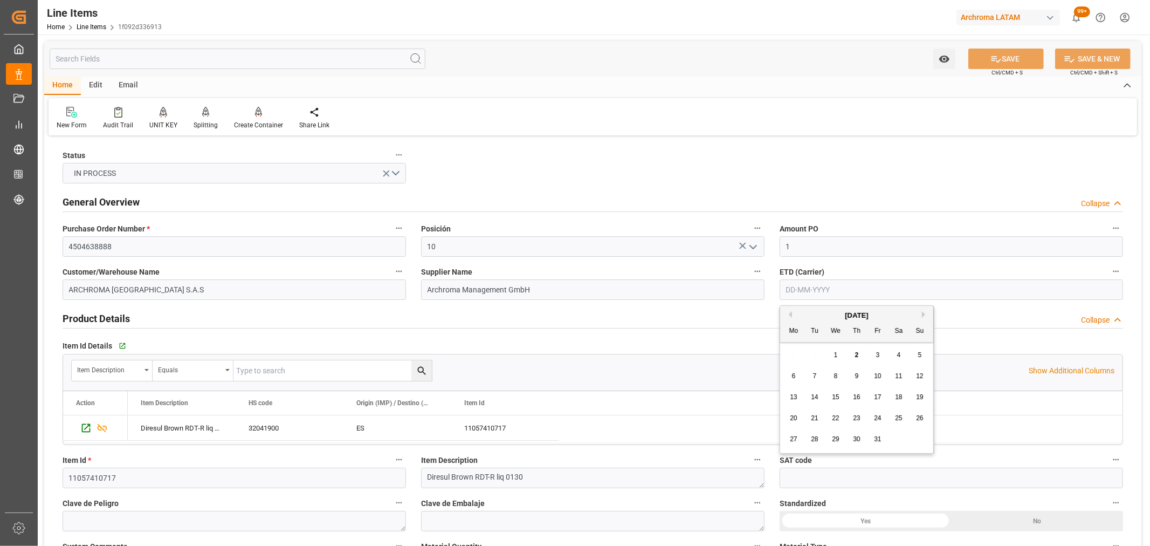
click at [835, 354] on span "1" at bounding box center [836, 355] width 4 height 8
type input "[DATE]"
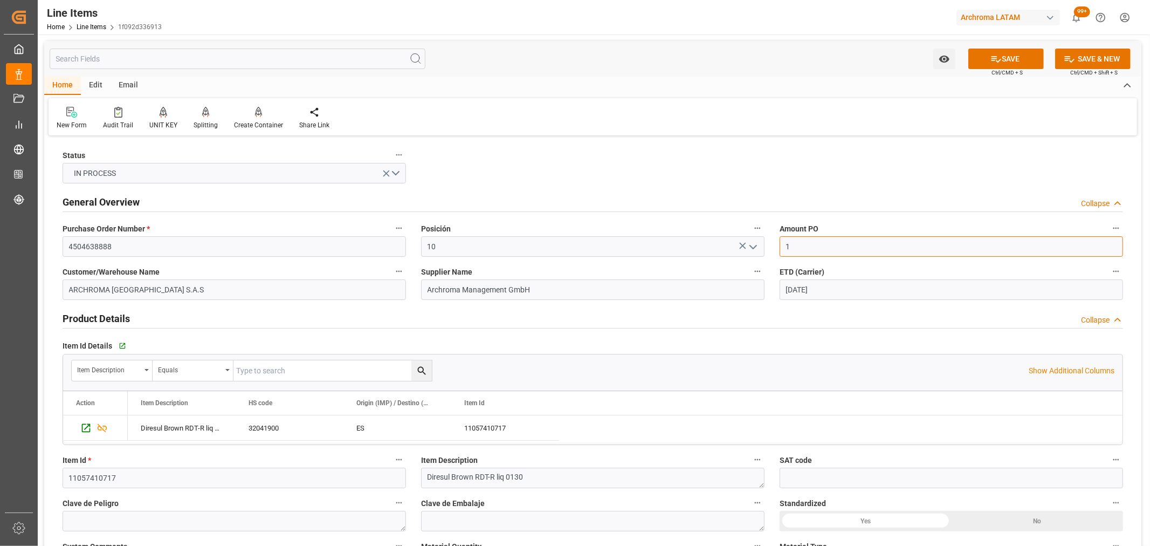
click at [830, 251] on input "1" at bounding box center [951, 246] width 343 height 20
type input "3.97"
drag, startPoint x: 999, startPoint y: 68, endPoint x: 1007, endPoint y: 56, distance: 14.1
click at [1002, 62] on div "SAVE Ctrl/CMD + S" at bounding box center [1006, 59] width 98 height 20
click at [1007, 56] on button "SAVE" at bounding box center [1005, 59] width 75 height 20
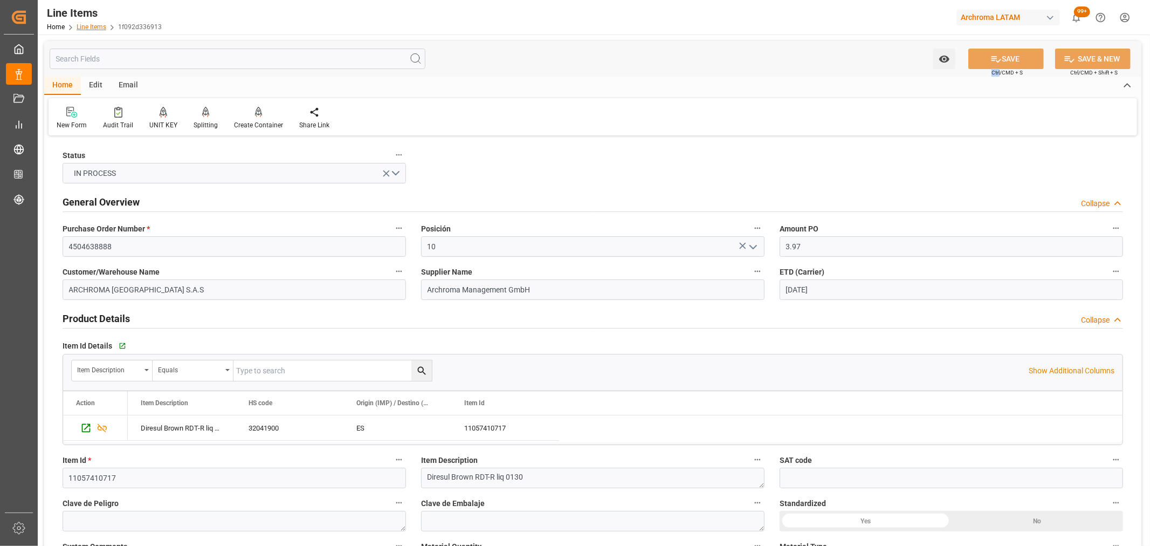
click at [98, 26] on link "Line Items" at bounding box center [92, 27] width 30 height 8
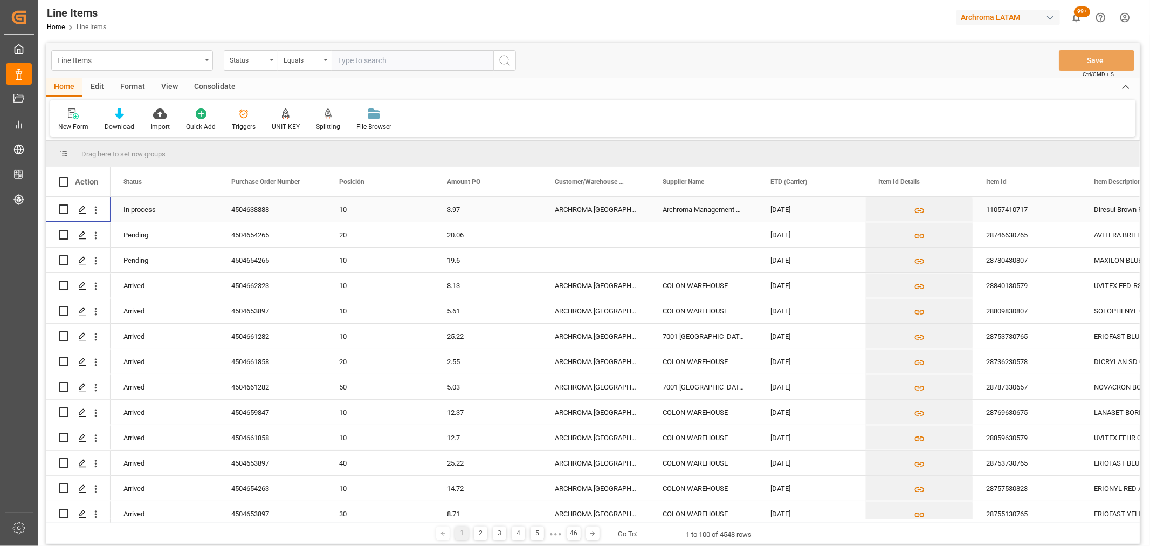
click at [65, 209] on input "Press Space to toggle row selection (unchecked)" at bounding box center [64, 209] width 10 height 10
checkbox input "true"
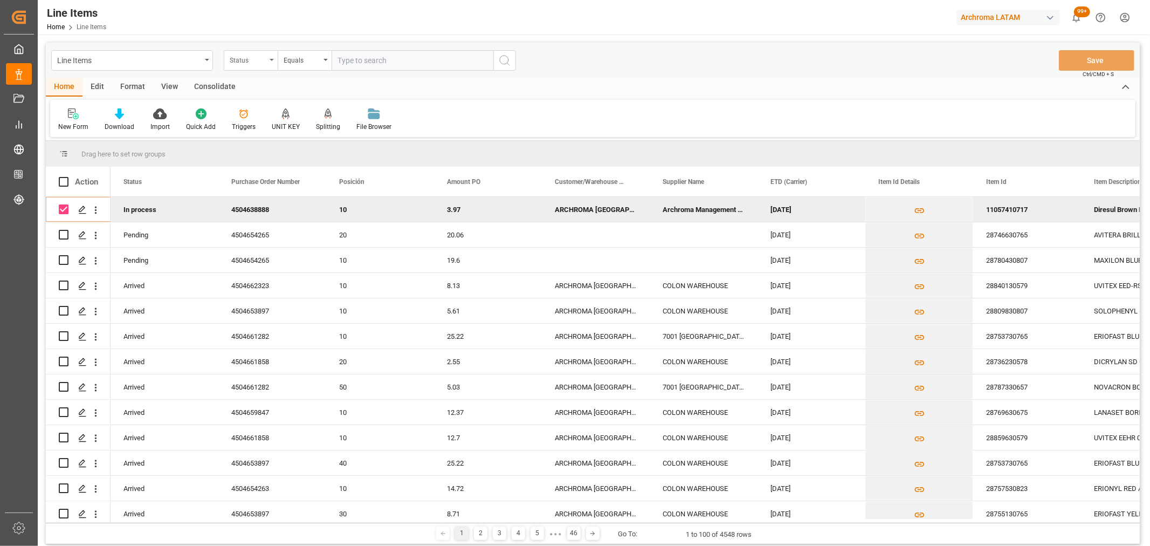
click at [244, 61] on div "Status" at bounding box center [248, 59] width 37 height 12
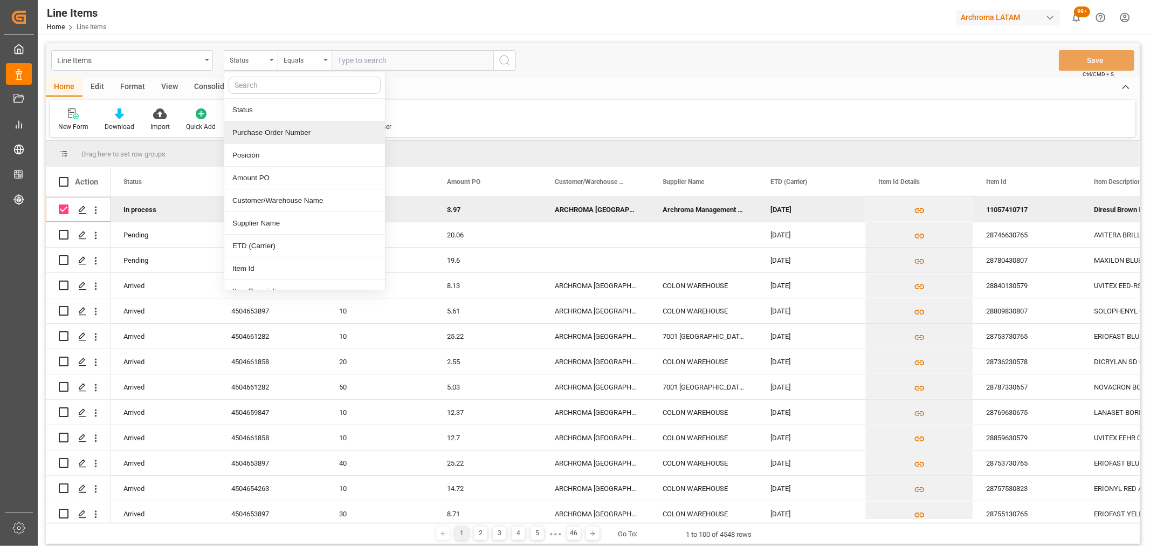
click at [268, 132] on div "Purchase Order Number" at bounding box center [304, 132] width 161 height 23
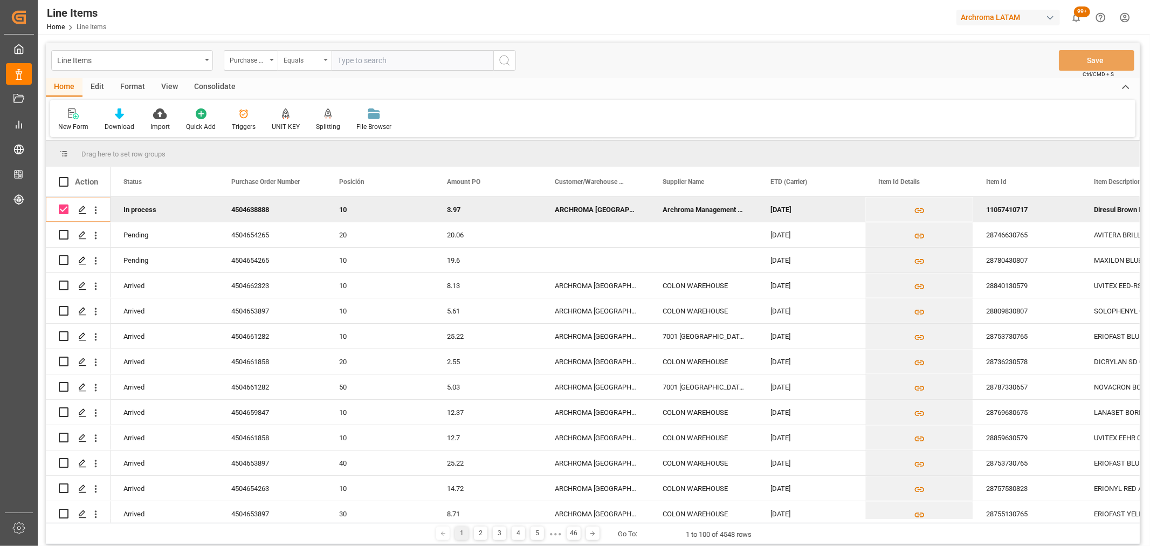
click at [314, 65] on div "Equals" at bounding box center [305, 60] width 54 height 20
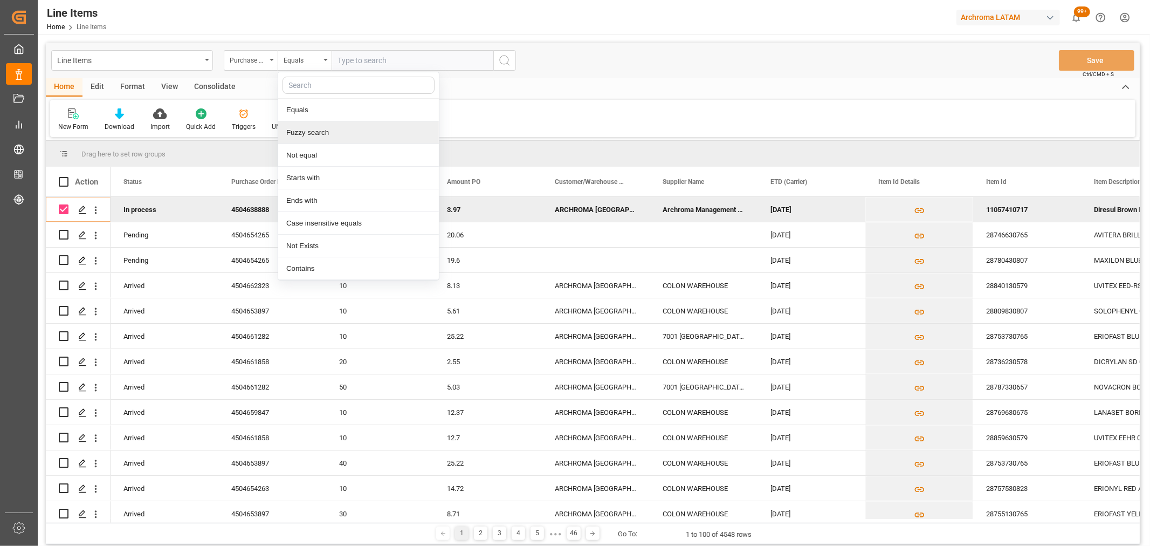
click at [337, 126] on div "Fuzzy search" at bounding box center [358, 132] width 161 height 23
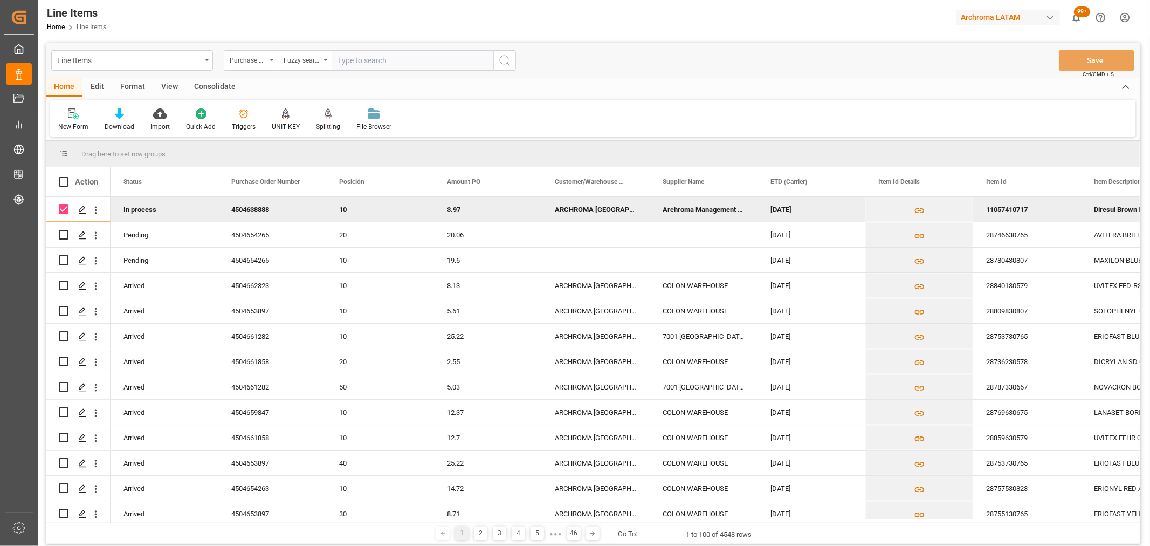
click at [362, 65] on input "text" at bounding box center [413, 60] width 162 height 20
paste input "Buen dia, Enviamos adjunto documentos para este nuevo embarque, el cual estima …"
drag, startPoint x: 336, startPoint y: 61, endPoint x: 900, endPoint y: 68, distance: 564.5
click at [907, 71] on div "Line Items Purchase Order Number Fuzzy search Buen dia, Enviamos adjunto docume…" at bounding box center [593, 61] width 1094 height 36
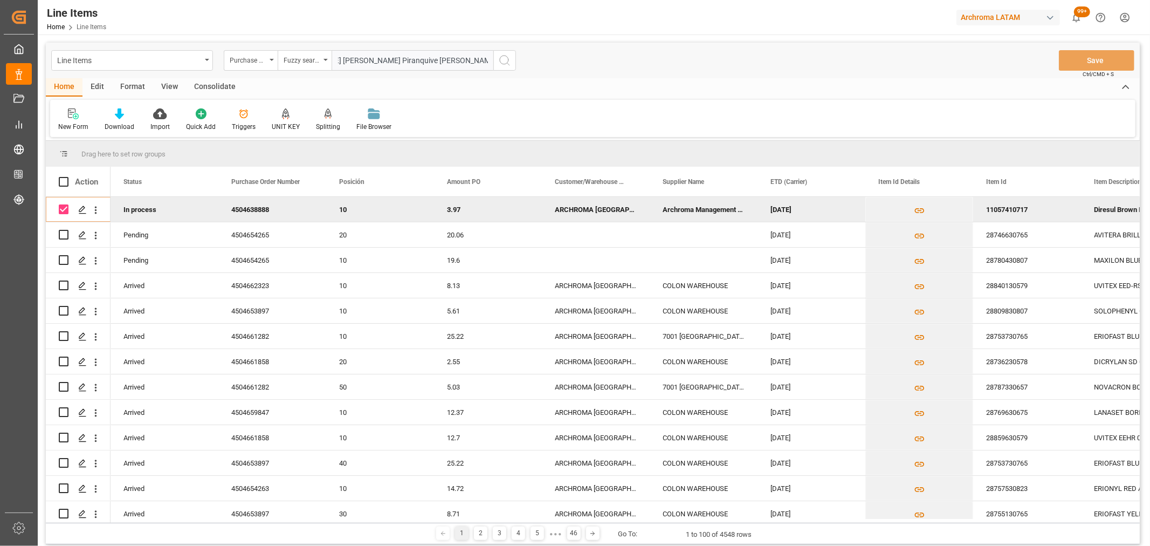
paste input "4504638888"
type input "4504638888"
click at [497, 58] on button "search button" at bounding box center [504, 60] width 23 height 20
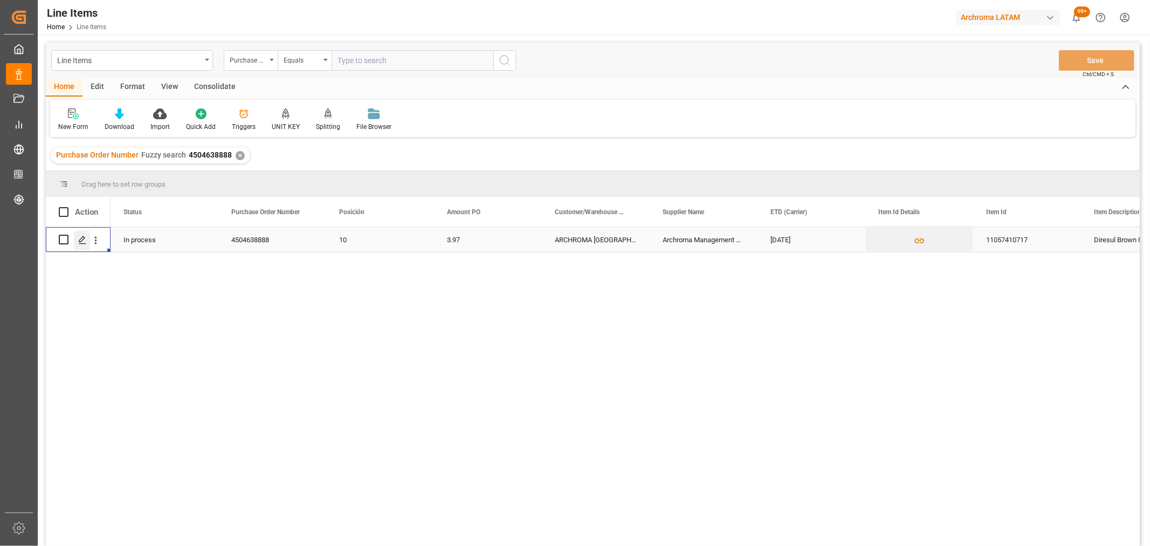
click at [85, 241] on icon "Press SPACE to select this row." at bounding box center [82, 240] width 9 height 9
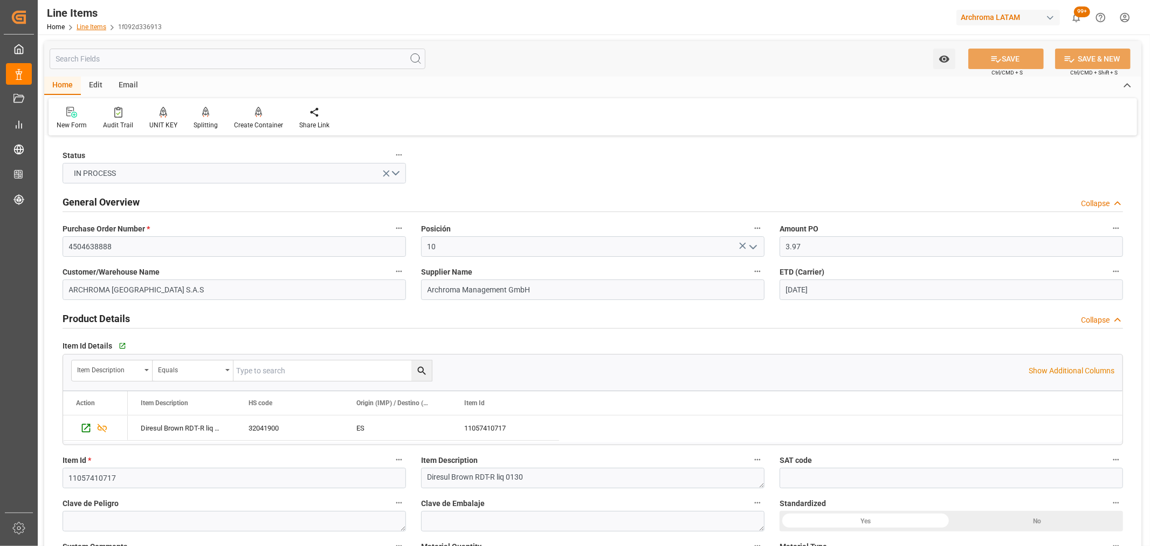
click at [98, 29] on link "Line Items" at bounding box center [92, 27] width 30 height 8
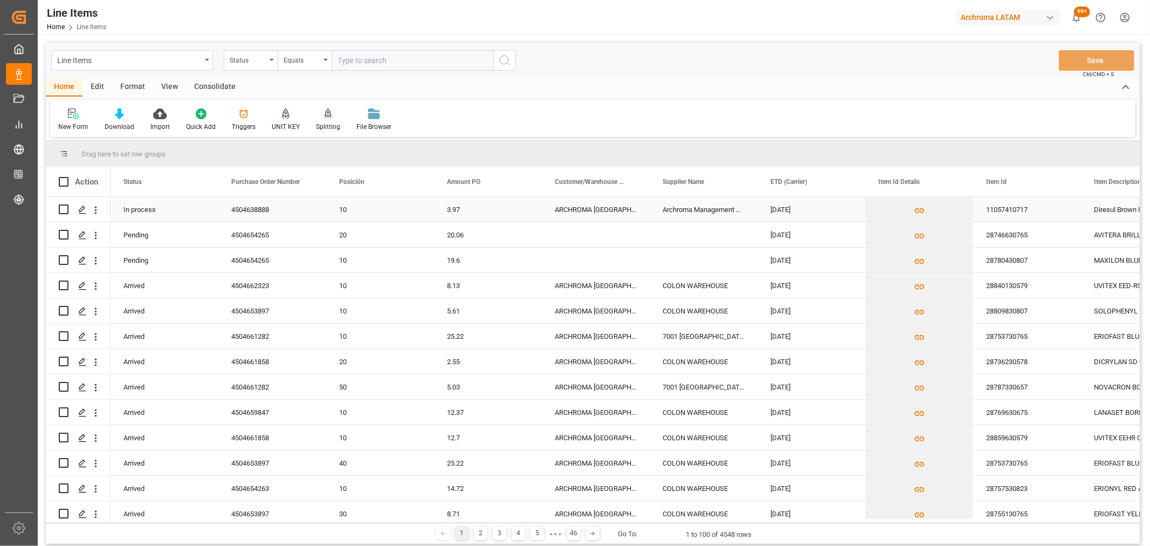
click at [64, 211] on input "Press Space to toggle row selection (unchecked)" at bounding box center [64, 209] width 10 height 10
checkbox input "true"
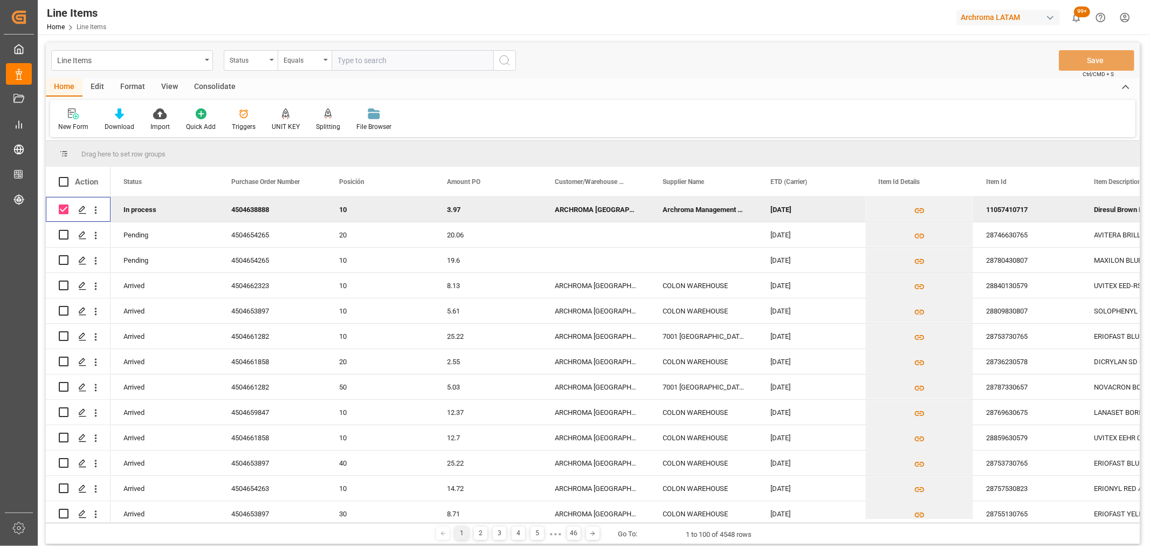
click at [208, 83] on div "Consolidate" at bounding box center [215, 87] width 58 height 18
click at [95, 122] on div "Consolidation List" at bounding box center [84, 127] width 53 height 10
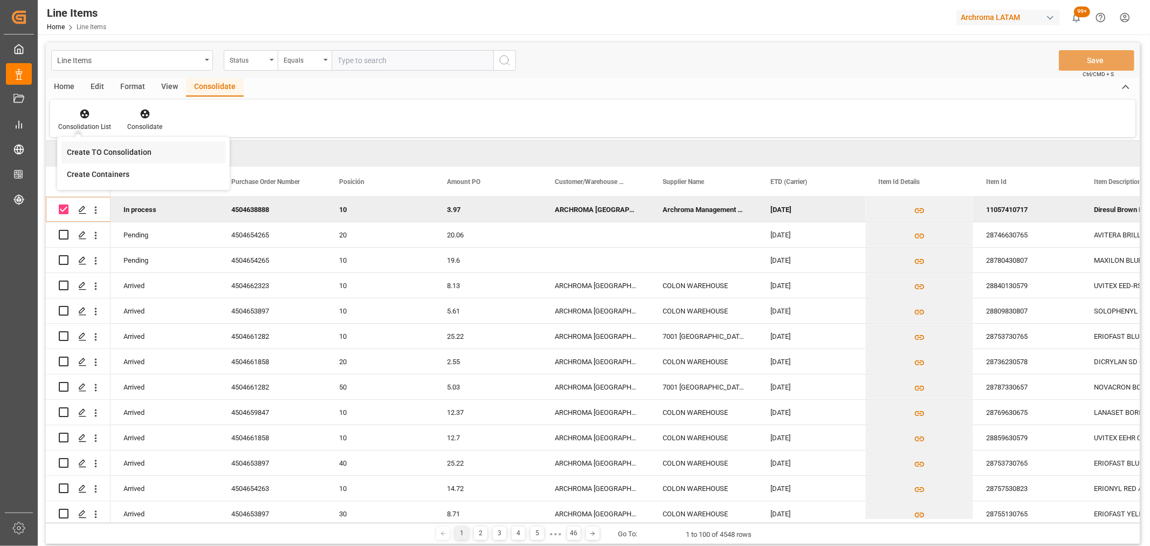
click at [106, 149] on div "Create TO Consolidation" at bounding box center [109, 152] width 85 height 11
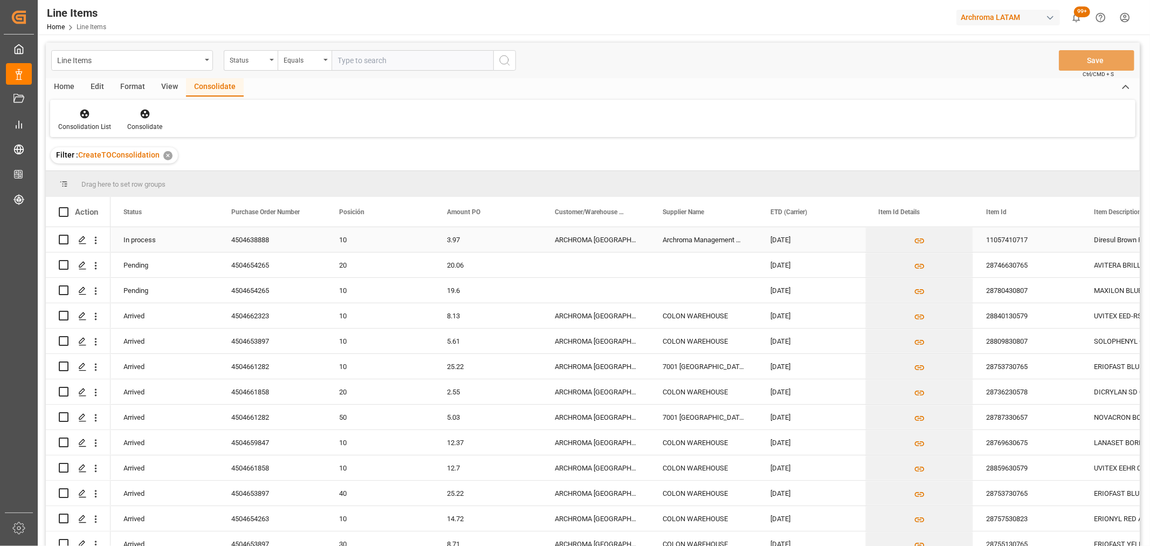
click at [62, 243] on input "Press Space to toggle row selection (unchecked)" at bounding box center [64, 240] width 10 height 10
checkbox input "true"
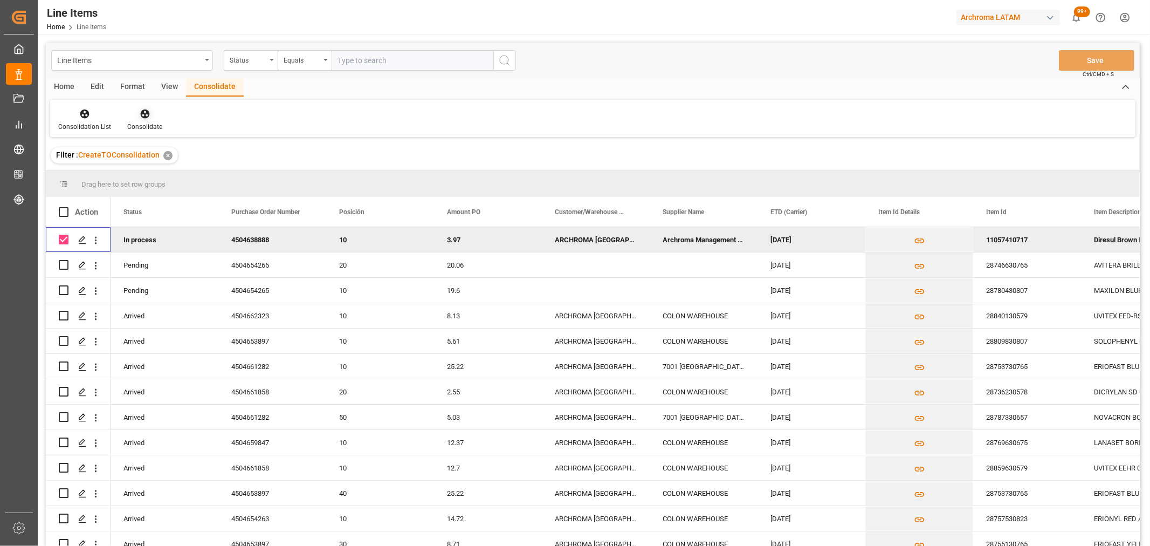
click at [141, 128] on div "Consolidate" at bounding box center [144, 127] width 35 height 10
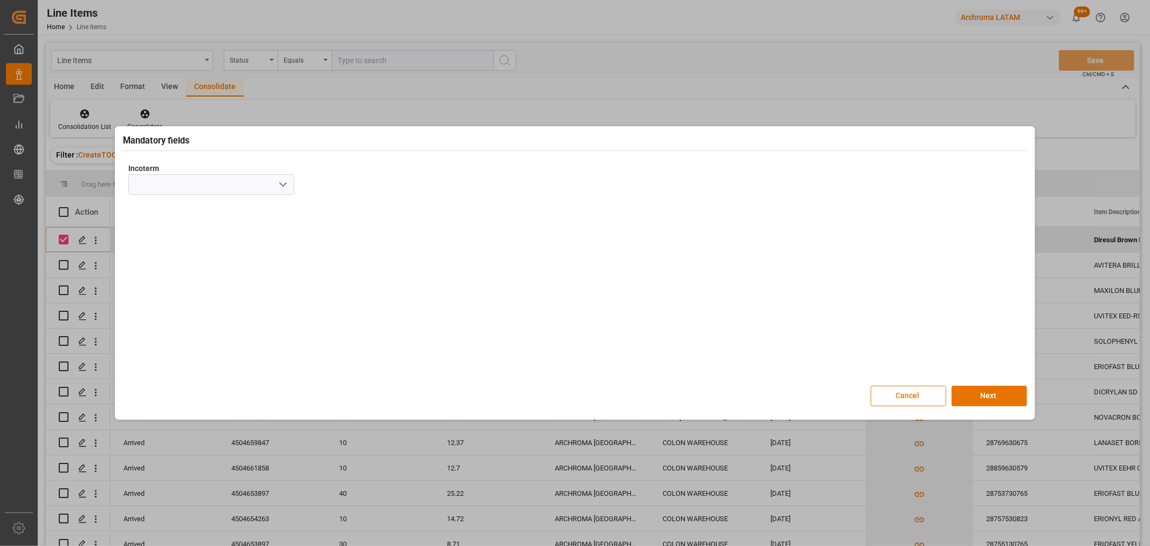
click at [286, 185] on icon "open menu" at bounding box center [283, 184] width 13 height 13
click at [160, 336] on div "CIF" at bounding box center [211, 330] width 165 height 24
type input "CIF"
click at [997, 398] on button "Next" at bounding box center [989, 395] width 75 height 20
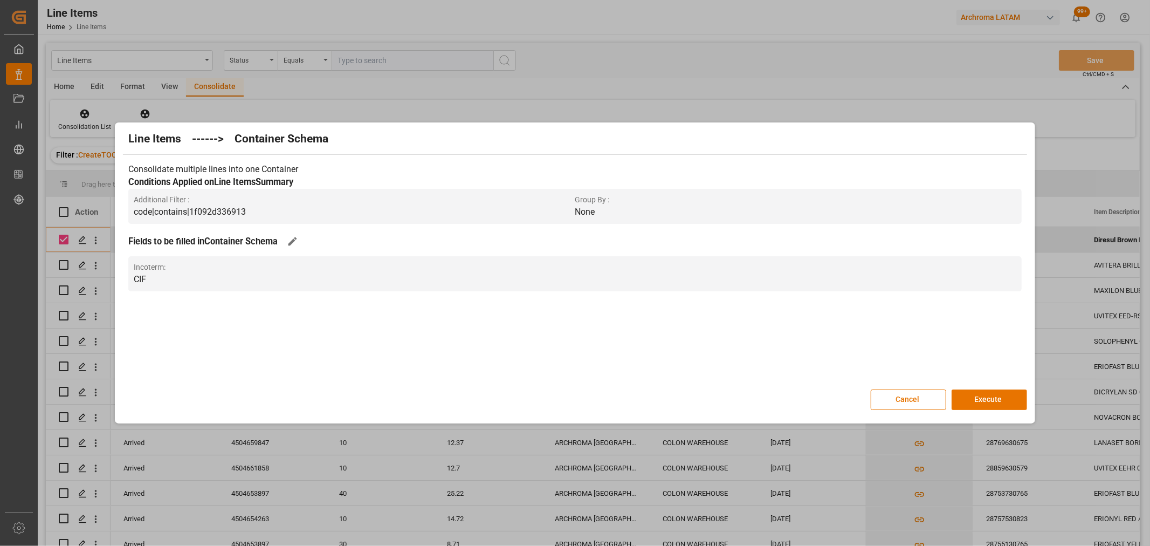
click at [997, 398] on button "Execute" at bounding box center [989, 399] width 75 height 20
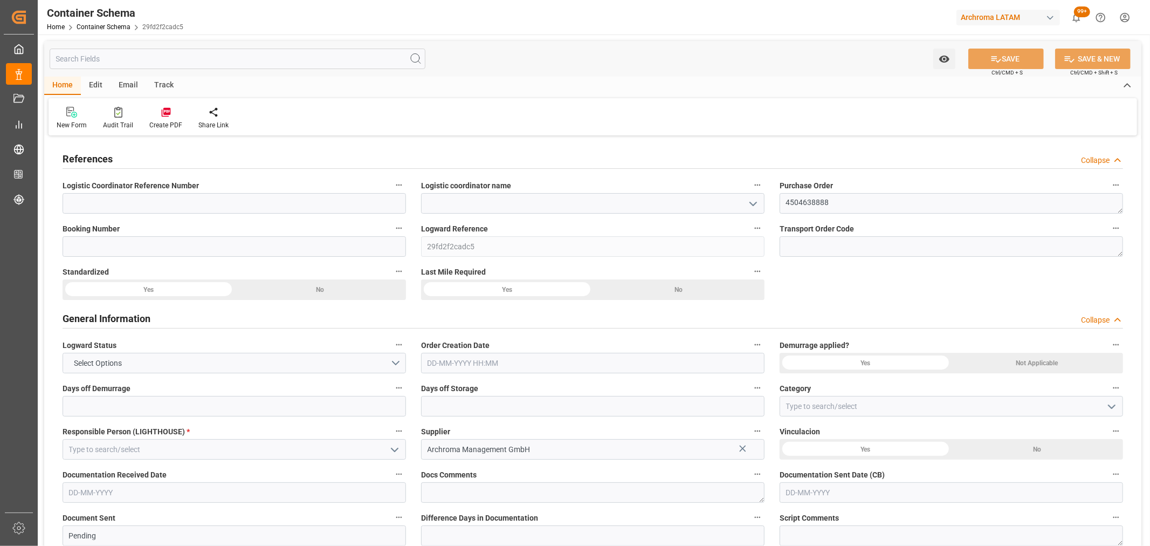
type input "0"
type input "1"
type input "3"
type input "390"
type input "424.32"
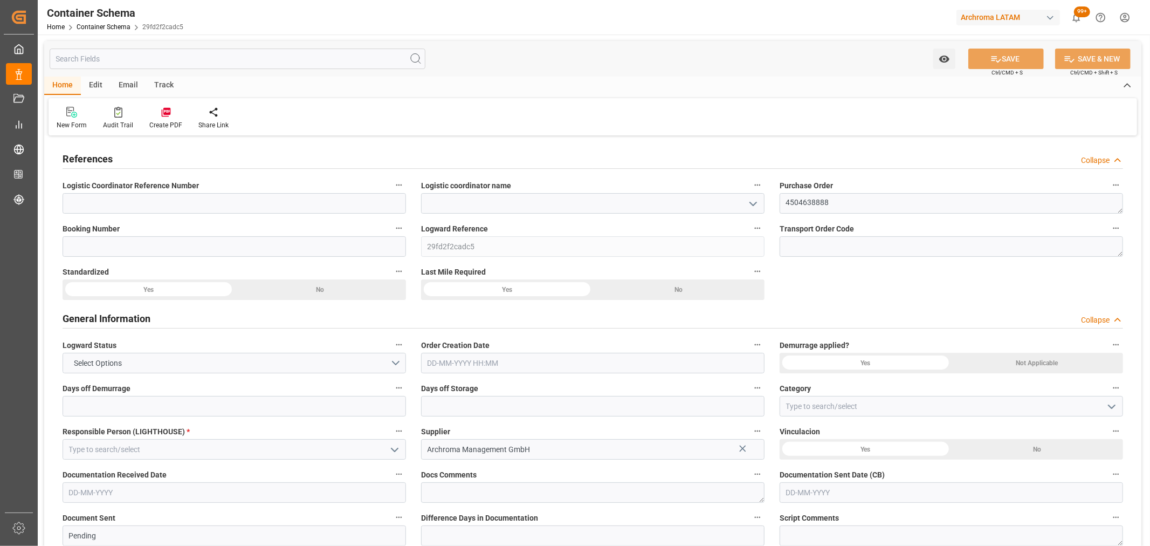
type input "0"
type input "[DATE]"
type input "02-10-2025 15:05"
type input "[DATE]"
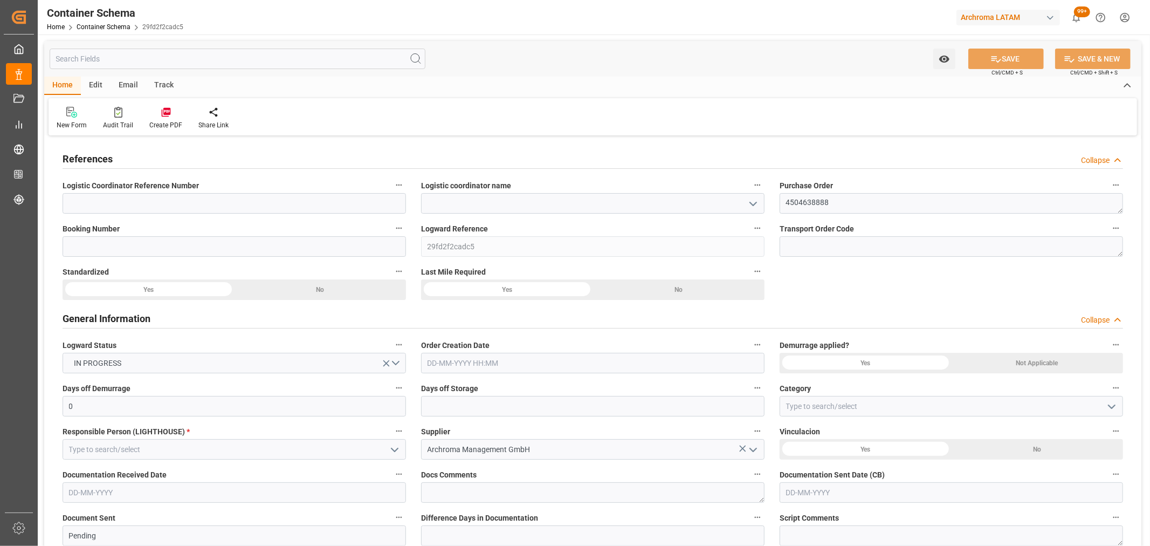
click at [751, 203] on polyline "open menu" at bounding box center [753, 203] width 6 height 3
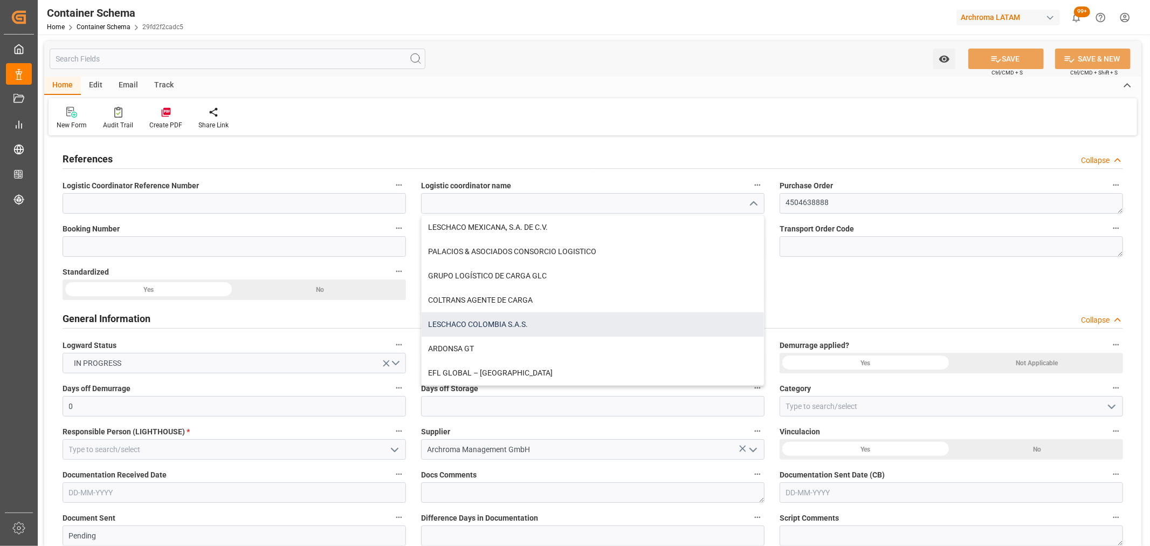
click at [511, 325] on div "LESCHACO COLOMBIA S.A.S." at bounding box center [593, 324] width 342 height 24
type input "LESCHACO COLOMBIA S.A.S."
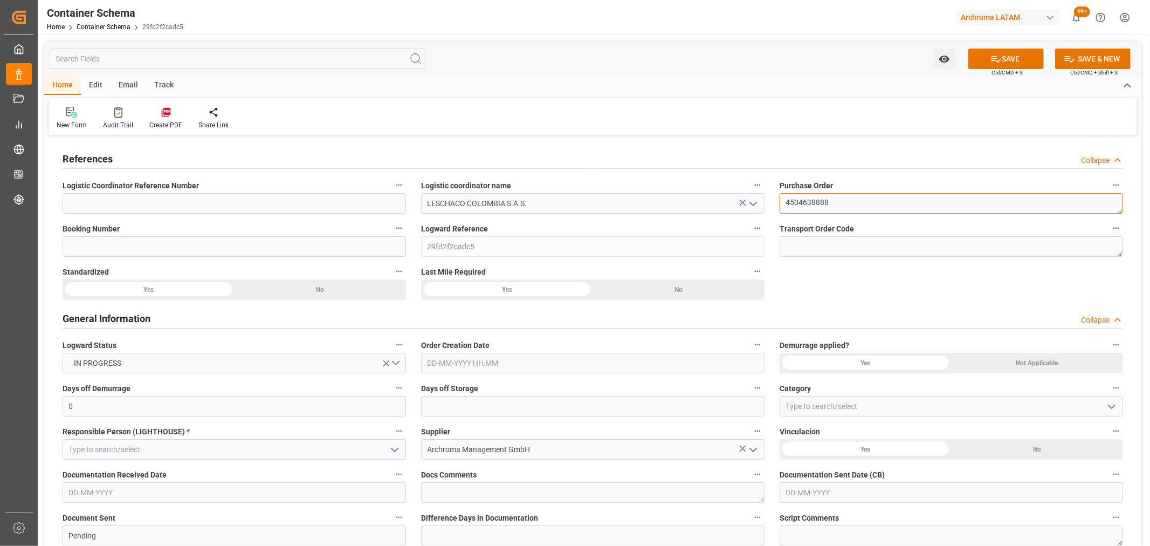
click at [832, 202] on textarea "4504638888" at bounding box center [951, 203] width 343 height 20
click at [140, 250] on input at bounding box center [234, 246] width 343 height 20
click at [141, 250] on input at bounding box center [234, 246] width 343 height 20
paste input "BCN0282910"
type input "BCN0282910"
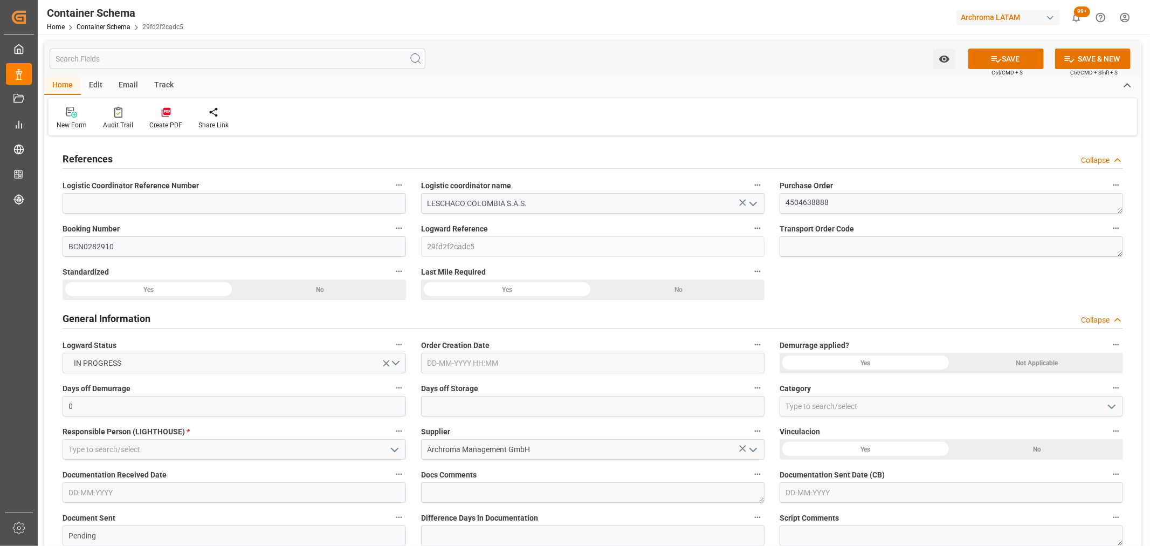
click at [515, 360] on input "text" at bounding box center [592, 363] width 343 height 20
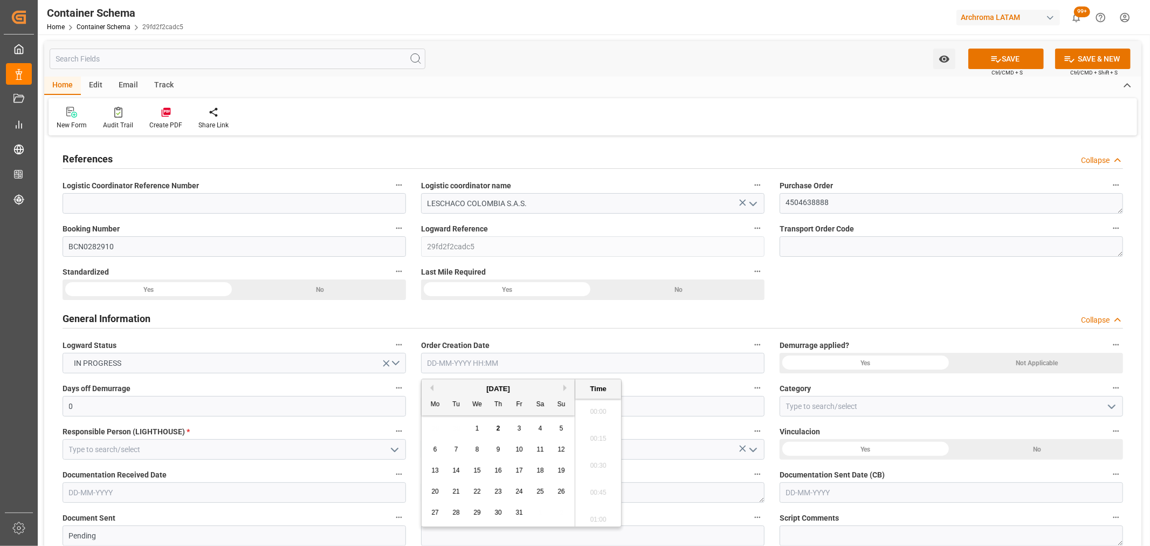
scroll to position [1028, 0]
click at [455, 418] on div "29 30 1 2 3 4 5" at bounding box center [498, 428] width 147 height 21
click at [497, 430] on span "2" at bounding box center [499, 428] width 4 height 8
click at [591, 464] on li "10:00" at bounding box center [598, 462] width 46 height 27
type input "02-10-2025 10:00"
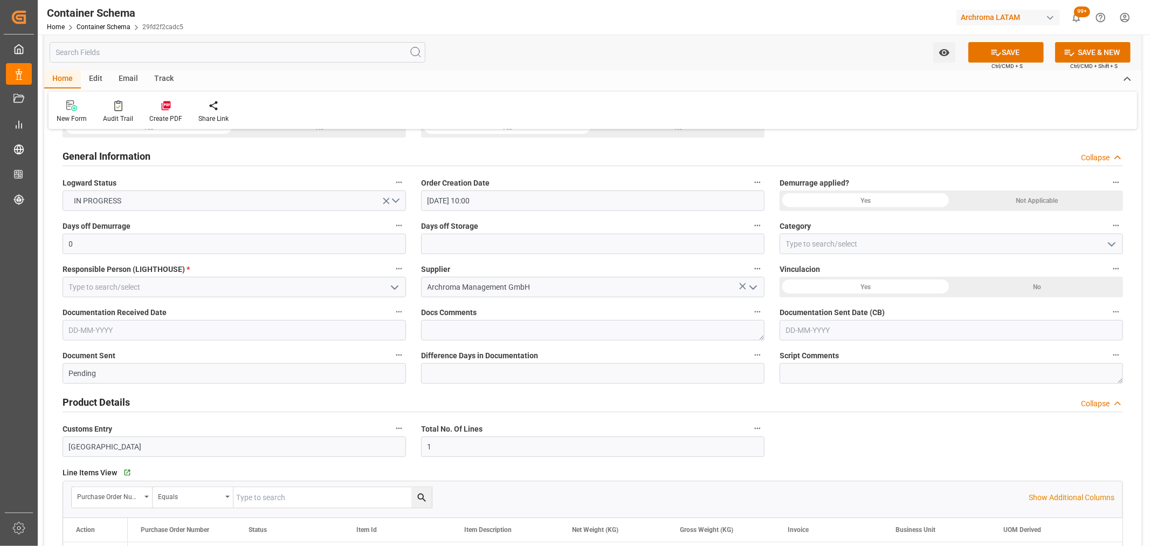
scroll to position [180, 0]
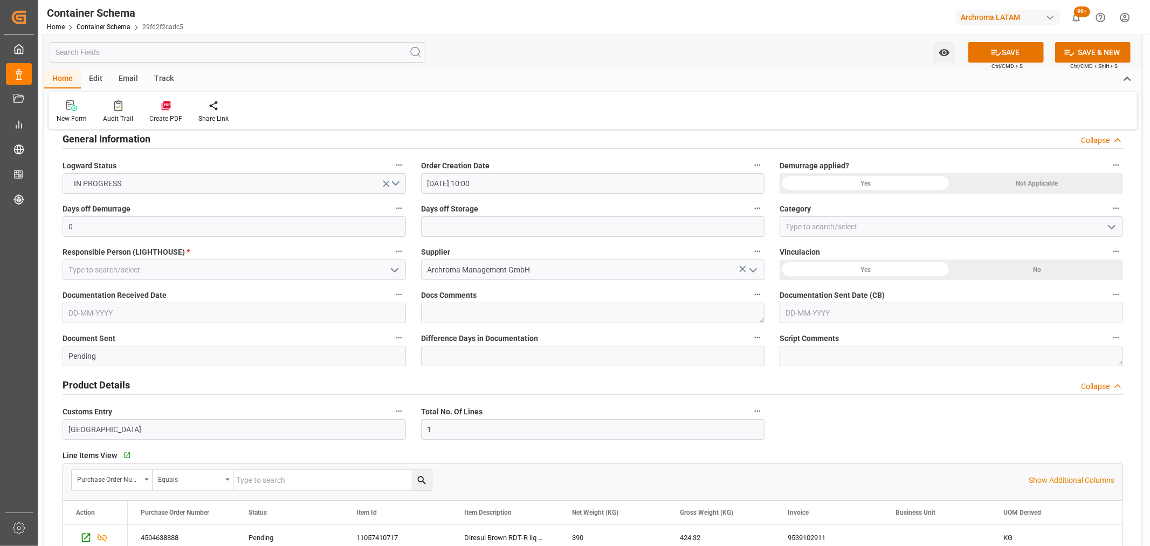
click at [1105, 224] on button "open menu" at bounding box center [1111, 226] width 16 height 17
click at [1106, 224] on icon "close menu" at bounding box center [1111, 226] width 13 height 13
click at [1106, 224] on icon "open menu" at bounding box center [1111, 226] width 13 height 13
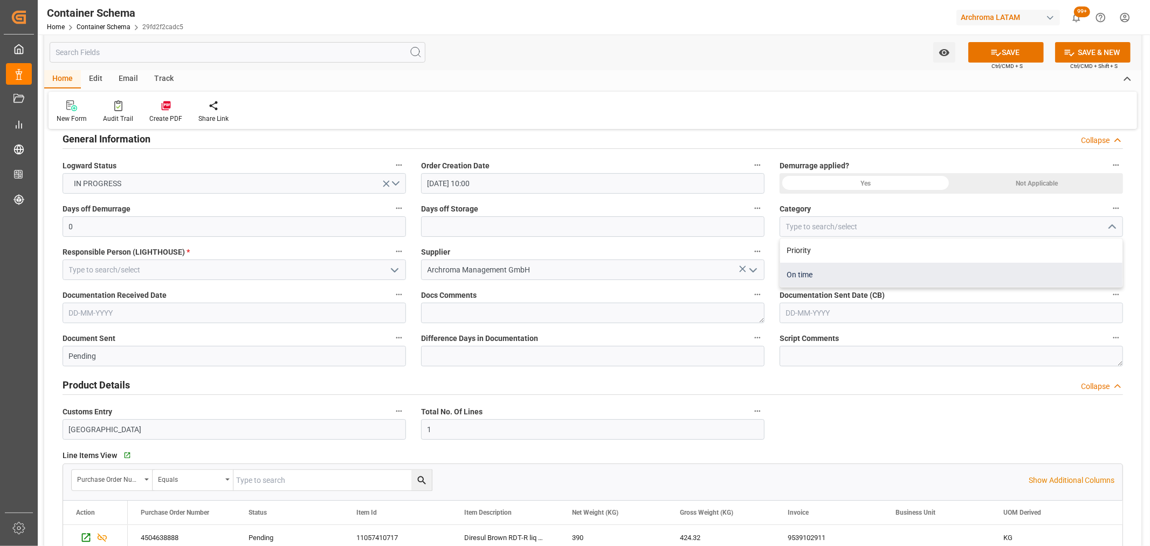
click at [836, 268] on div "On time" at bounding box center [951, 275] width 342 height 24
type input "On time"
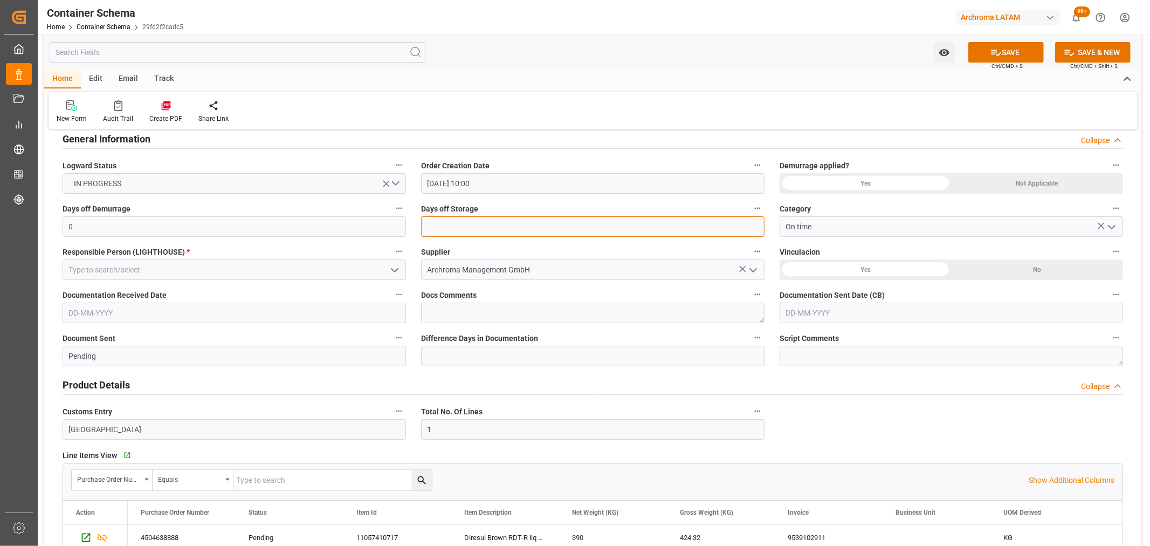
click at [513, 219] on input "text" at bounding box center [592, 226] width 343 height 20
type input "3"
click at [391, 268] on polyline "open menu" at bounding box center [394, 269] width 6 height 3
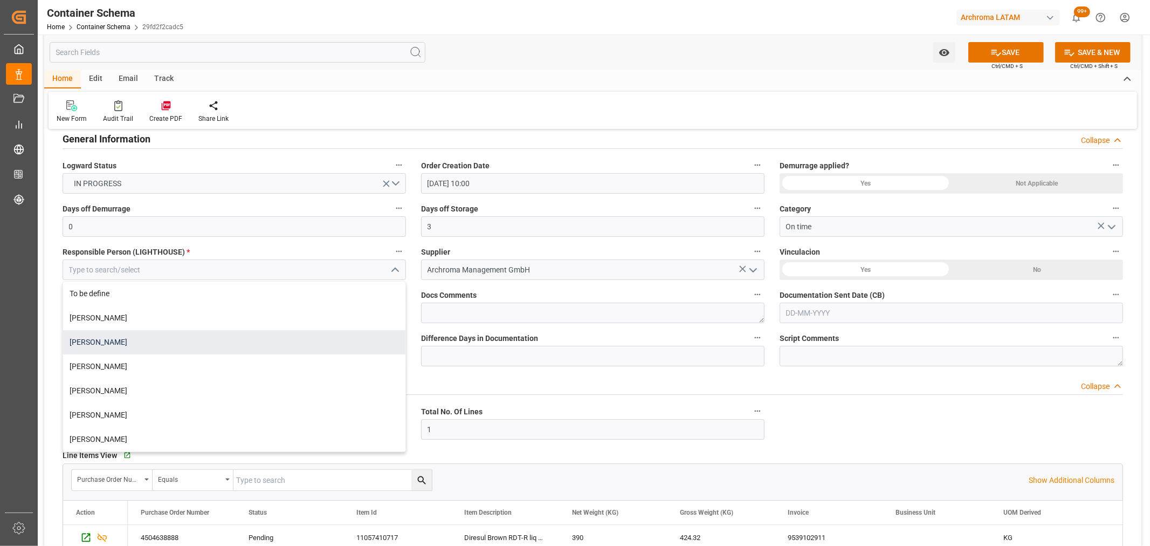
click at [133, 343] on div "[PERSON_NAME]" at bounding box center [234, 342] width 342 height 24
type input "[PERSON_NAME]"
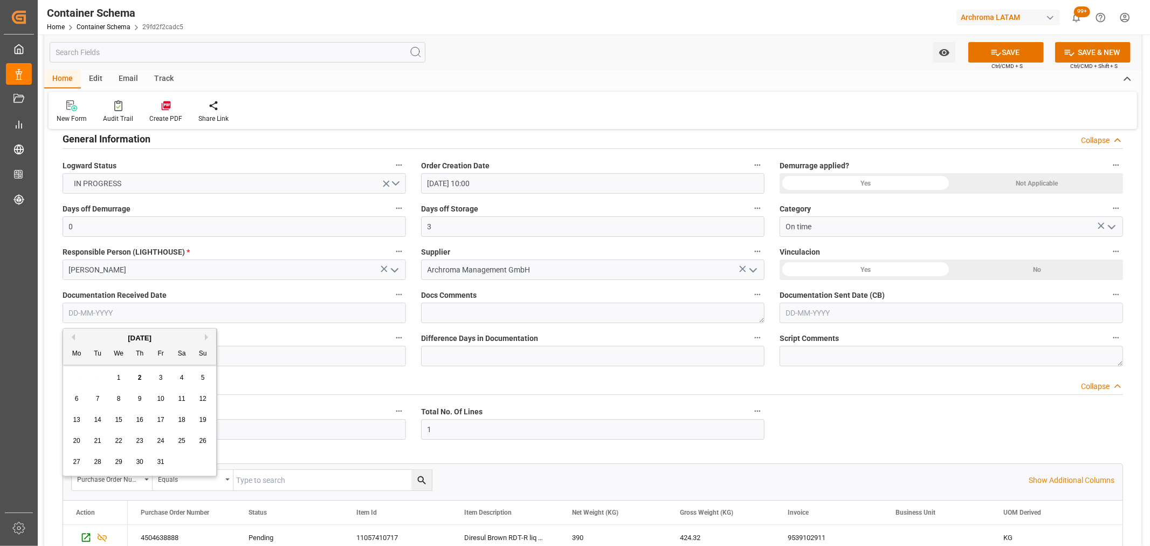
click at [245, 316] on input "text" at bounding box center [234, 312] width 343 height 20
click at [104, 380] on div "29 30 1 2 3 4 5" at bounding box center [139, 377] width 147 height 21
click at [139, 379] on span "2" at bounding box center [140, 378] width 4 height 8
type input "[DATE]"
click at [929, 325] on div "Documentation Sent Date (CB)" at bounding box center [951, 305] width 359 height 43
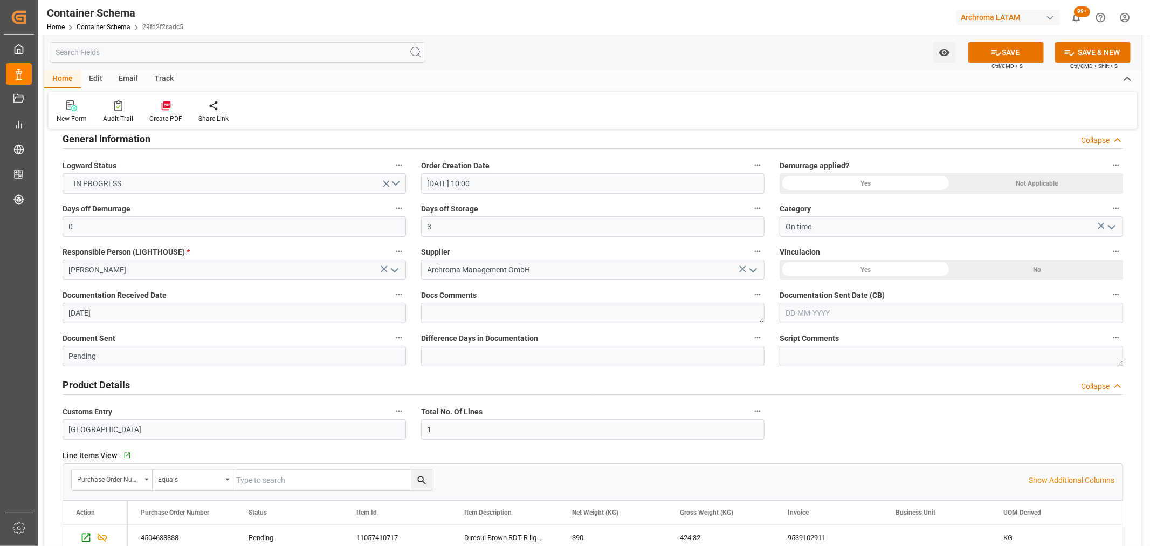
click at [920, 319] on input "text" at bounding box center [951, 312] width 343 height 20
click at [823, 380] on div "29 30 1 2 3 4 5" at bounding box center [856, 377] width 147 height 21
click at [851, 375] on div "2" at bounding box center [856, 377] width 13 height 13
type input "[DATE]"
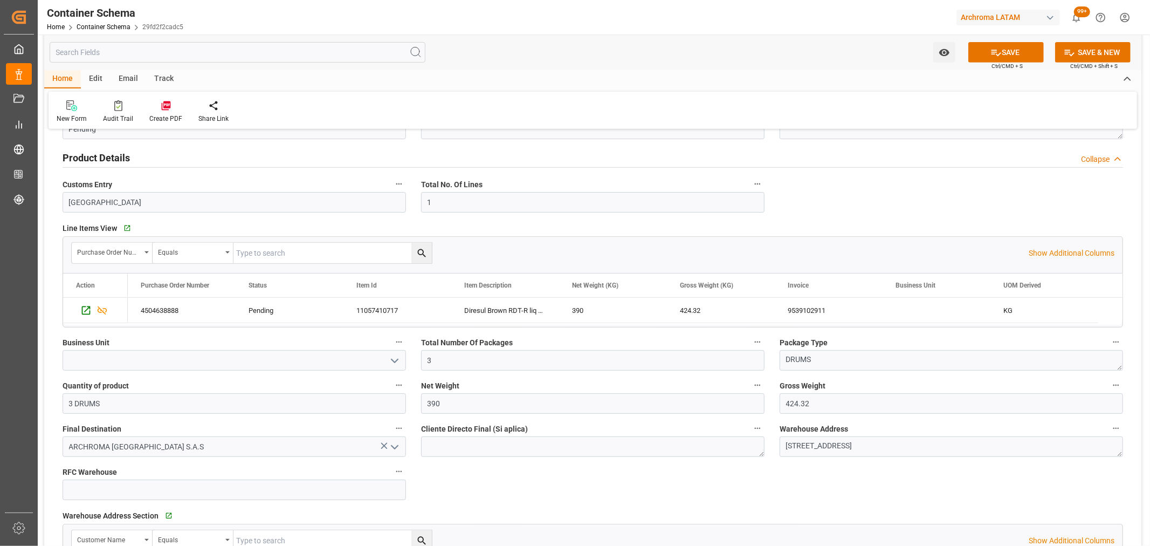
scroll to position [419, 0]
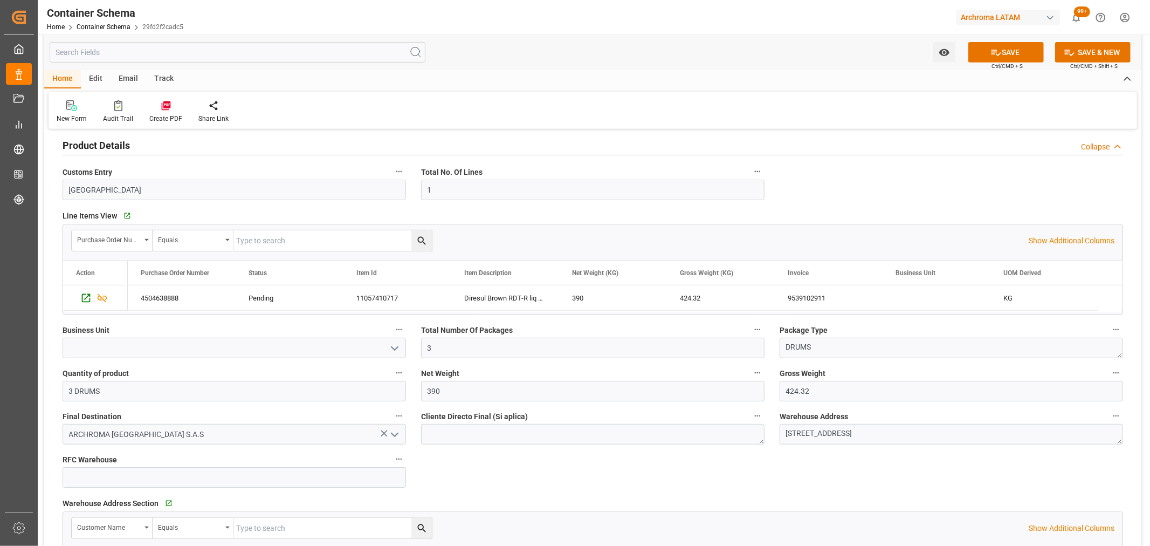
click at [407, 353] on div at bounding box center [234, 347] width 360 height 20
click at [395, 352] on icon "open menu" at bounding box center [394, 348] width 13 height 13
click at [144, 392] on div "TEXTIL" at bounding box center [234, 396] width 342 height 24
type input "TEXTIL"
click at [381, 297] on div "11057410717" at bounding box center [397, 297] width 108 height 25
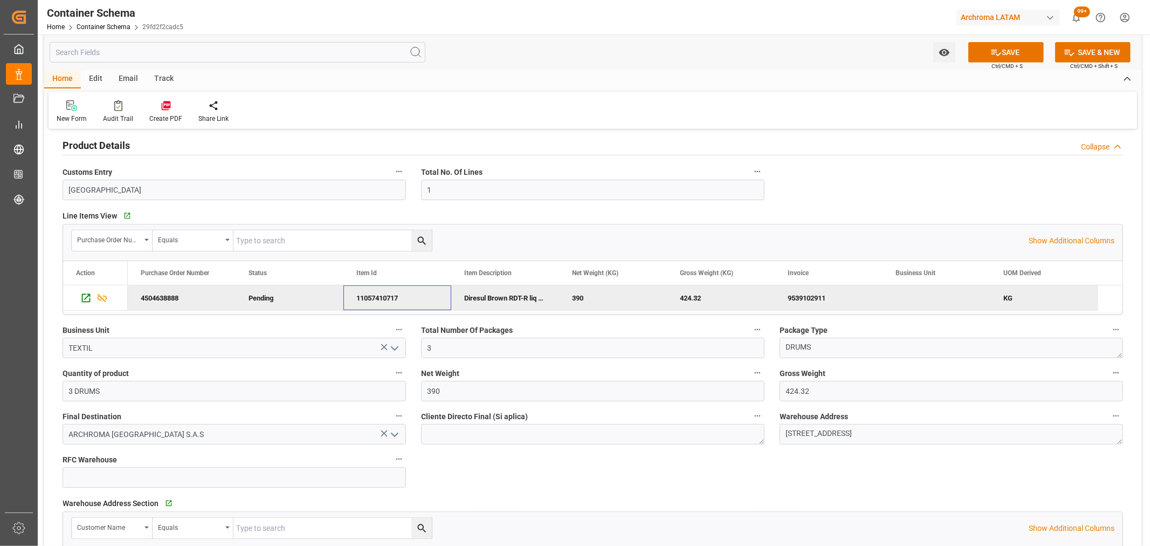
click at [381, 297] on div "11057410717" at bounding box center [397, 297] width 108 height 25
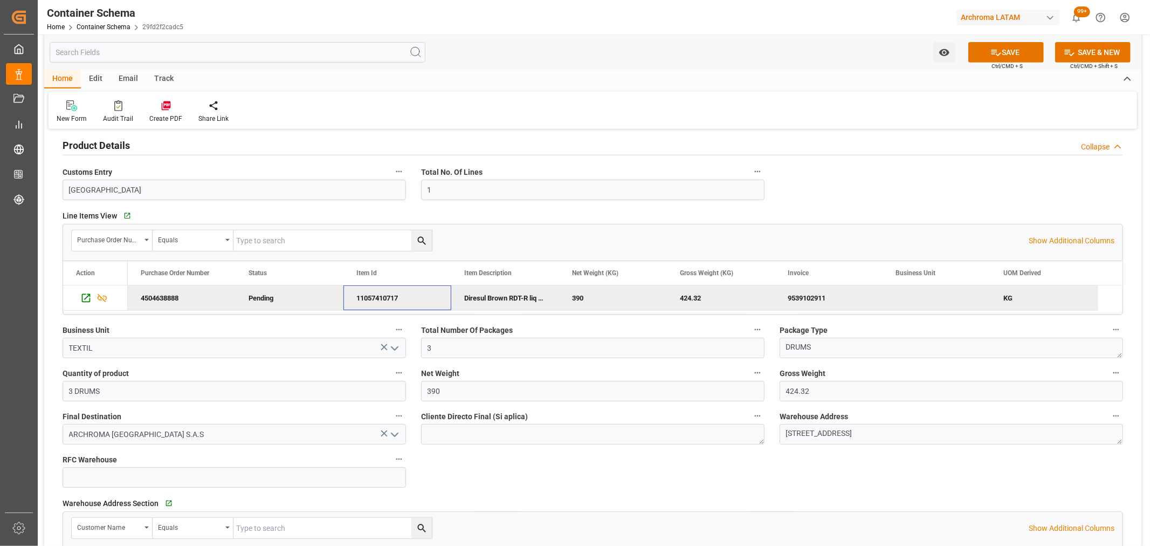
click at [381, 297] on div "11057410717" at bounding box center [397, 297] width 108 height 25
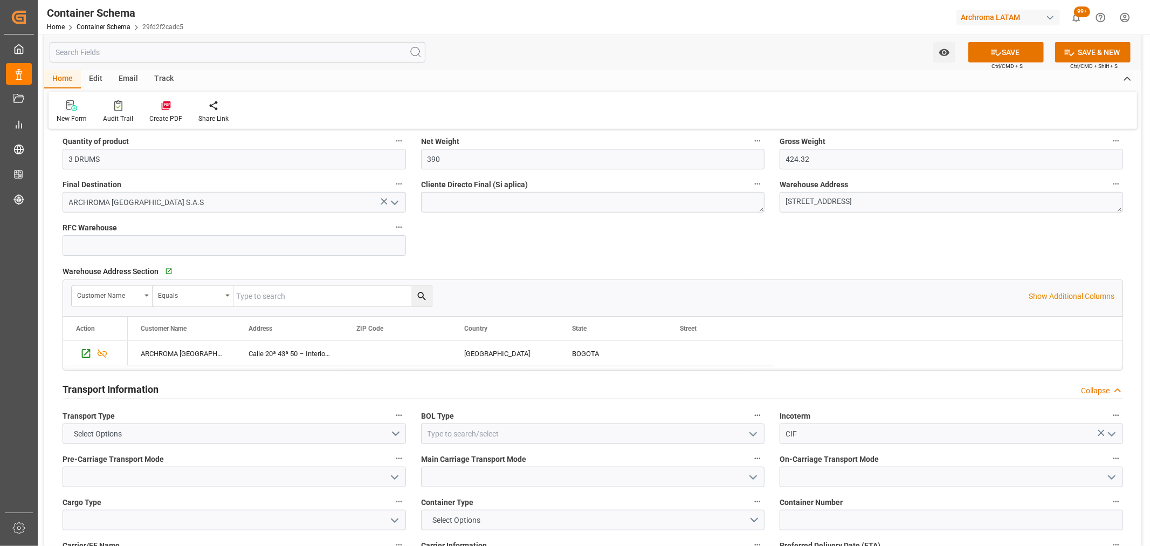
scroll to position [778, 0]
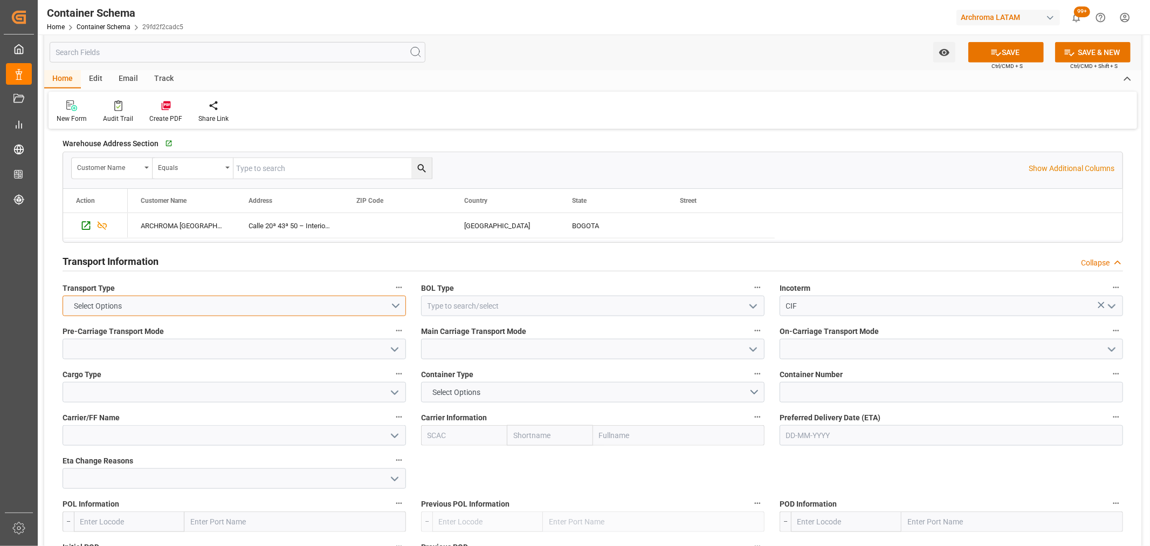
click at [384, 302] on button "Select Options" at bounding box center [234, 305] width 343 height 20
click at [205, 308] on div "SEAFREIGHT" at bounding box center [234, 308] width 342 height 23
click at [743, 309] on input at bounding box center [592, 305] width 343 height 20
click at [757, 305] on icon "open menu" at bounding box center [753, 306] width 13 height 13
click at [453, 332] on div "HOUSE" at bounding box center [593, 330] width 342 height 24
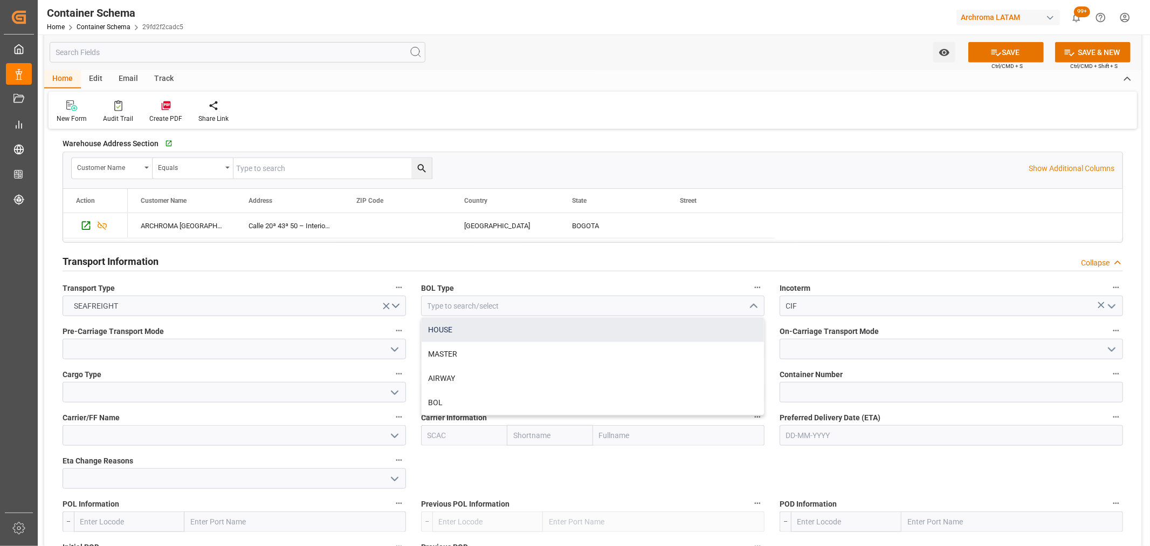
type input "HOUSE"
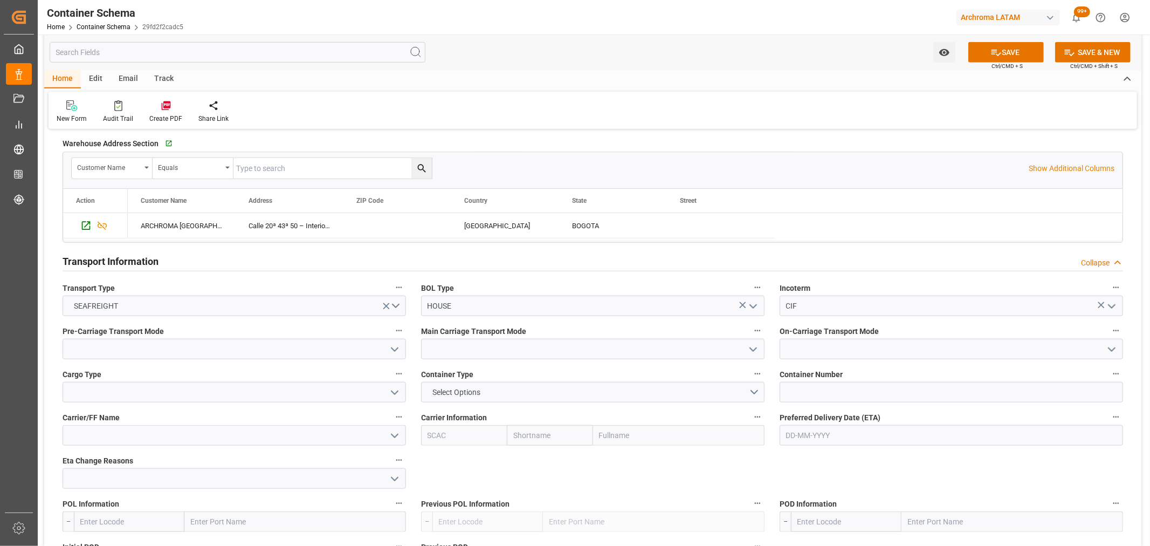
click at [390, 353] on icon "open menu" at bounding box center [394, 349] width 13 height 13
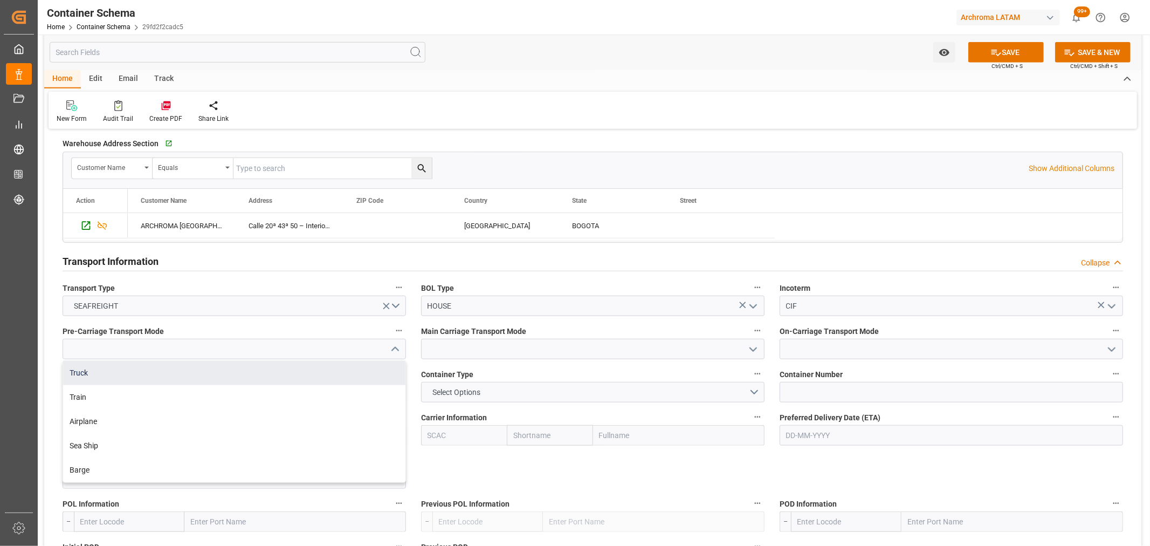
click at [239, 375] on div "Truck" at bounding box center [234, 373] width 342 height 24
type input "Truck"
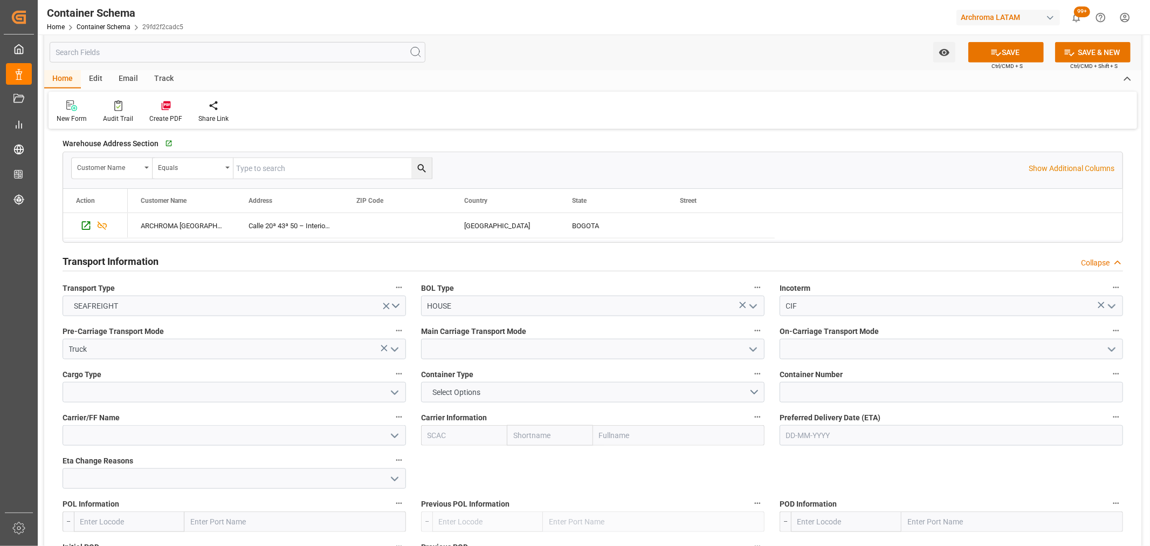
click at [755, 350] on icon "open menu" at bounding box center [753, 349] width 13 height 13
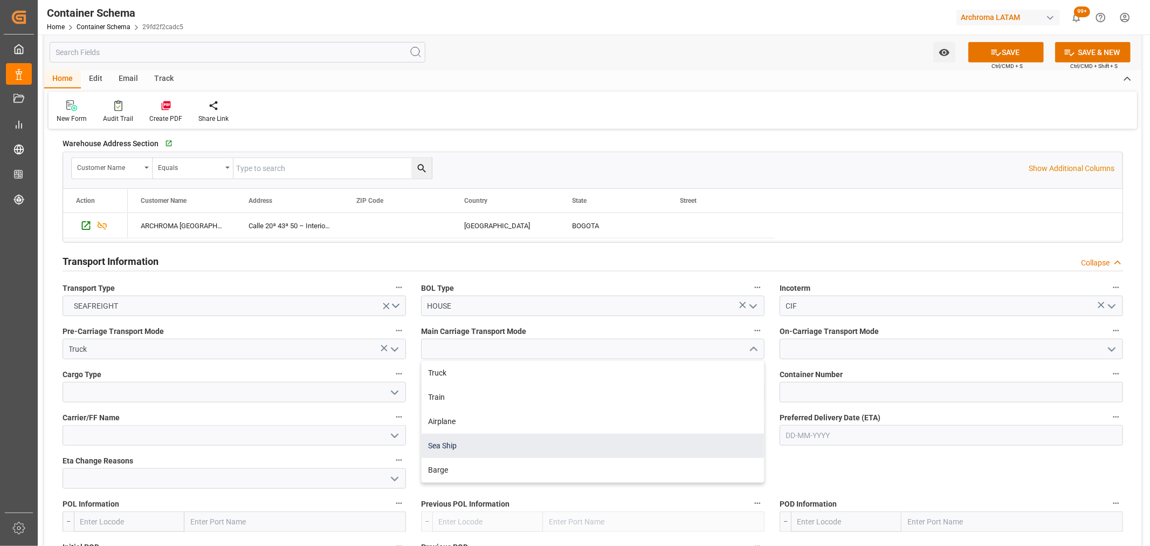
click at [477, 444] on div "Sea Ship" at bounding box center [593, 445] width 342 height 24
type input "Sea Ship"
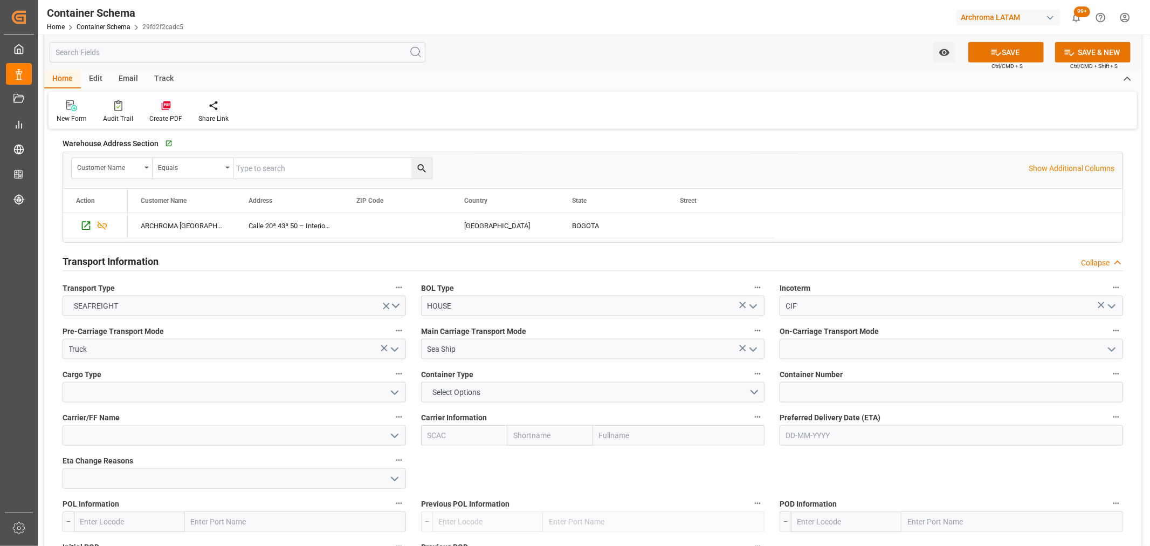
click at [1112, 350] on polyline "open menu" at bounding box center [1111, 349] width 6 height 3
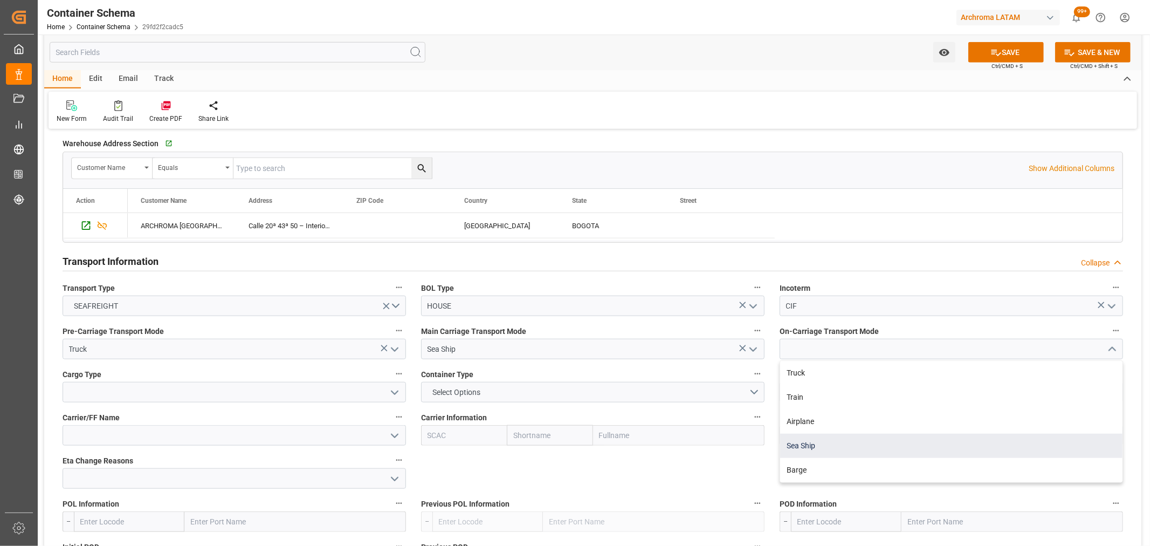
click at [815, 442] on div "Sea Ship" at bounding box center [951, 445] width 342 height 24
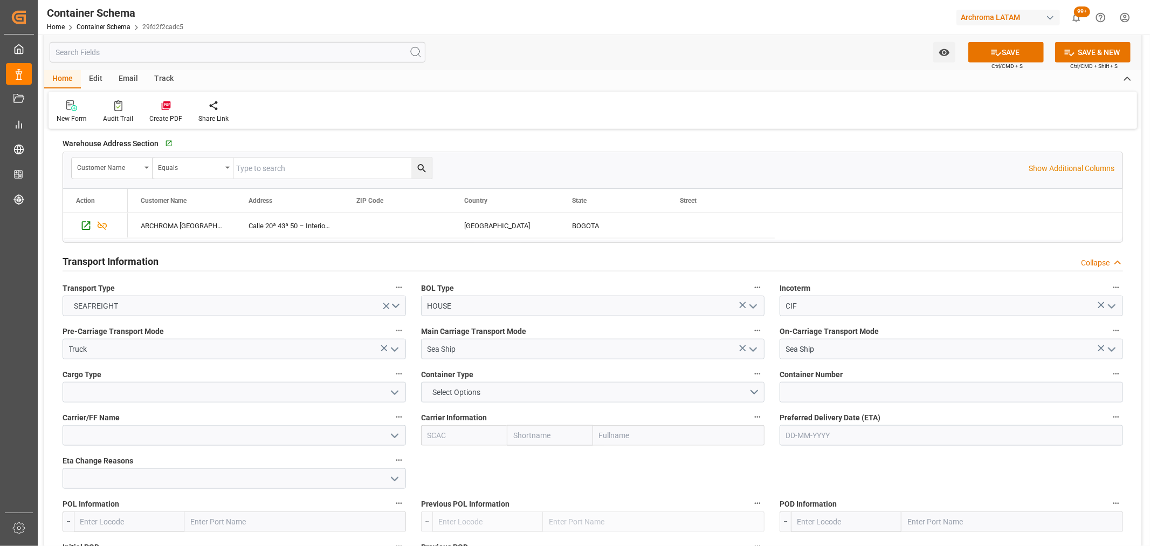
click at [1112, 351] on icon "open menu" at bounding box center [1111, 349] width 13 height 13
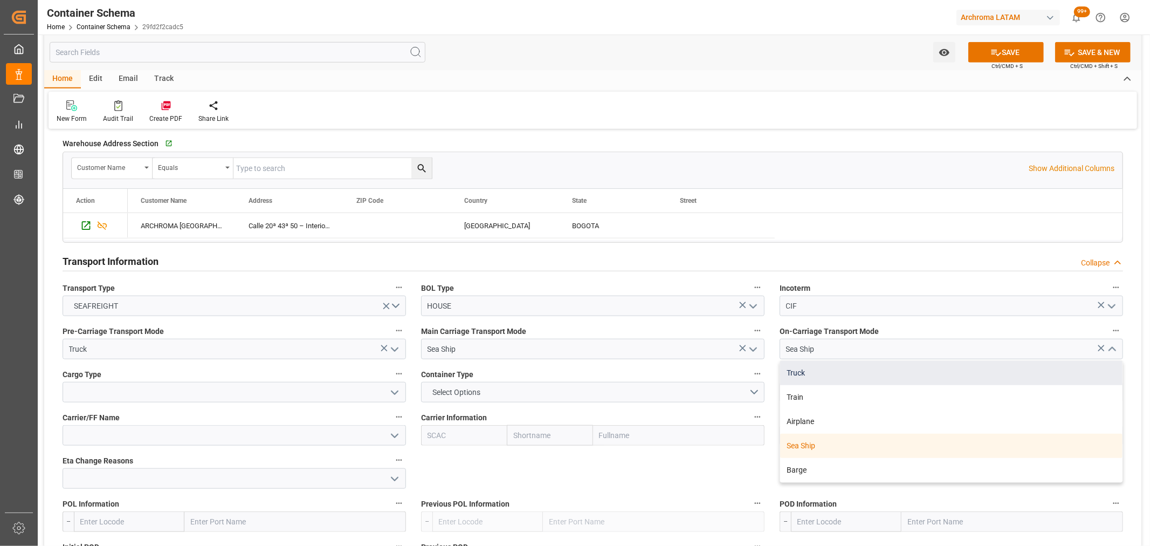
click at [833, 373] on div "Truck" at bounding box center [951, 373] width 342 height 24
type input "Truck"
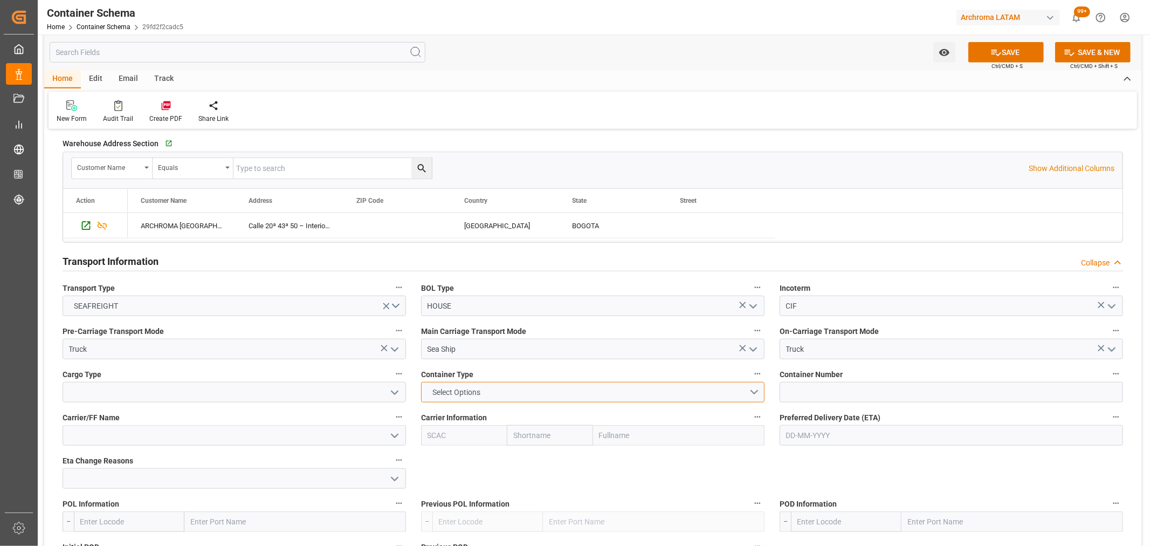
click at [709, 392] on button "Select Options" at bounding box center [592, 392] width 343 height 20
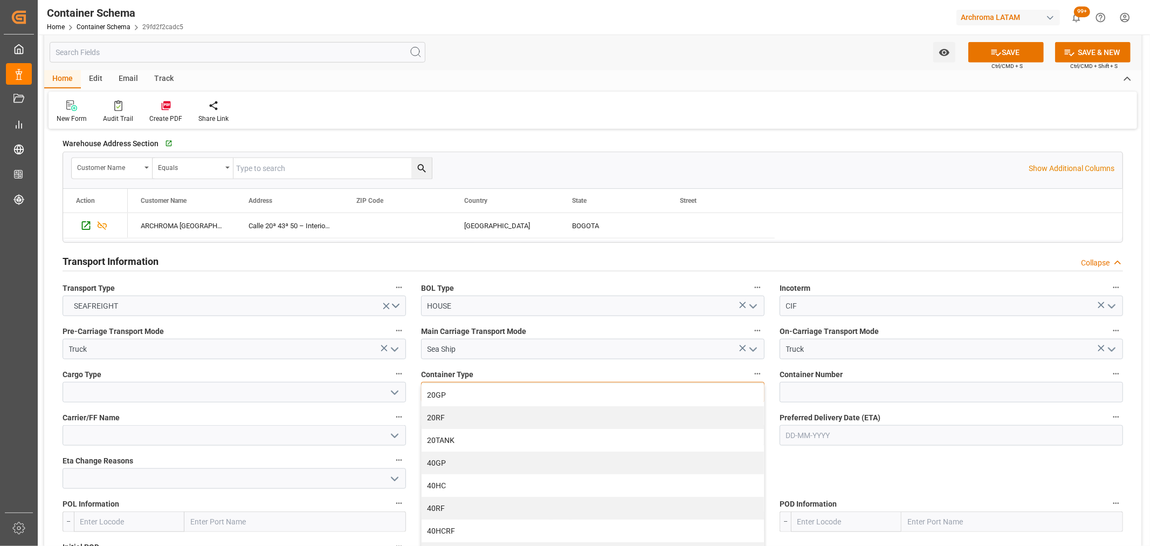
click at [525, 391] on div "20GP" at bounding box center [593, 394] width 342 height 23
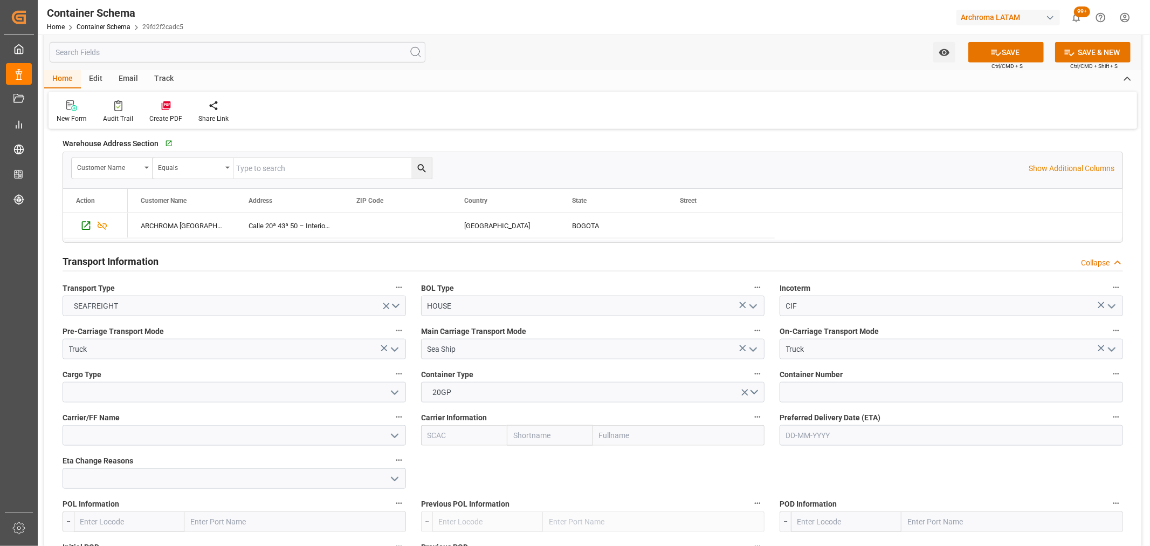
click at [837, 439] on input "text" at bounding box center [951, 435] width 343 height 20
click at [815, 312] on div "29 30 1 2 3 4 5" at bounding box center [856, 317] width 147 height 21
click at [854, 359] on span "16" at bounding box center [856, 359] width 7 height 8
type input "16-10-2025"
click at [394, 392] on polyline "open menu" at bounding box center [394, 392] width 6 height 3
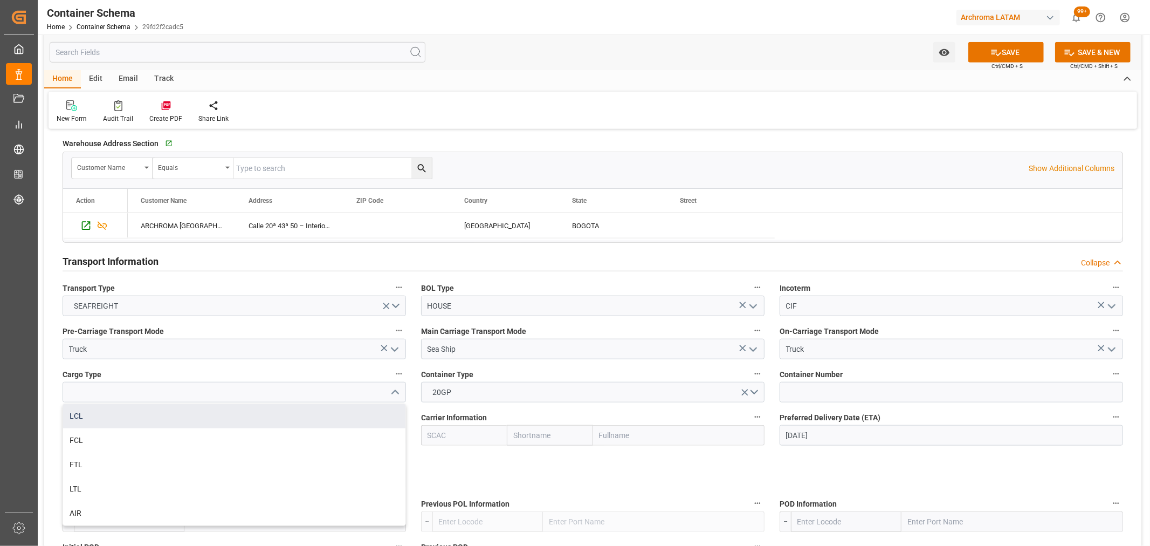
click at [184, 409] on div "LCL" at bounding box center [234, 416] width 342 height 24
type input "LCL"
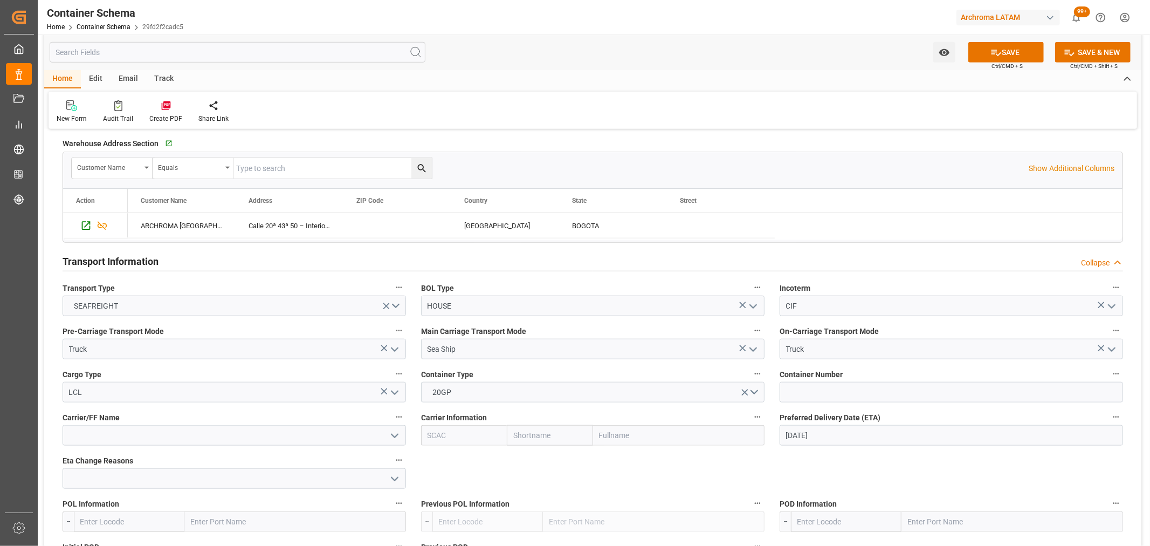
click at [399, 440] on icon "open menu" at bounding box center [394, 435] width 13 height 13
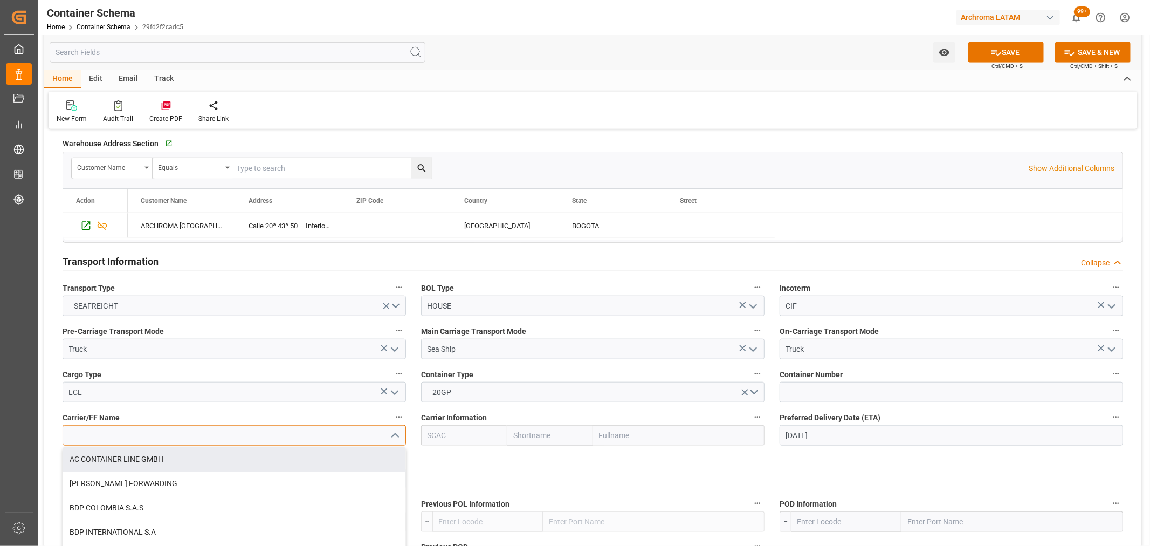
click at [184, 432] on input at bounding box center [234, 435] width 343 height 20
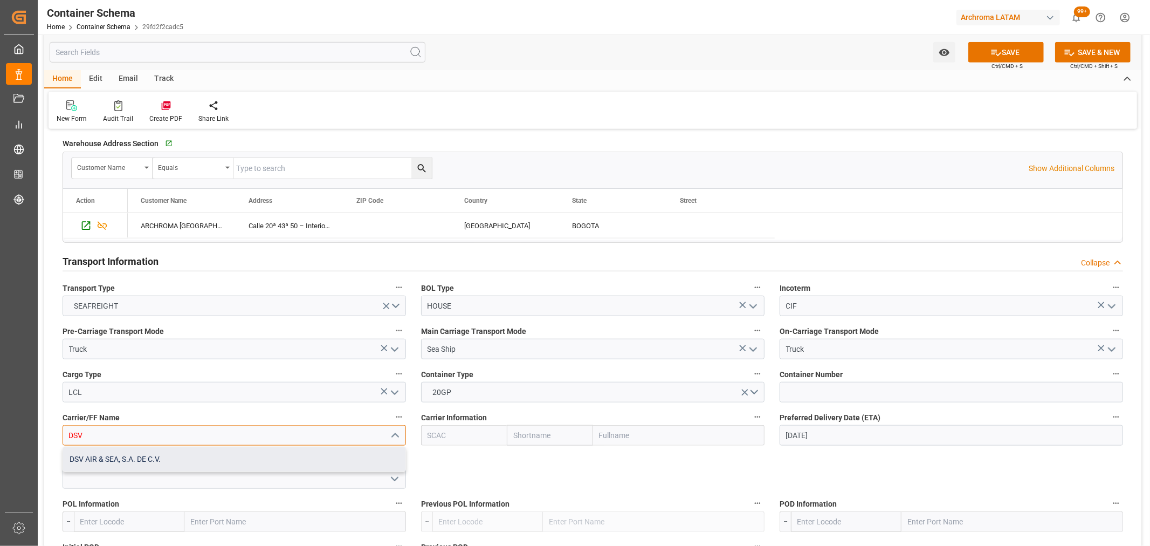
click at [163, 454] on div "DSV AIR & SEA, S.A. DE C.V." at bounding box center [234, 459] width 342 height 24
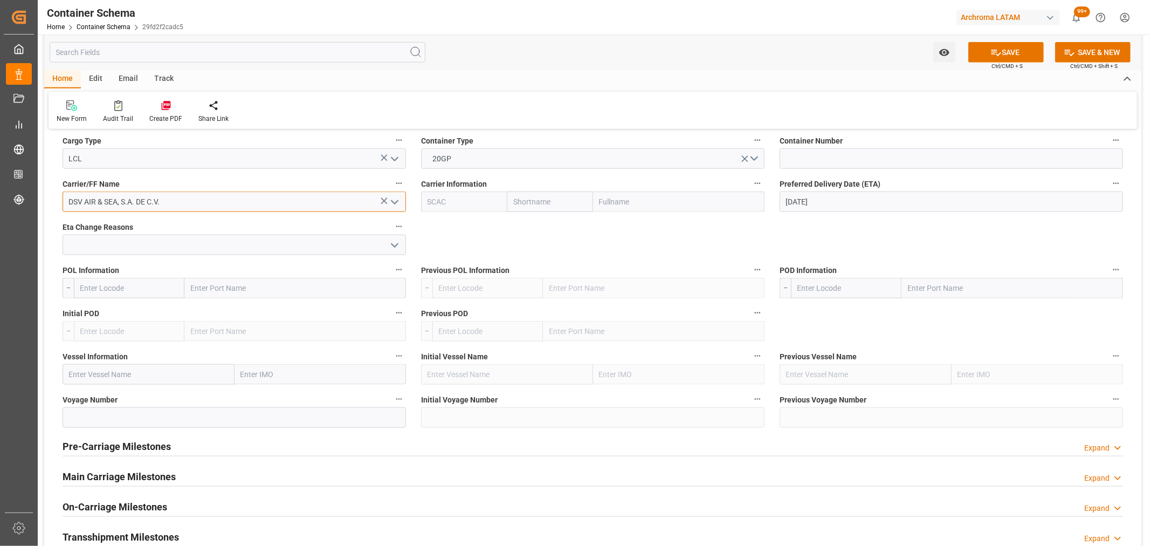
scroll to position [1018, 0]
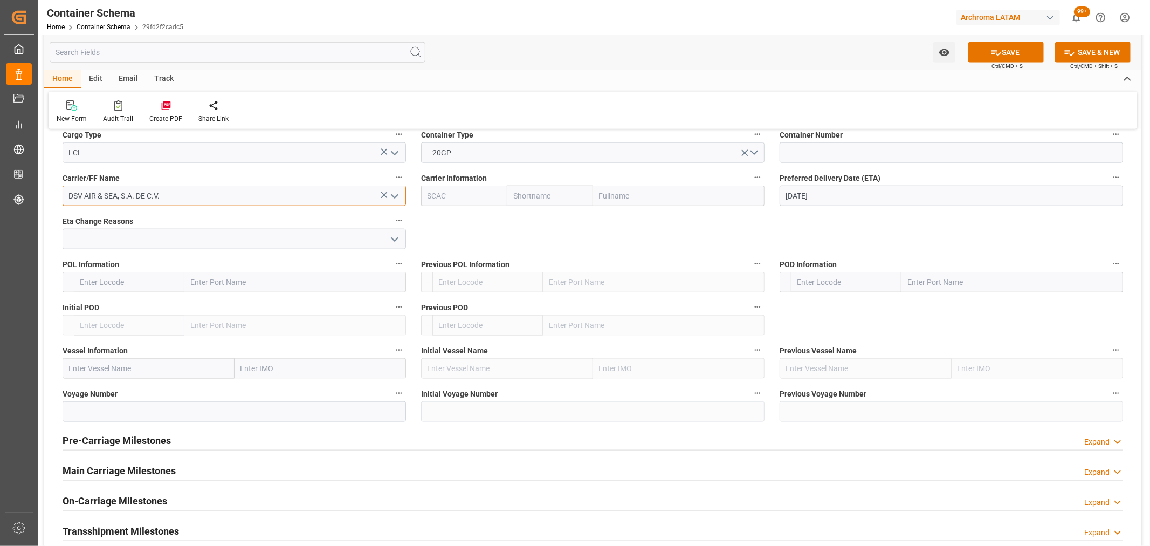
type input "DSV AIR & SEA, S.A. DE C.V."
click at [147, 281] on input "text" at bounding box center [129, 282] width 111 height 20
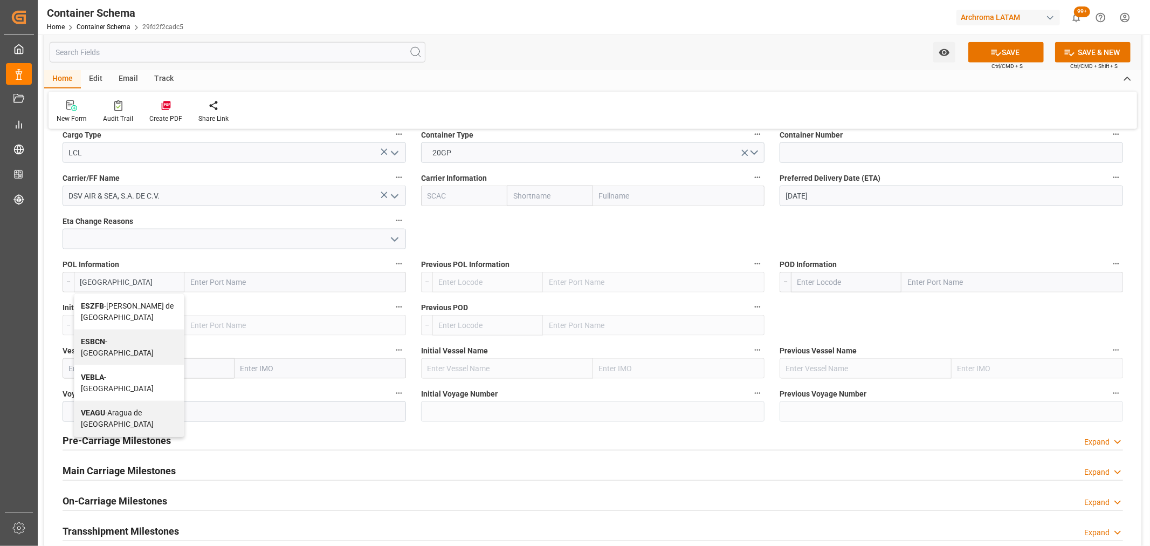
click at [134, 337] on span "ESBCN - [GEOGRAPHIC_DATA]" at bounding box center [117, 347] width 73 height 20
type input "ESBCN"
type input "[GEOGRAPHIC_DATA]"
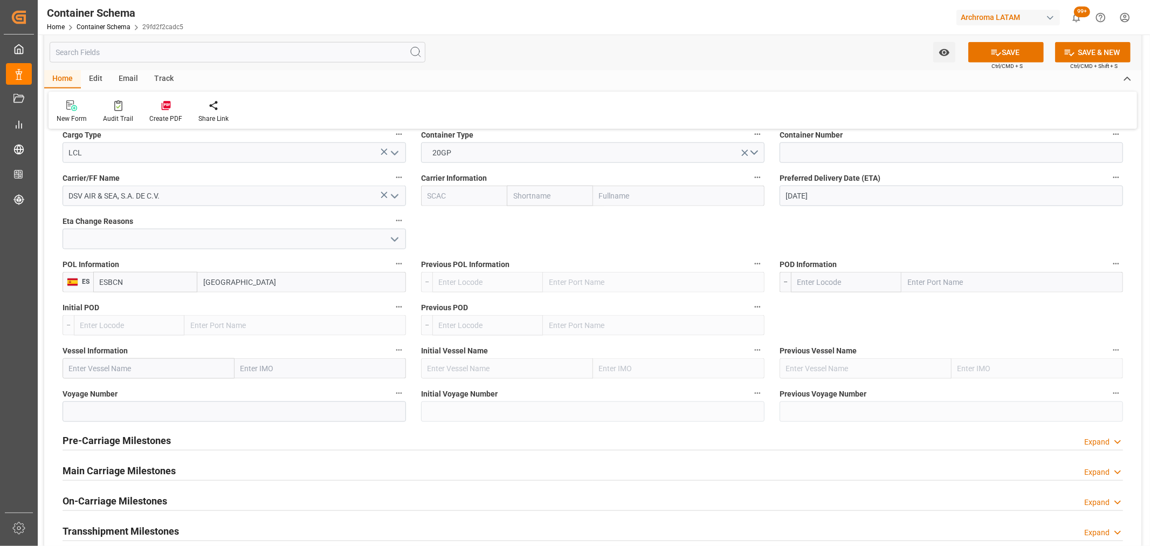
type input "ESBCN"
click at [813, 276] on input "text" at bounding box center [846, 282] width 111 height 20
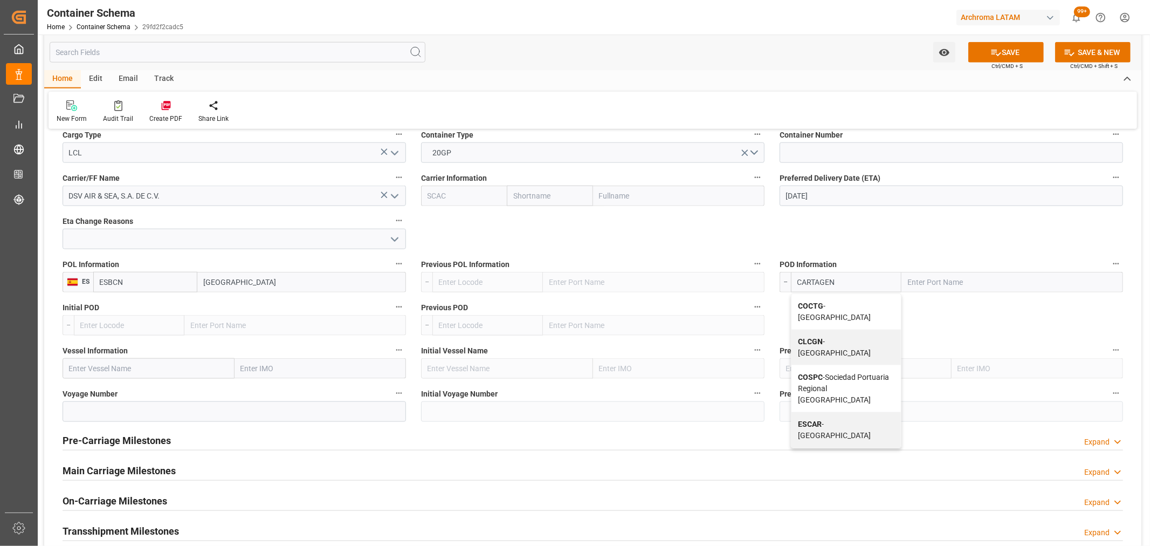
click at [854, 310] on div "COCTG - Cartagena" at bounding box center [845, 312] width 109 height 36
type input "COCTG"
type input "[GEOGRAPHIC_DATA]"
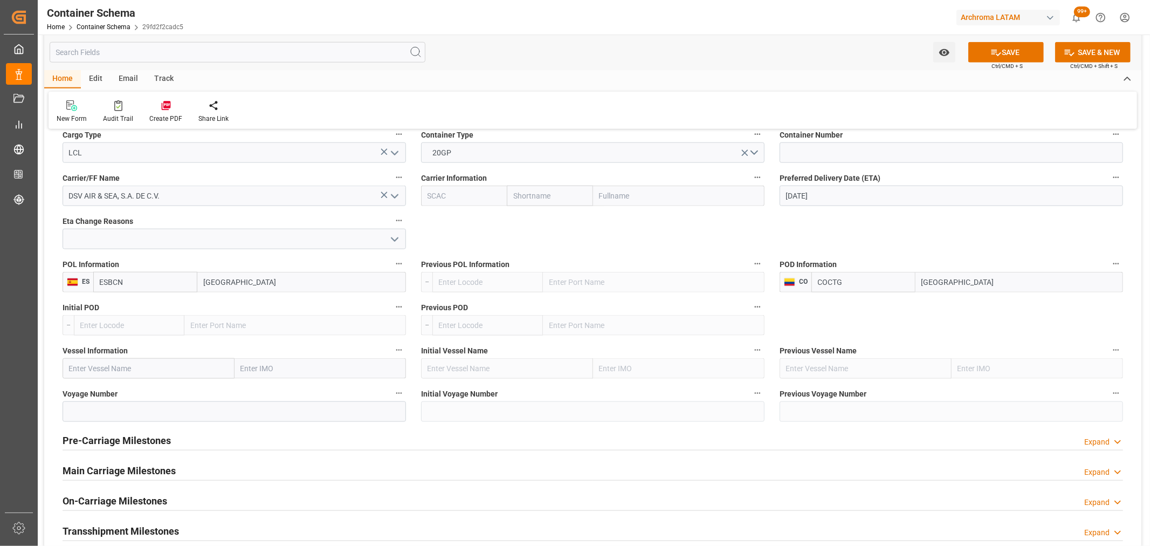
type input "COCTG"
click at [94, 370] on input "text" at bounding box center [149, 368] width 172 height 20
click at [126, 373] on input "text" at bounding box center [149, 368] width 172 height 20
paste input "CMA CGM EXEMPLARITY"
click at [149, 395] on b "CMA CGM EXEMPLARITY" at bounding box center [113, 392] width 87 height 9
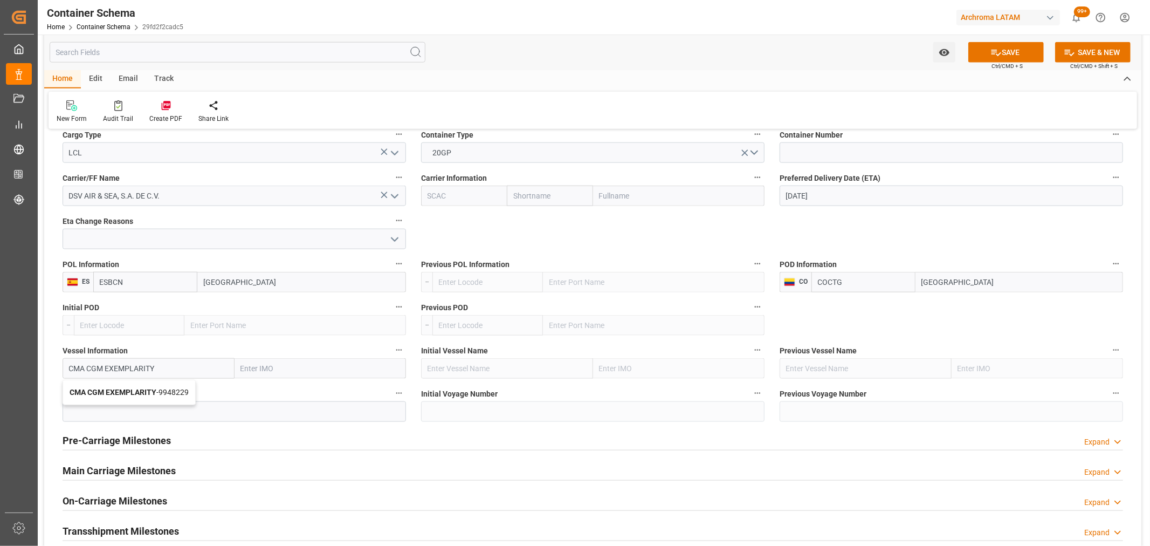
type input "CMA CGM EXEMPLARITY"
type input "9948229"
type input "CMA CGM EXEMPLARITY"
click at [126, 414] on input at bounding box center [234, 411] width 343 height 20
click at [164, 402] on input at bounding box center [234, 411] width 343 height 20
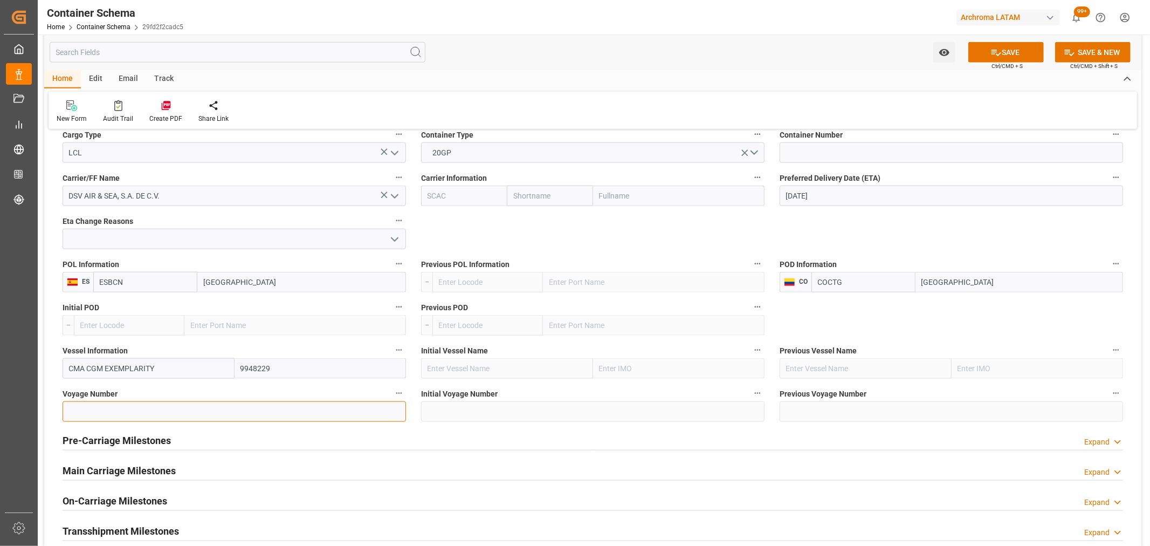
paste input "0DVN5S1MA."
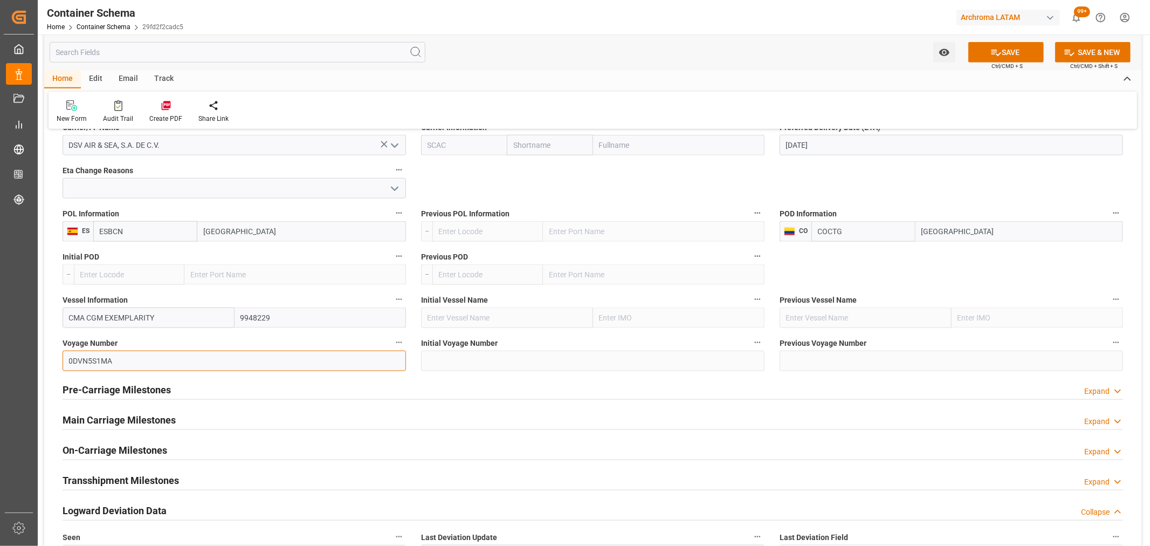
scroll to position [1138, 0]
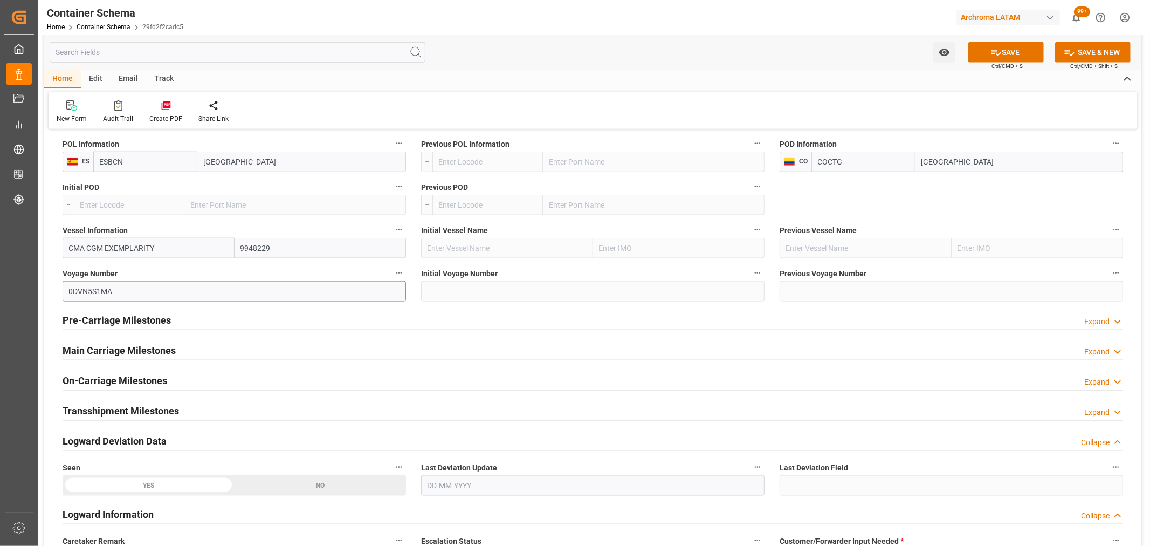
type input "0DVN5S1MA"
click at [119, 348] on h2 "Main Carriage Milestones" at bounding box center [119, 350] width 113 height 15
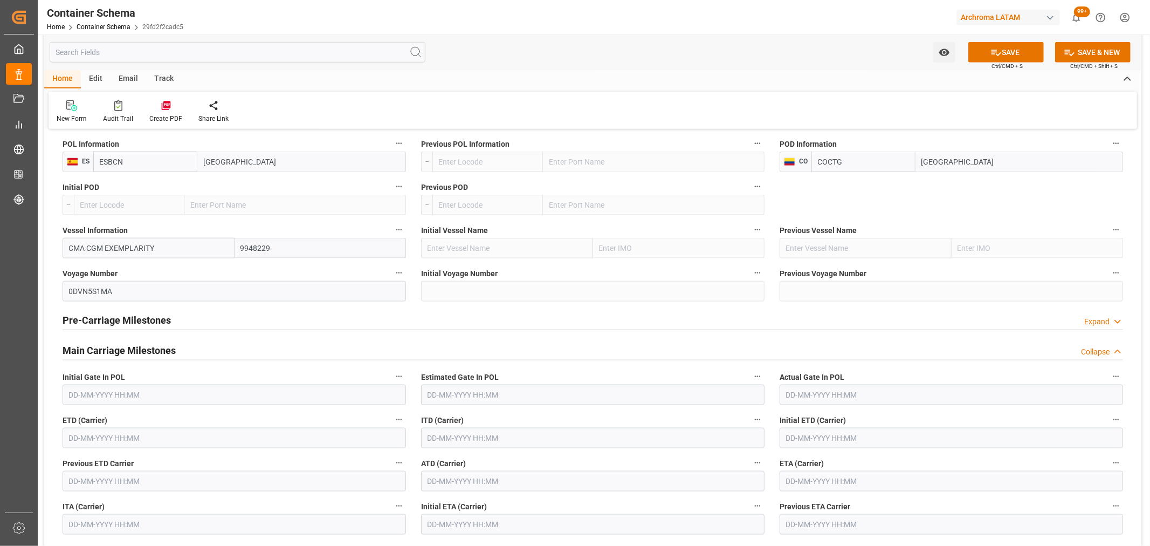
click at [95, 443] on input "text" at bounding box center [234, 438] width 343 height 20
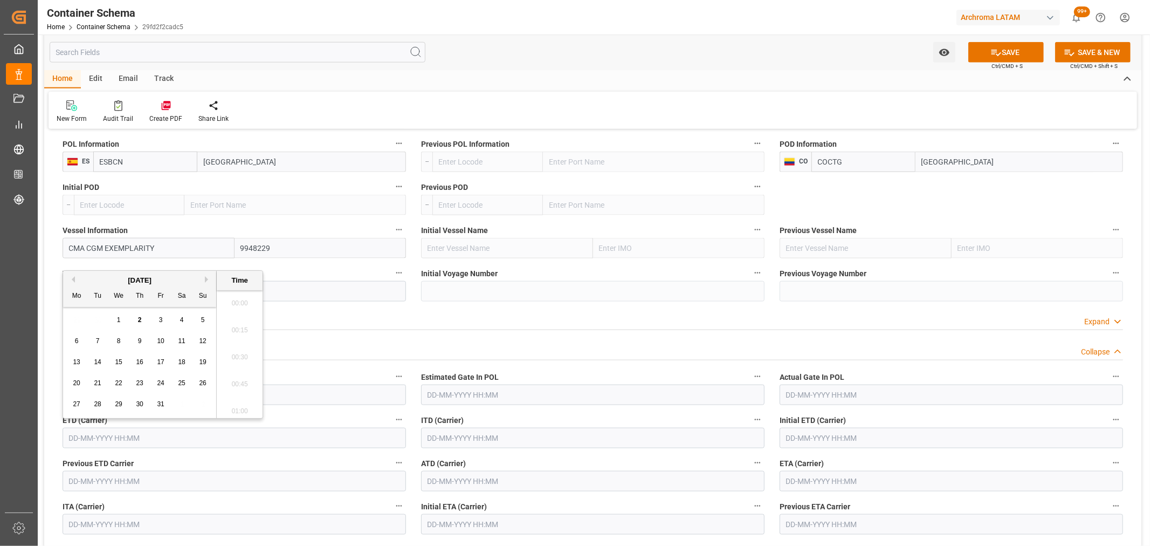
scroll to position [1028, 0]
click at [120, 316] on span "1" at bounding box center [119, 320] width 4 height 8
type input "[DATE] 00:00"
click at [828, 483] on input "text" at bounding box center [951, 481] width 343 height 20
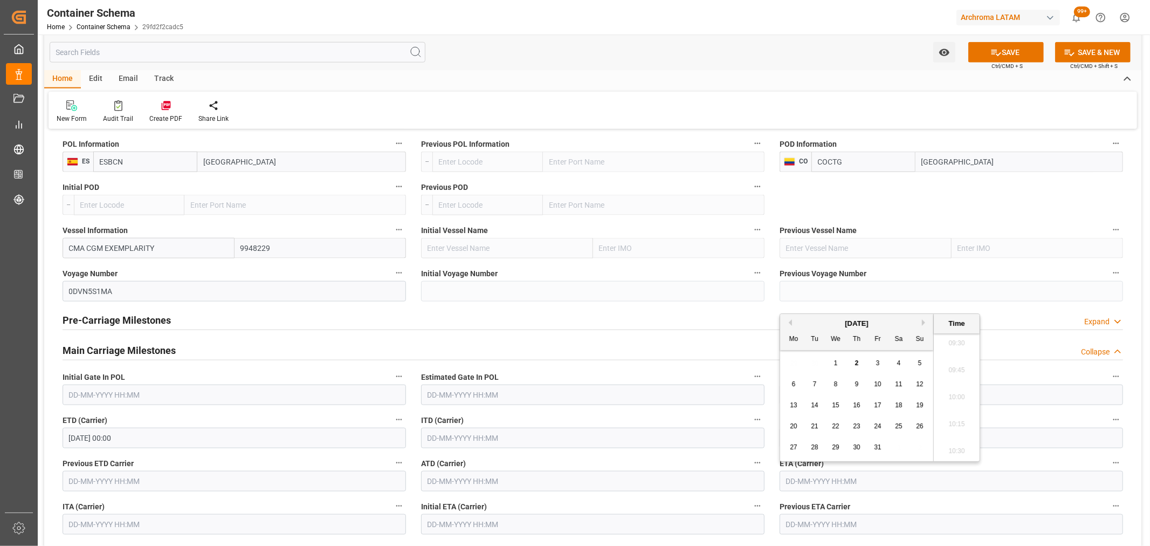
click at [854, 409] on div "16" at bounding box center [856, 405] width 13 height 13
type input "16-10-2025 00:00"
click at [1004, 44] on button "SAVE" at bounding box center [1005, 52] width 75 height 20
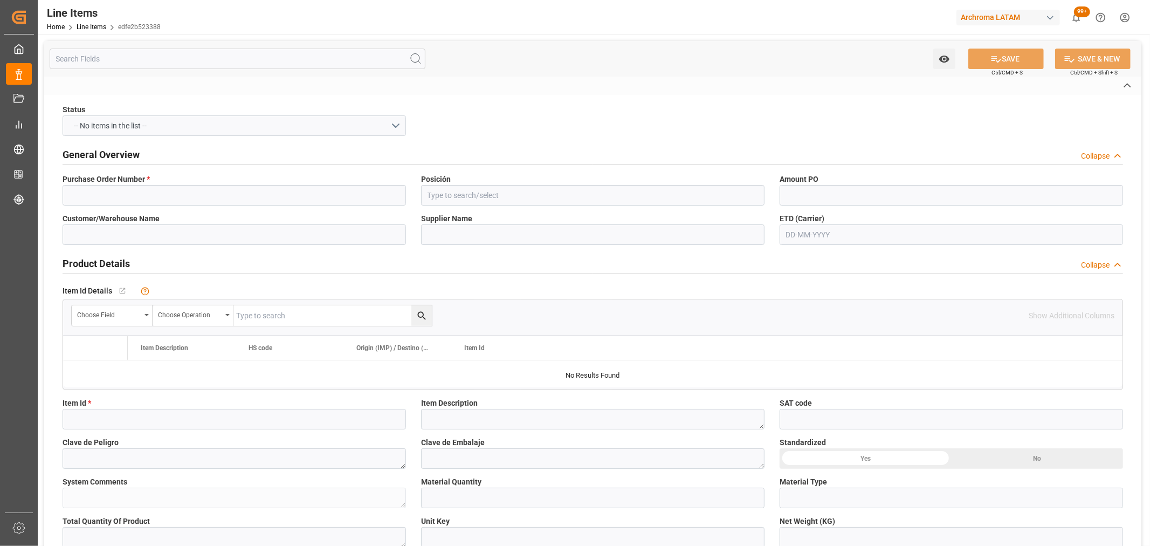
type input "4504666126"
type input "10"
type input "ARCHROMA [GEOGRAPHIC_DATA] S.A"
type input "ARCHROMA MANAGEMENT GMBH"
type input "10142712627"
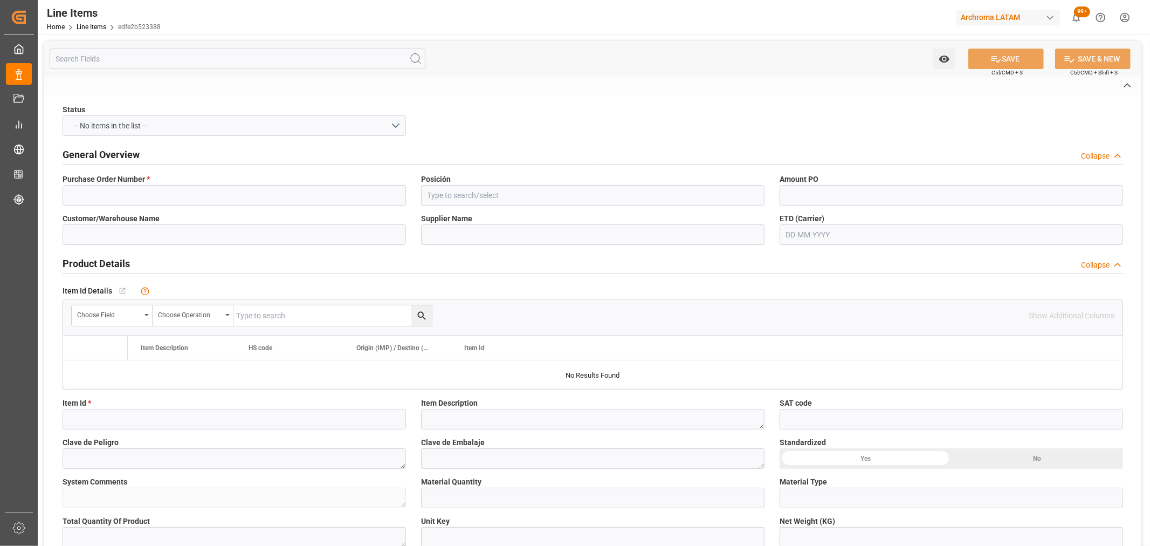
type textarea "Kieralon MRN liq c 0120"
type input "KGM"
type input "KG"
type textarea "KG"
type input "SEA FREIGHT"
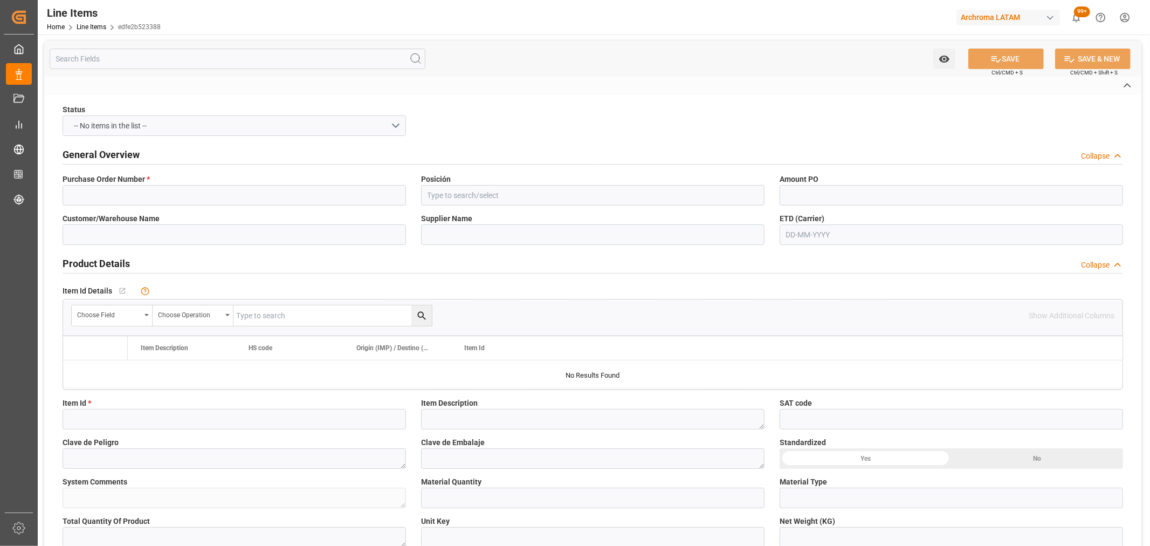
type textarea "CALLAO"
type textarea "TEXTIL"
type input "CIF"
type textarea "Definitivo"
type input "Shipment Details Pending"
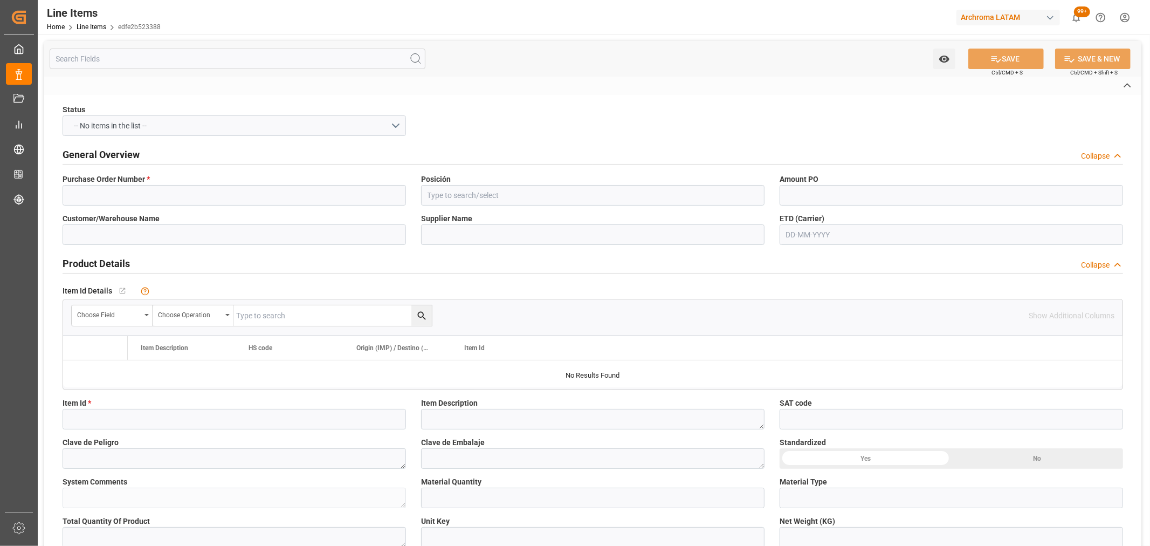
type input "edfe2b523388"
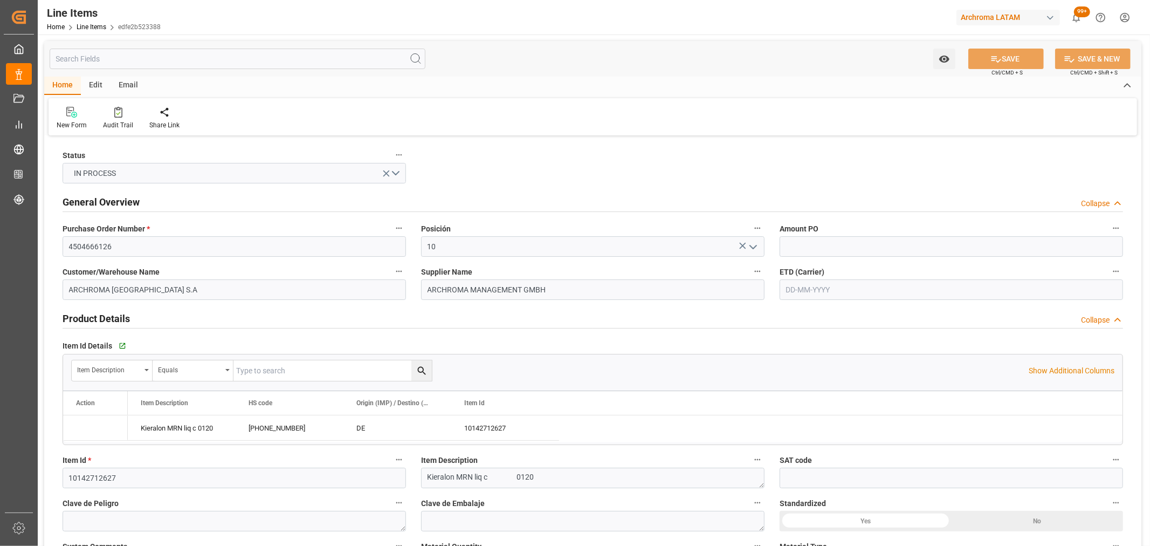
type input "360"
type input "3402.90.10.00"
type input "02-10-2025 15:37"
type input "20-09-2025 19:21"
type input "[DATE]"
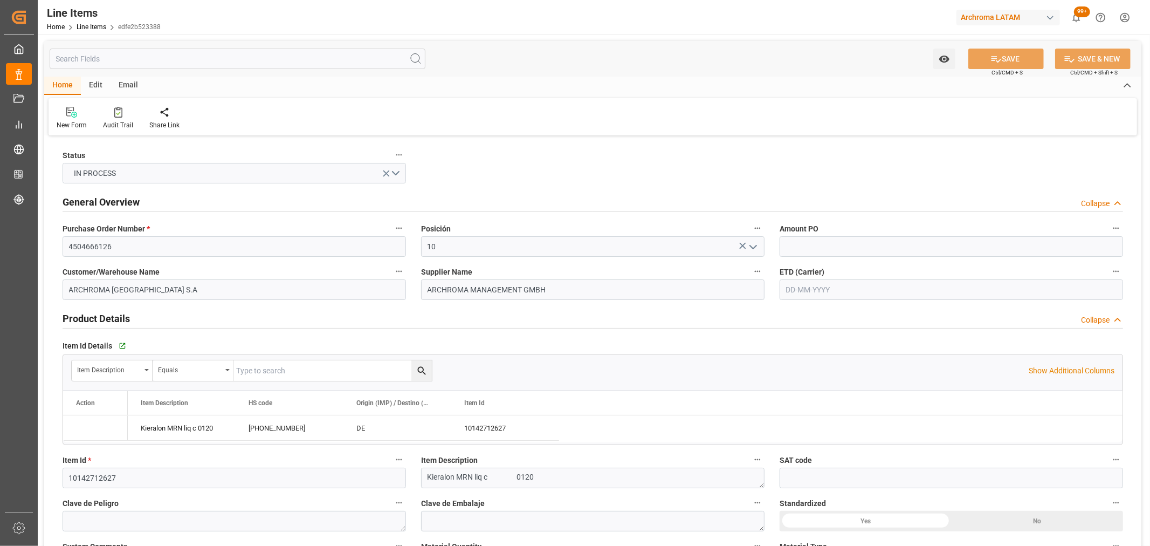
type input "[DATE]"
type input "15-12-2025"
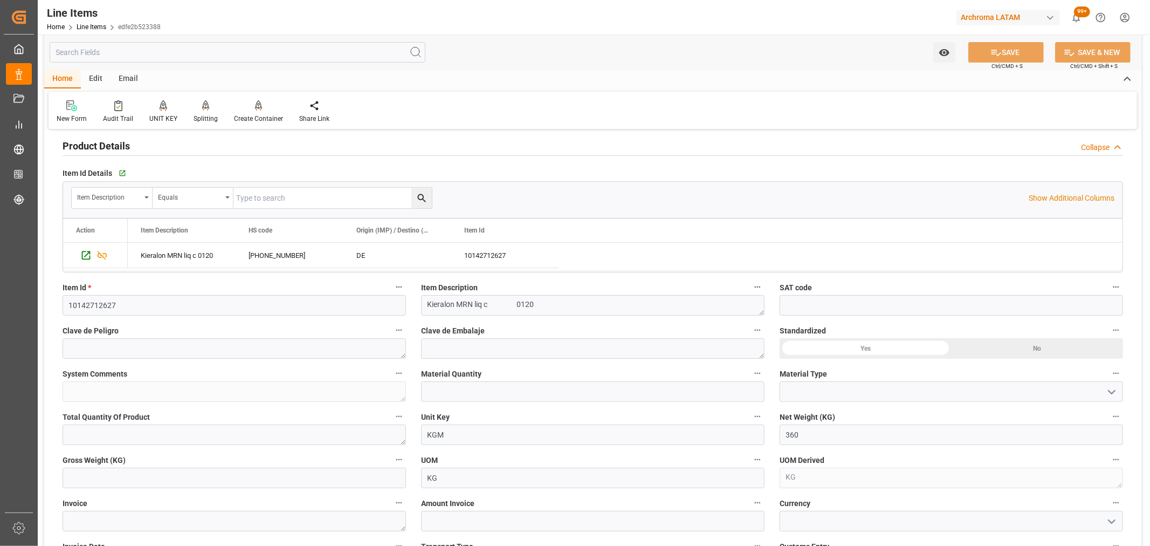
scroll to position [60, 0]
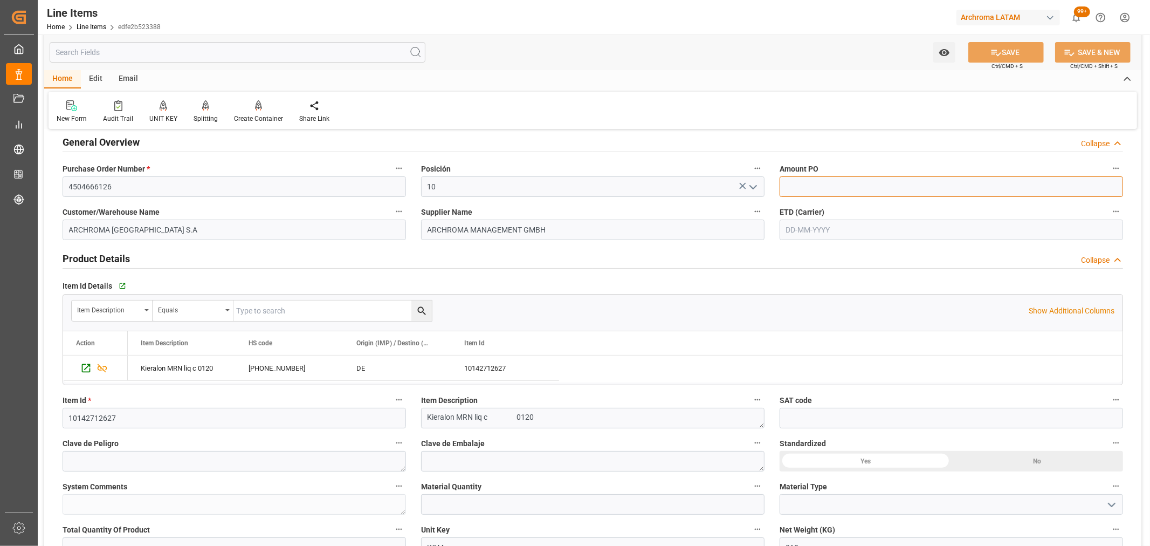
click at [836, 185] on input "text" at bounding box center [951, 186] width 343 height 20
type input "4.12"
click at [851, 222] on input "text" at bounding box center [951, 229] width 343 height 20
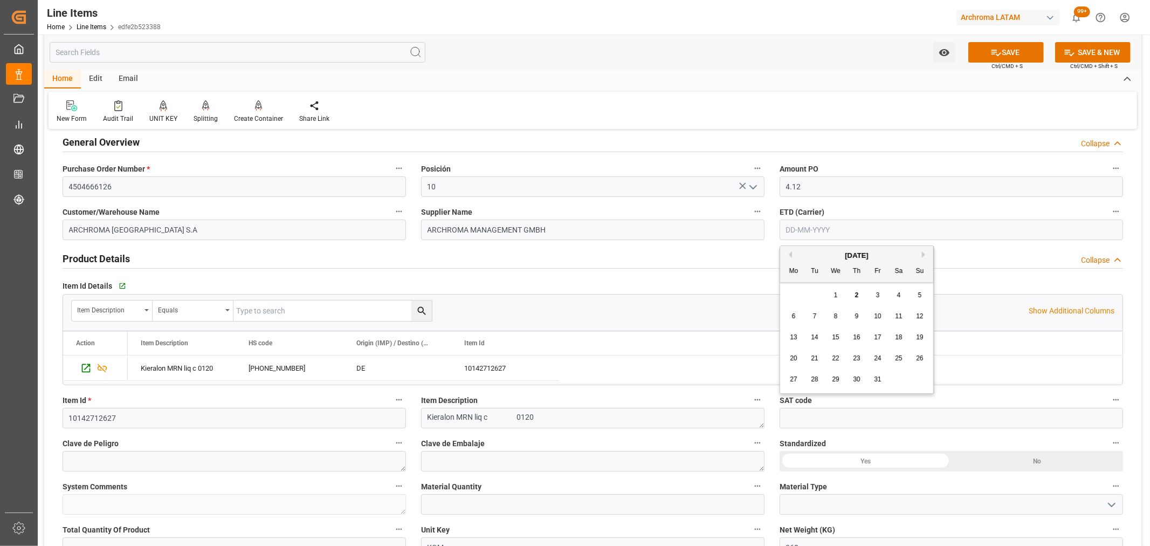
click at [798, 287] on div "29 30 1 2 3 4 5" at bounding box center [856, 295] width 147 height 21
click at [832, 297] on div "1" at bounding box center [835, 295] width 13 height 13
type input "[DATE]"
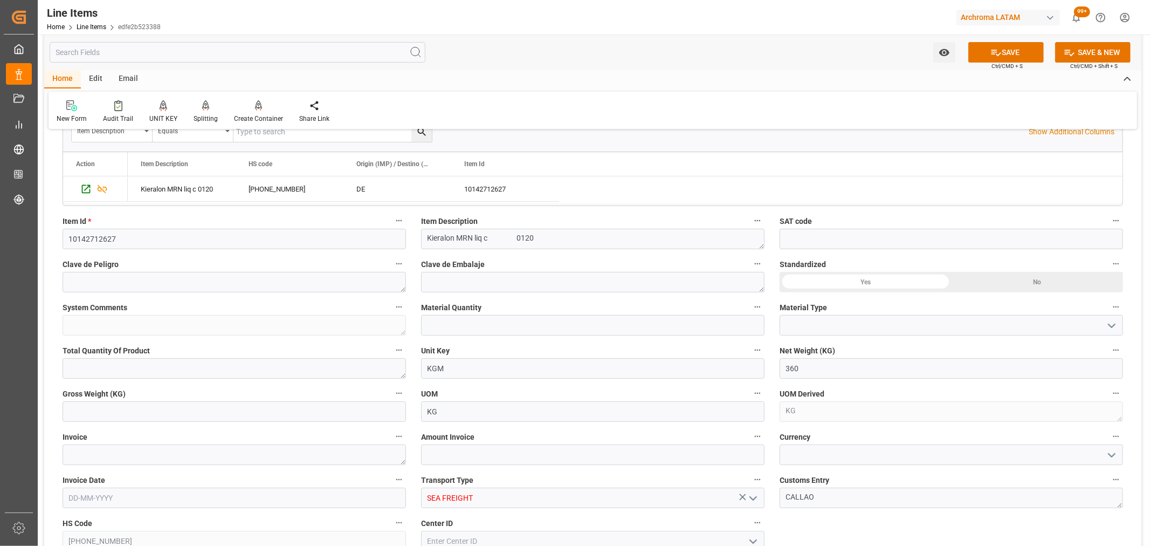
scroll to position [239, 0]
click at [499, 317] on input "text" at bounding box center [592, 324] width 343 height 20
type input "1"
click at [1109, 327] on icon "open menu" at bounding box center [1111, 325] width 13 height 13
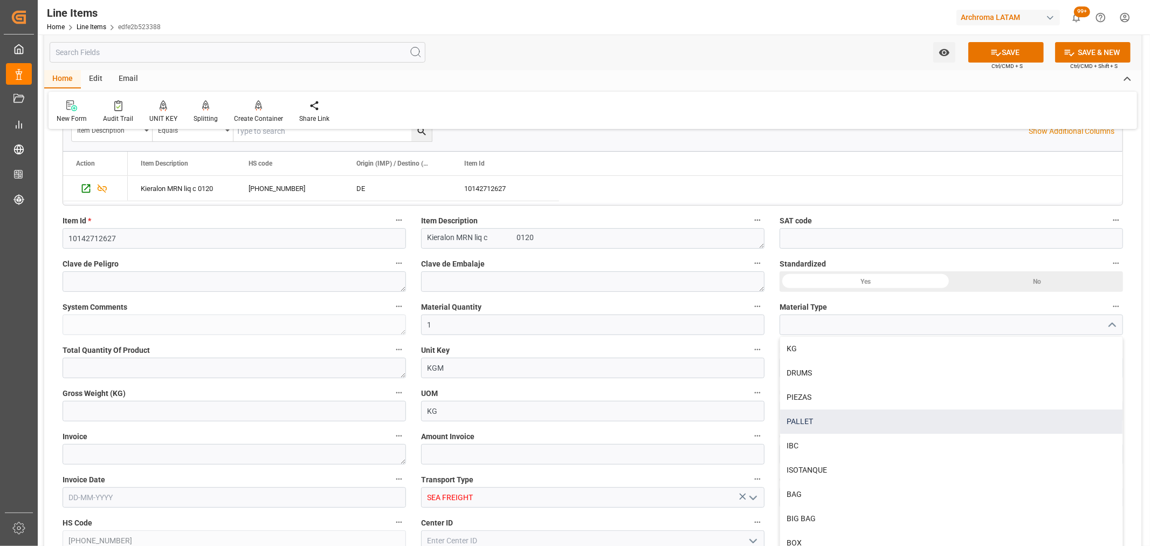
click at [821, 417] on div "PALLET" at bounding box center [951, 421] width 342 height 24
type input "PALLET"
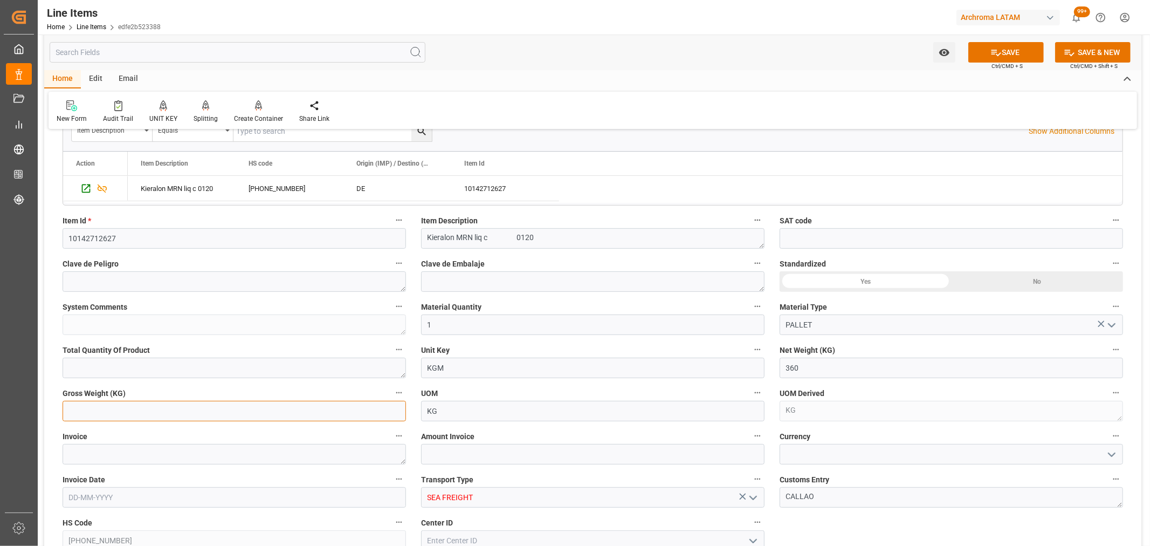
click at [117, 406] on input "text" at bounding box center [234, 411] width 343 height 20
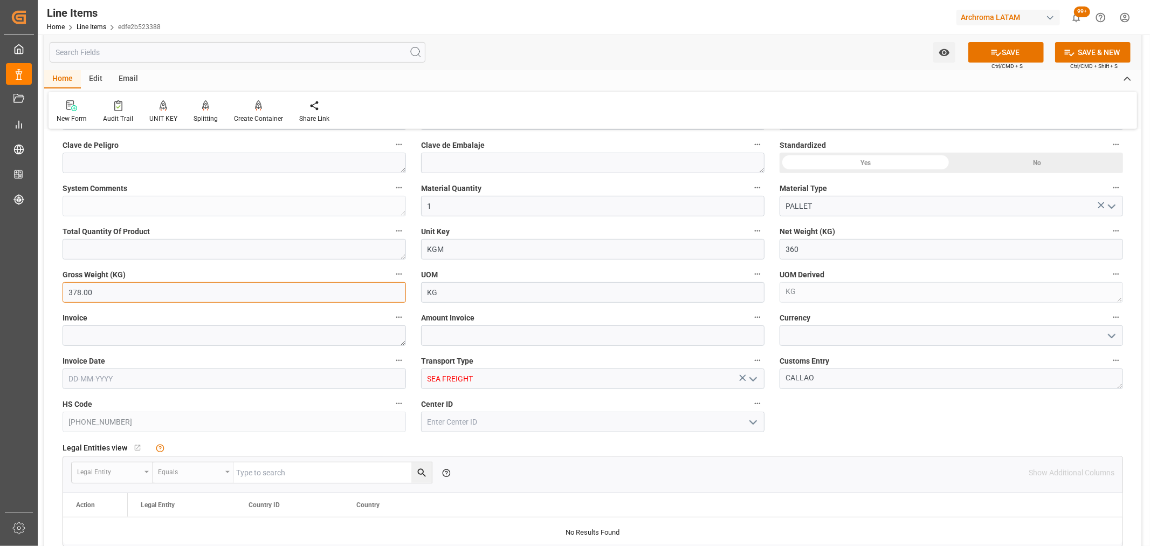
scroll to position [359, 0]
type input "378.00"
click at [562, 343] on input "text" at bounding box center [592, 334] width 343 height 20
click at [499, 332] on input "text" at bounding box center [592, 334] width 343 height 20
type input "1483.20"
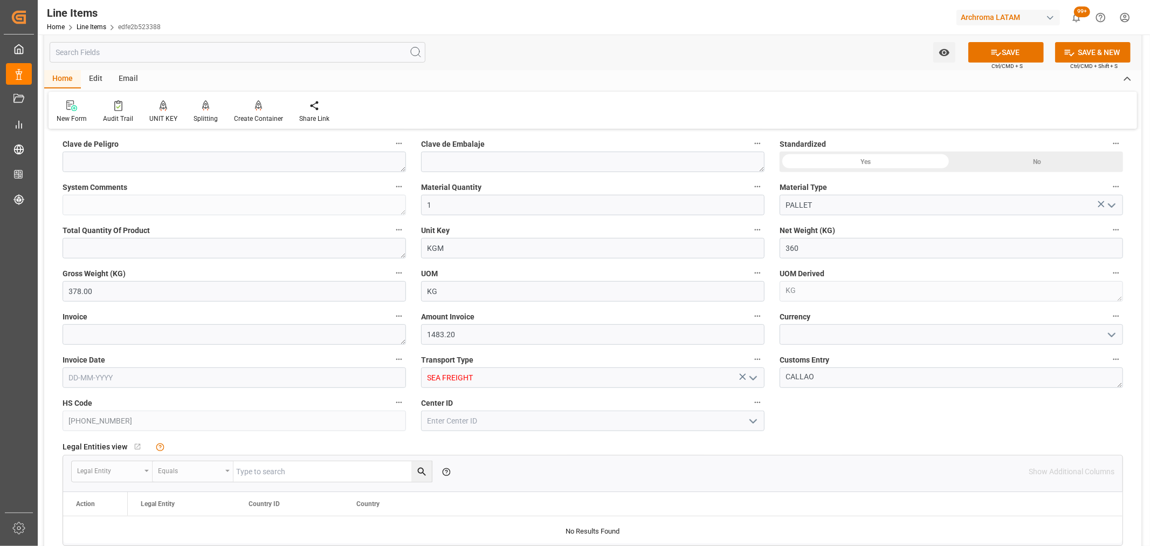
click at [115, 323] on div "Invoice" at bounding box center [234, 326] width 359 height 43
click at [116, 329] on textarea at bounding box center [234, 334] width 343 height 20
click at [177, 335] on textarea at bounding box center [234, 334] width 343 height 20
paste textarea "9539103091"
type textarea "9539103091"
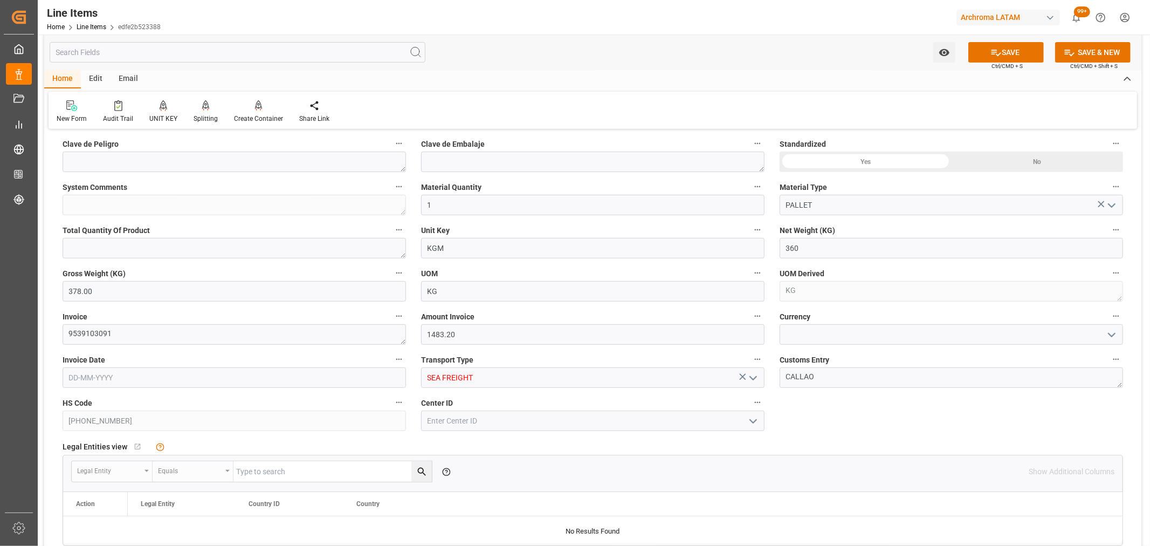
click at [134, 375] on input "text" at bounding box center [234, 377] width 343 height 20
drag, startPoint x: 163, startPoint y: 377, endPoint x: 170, endPoint y: 375, distance: 6.8
click at [163, 377] on input "text" at bounding box center [234, 377] width 343 height 20
click at [245, 343] on textarea "9539103091" at bounding box center [234, 334] width 343 height 20
click at [93, 380] on input "text" at bounding box center [234, 377] width 343 height 20
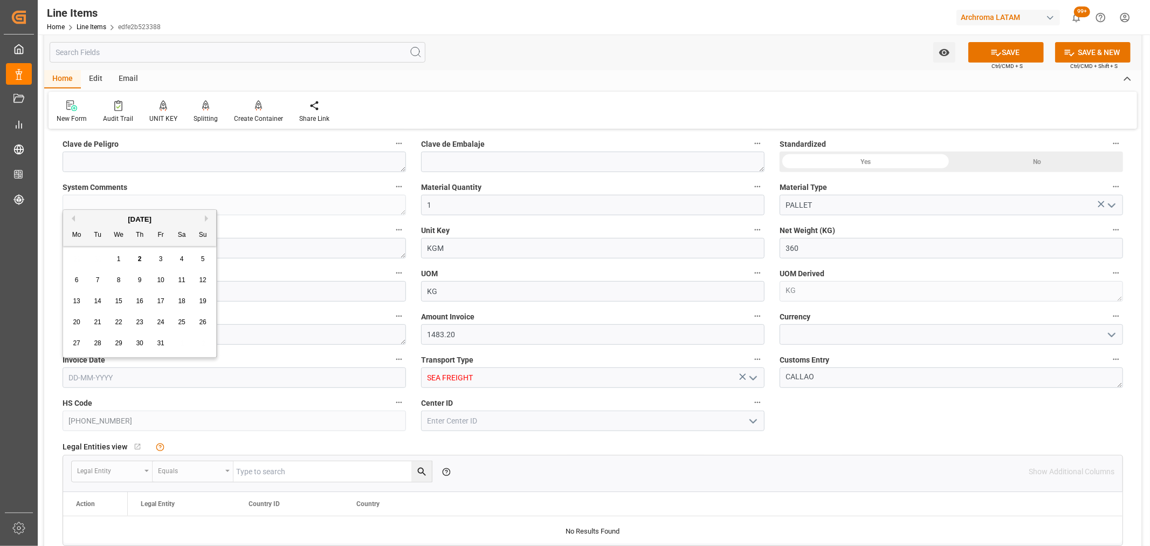
click at [72, 219] on button "Previous Month" at bounding box center [71, 218] width 6 height 6
click at [91, 323] on div "23" at bounding box center [97, 322] width 13 height 13
type input "23-09-2025"
click at [1108, 333] on polyline "open menu" at bounding box center [1111, 334] width 6 height 3
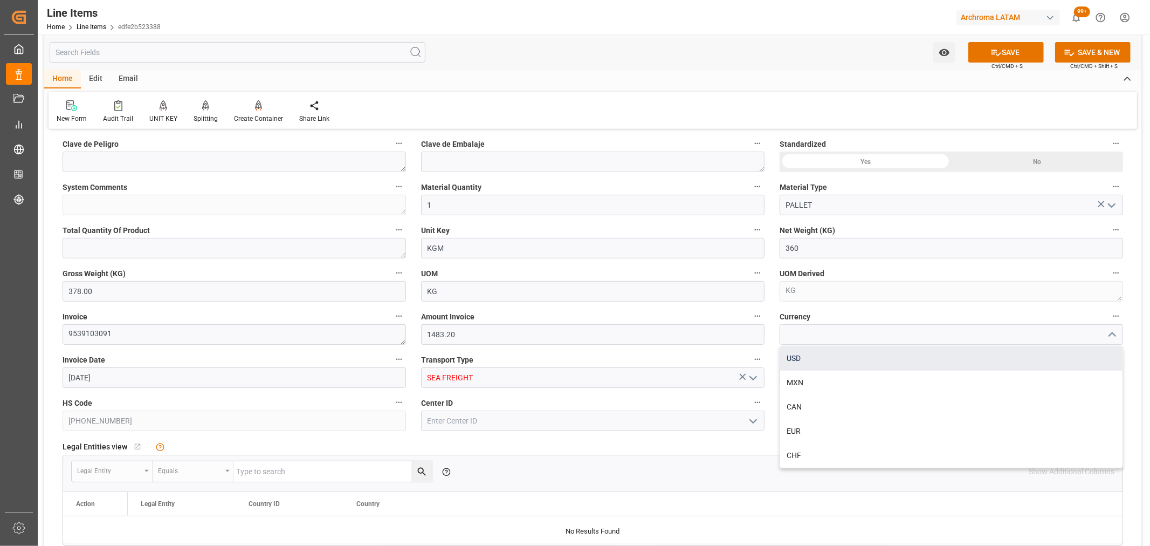
click at [833, 358] on div "USD" at bounding box center [951, 358] width 342 height 24
type input "USD"
click at [519, 423] on input at bounding box center [592, 420] width 343 height 20
click at [750, 428] on button "open menu" at bounding box center [752, 420] width 16 height 17
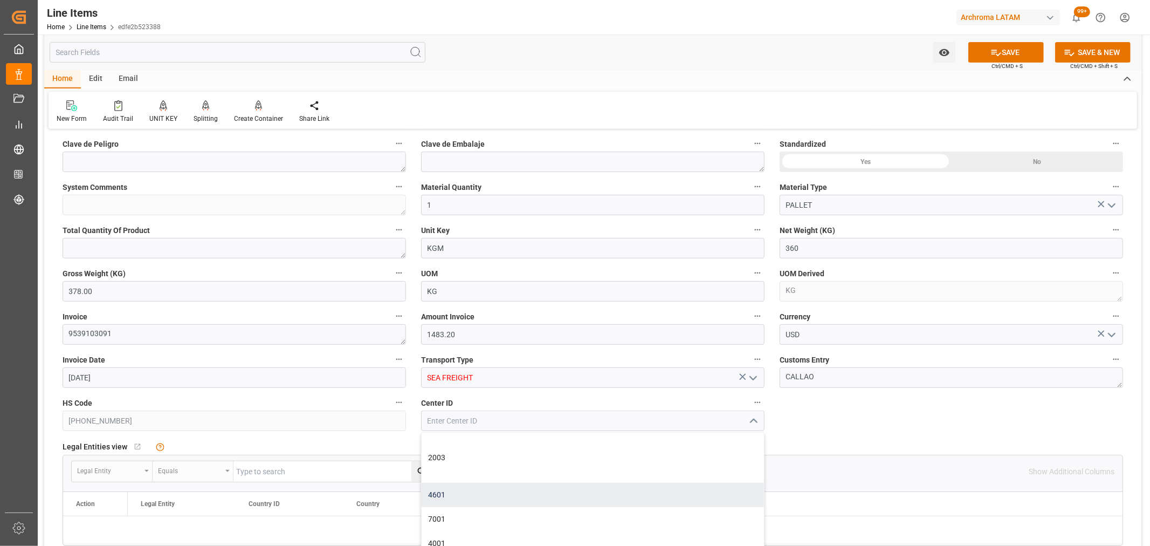
click at [500, 498] on div "4601" at bounding box center [593, 494] width 342 height 24
type input "4601"
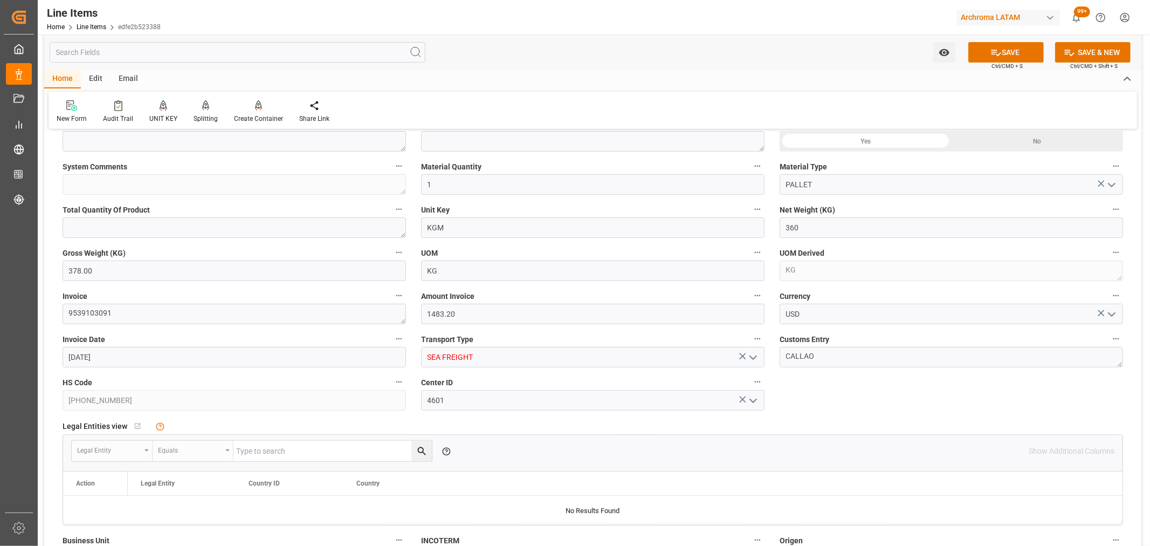
scroll to position [659, 0]
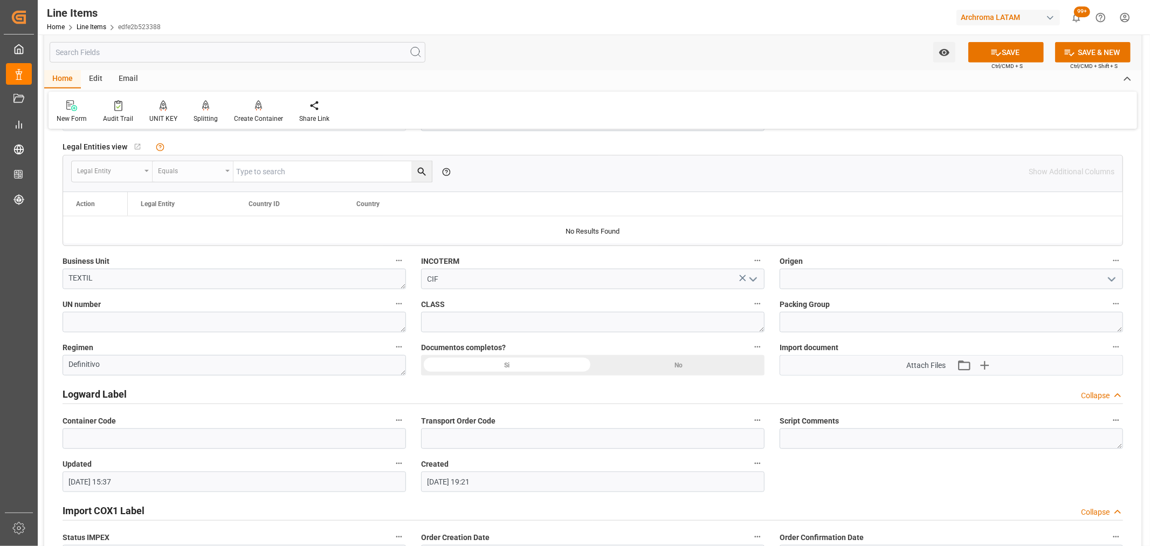
click at [552, 362] on div "Si" at bounding box center [507, 365] width 172 height 20
click at [259, 319] on textarea at bounding box center [234, 322] width 343 height 20
click at [1115, 279] on icon "open menu" at bounding box center [1111, 279] width 13 height 13
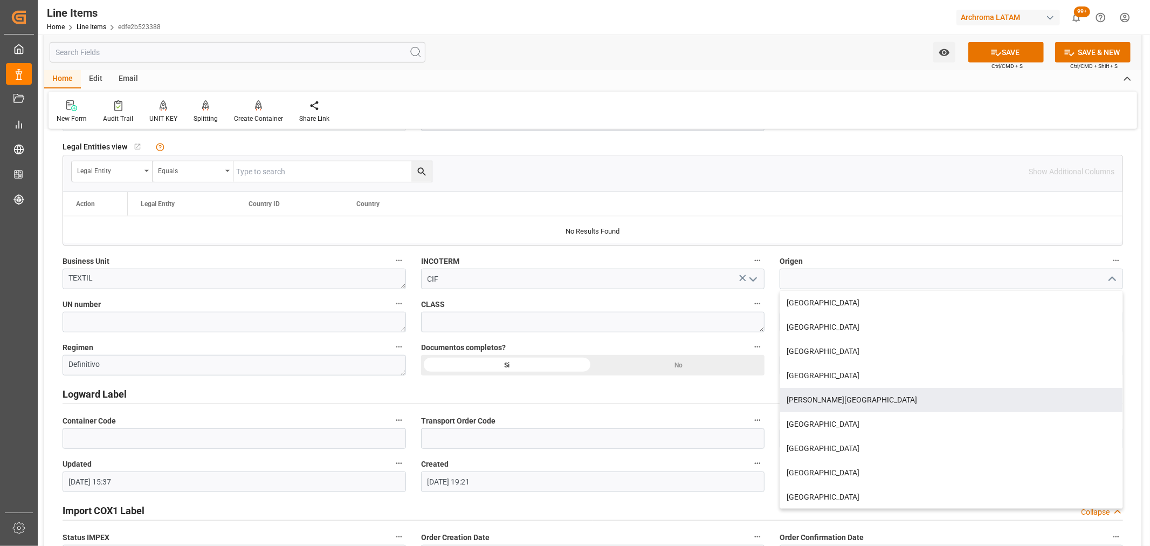
click at [508, 359] on div "Si" at bounding box center [507, 365] width 172 height 20
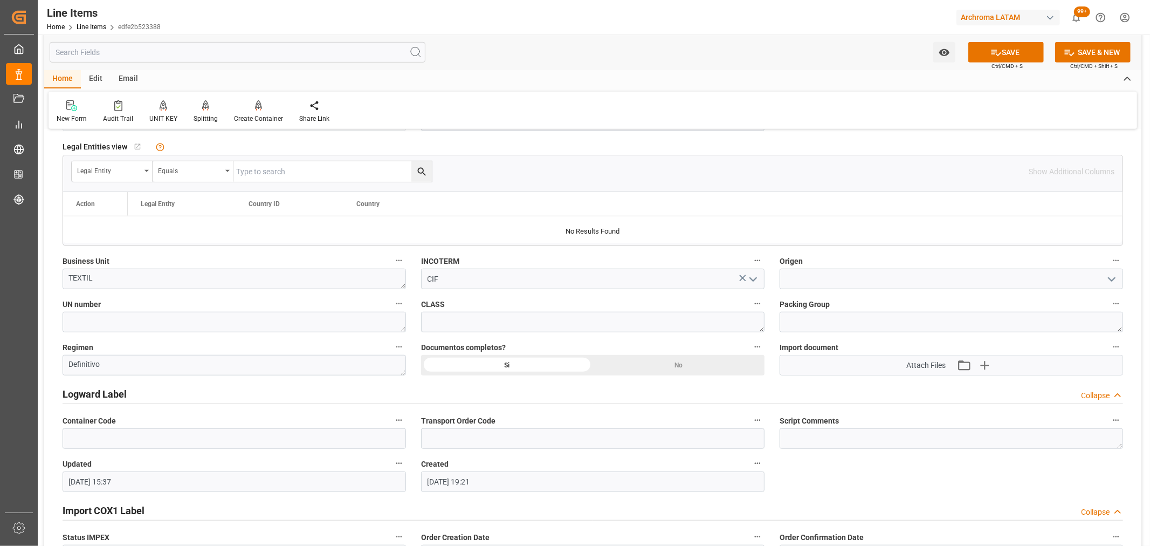
click at [1116, 278] on icon "open menu" at bounding box center [1111, 279] width 13 height 13
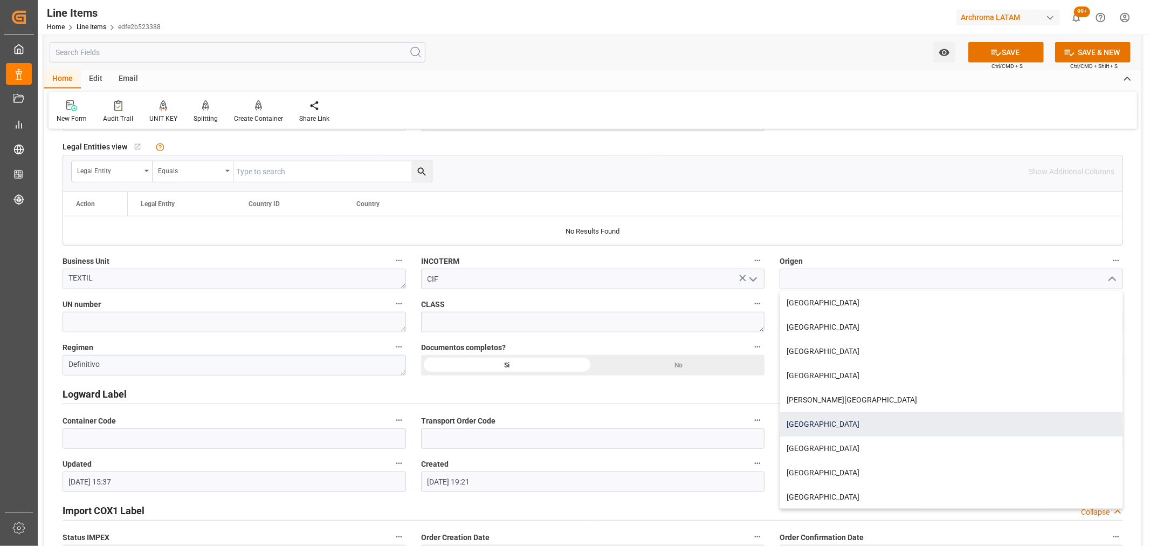
click at [832, 429] on div "FRANCIA" at bounding box center [951, 424] width 342 height 24
type input "FRANCIA"
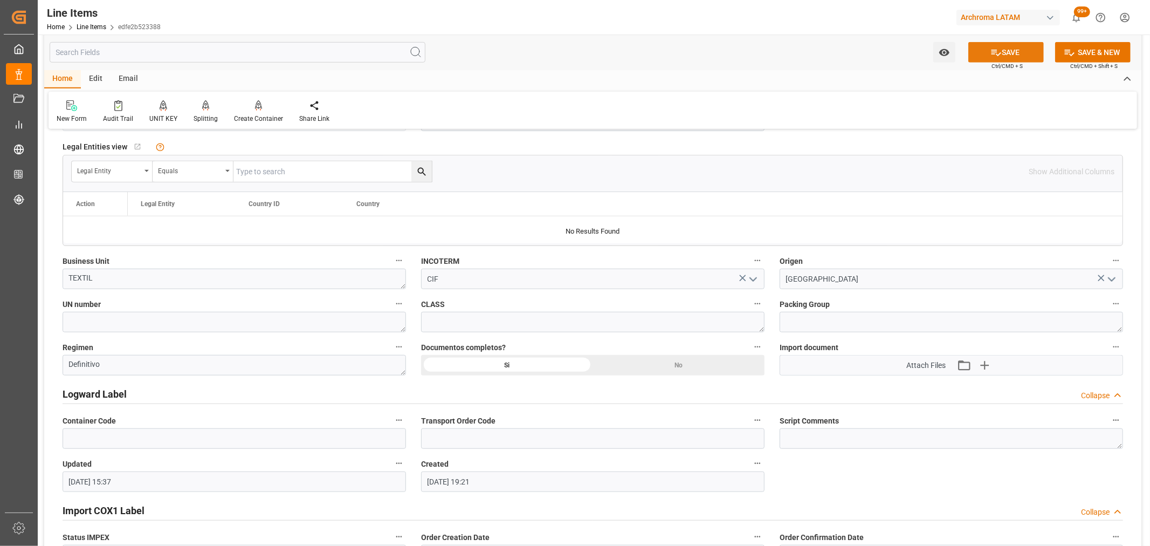
click at [1010, 42] on button "SAVE" at bounding box center [1005, 52] width 75 height 20
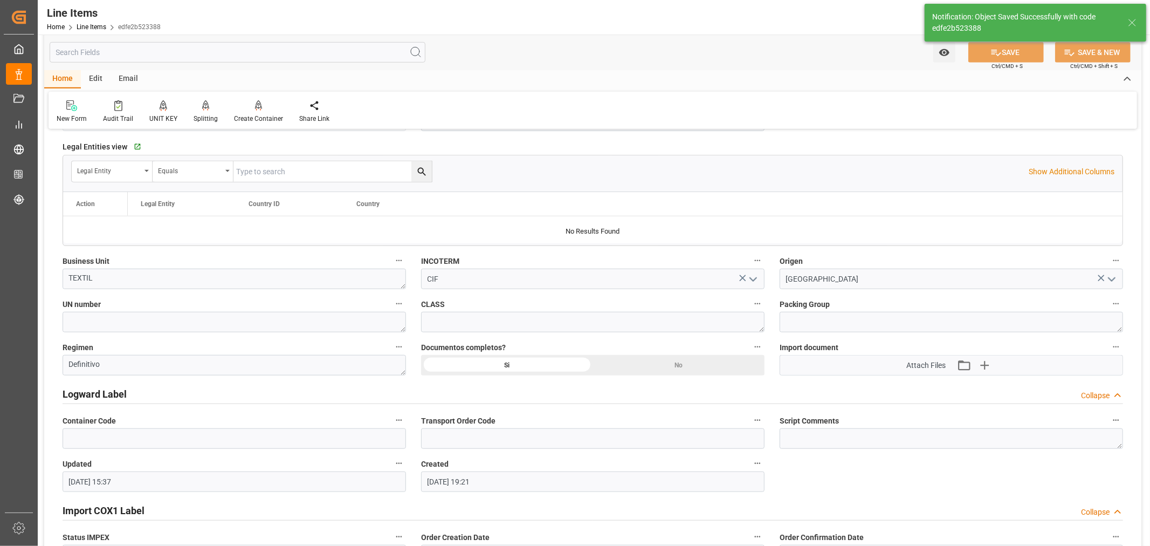
type textarea "1 PALLET"
type input "02-10-2025 15:39"
click at [100, 29] on link "Line Items" at bounding box center [92, 27] width 30 height 8
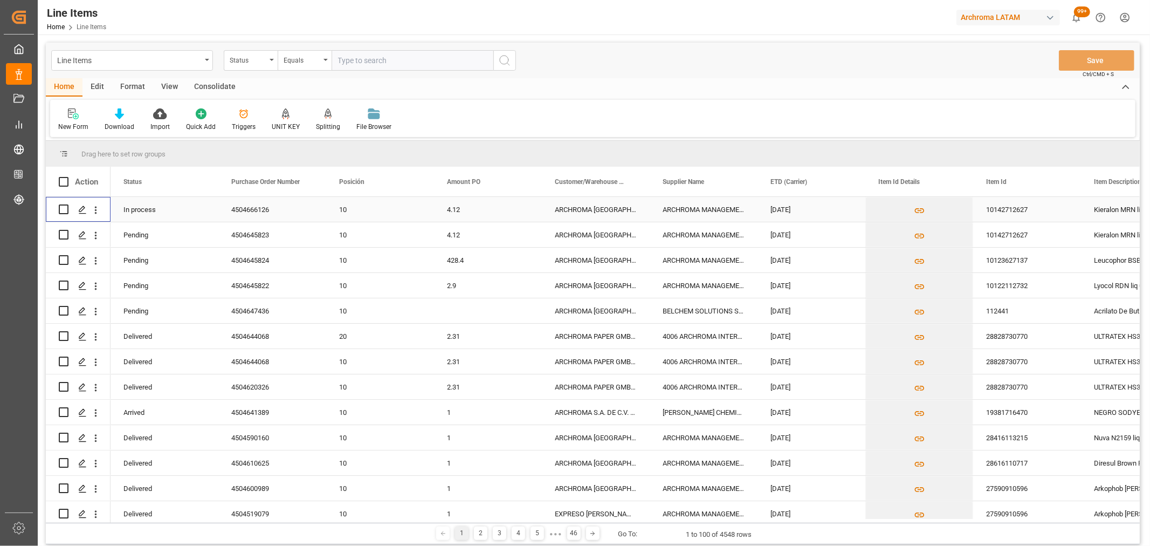
click at [65, 209] on input "Press Space to toggle row selection (unchecked)" at bounding box center [64, 209] width 10 height 10
checkbox input "true"
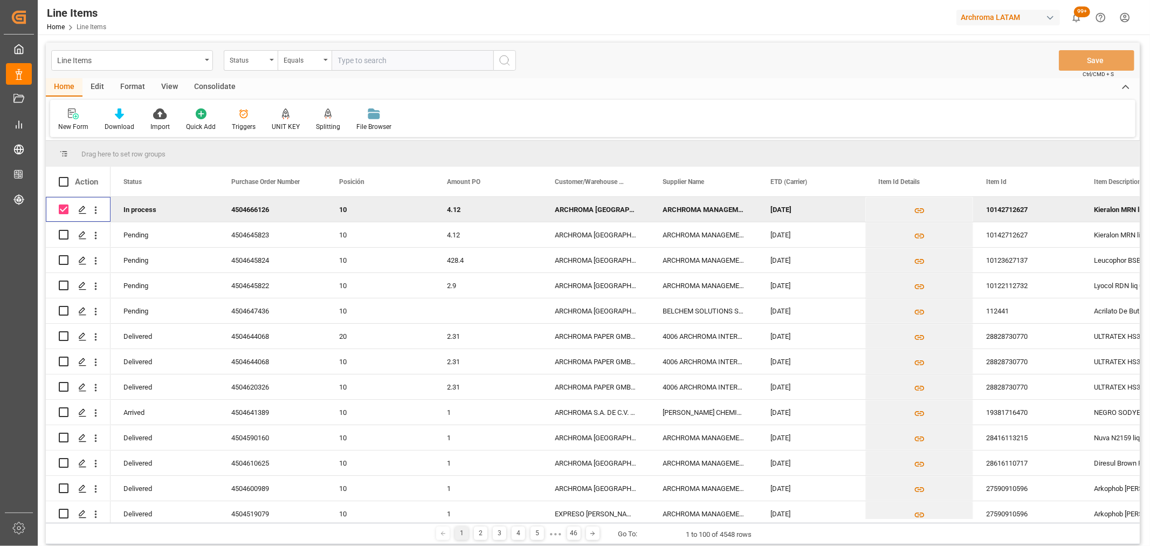
click at [201, 83] on div "Consolidate" at bounding box center [215, 87] width 58 height 18
click at [84, 120] on div "Consolidation List" at bounding box center [84, 120] width 69 height 24
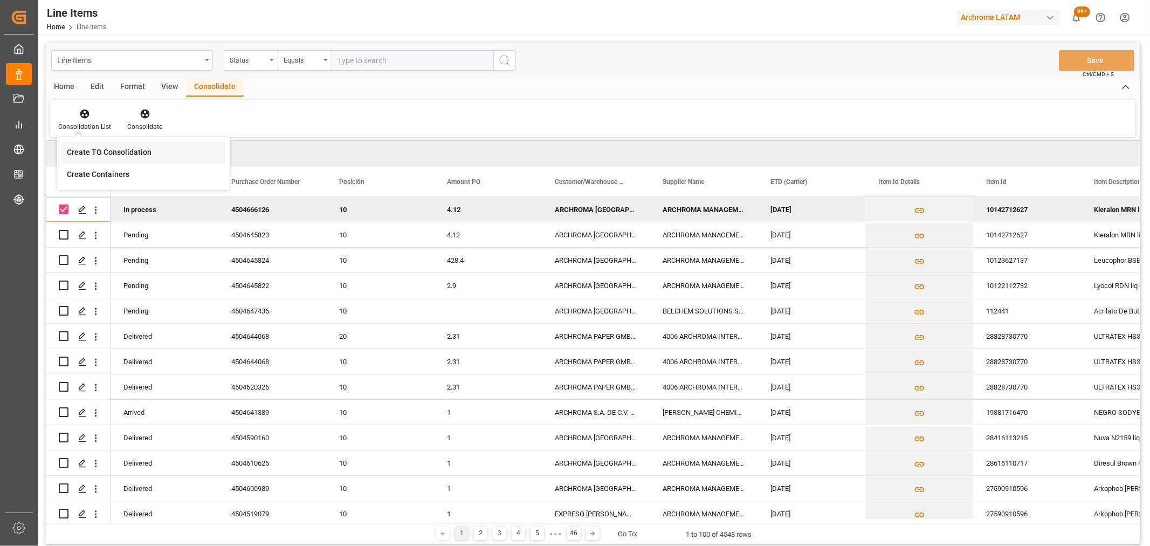
click at [136, 153] on div "Line Items Status Equals Save Ctrl/CMD + S Home Edit Format View Consolidate Co…" at bounding box center [593, 293] width 1094 height 501
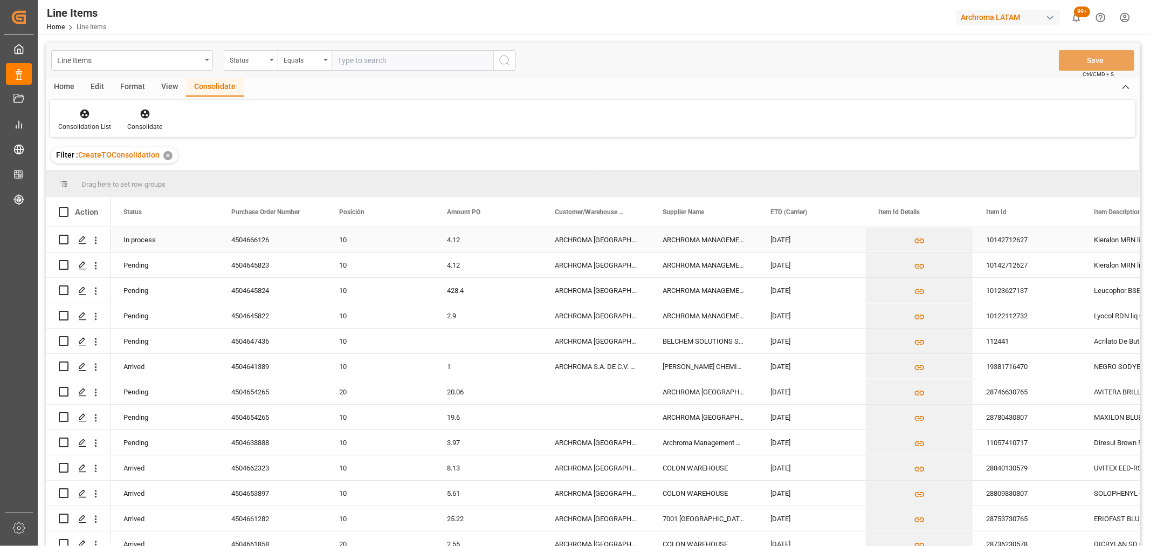
click at [63, 235] on input "Press Space to toggle row selection (unchecked)" at bounding box center [64, 240] width 10 height 10
checkbox input "true"
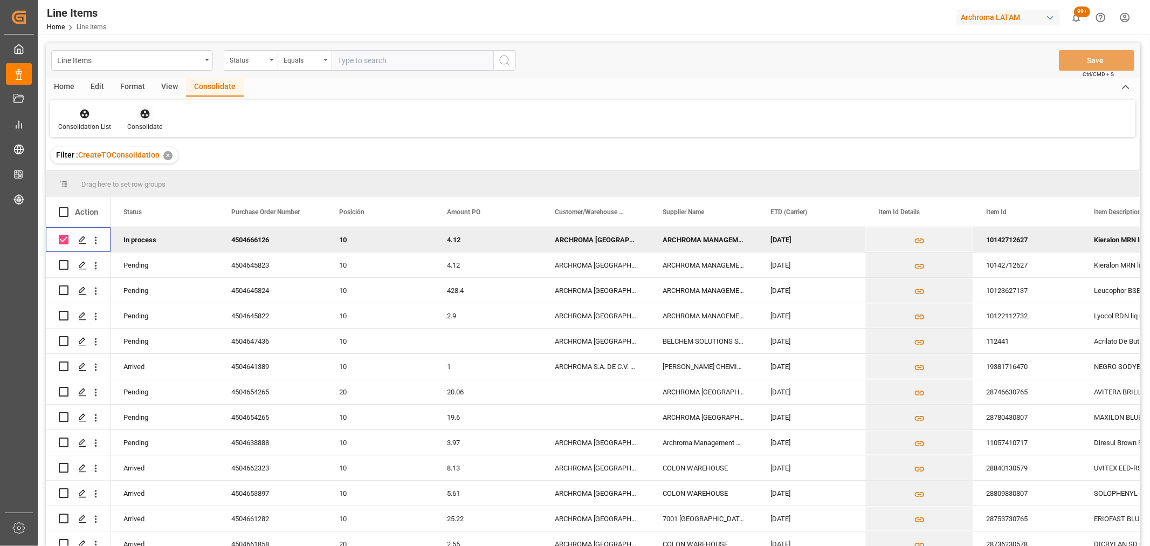
click at [132, 112] on div at bounding box center [144, 113] width 35 height 11
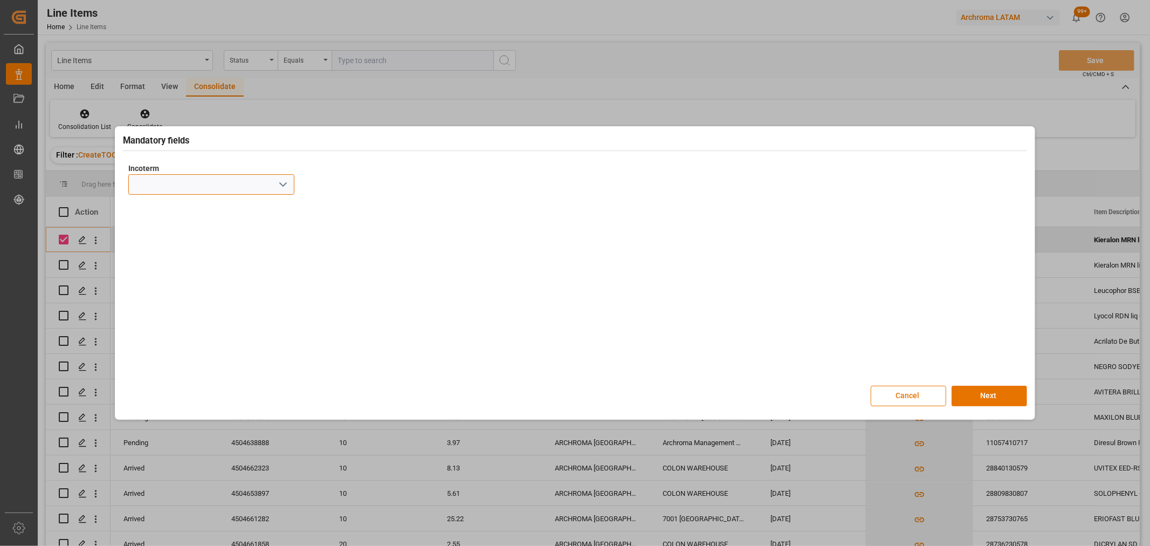
click at [291, 187] on input at bounding box center [211, 184] width 166 height 20
click at [272, 186] on input at bounding box center [211, 184] width 166 height 20
drag, startPoint x: 281, startPoint y: 183, endPoint x: 315, endPoint y: 185, distance: 34.0
click at [282, 183] on icon "open menu" at bounding box center [283, 184] width 13 height 13
drag, startPoint x: 170, startPoint y: 333, endPoint x: 179, endPoint y: 333, distance: 9.2
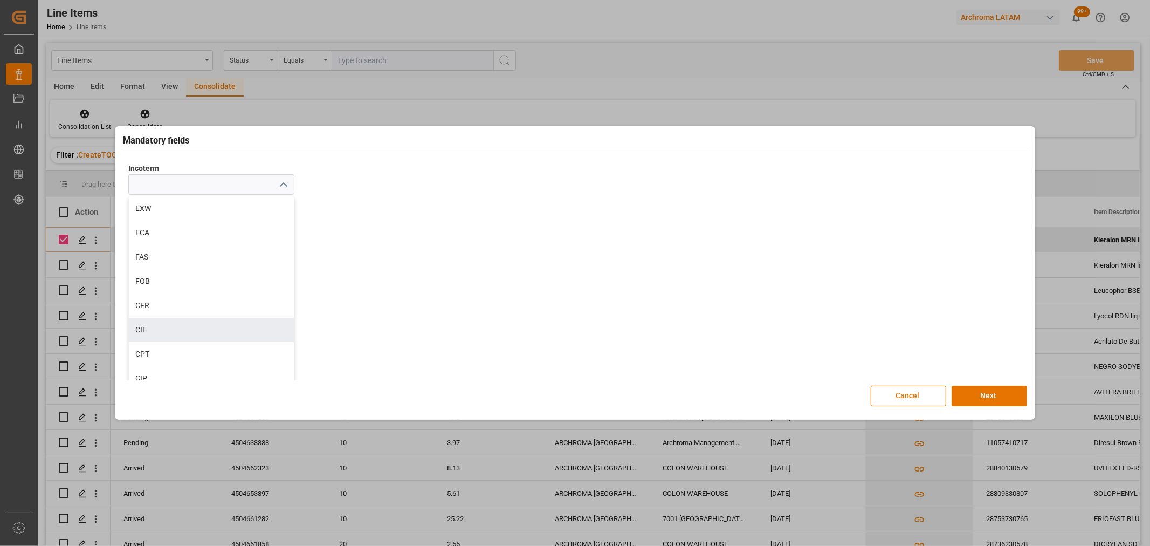
click at [170, 333] on div "CIF" at bounding box center [211, 330] width 165 height 24
type input "CIF"
click at [987, 395] on button "Next" at bounding box center [989, 395] width 75 height 20
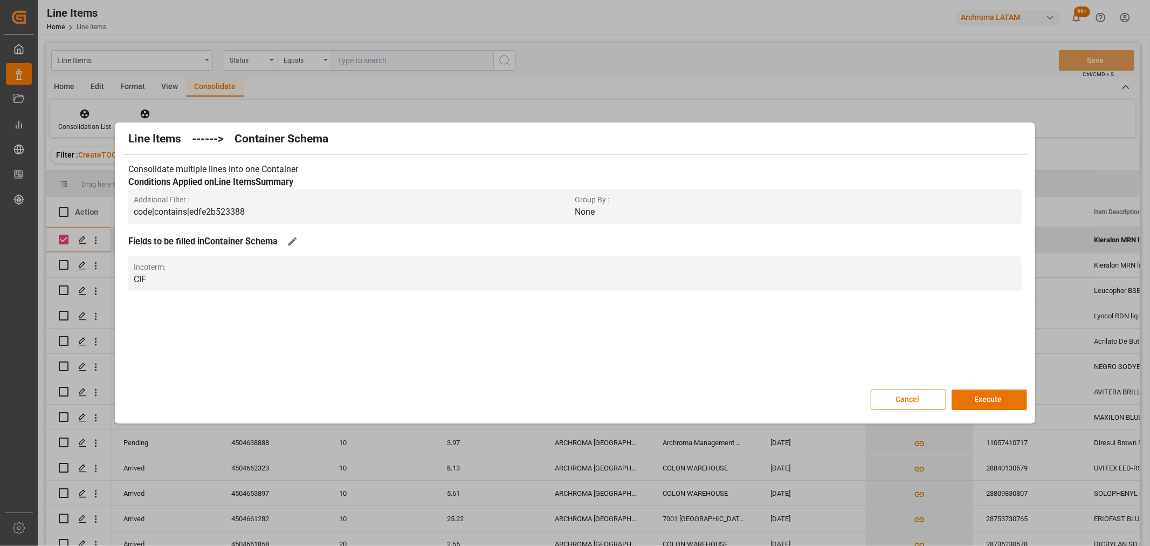
click at [987, 395] on button "Execute" at bounding box center [989, 399] width 75 height 20
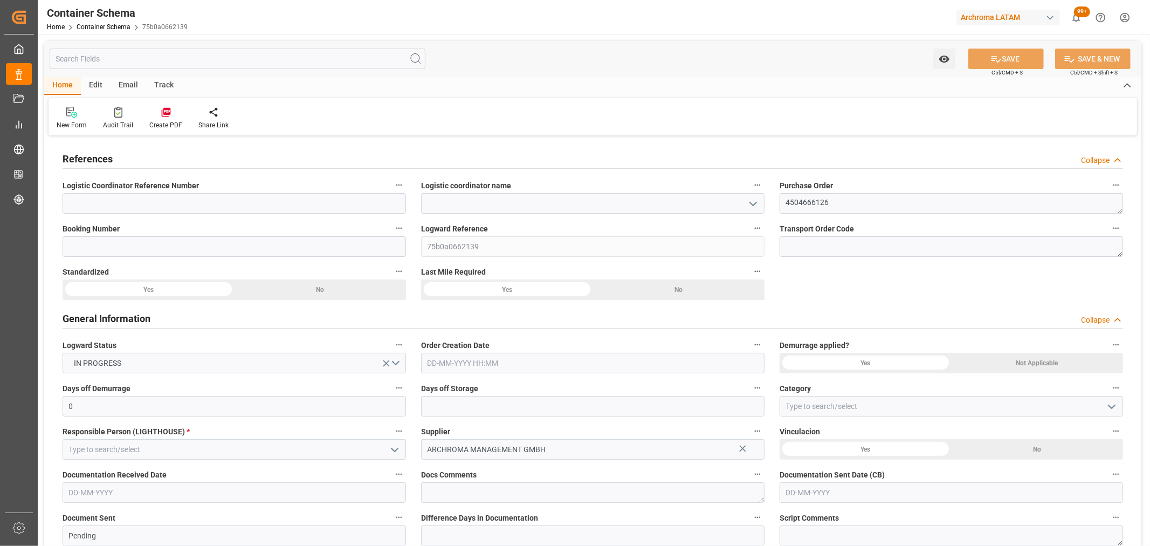
type input "0"
type input "1"
type input "360"
type input "378"
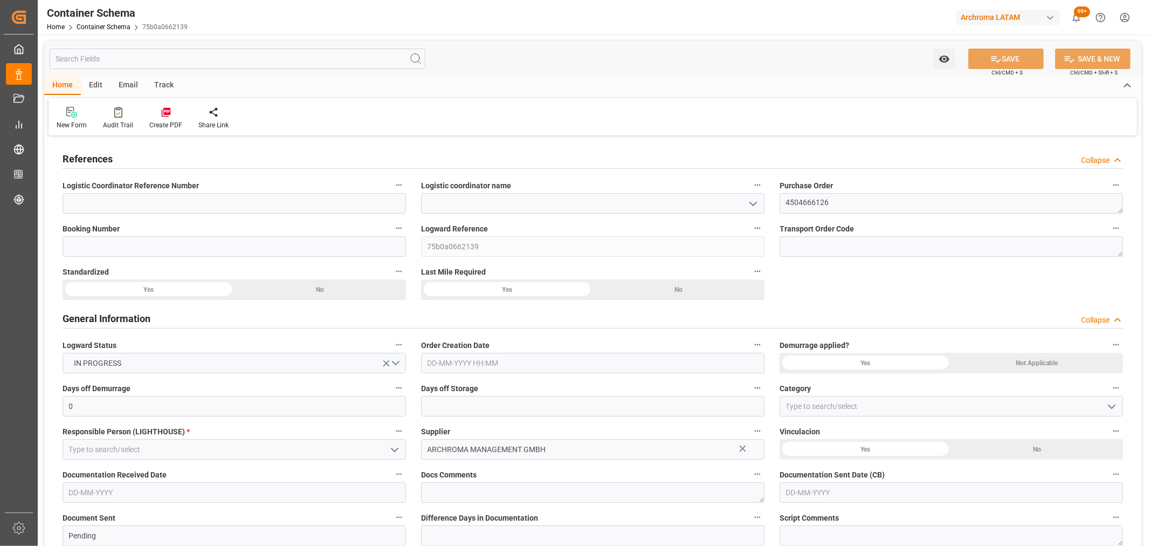
type input "0"
type input "[DATE]"
type input "[DATE] 15:40"
type input "[DATE]"
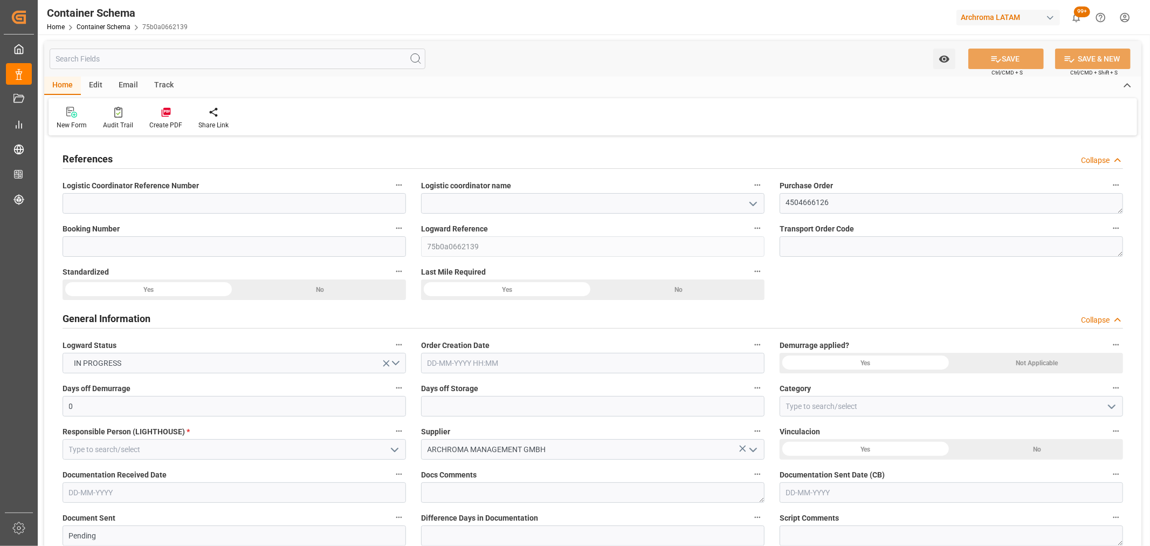
drag, startPoint x: 756, startPoint y: 206, endPoint x: 747, endPoint y: 207, distance: 9.8
click at [756, 206] on icon "open menu" at bounding box center [753, 203] width 13 height 13
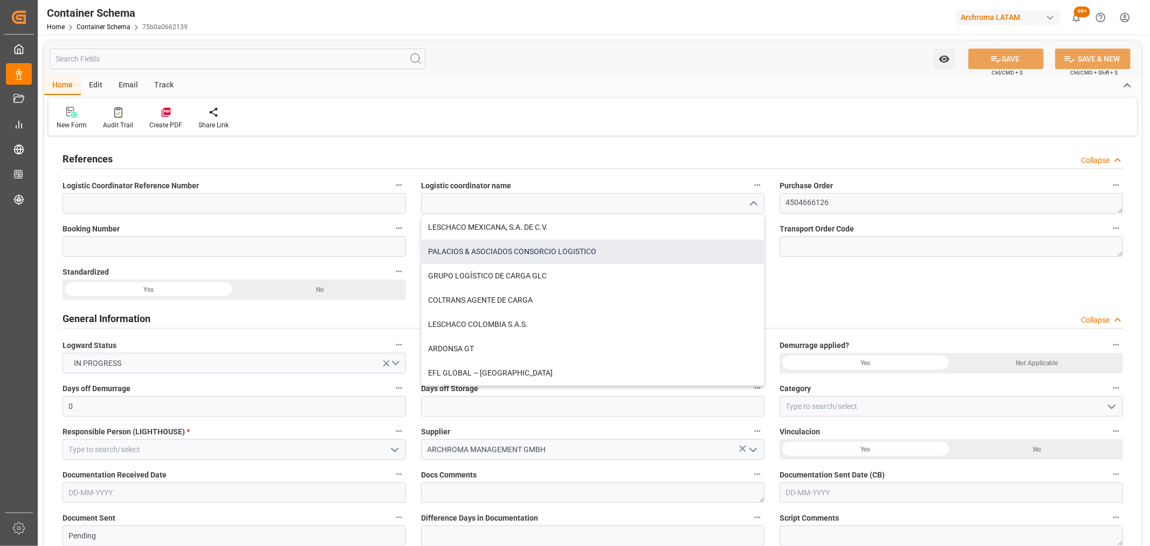
click at [548, 245] on div "PALACIOS & ASOCIADOS CONSORCIO LOGISTICO" at bounding box center [593, 251] width 342 height 24
type input "PALACIOS & ASOCIADOS CONSORCIO LOGISTICO"
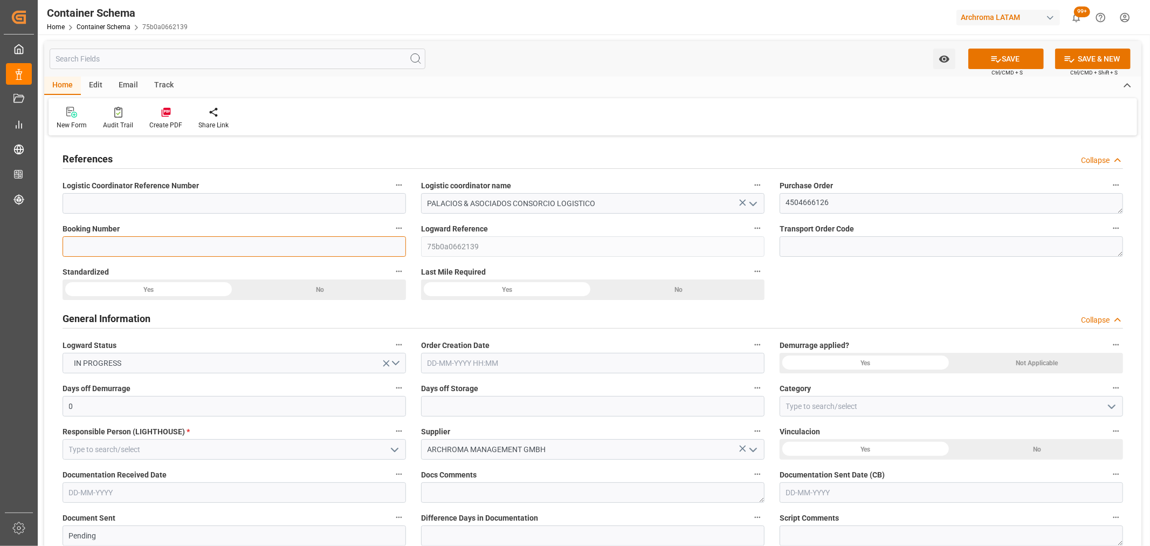
click at [247, 247] on input at bounding box center [234, 246] width 343 height 20
click at [160, 253] on input at bounding box center [234, 246] width 343 height 20
paste input "BCN0283956"
type input "BCN0283956"
click at [513, 359] on input "text" at bounding box center [592, 363] width 343 height 20
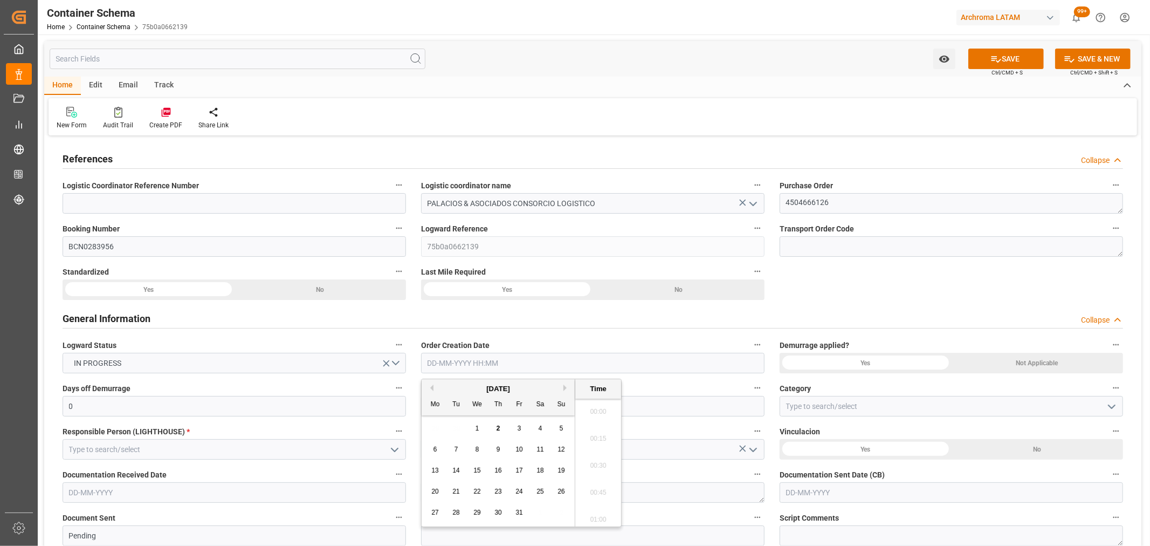
scroll to position [1081, 0]
drag, startPoint x: 470, startPoint y: 424, endPoint x: 494, endPoint y: 426, distance: 23.8
click at [471, 424] on div "1" at bounding box center [477, 428] width 13 height 13
click at [596, 469] on li "10:30" at bounding box center [598, 462] width 46 height 27
type input "[DATE] 10:30"
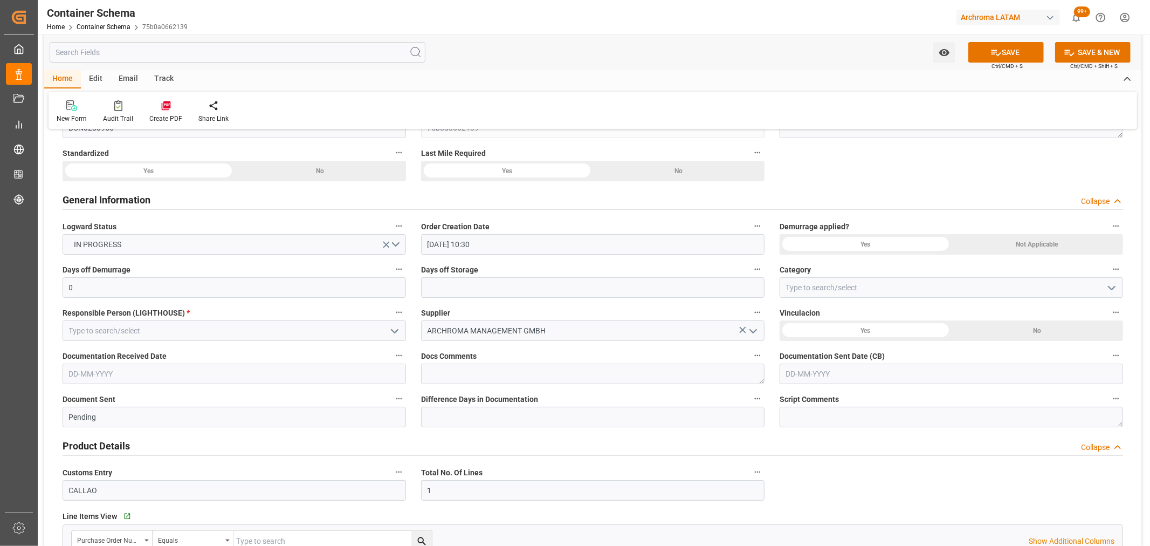
scroll to position [120, 0]
click at [1116, 284] on icon "open menu" at bounding box center [1111, 286] width 13 height 13
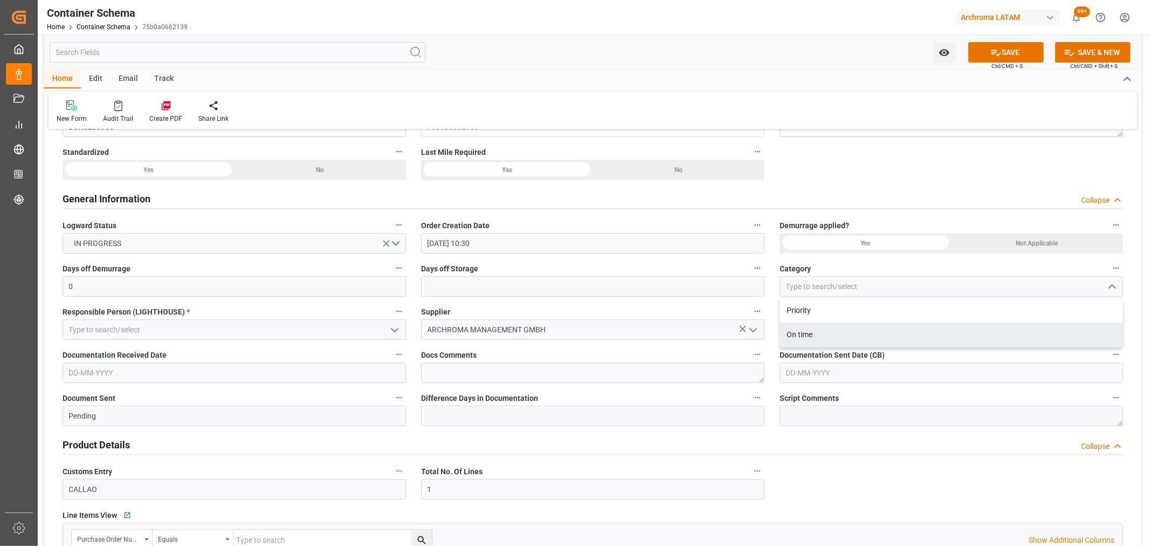
click at [796, 336] on div "On time" at bounding box center [951, 334] width 342 height 24
type input "On time"
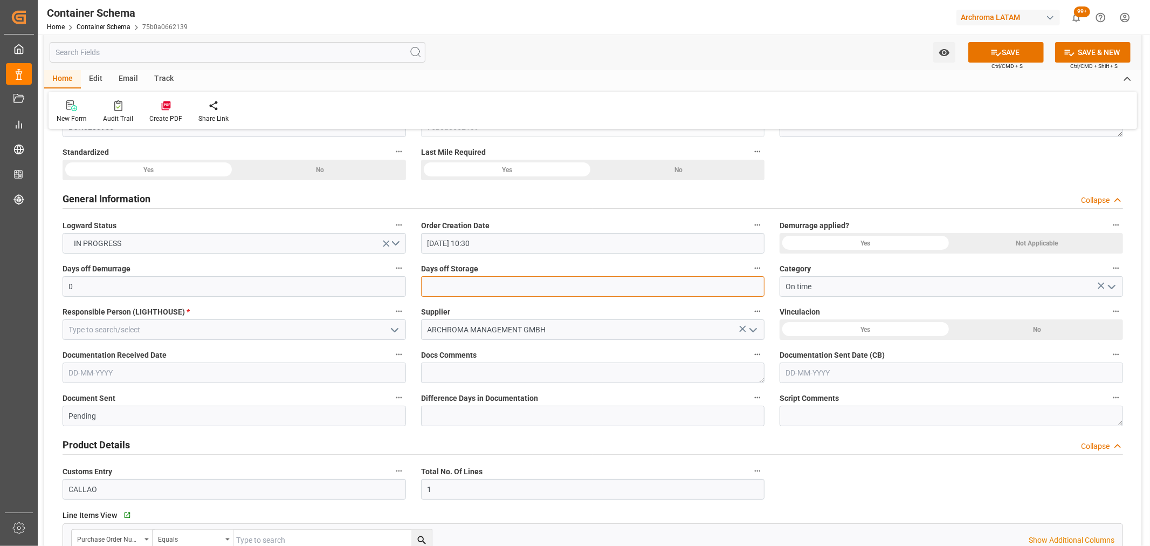
click at [516, 287] on input "text" at bounding box center [592, 286] width 343 height 20
type input "3"
click at [389, 330] on icon "open menu" at bounding box center [394, 329] width 13 height 13
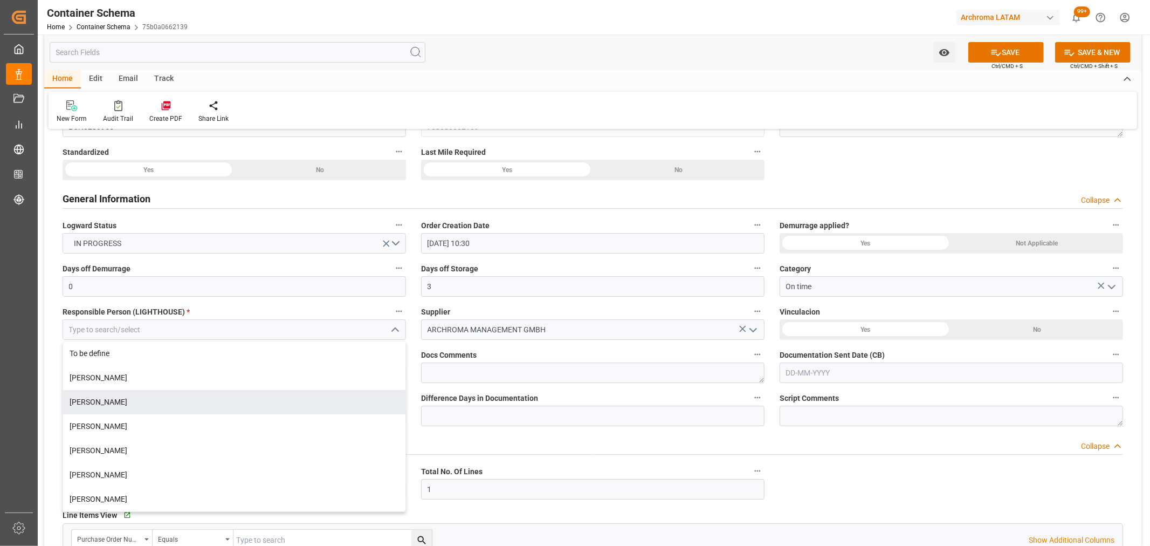
drag, startPoint x: 126, startPoint y: 397, endPoint x: 178, endPoint y: 395, distance: 51.8
click at [126, 398] on div "[PERSON_NAME]" at bounding box center [234, 402] width 342 height 24
type input "[PERSON_NAME]"
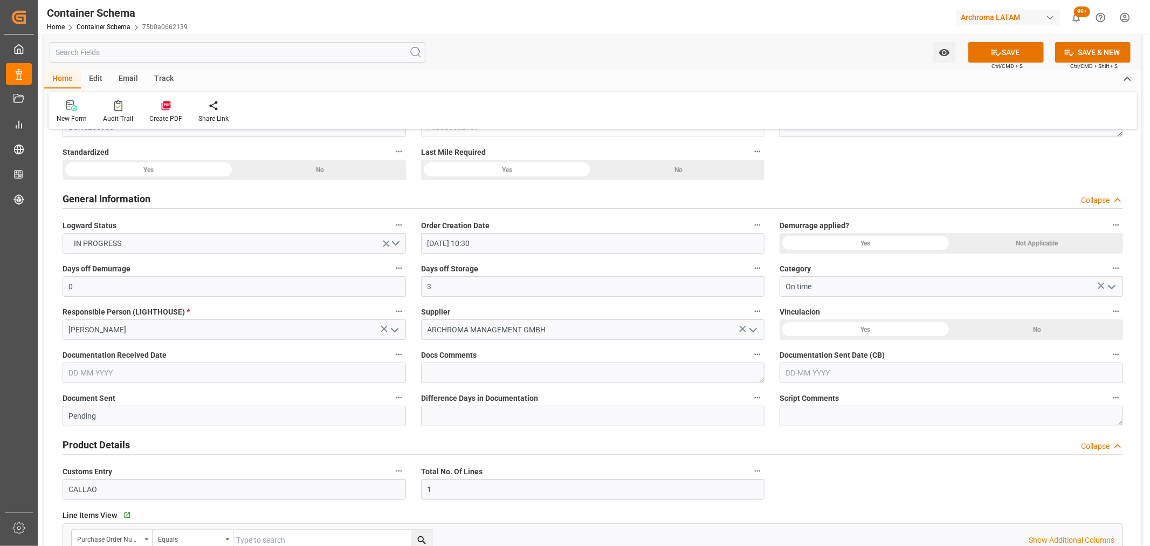
click at [166, 369] on input "text" at bounding box center [234, 372] width 343 height 20
click at [117, 438] on span "1" at bounding box center [119, 438] width 4 height 8
type input "[DATE]"
click at [867, 369] on input "text" at bounding box center [951, 372] width 343 height 20
click at [832, 437] on div "1" at bounding box center [835, 438] width 13 height 13
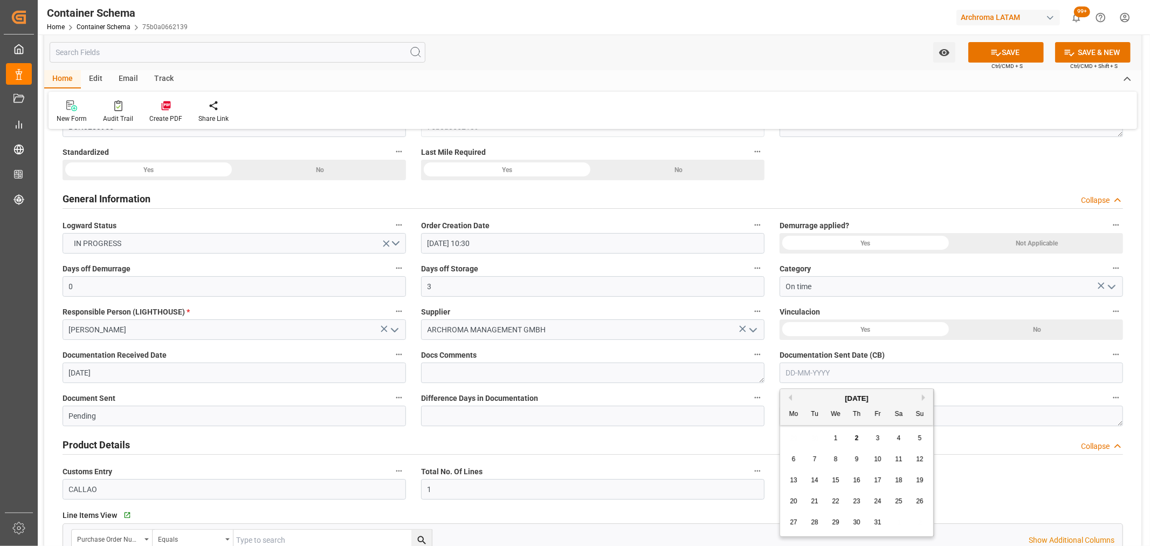
type input "[DATE]"
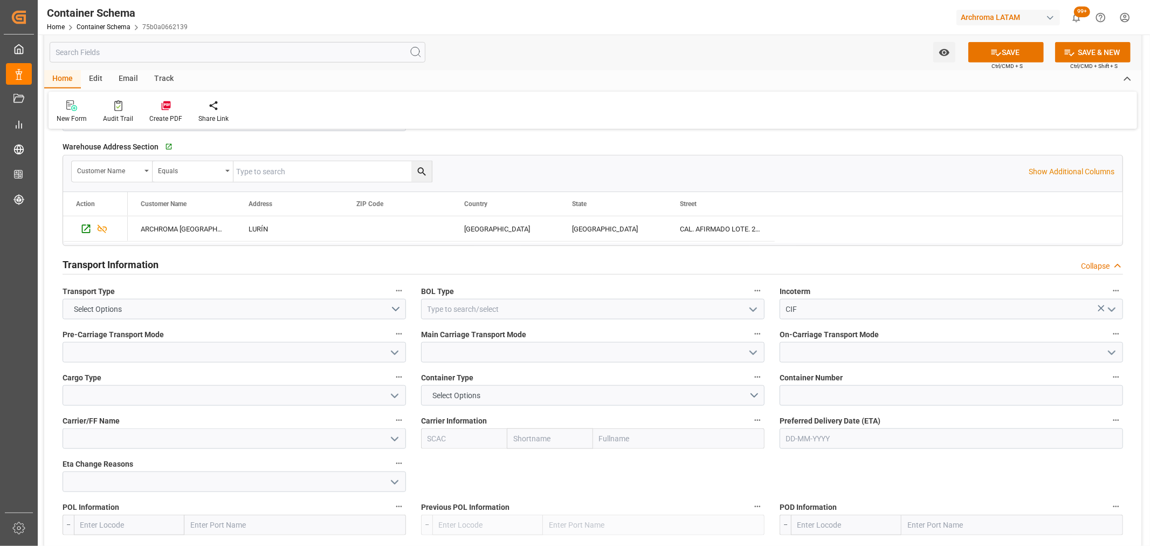
scroll to position [778, 0]
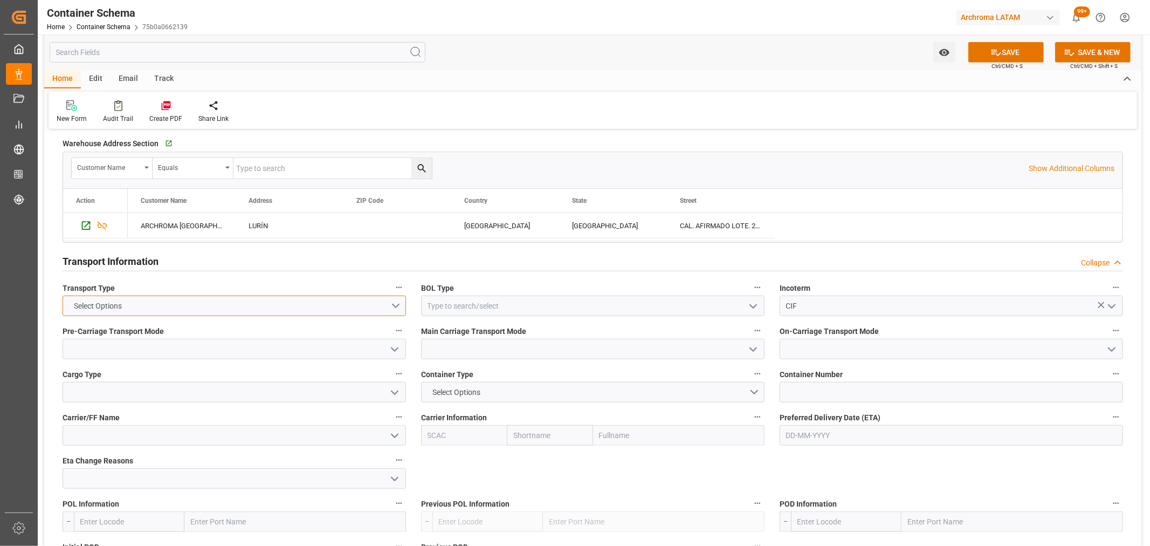
click at [391, 304] on button "Select Options" at bounding box center [234, 305] width 343 height 20
drag, startPoint x: 246, startPoint y: 311, endPoint x: 278, endPoint y: 309, distance: 31.3
click at [249, 311] on div "SEAFREIGHT" at bounding box center [234, 308] width 342 height 23
click at [755, 308] on icon "open menu" at bounding box center [753, 306] width 13 height 13
click at [467, 332] on div "HOUSE" at bounding box center [593, 330] width 342 height 24
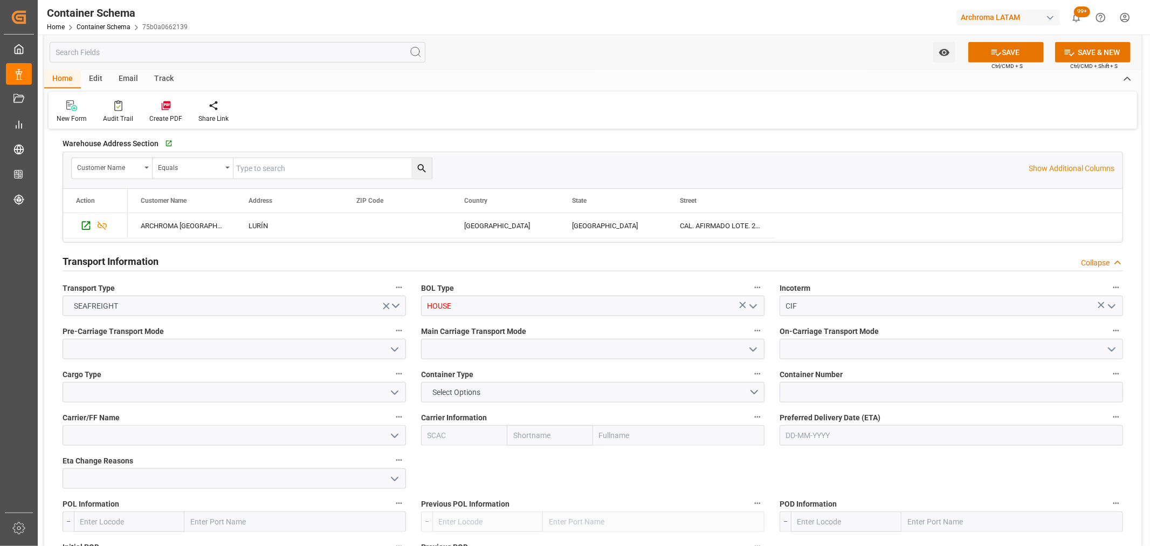
type input "HOUSE"
click at [397, 351] on icon "open menu" at bounding box center [394, 349] width 13 height 13
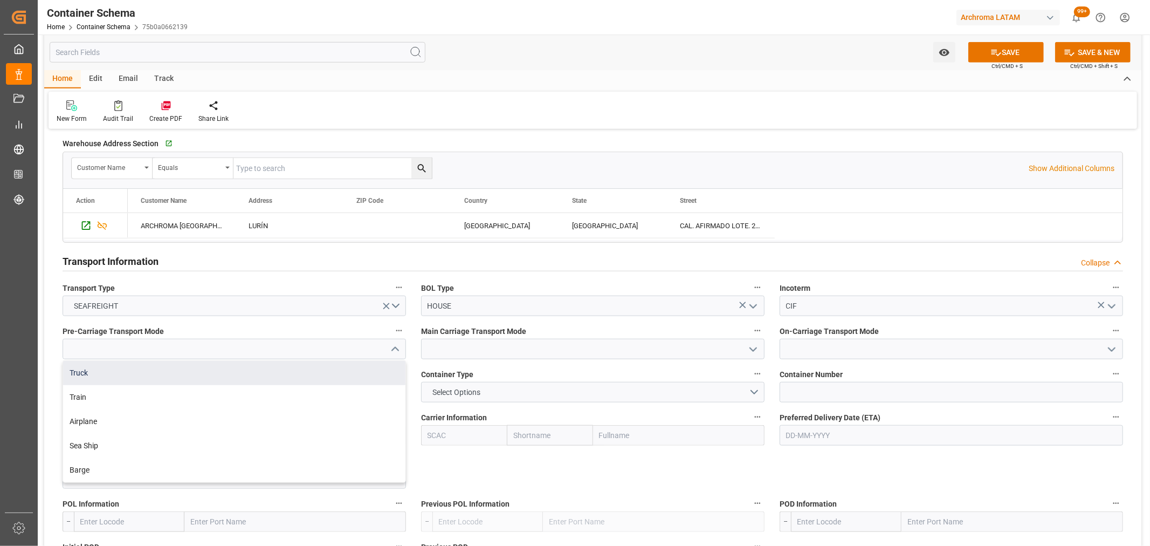
click at [335, 374] on div "Truck" at bounding box center [234, 373] width 342 height 24
type input "Truck"
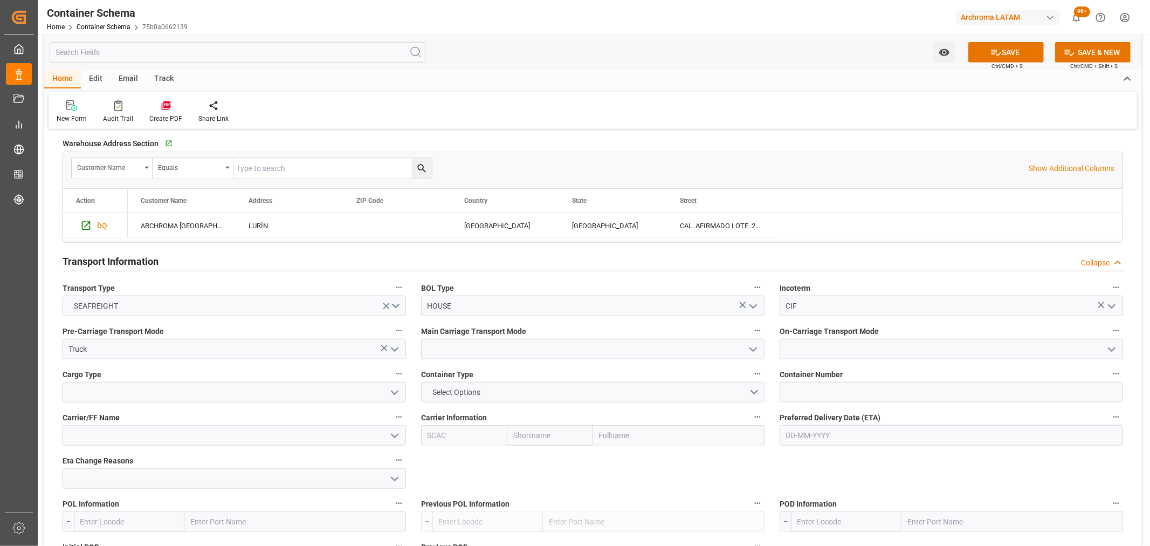
click at [756, 348] on polyline "open menu" at bounding box center [753, 349] width 6 height 3
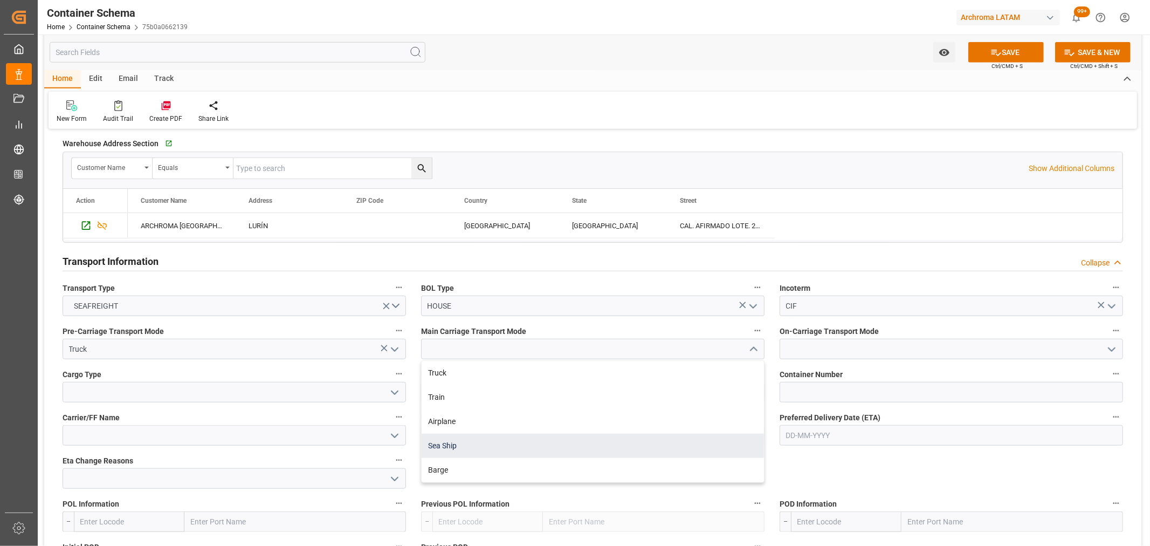
click at [554, 440] on div "Sea Ship" at bounding box center [593, 445] width 342 height 24
type input "Sea Ship"
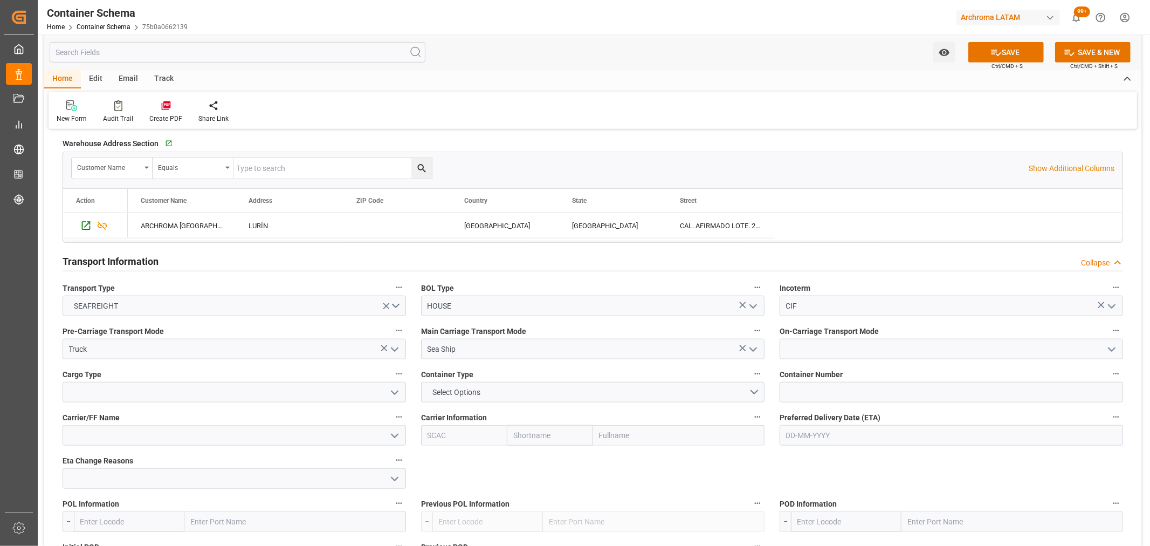
click at [1109, 352] on icon "open menu" at bounding box center [1111, 349] width 13 height 13
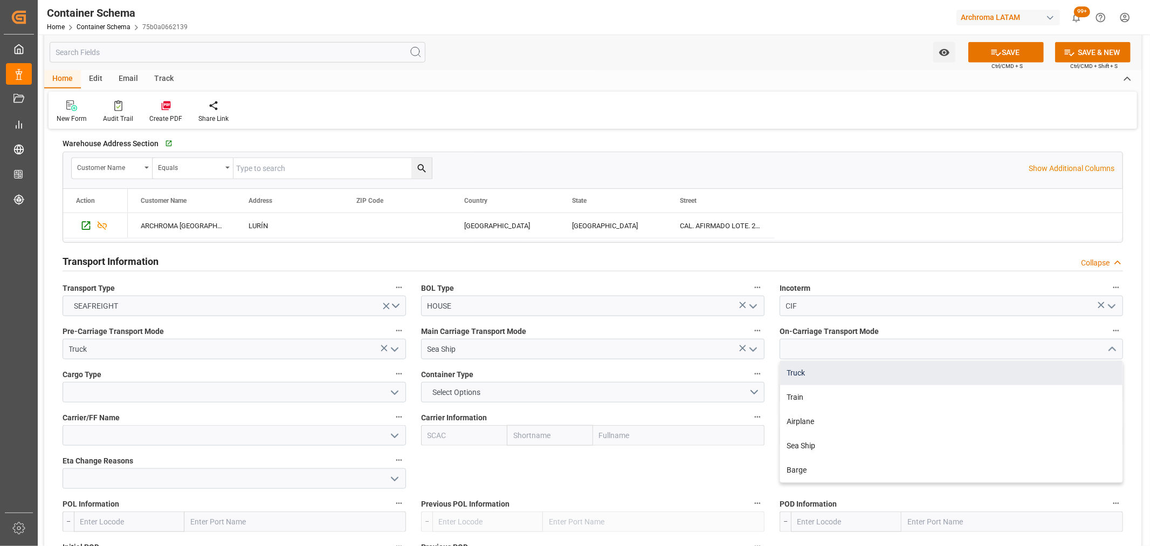
click at [872, 379] on div "Truck" at bounding box center [951, 373] width 342 height 24
type input "Truck"
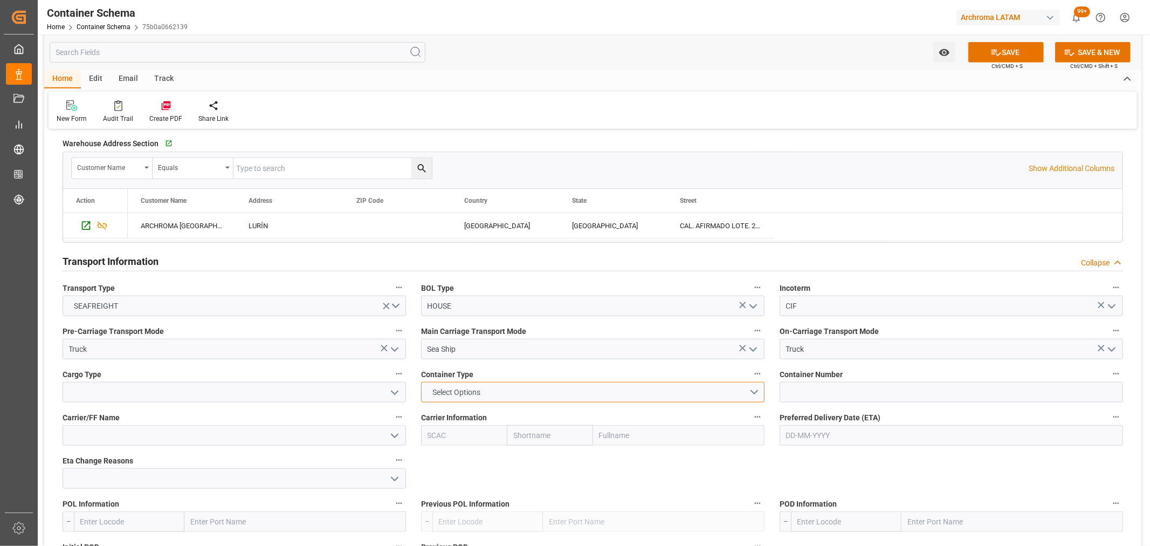
click at [493, 388] on button "Select Options" at bounding box center [592, 392] width 343 height 20
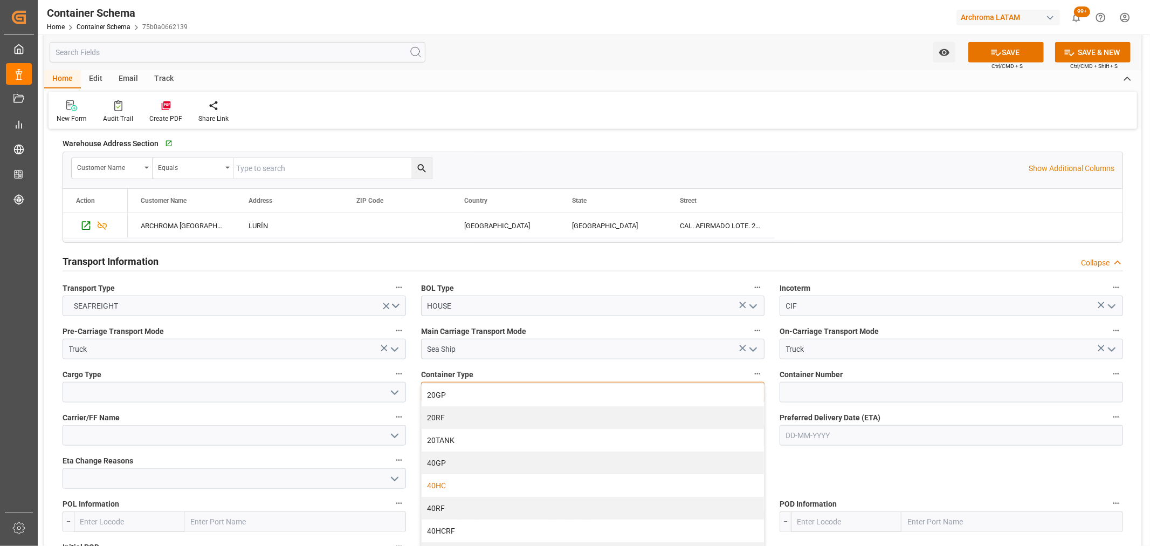
click at [465, 486] on div "40HC" at bounding box center [593, 485] width 342 height 23
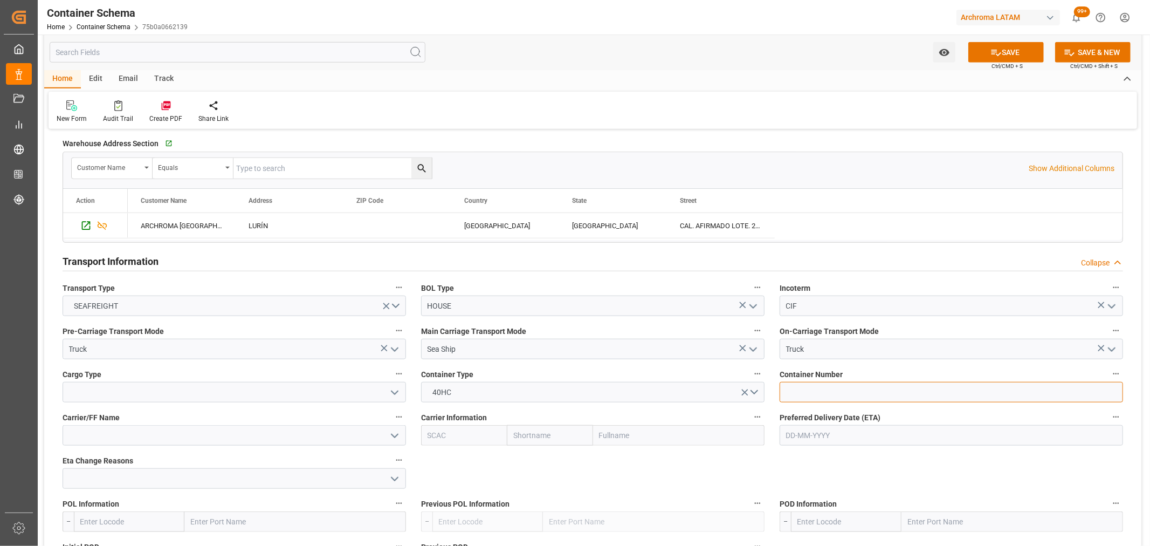
click at [842, 387] on input at bounding box center [951, 392] width 343 height 20
paste input "CMAU3505310"
type input "CMAU3505310"
click at [168, 389] on input at bounding box center [234, 392] width 343 height 20
click at [392, 394] on icon "open menu" at bounding box center [394, 392] width 13 height 13
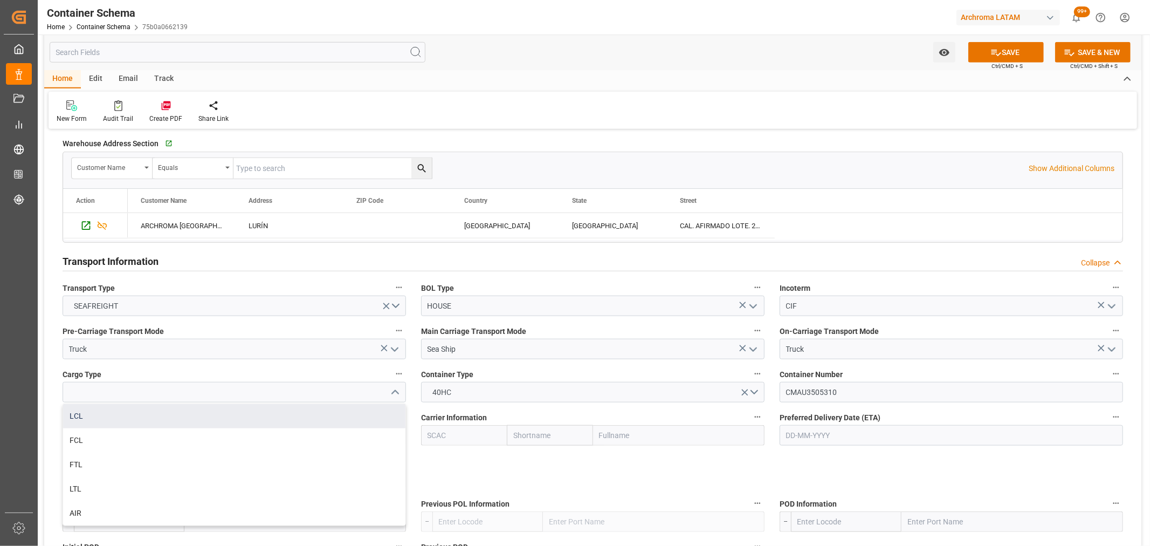
click at [160, 417] on div "LCL" at bounding box center [234, 416] width 342 height 24
type input "LCL"
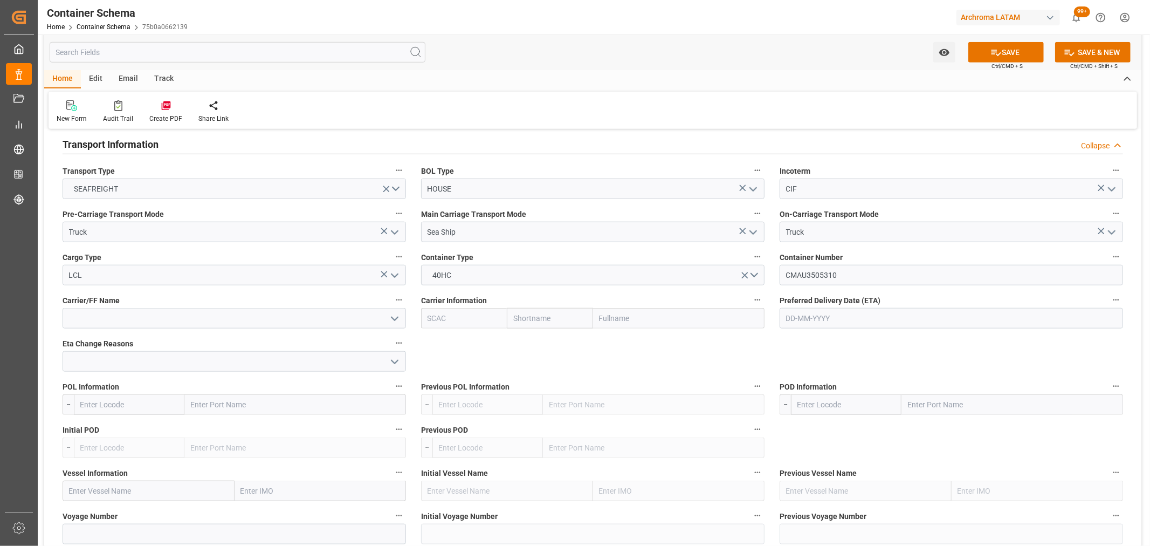
scroll to position [898, 0]
click at [391, 315] on icon "open menu" at bounding box center [394, 315] width 13 height 13
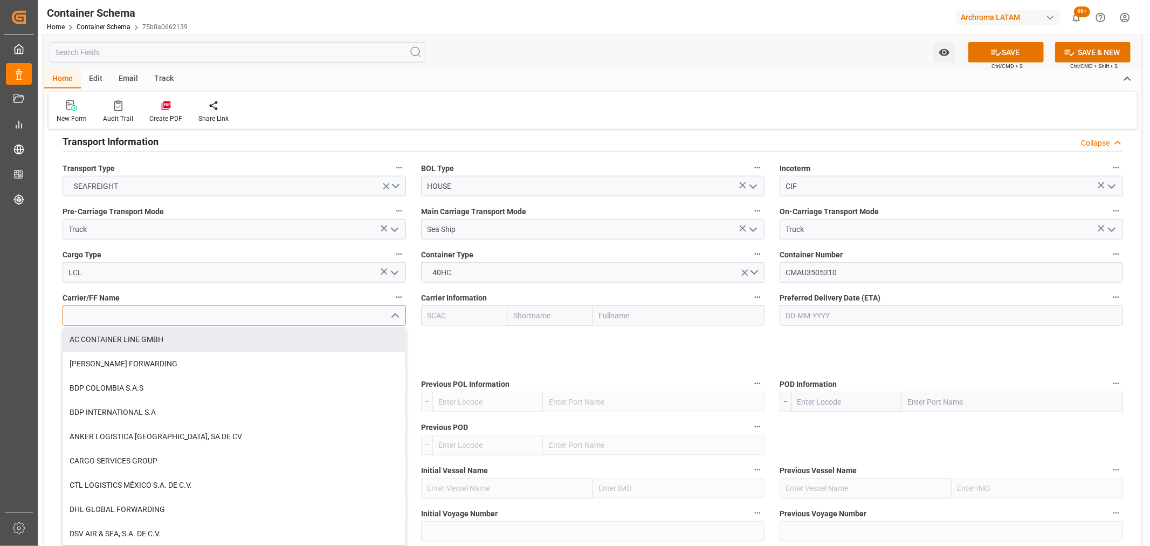
click at [141, 314] on input at bounding box center [234, 315] width 343 height 20
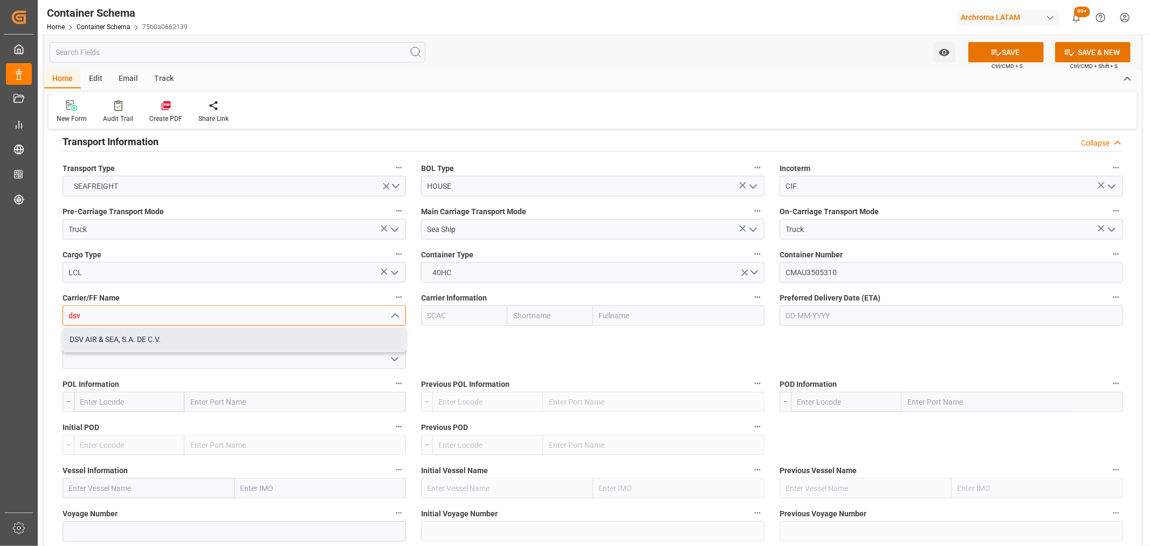
click at [142, 329] on div "DSV AIR & SEA, S.A. DE C.V." at bounding box center [234, 339] width 342 height 24
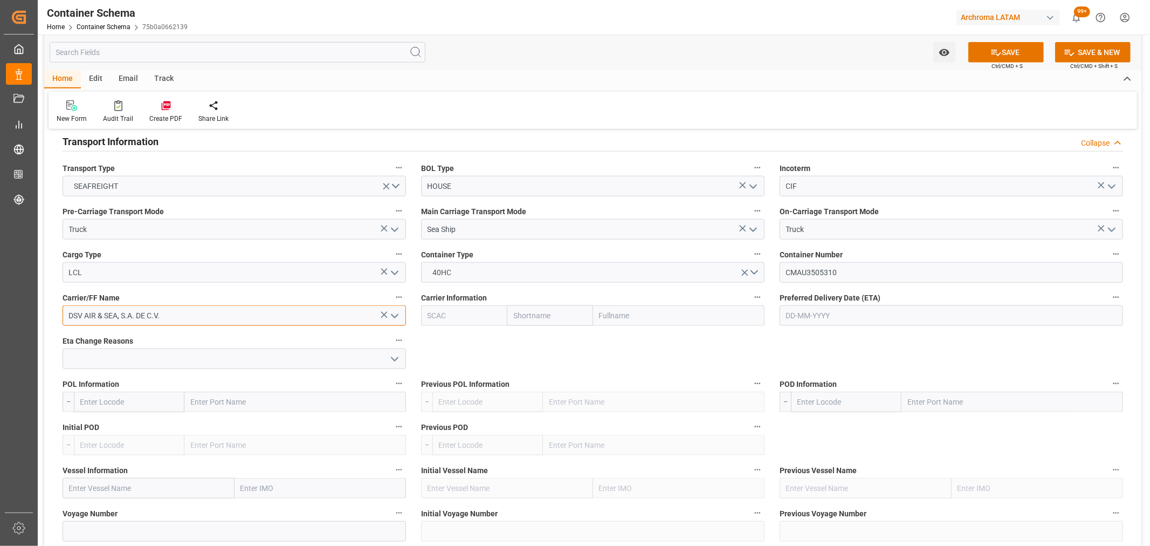
type input "DSV AIR & SEA, S.A. DE C.V."
click at [524, 320] on input "text" at bounding box center [550, 315] width 86 height 20
type input "cma"
click at [544, 339] on b "CMACGM" at bounding box center [530, 339] width 33 height 9
type input "CMDU"
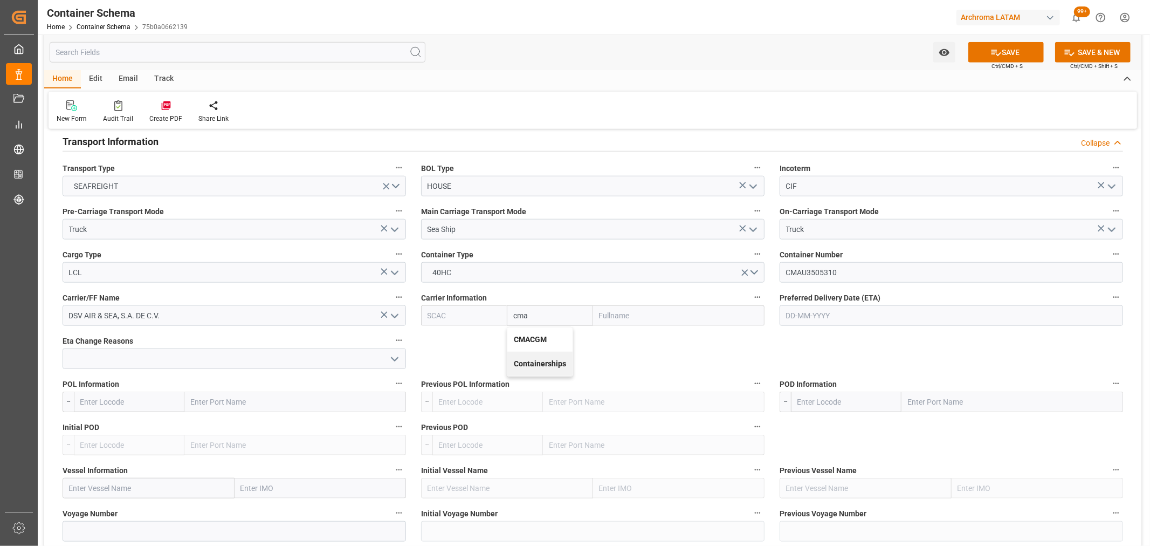
type input "CMACGM"
type input "CMA CGM Group"
type input "CMACGM"
click at [853, 316] on input "text" at bounding box center [951, 315] width 343 height 20
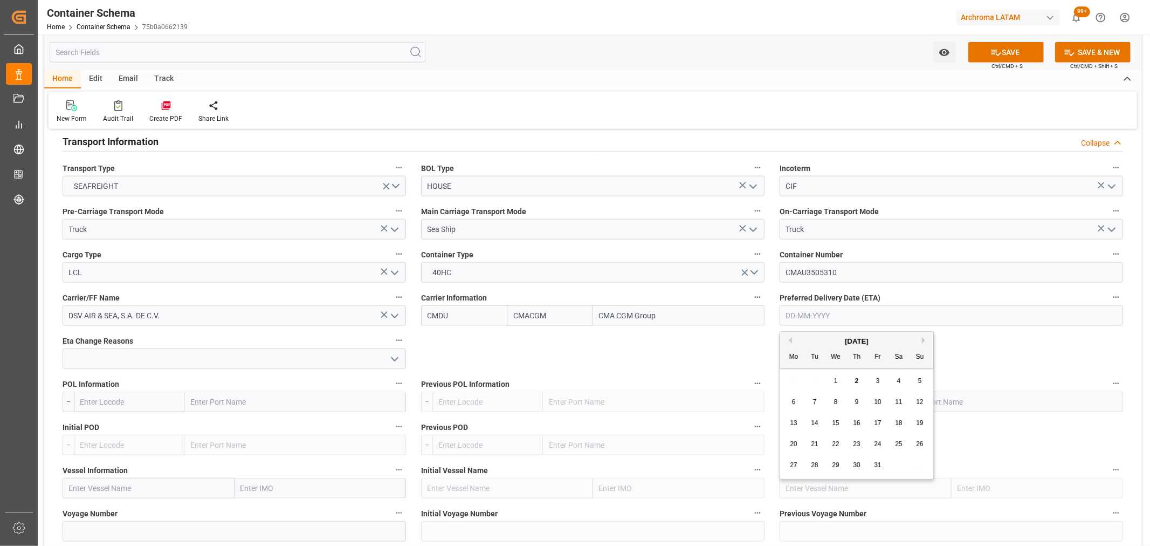
click at [794, 374] on div "29 30 1 2 3 4 5" at bounding box center [856, 380] width 147 height 21
click at [881, 470] on div "31" at bounding box center [877, 465] width 13 height 13
type input "[DATE]"
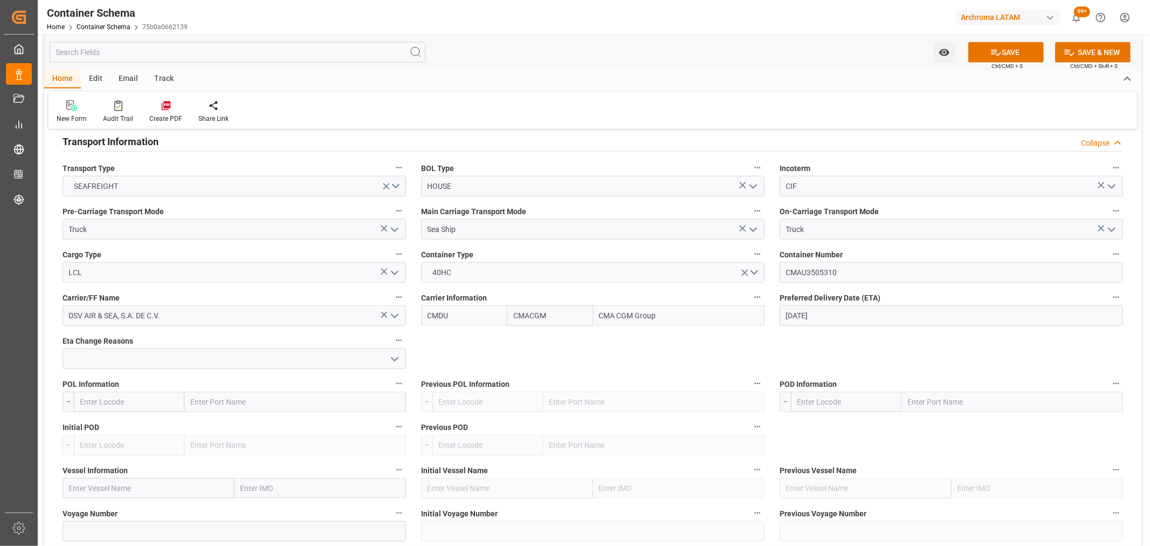
click at [85, 406] on input "text" at bounding box center [129, 401] width 111 height 20
click at [147, 492] on span "PRBAR - [GEOGRAPHIC_DATA]" at bounding box center [114, 496] width 67 height 9
type input "PRBAR"
type input "Barceloneta"
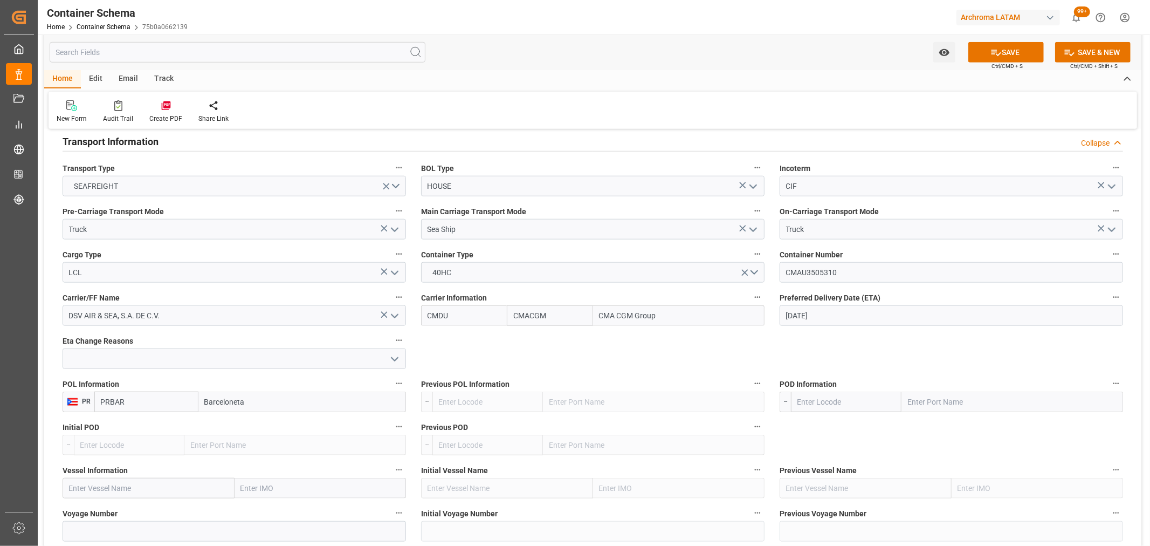
drag, startPoint x: 139, startPoint y: 405, endPoint x: 51, endPoint y: 397, distance: 88.2
click at [162, 486] on span "ESBCN - [GEOGRAPHIC_DATA]" at bounding box center [137, 491] width 73 height 20
type input "ESBCN"
type input "[GEOGRAPHIC_DATA]"
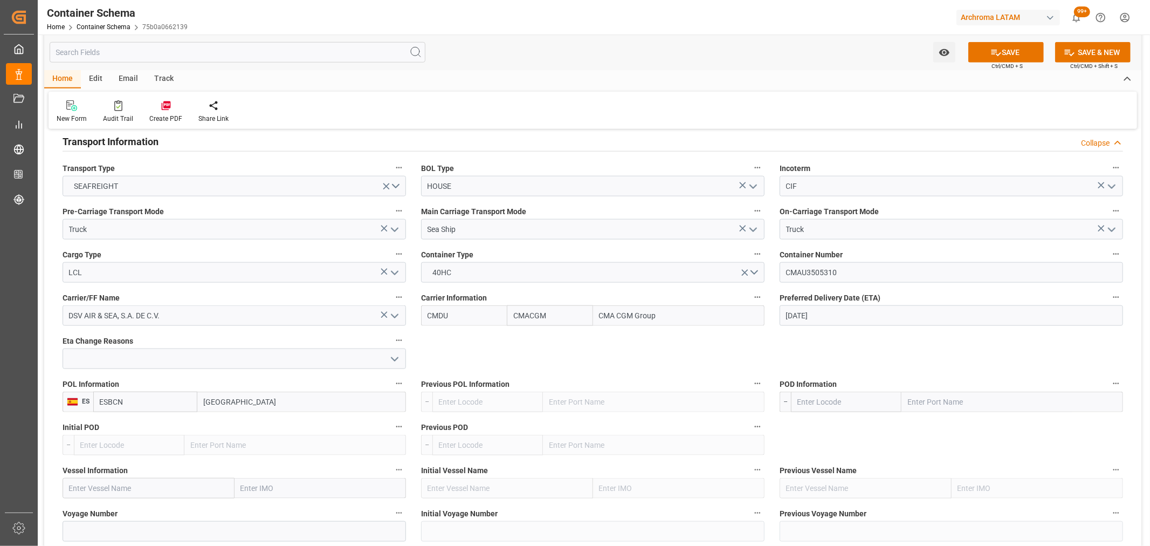
type input "ESBCN"
click at [830, 397] on input "text" at bounding box center [846, 401] width 111 height 20
click at [826, 432] on div "PECLL - [GEOGRAPHIC_DATA]" at bounding box center [845, 425] width 109 height 24
type input "PECLL"
type input "Callao"
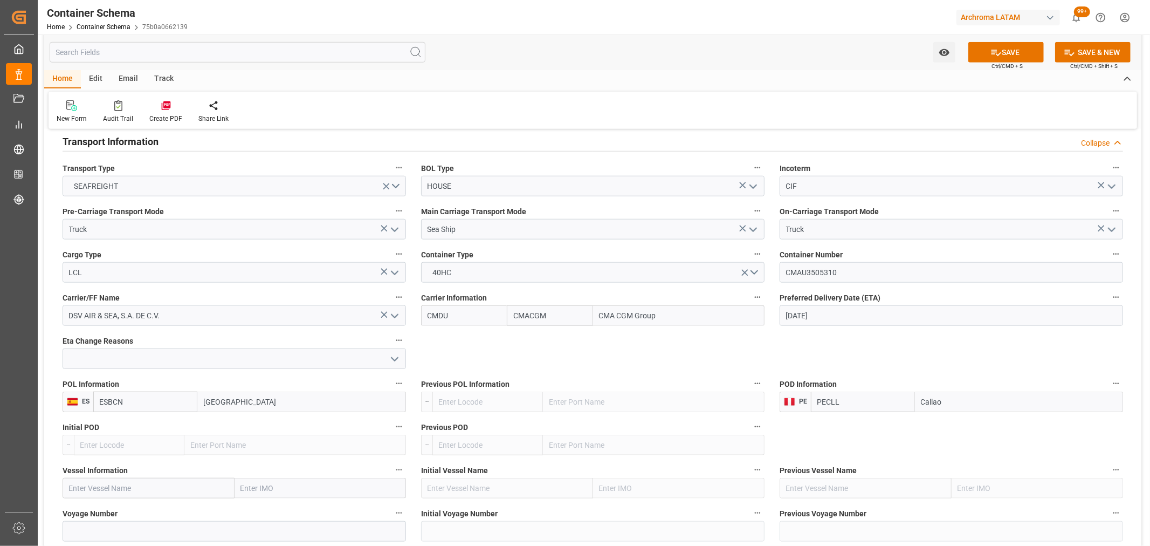
type input "PECLL"
click at [115, 488] on input "text" at bounding box center [149, 488] width 172 height 20
click at [127, 482] on input "text" at bounding box center [149, 488] width 172 height 20
paste input "CMA CGM EXEMPLARITY"
click at [164, 515] on span "CMA [MEDICAL_DATA] EXEMPLARITY - 9948229" at bounding box center [129, 511] width 119 height 9
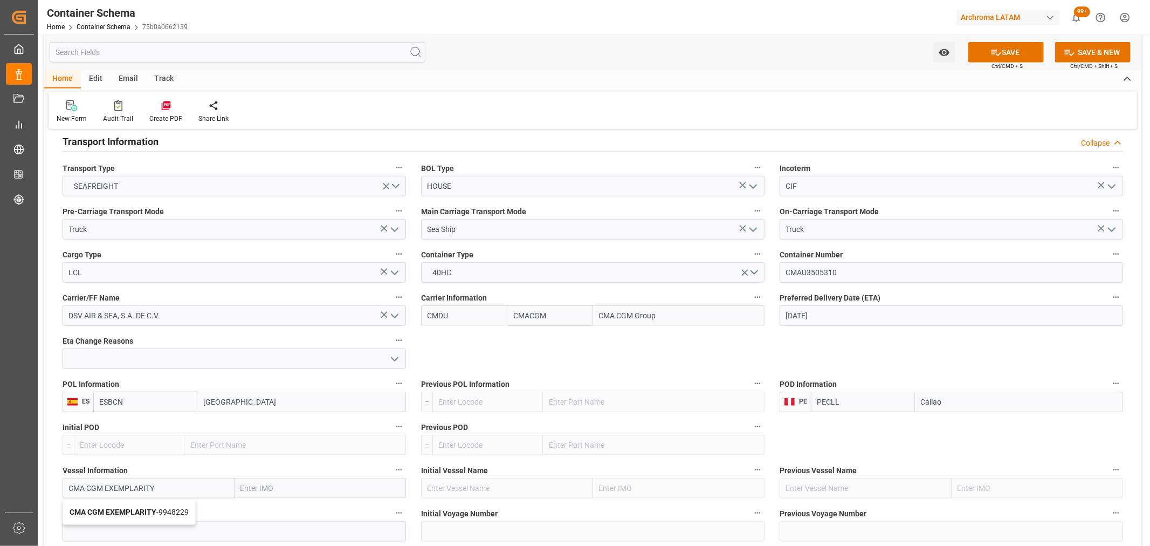
type input "CMA CGM EXEMPLARITY"
type input "9948229"
type input "CMA CGM EXEMPLARITY"
click at [143, 527] on input at bounding box center [234, 531] width 343 height 20
click at [148, 535] on input at bounding box center [234, 531] width 343 height 20
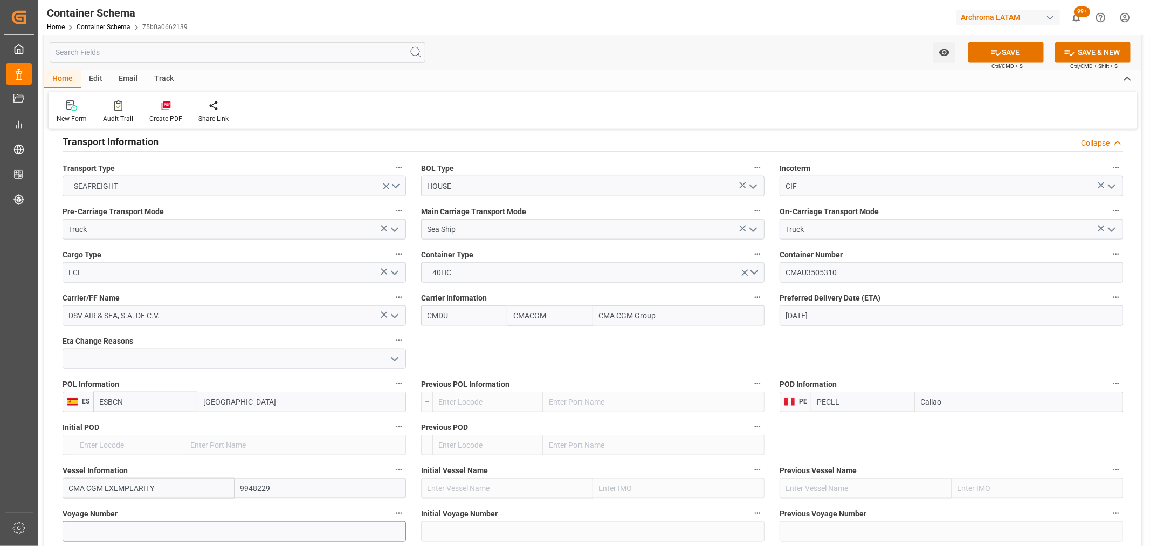
paste input "0DVN5S1MA"
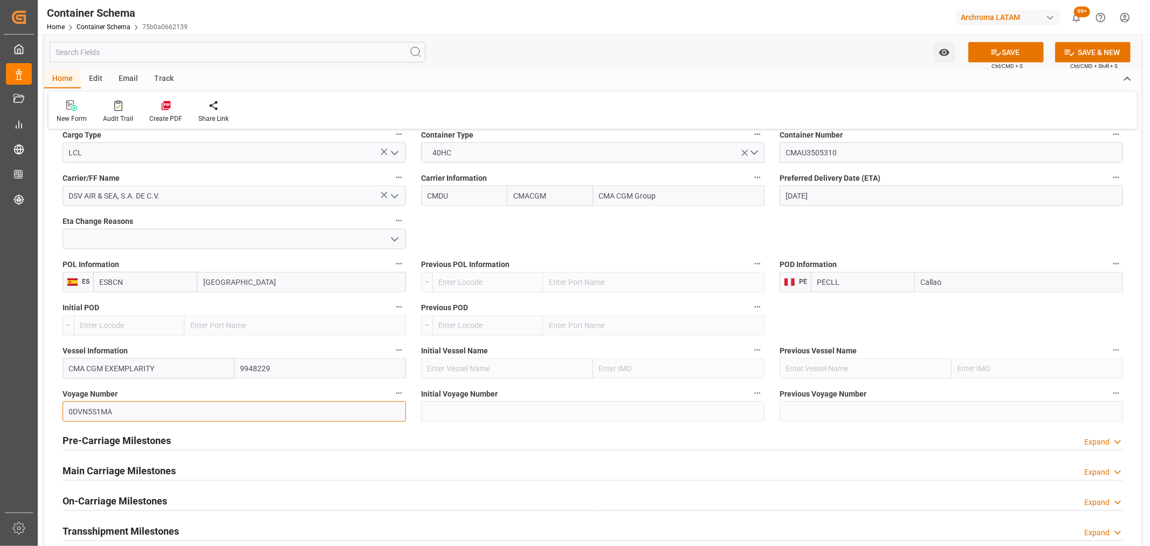
scroll to position [1138, 0]
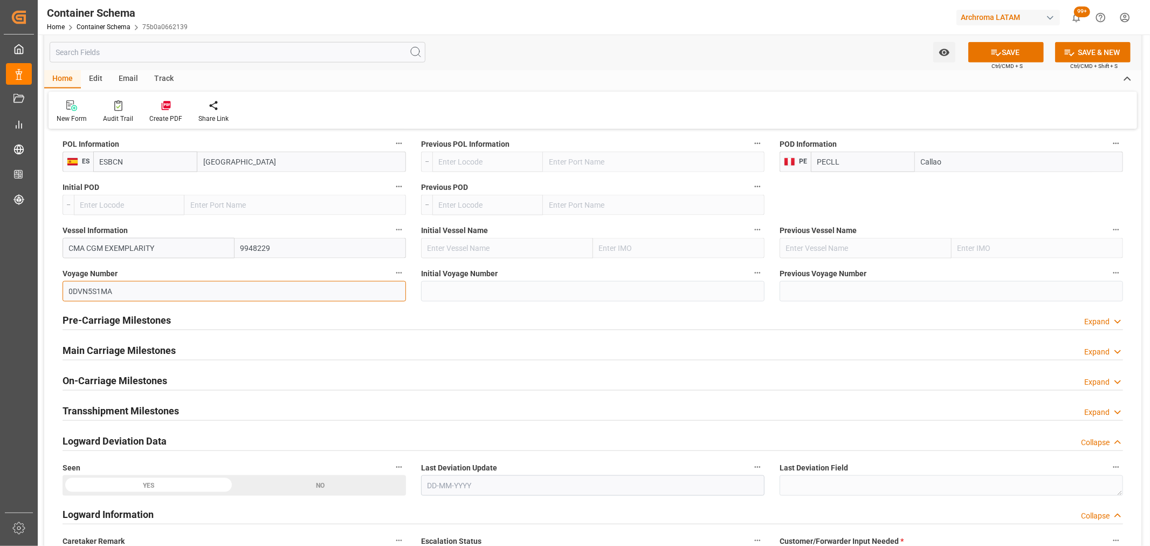
type input "0DVN5S1MA"
click at [207, 316] on div "Pre-Carriage Milestones Expand" at bounding box center [593, 319] width 1060 height 20
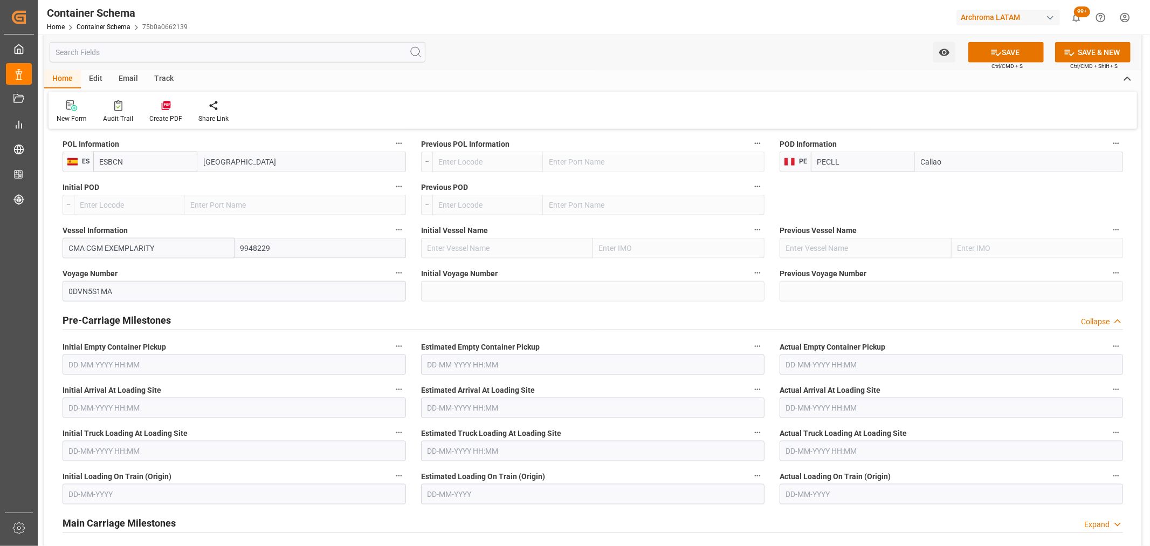
click at [208, 316] on div "Pre-Carriage Milestones Collapse" at bounding box center [593, 319] width 1060 height 20
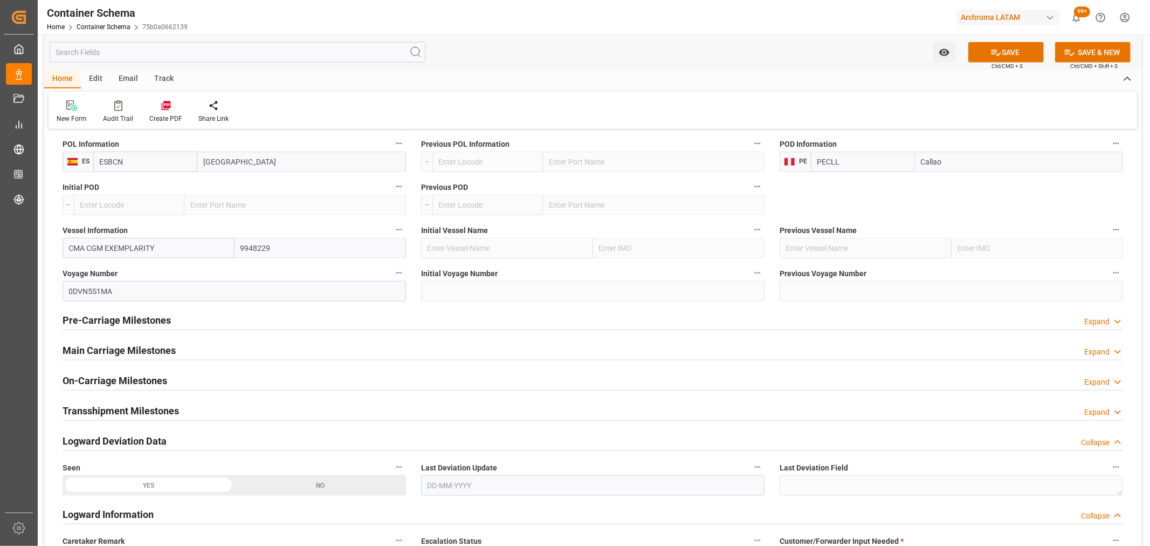
click at [180, 342] on div "Main Carriage Milestones Expand" at bounding box center [593, 349] width 1060 height 20
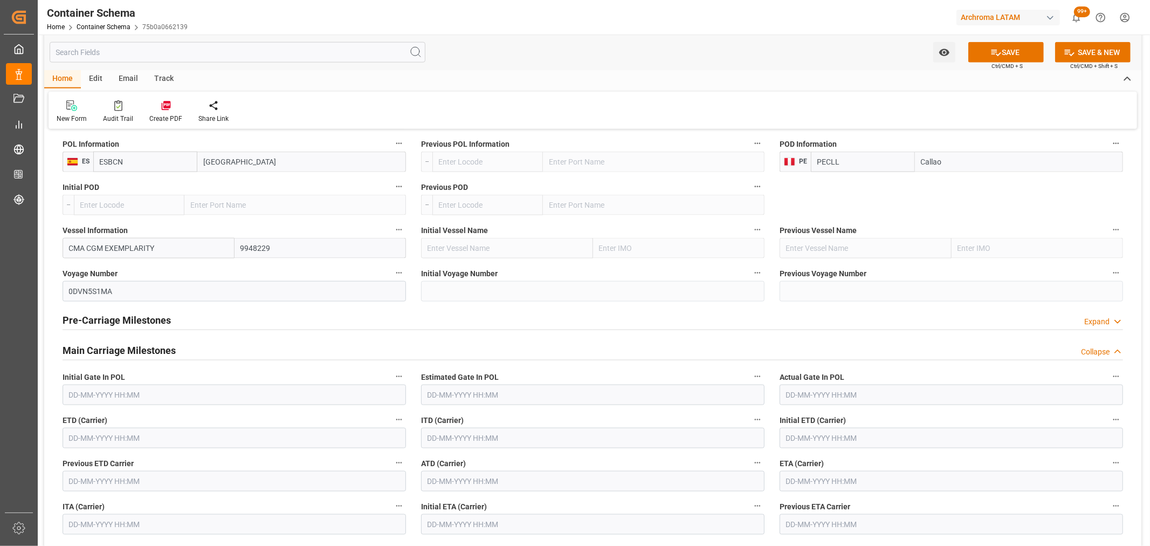
click at [183, 432] on input "text" at bounding box center [234, 438] width 343 height 20
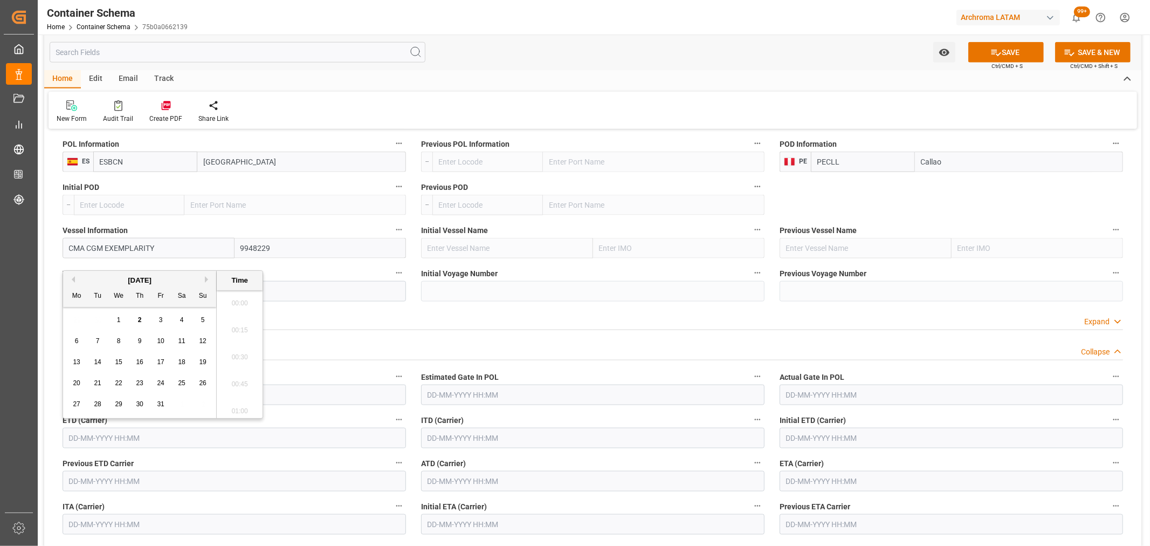
scroll to position [1081, 0]
click at [121, 320] on div "1" at bounding box center [118, 320] width 13 height 13
type input "[DATE] 00:00"
click at [850, 478] on input "text" at bounding box center [951, 481] width 343 height 20
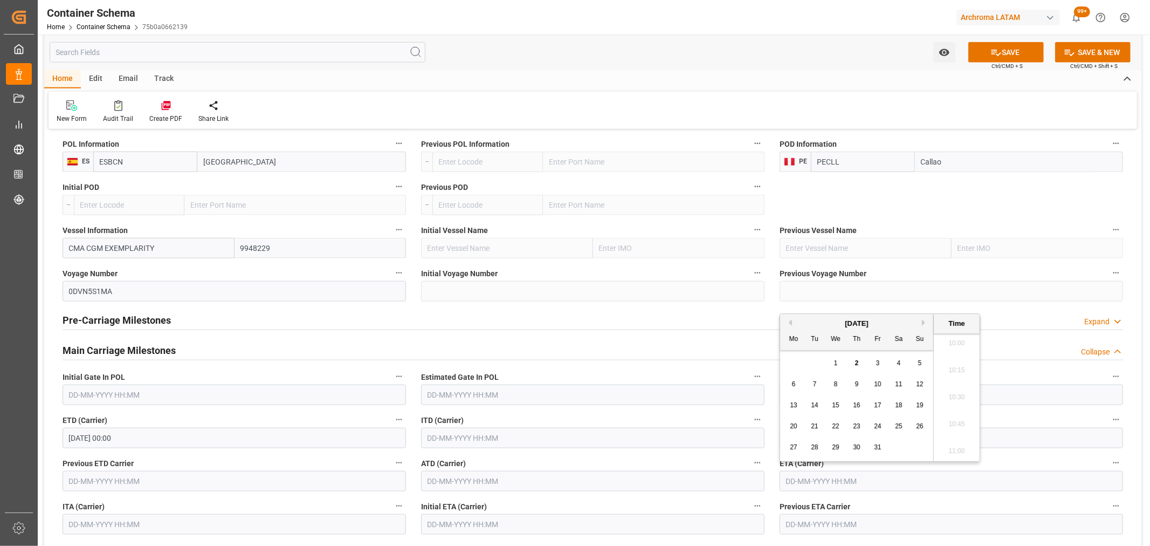
click at [878, 446] on span "31" at bounding box center [877, 447] width 7 height 8
type input "[DATE] 00:00"
click at [1021, 53] on button "SAVE" at bounding box center [1005, 52] width 75 height 20
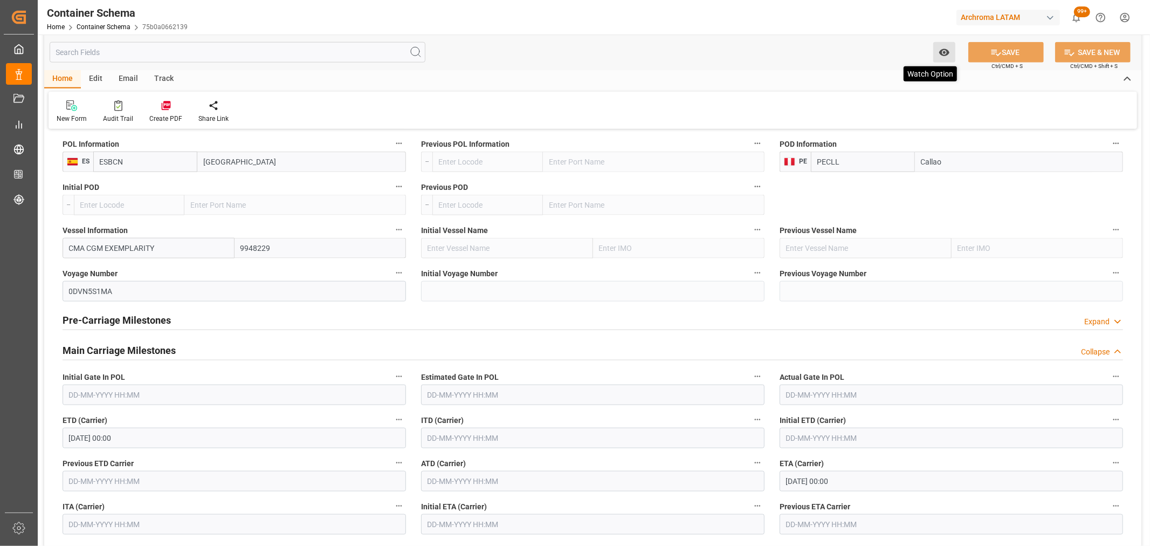
click at [936, 54] on button "Watch Option" at bounding box center [944, 52] width 22 height 20
click at [879, 80] on span "Start Watching" at bounding box center [899, 76] width 98 height 11
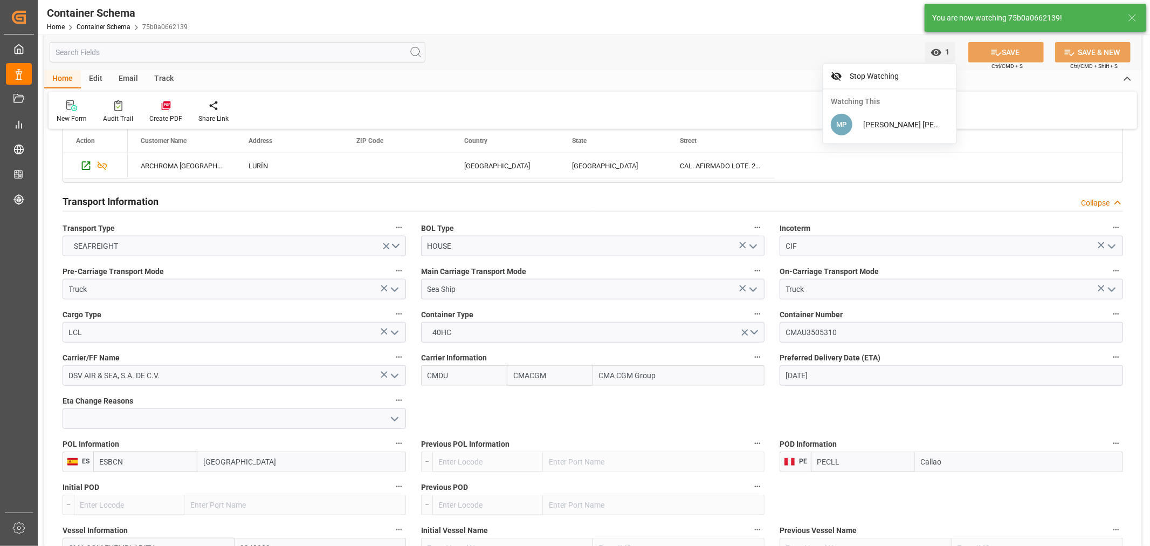
scroll to position [0, 0]
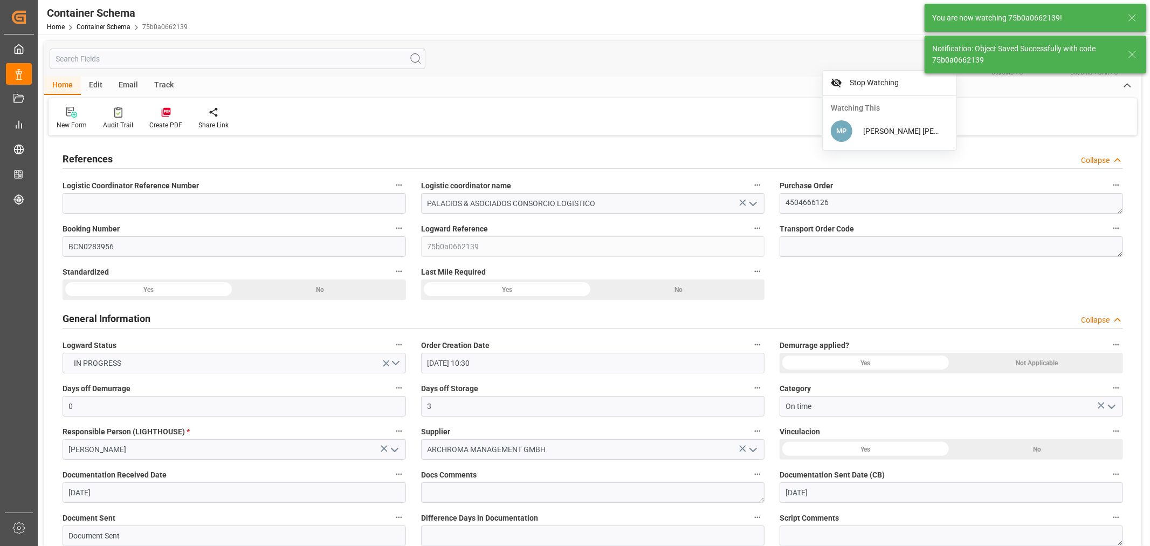
type input "Document Sent"
type input "PECLL"
type input "Callao"
type input "CMA CGM EXEMPLARITY"
type input "9948229"
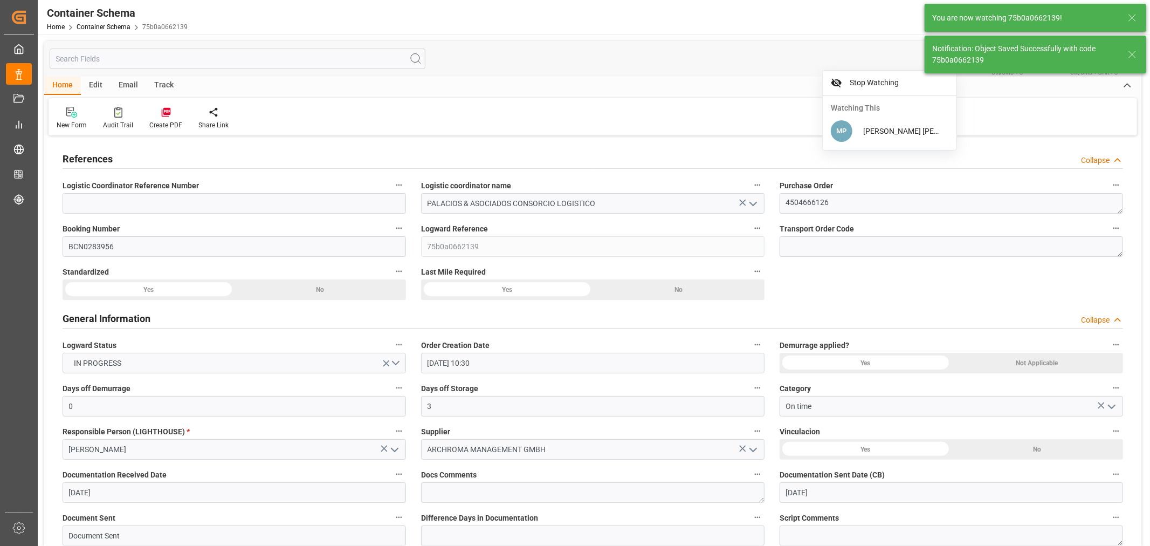
type input "0DVN5S1MA"
type textarea "pod"
type input "CMA CGM EXEMPLARITY"
type input "[DATE]"
type input "[DATE] 15:43"
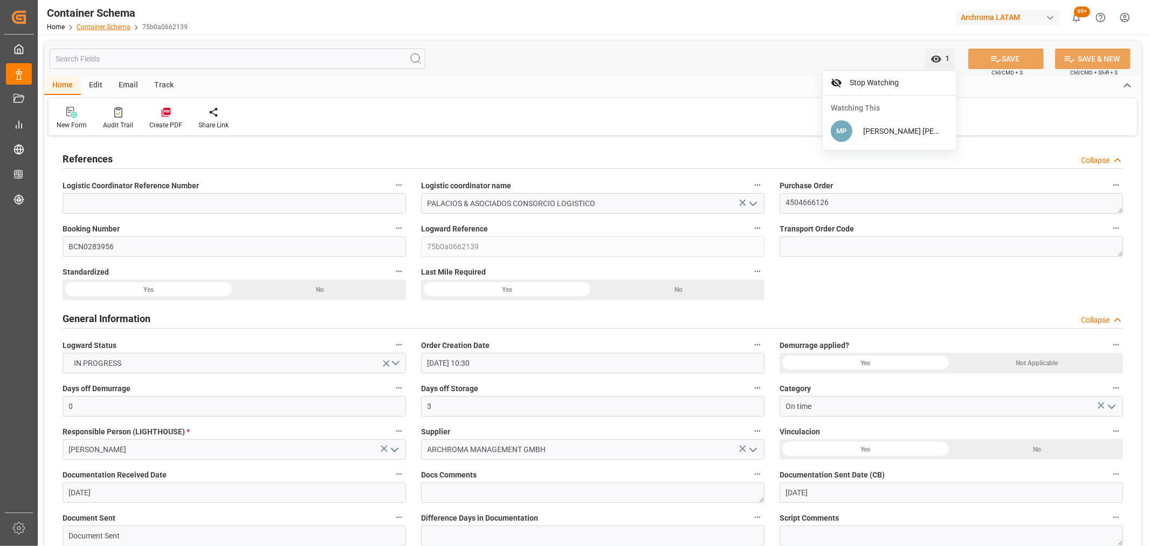
click at [99, 27] on link "Container Schema" at bounding box center [104, 27] width 54 height 8
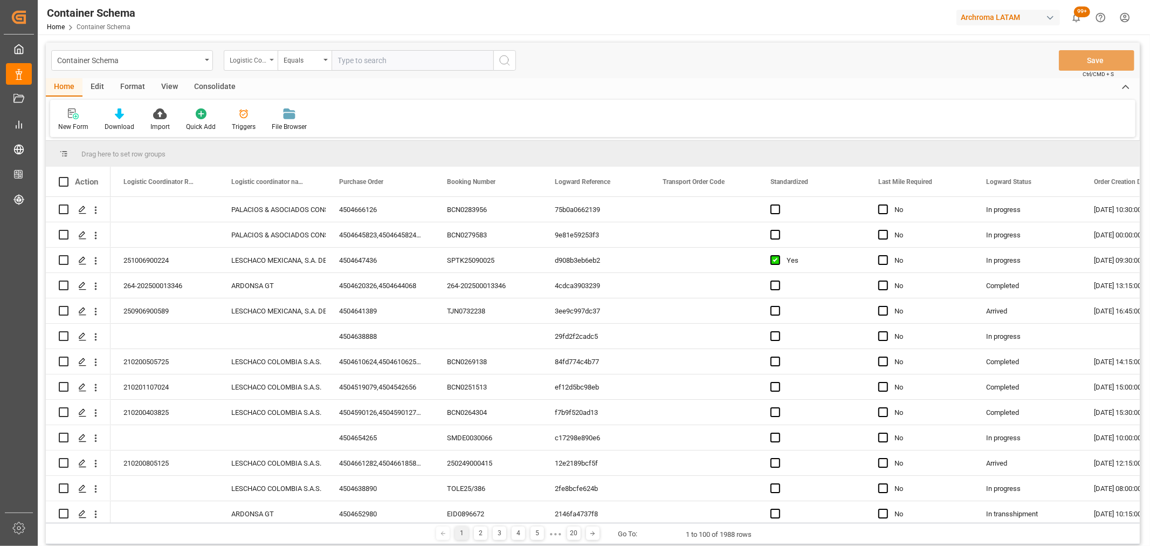
click at [253, 64] on div "Logistic Coordinator Reference Number" at bounding box center [248, 59] width 37 height 12
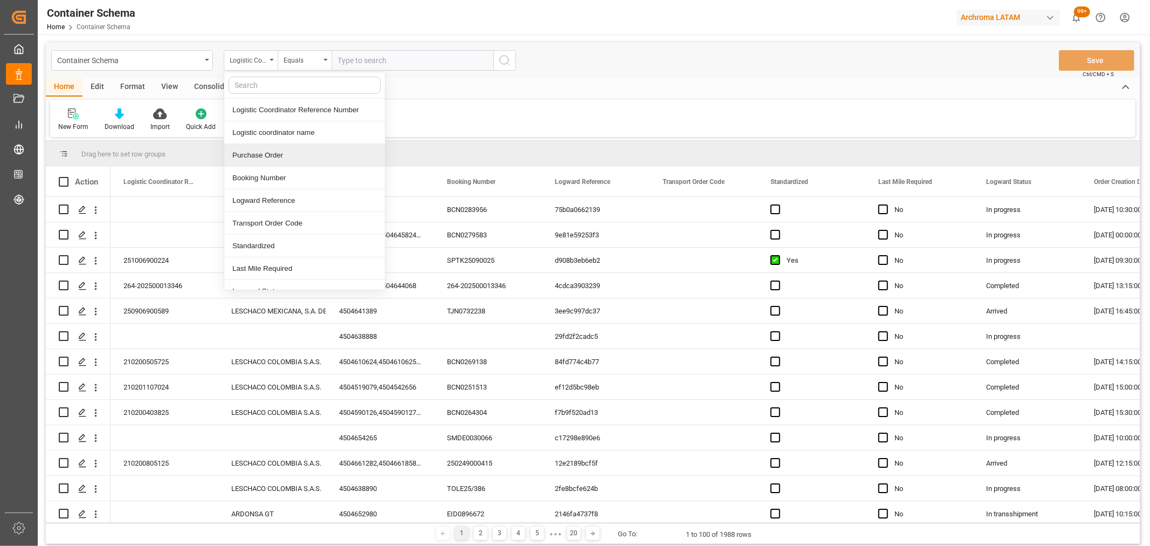
click at [294, 147] on div "Purchase Order" at bounding box center [304, 155] width 161 height 23
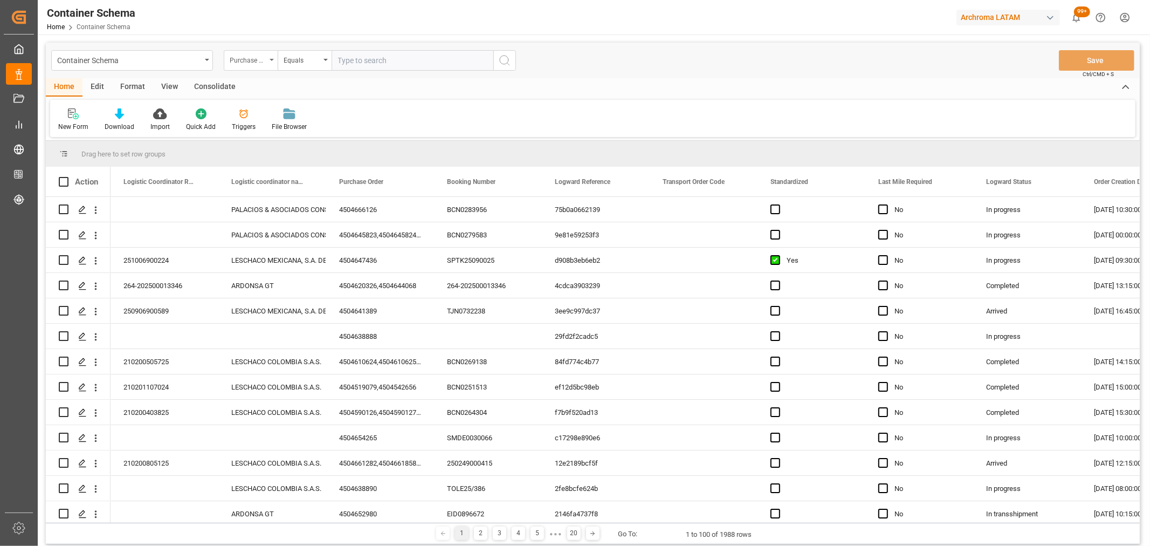
click at [262, 57] on div "Purchase Order" at bounding box center [248, 59] width 37 height 12
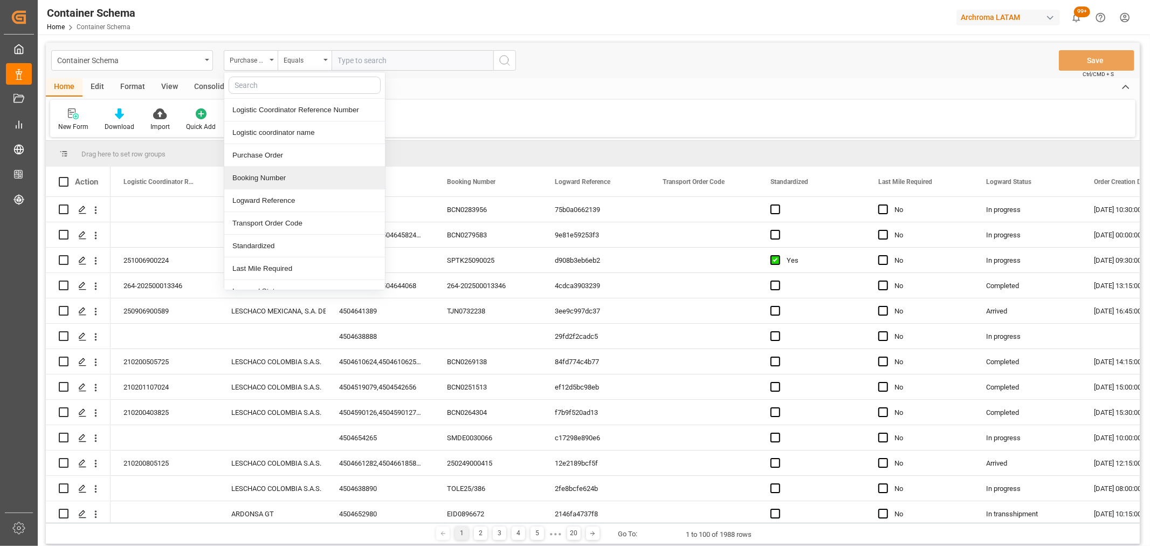
click at [294, 181] on div "Booking Number" at bounding box center [304, 178] width 161 height 23
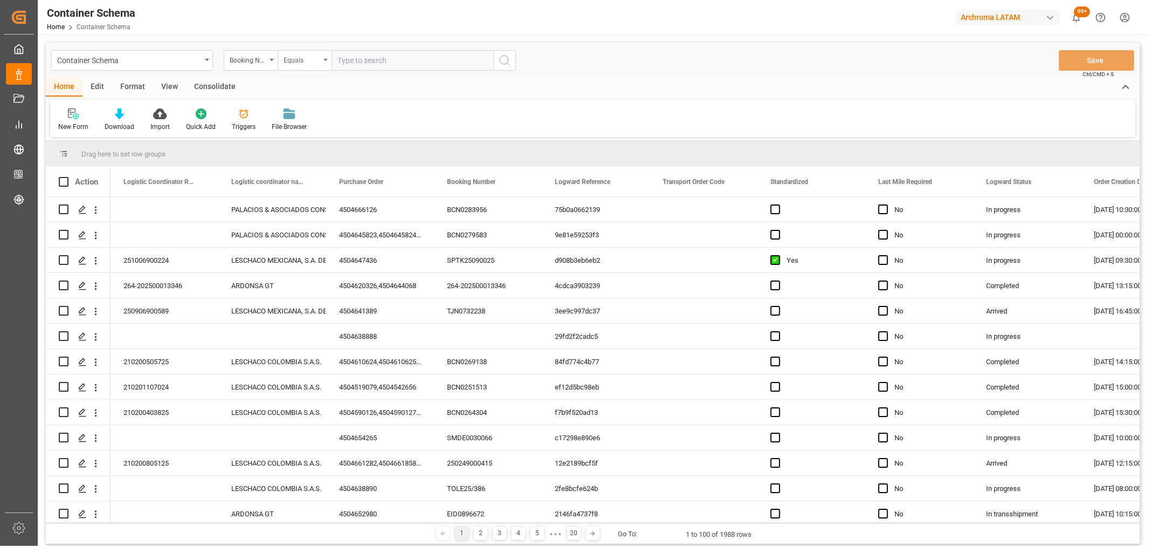
click at [310, 64] on div "Equals" at bounding box center [302, 59] width 37 height 12
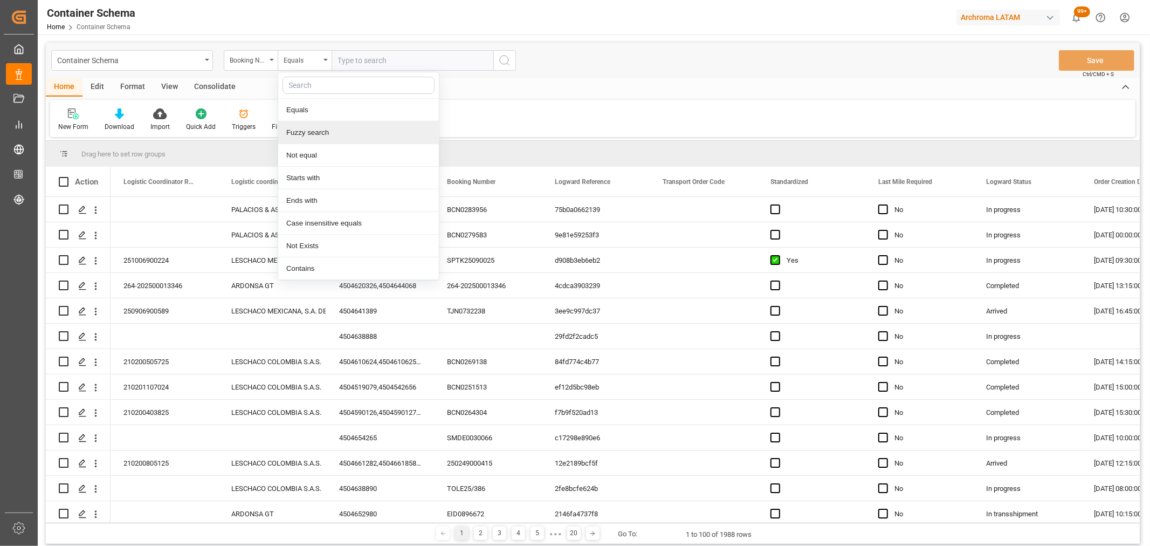
click at [333, 130] on div "Fuzzy search" at bounding box center [358, 132] width 161 height 23
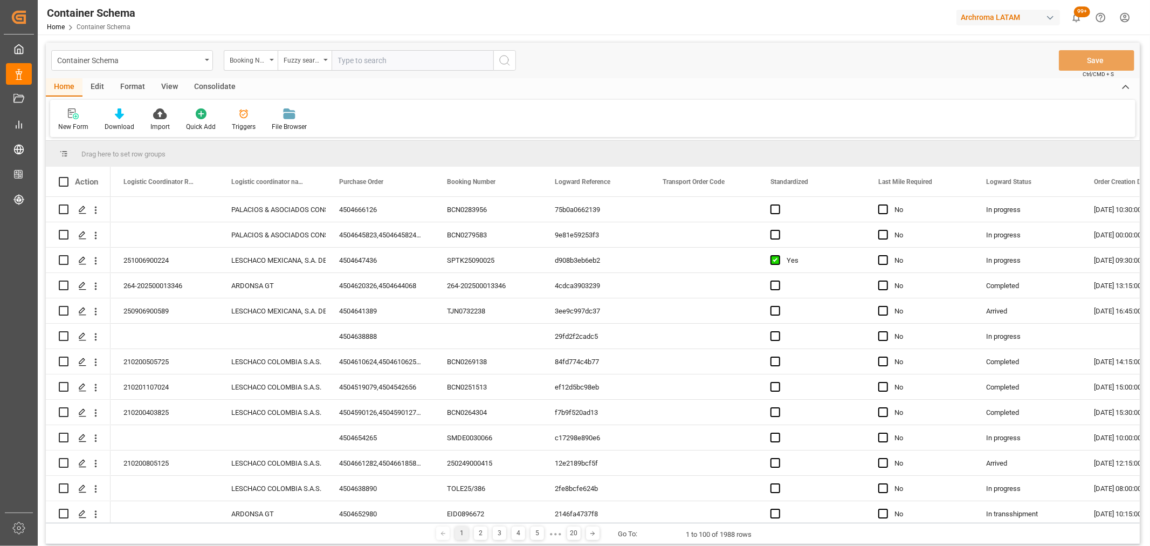
click at [368, 65] on input "text" at bounding box center [413, 60] width 162 height 20
paste input "NAM7887380"
type input "NAM7887380"
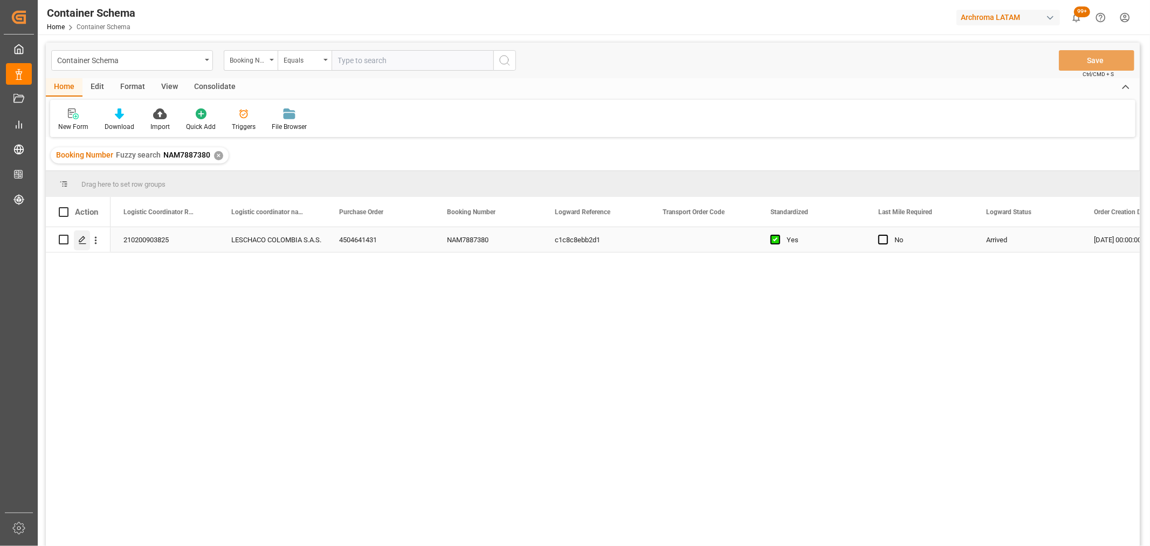
click at [86, 241] on icon "Press SPACE to select this row." at bounding box center [82, 240] width 9 height 9
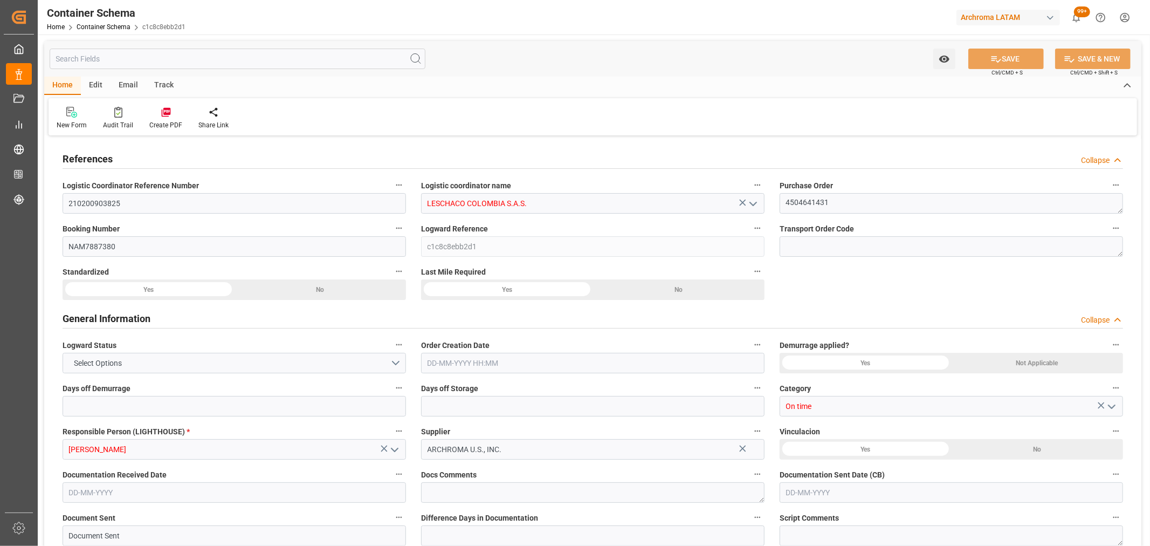
type input "0"
type input "1"
type input "25000"
type input "25190"
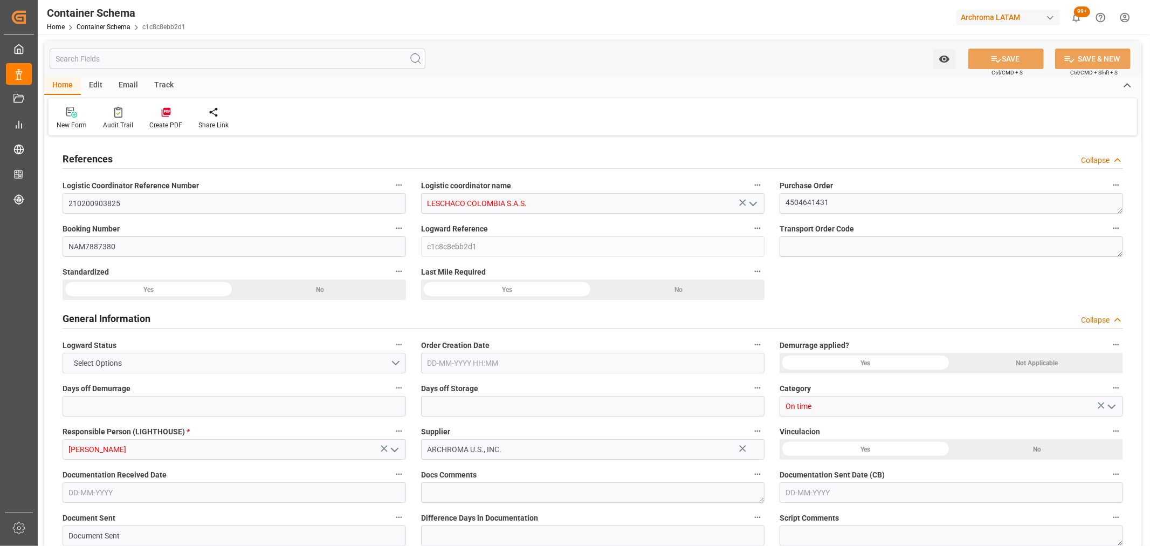
type input "CMACGM"
type input "CMA CGM Group"
type input "USCHS"
type input "COCTG"
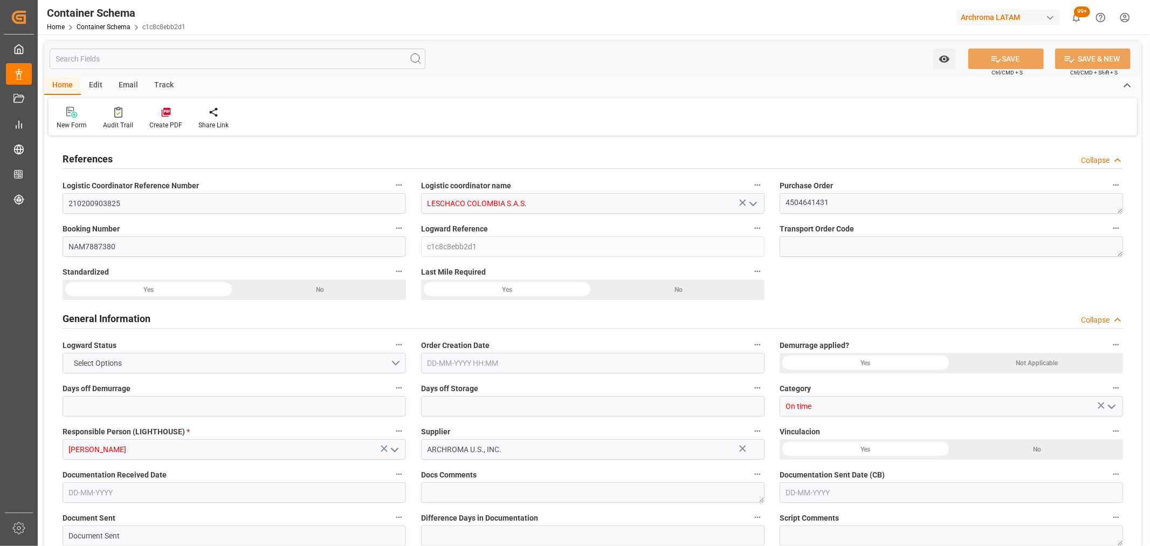
type input "COCTG"
type input "9439498"
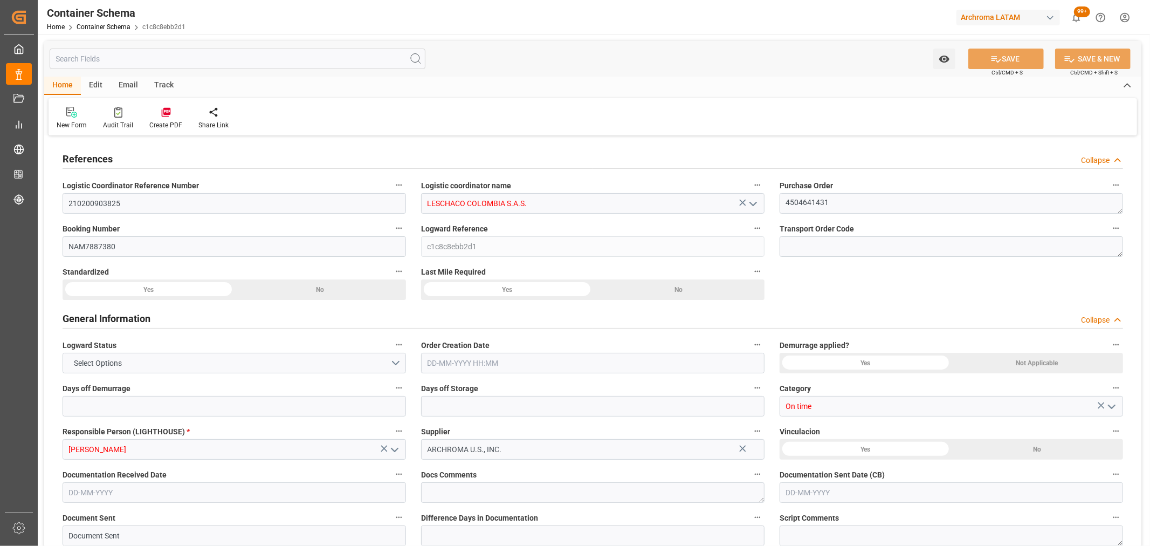
type input "0"
type input "6"
type input "9"
type input "USCHS"
type input "COCTG"
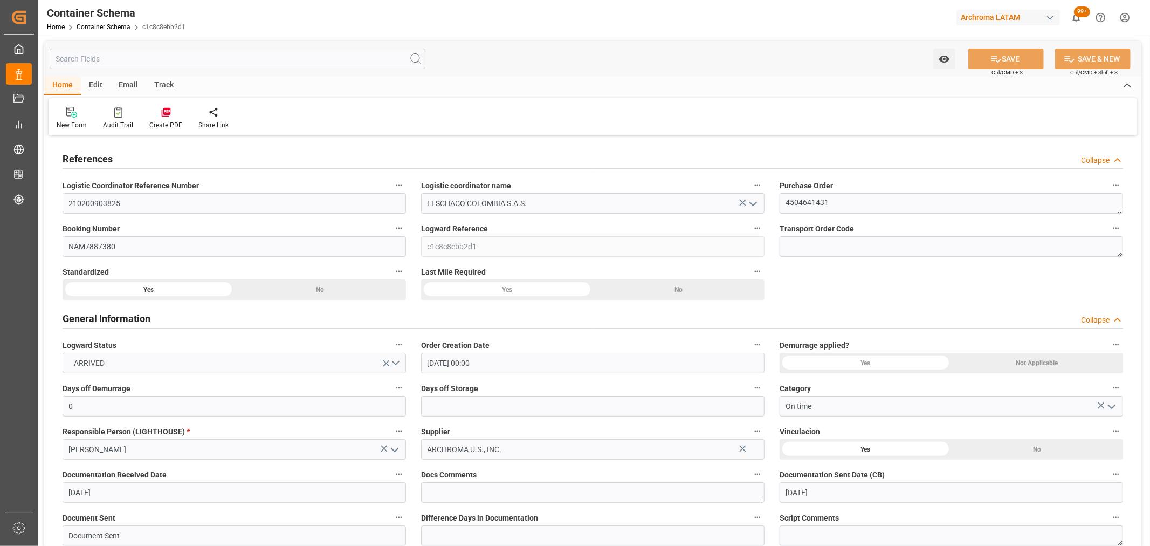
type input "[DATE] 00:00"
type input "[DATE]"
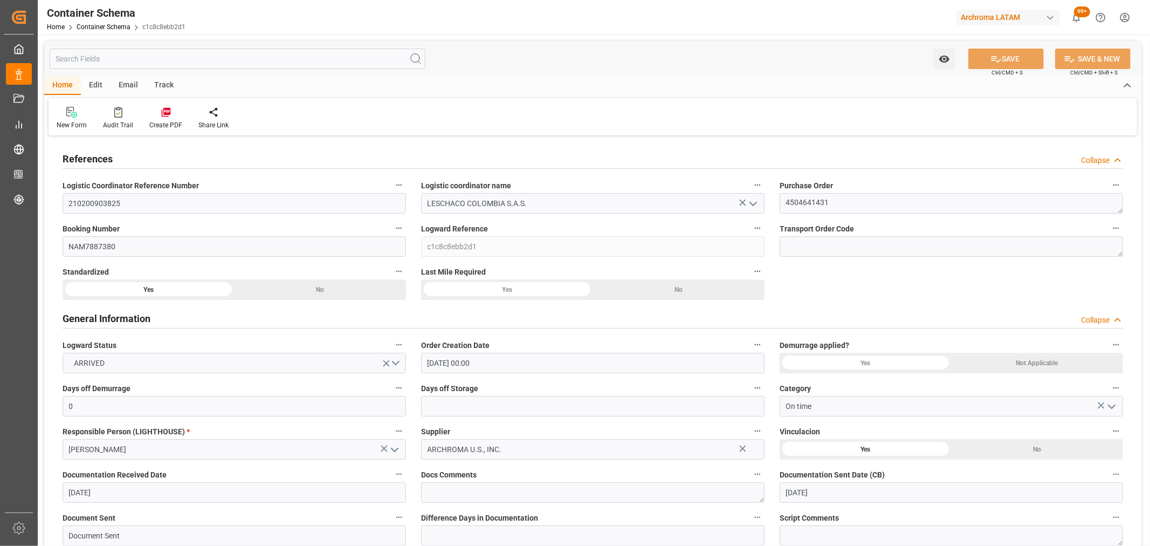
type input "[DATE] 06:04"
type input "[DATE] 23:53"
type input "[DATE]"
type input "[DATE] 00:00"
type input "[DATE] 14:00"
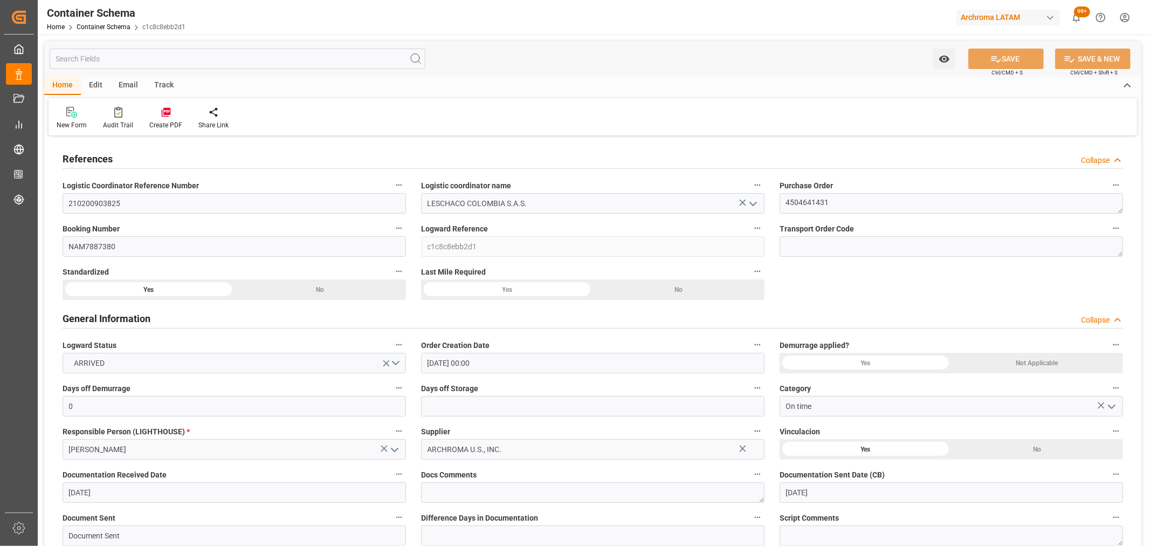
type input "[DATE] 22:42"
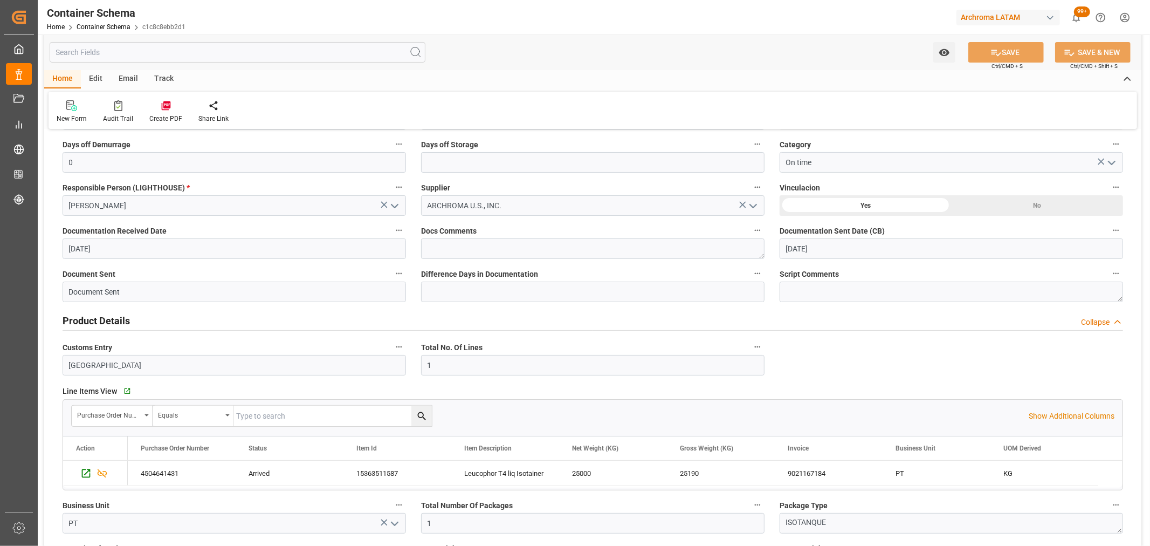
scroll to position [239, 0]
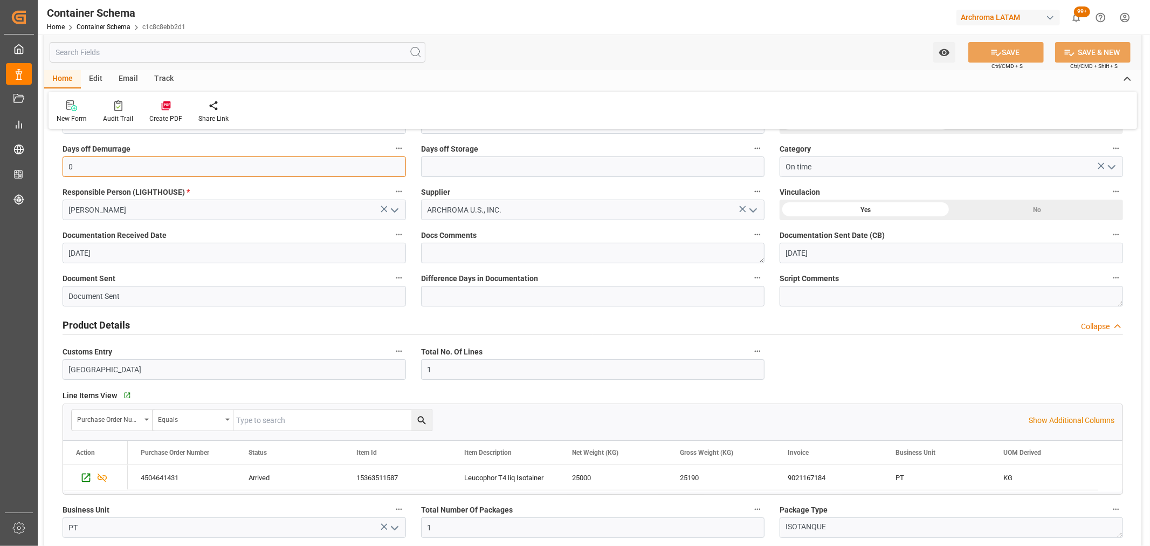
drag, startPoint x: 85, startPoint y: 166, endPoint x: 52, endPoint y: 169, distance: 33.6
type input "5"
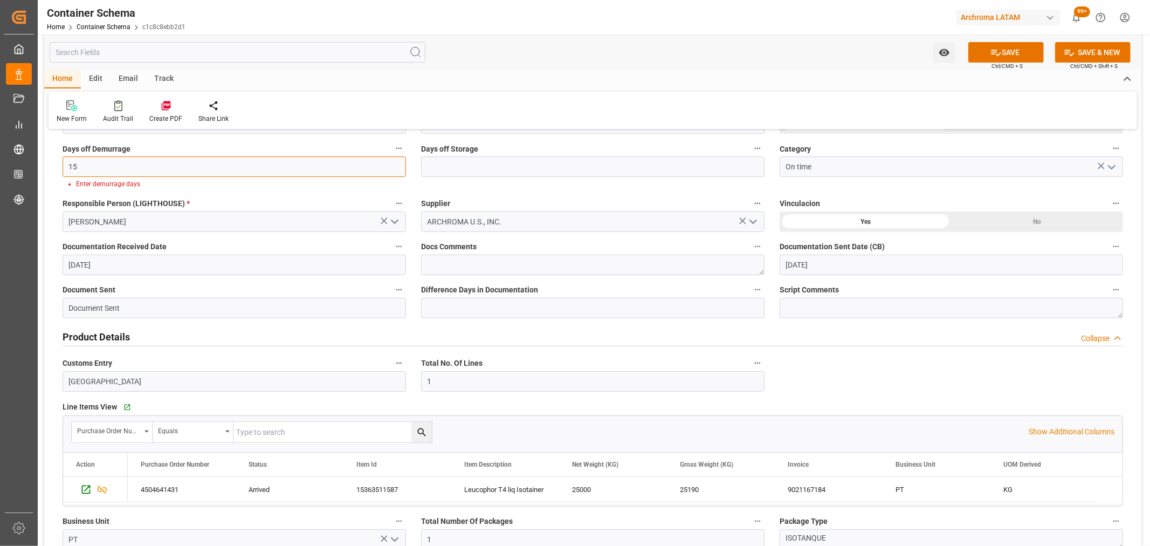
type input "15"
click at [1108, 166] on icon "open menu" at bounding box center [1111, 167] width 13 height 13
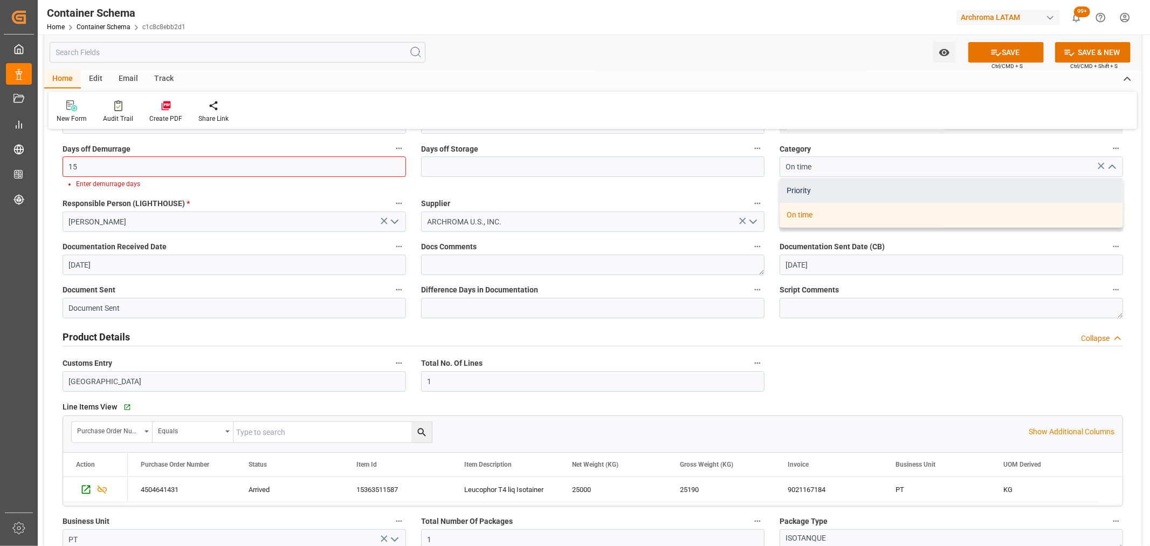
click at [913, 193] on div "Priority" at bounding box center [951, 190] width 342 height 24
type input "Priority"
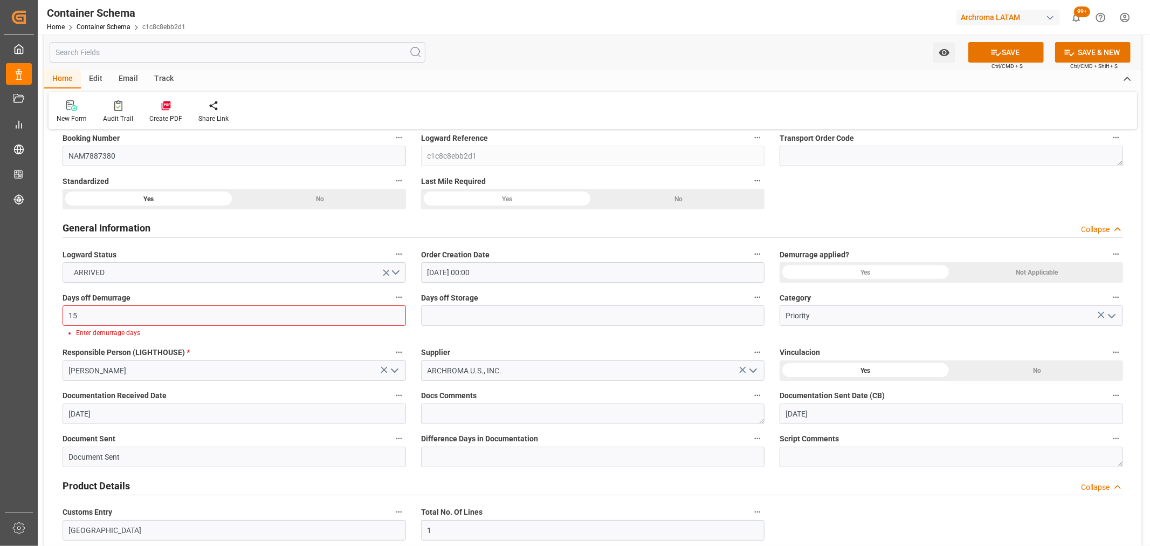
scroll to position [60, 0]
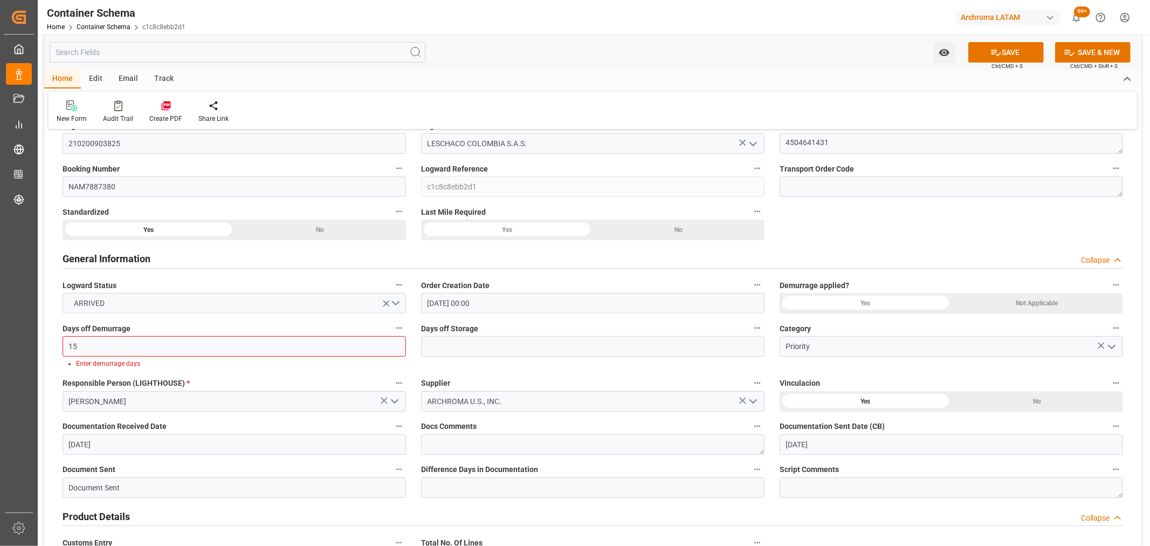
click at [858, 305] on div "Yes" at bounding box center [866, 303] width 172 height 20
click at [1021, 55] on button "SAVE" at bounding box center [1005, 52] width 75 height 20
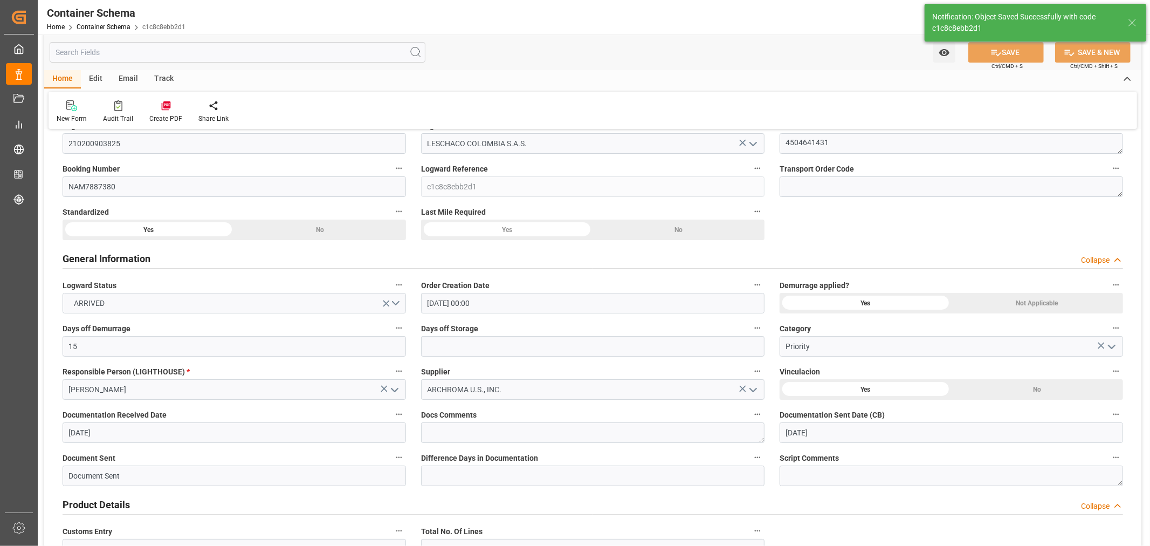
type input "0"
type input "-3"
type input "[DATE]"
type input "[DATE] 15:58"
